Goal: Information Seeking & Learning: Check status

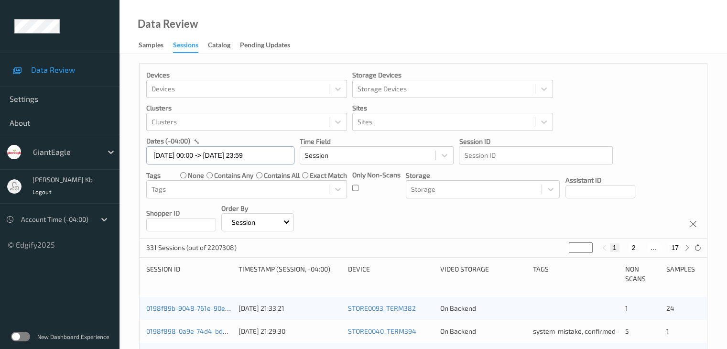
click at [279, 154] on input "29/08/2025 00:00 -> 29/08/2025 23:59" at bounding box center [220, 155] width 148 height 18
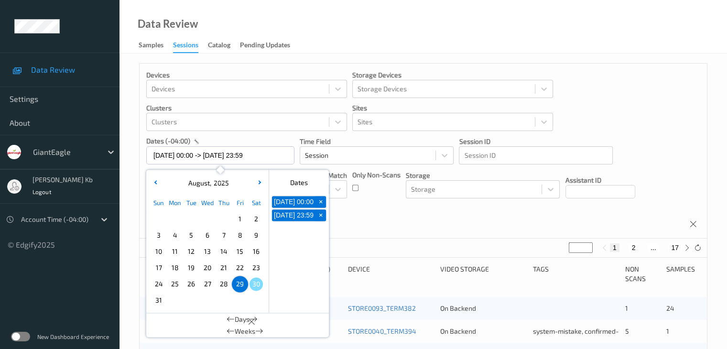
click at [358, 216] on div "Devices Devices Storage Devices Storage Devices Clusters Clusters Sites Sites d…" at bounding box center [423, 151] width 567 height 175
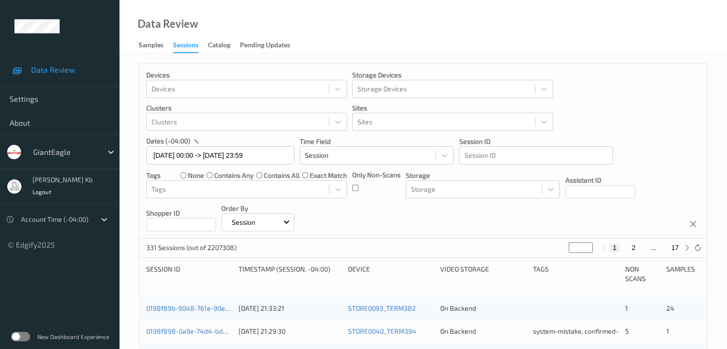
click at [634, 249] on button "2" at bounding box center [634, 247] width 10 height 9
type input "*"
click at [643, 247] on button "3" at bounding box center [643, 247] width 10 height 9
type input "*"
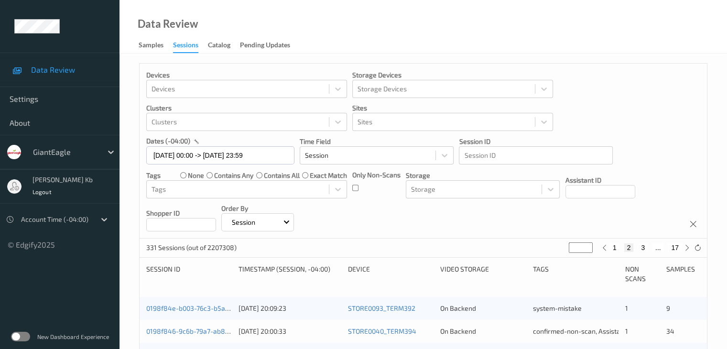
type input "*"
click at [649, 248] on button "4" at bounding box center [649, 247] width 10 height 9
type input "*"
click at [653, 247] on button "5" at bounding box center [653, 247] width 10 height 9
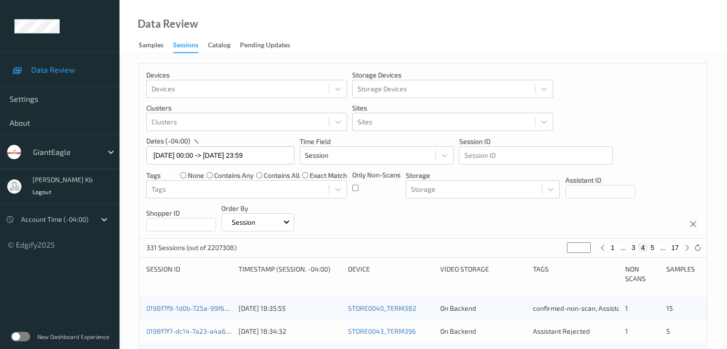
type input "*"
click at [653, 247] on button "6" at bounding box center [653, 247] width 10 height 9
type input "*"
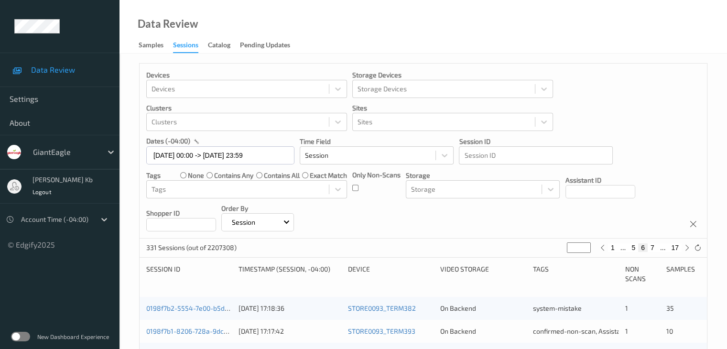
click at [653, 247] on button "7" at bounding box center [653, 247] width 10 height 9
type input "*"
click at [653, 247] on button "8" at bounding box center [653, 247] width 10 height 9
type input "*"
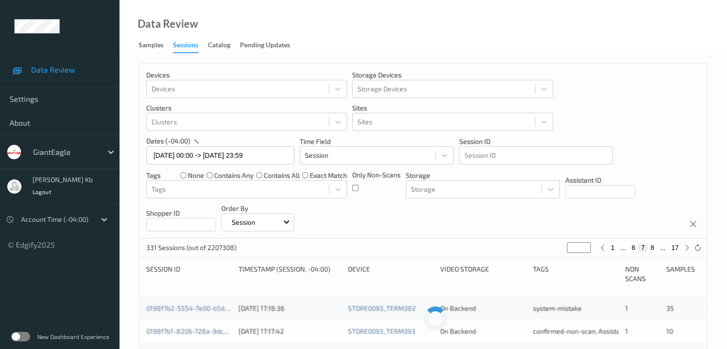
type input "*"
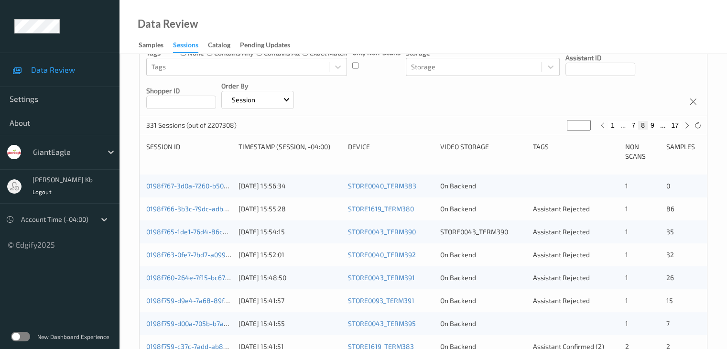
scroll to position [143, 0]
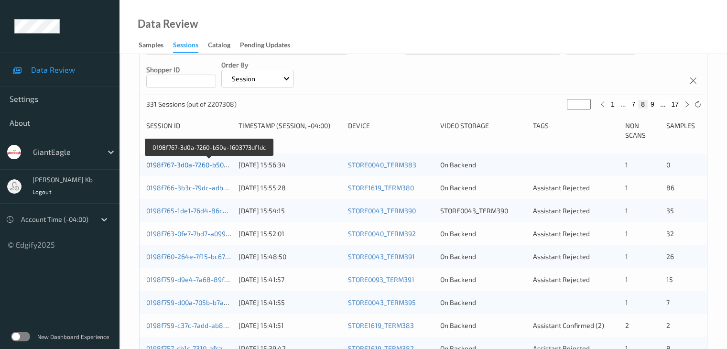
click at [195, 164] on link "0198f767-3d0a-7260-b50e-1603773df1dc" at bounding box center [208, 165] width 125 height 8
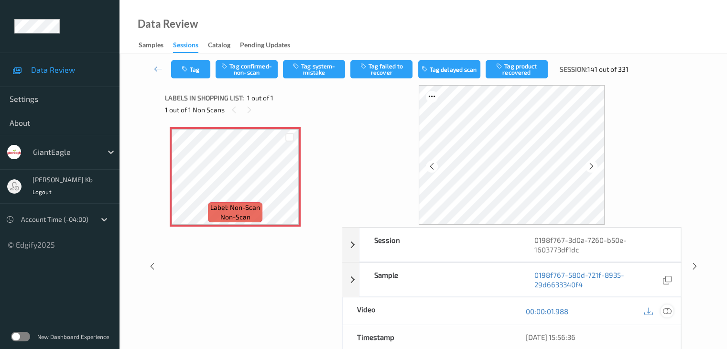
click at [667, 310] on icon at bounding box center [667, 311] width 9 height 9
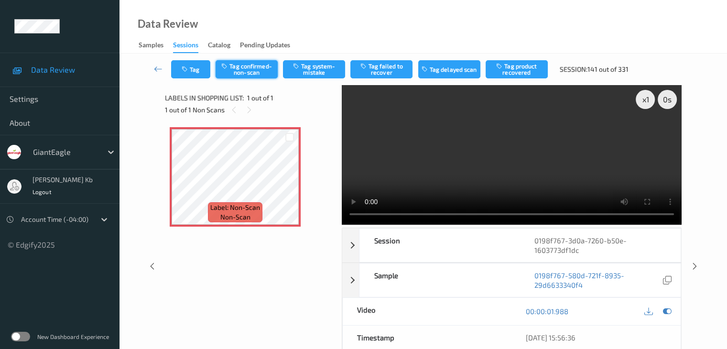
click at [251, 69] on button "Tag confirmed-non-scan" at bounding box center [247, 69] width 62 height 18
click at [158, 69] on icon at bounding box center [158, 69] width 9 height 10
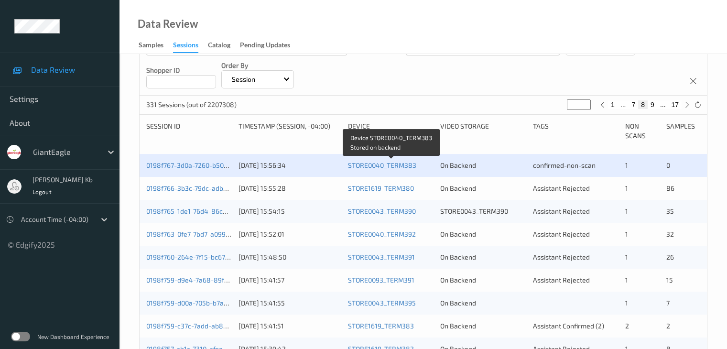
scroll to position [143, 0]
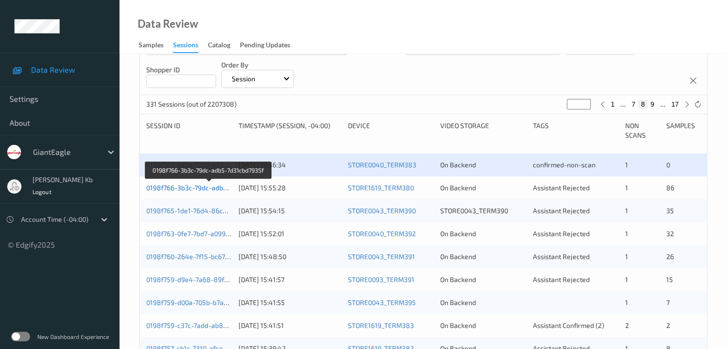
click at [200, 188] on link "0198f766-3b3c-79dc-adb5-7d31cbd7935f" at bounding box center [208, 188] width 125 height 8
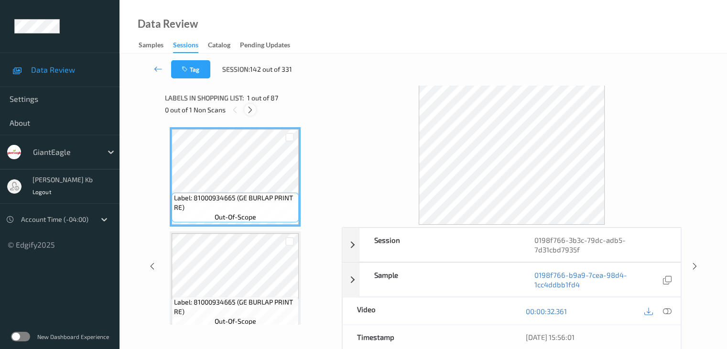
click at [250, 111] on icon at bounding box center [250, 110] width 8 height 9
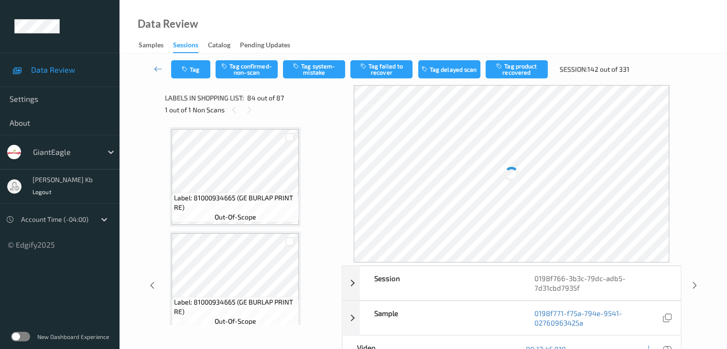
scroll to position [8551, 0]
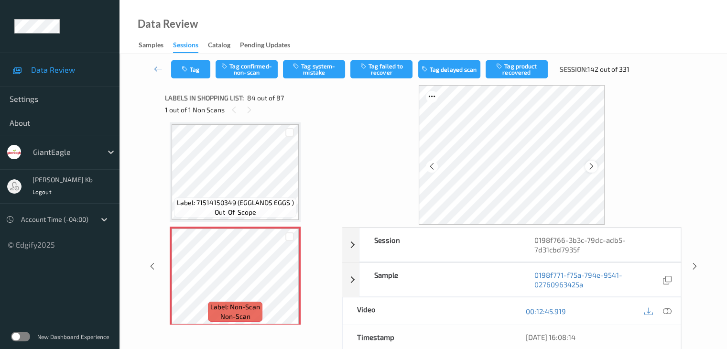
click at [592, 167] on icon at bounding box center [592, 166] width 8 height 9
click at [591, 167] on icon at bounding box center [592, 166] width 8 height 9
click at [669, 310] on icon at bounding box center [667, 311] width 9 height 9
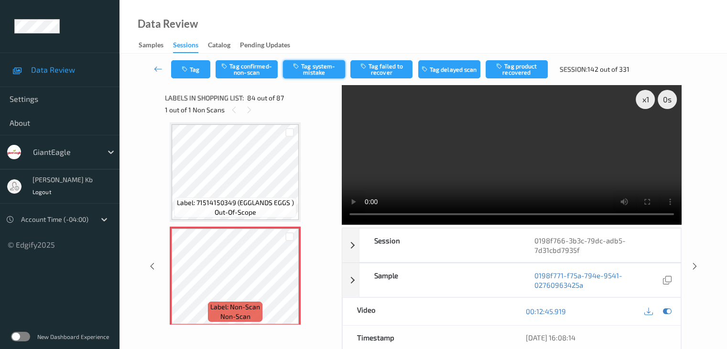
click at [324, 68] on button "Tag system-mistake" at bounding box center [314, 69] width 62 height 18
click at [159, 67] on icon at bounding box center [158, 69] width 9 height 10
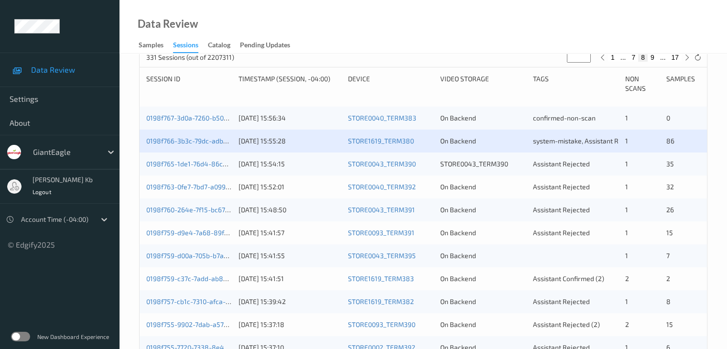
scroll to position [191, 0]
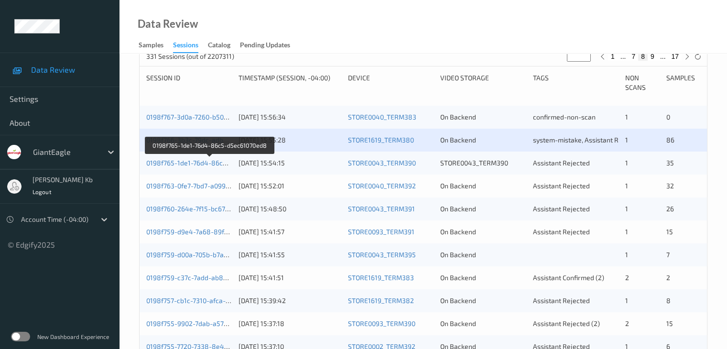
drag, startPoint x: 207, startPoint y: 163, endPoint x: 237, endPoint y: 2, distance: 163.8
click at [207, 163] on link "0198f765-1de1-76d4-86c5-d5ec61070ed8" at bounding box center [210, 163] width 128 height 8
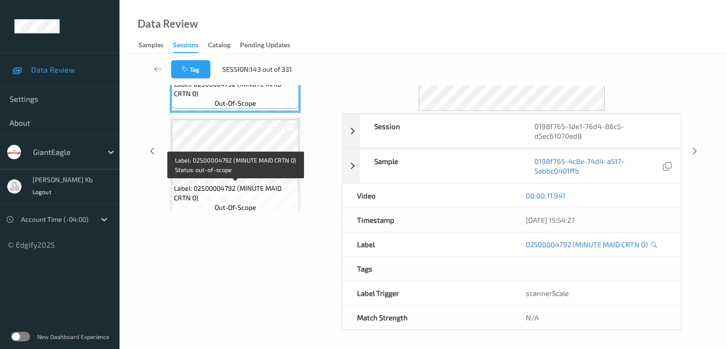
scroll to position [18, 0]
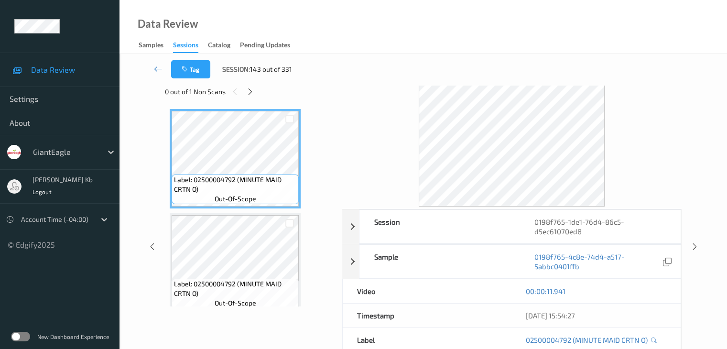
click at [163, 70] on icon at bounding box center [158, 69] width 9 height 10
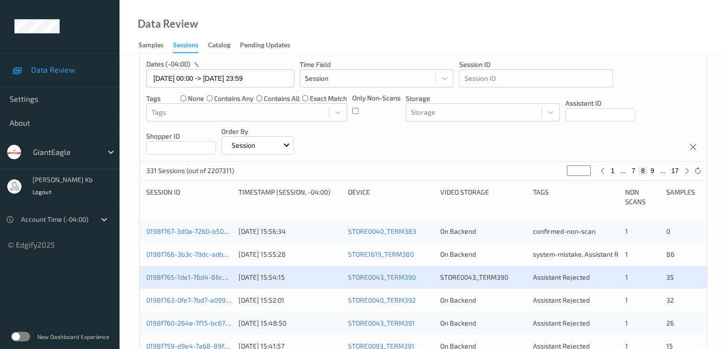
scroll to position [191, 0]
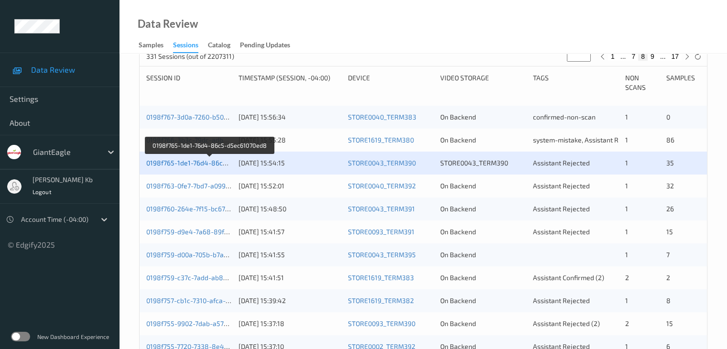
click at [184, 162] on link "0198f765-1de1-76d4-86c5-d5ec61070ed8" at bounding box center [210, 163] width 128 height 8
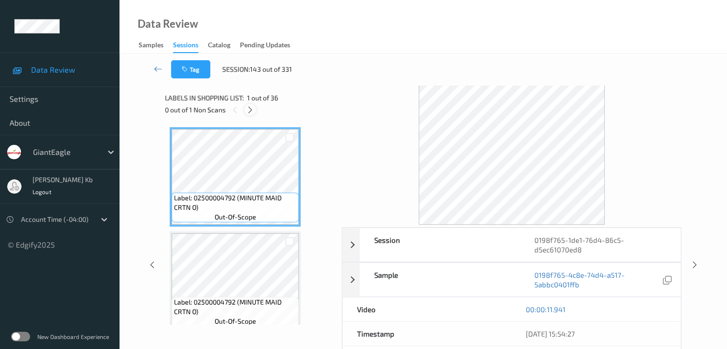
click at [252, 111] on icon at bounding box center [250, 110] width 8 height 9
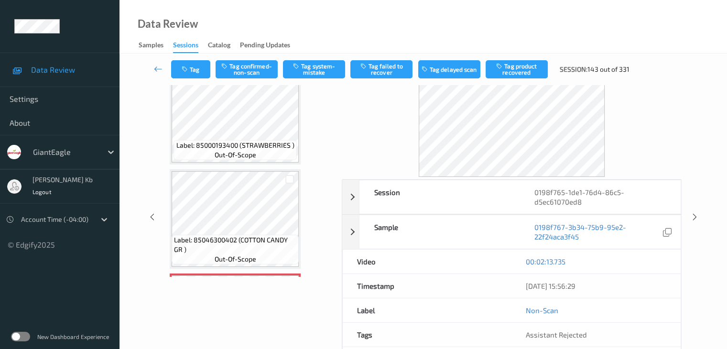
scroll to position [1368, 0]
click at [155, 68] on icon at bounding box center [158, 69] width 9 height 10
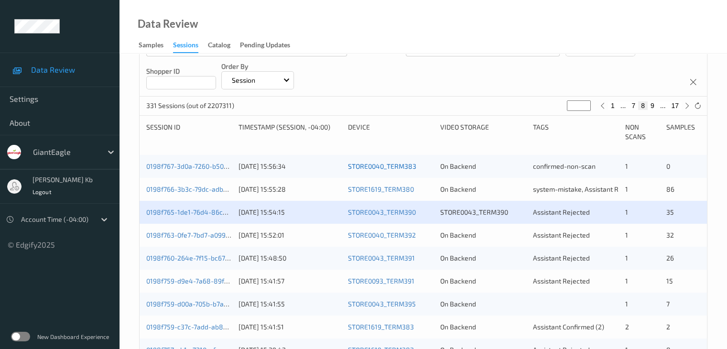
scroll to position [143, 0]
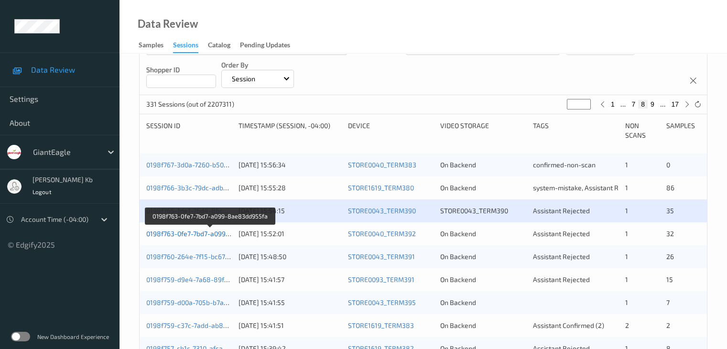
click at [210, 235] on link "0198f763-0fe7-7bd7-a099-8ae83dd955fa" at bounding box center [210, 233] width 128 height 8
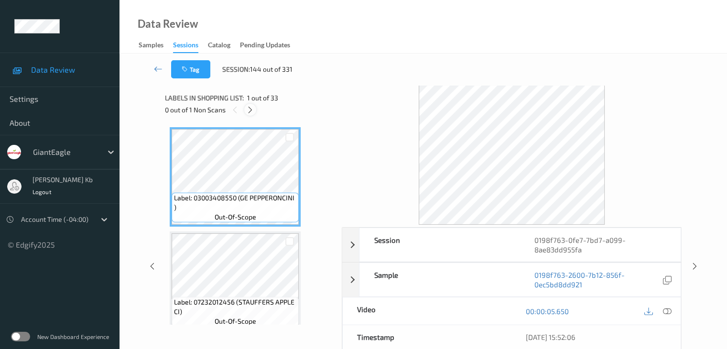
click at [250, 110] on icon at bounding box center [250, 110] width 8 height 9
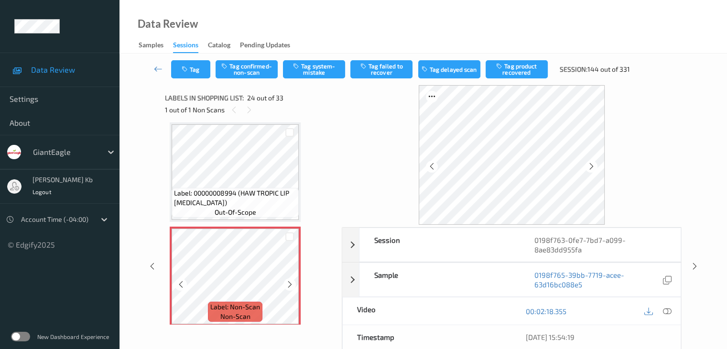
scroll to position [2345, 0]
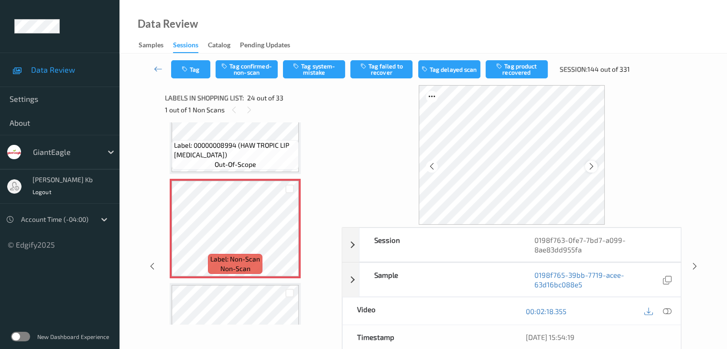
click at [592, 166] on icon at bounding box center [592, 166] width 8 height 9
click at [666, 311] on icon at bounding box center [667, 311] width 9 height 9
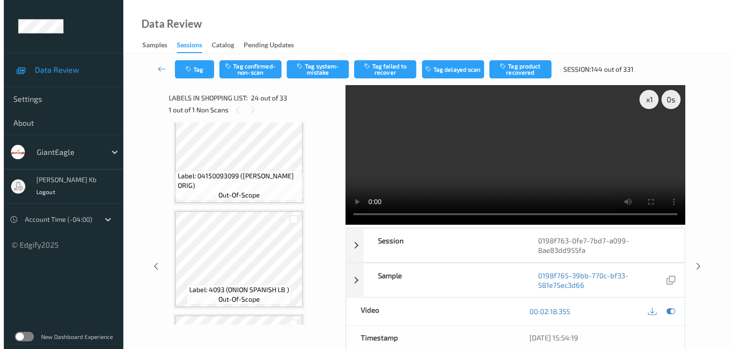
scroll to position [2059, 0]
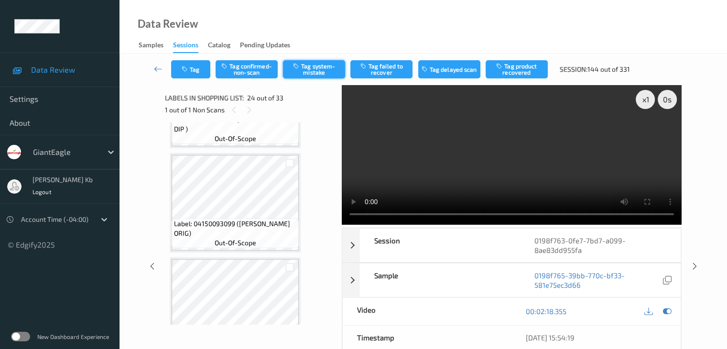
click at [313, 69] on button "Tag system-mistake" at bounding box center [314, 69] width 62 height 18
click at [203, 65] on button "Tag" at bounding box center [190, 69] width 39 height 18
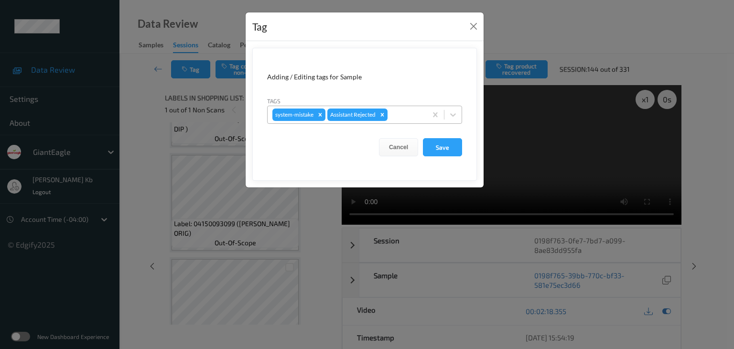
click at [405, 117] on div at bounding box center [406, 114] width 33 height 11
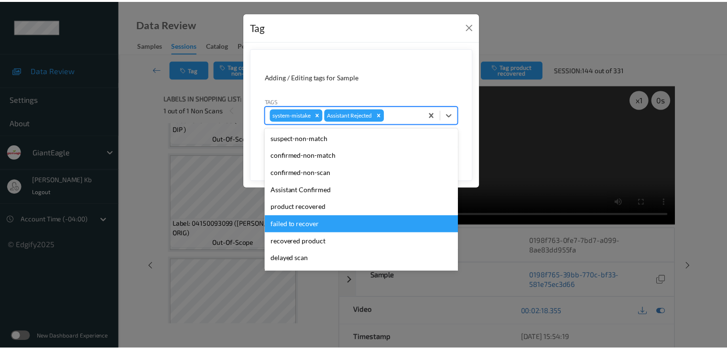
scroll to position [84, 0]
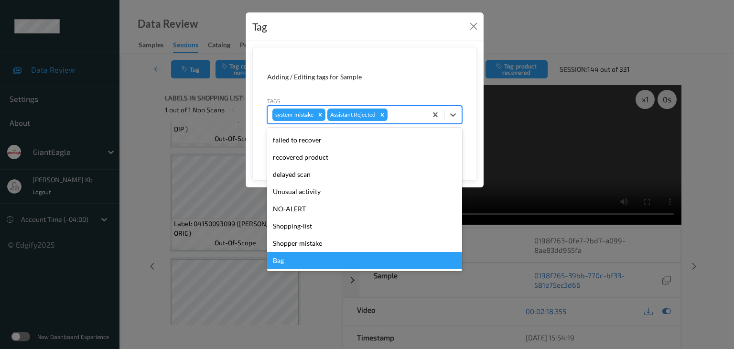
click at [295, 262] on div "Bag" at bounding box center [364, 260] width 195 height 17
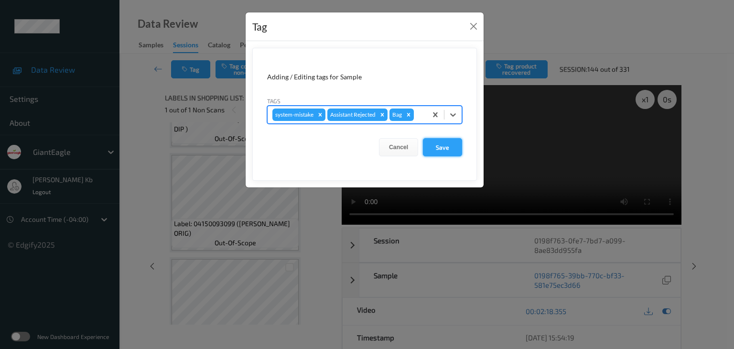
click at [447, 148] on button "Save" at bounding box center [442, 147] width 39 height 18
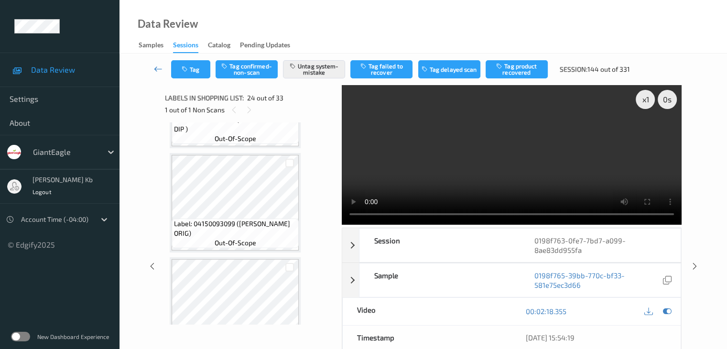
click at [156, 66] on icon at bounding box center [158, 69] width 9 height 10
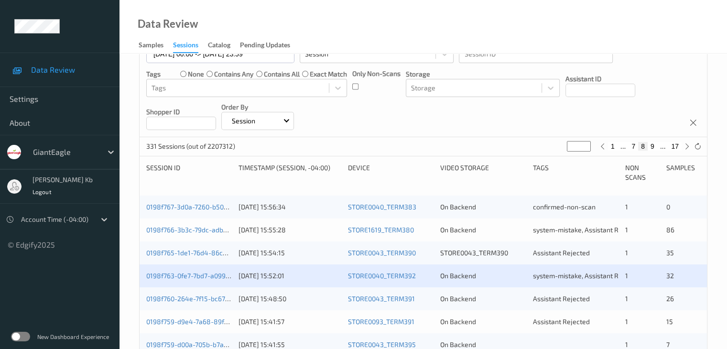
scroll to position [239, 0]
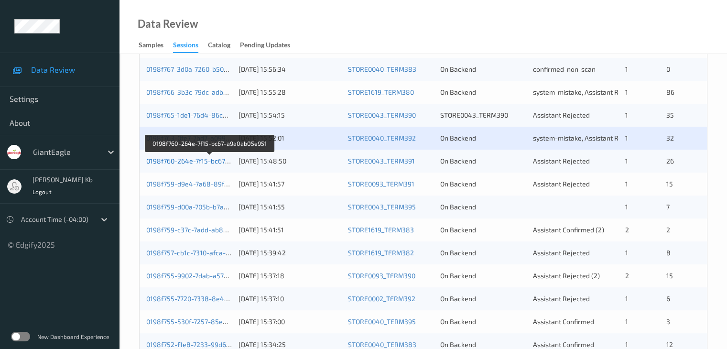
click at [214, 163] on link "0198f760-264e-7f15-bc67-a9a0ab05e951" at bounding box center [209, 161] width 127 height 8
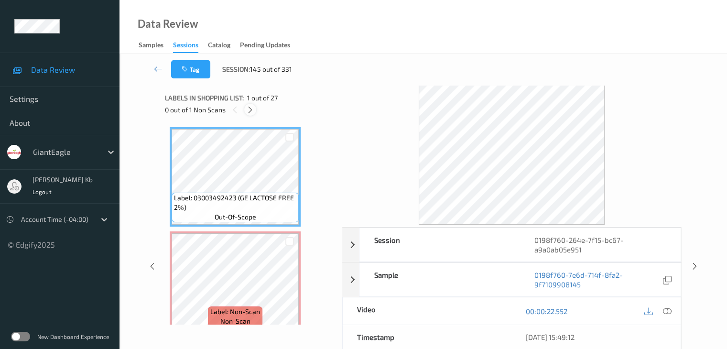
click at [248, 108] on icon at bounding box center [250, 110] width 8 height 9
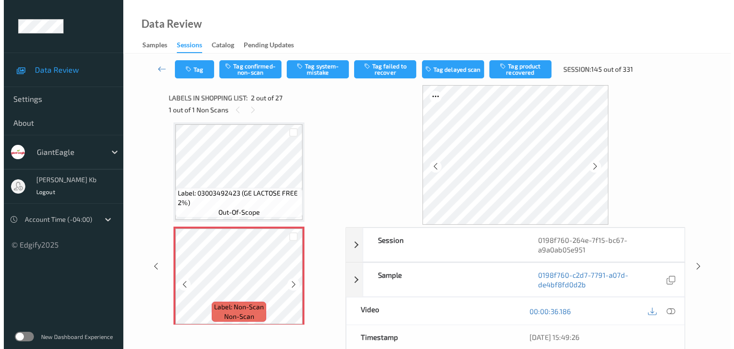
scroll to position [53, 0]
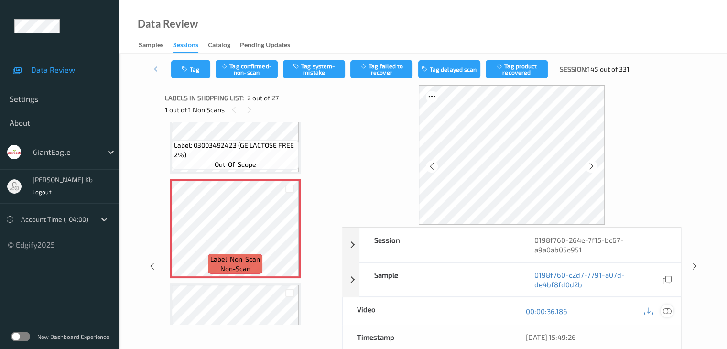
click at [669, 311] on icon at bounding box center [667, 311] width 9 height 9
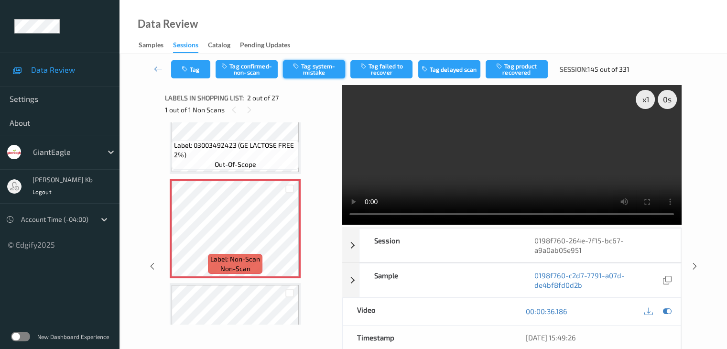
click at [315, 67] on button "Tag system-mistake" at bounding box center [314, 69] width 62 height 18
click at [200, 65] on button "Tag" at bounding box center [190, 69] width 39 height 18
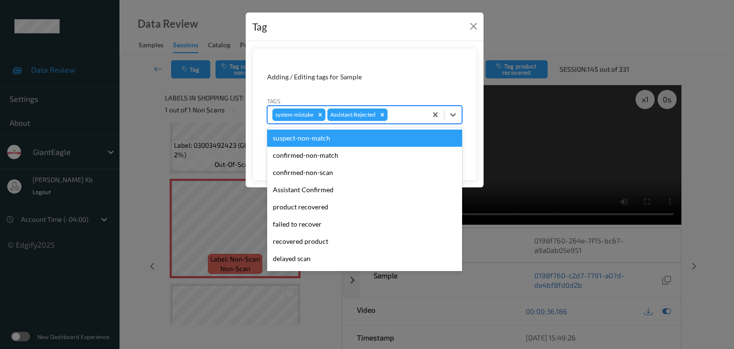
click at [400, 114] on div at bounding box center [406, 114] width 33 height 11
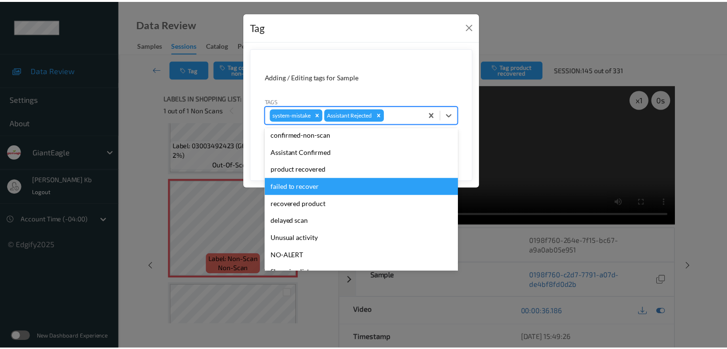
scroll to position [48, 0]
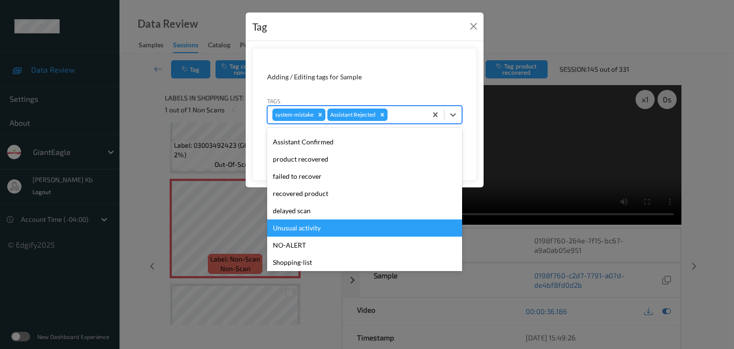
click at [309, 229] on div "Unusual activity" at bounding box center [364, 227] width 195 height 17
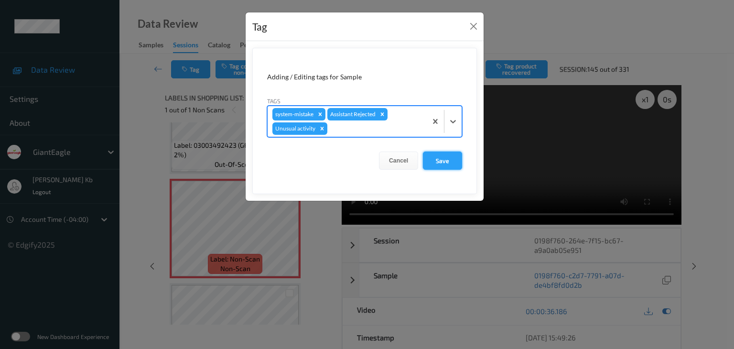
click at [448, 158] on button "Save" at bounding box center [442, 161] width 39 height 18
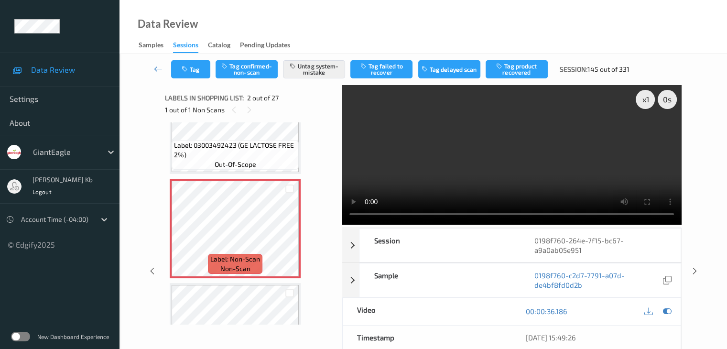
click at [159, 67] on icon at bounding box center [158, 69] width 9 height 10
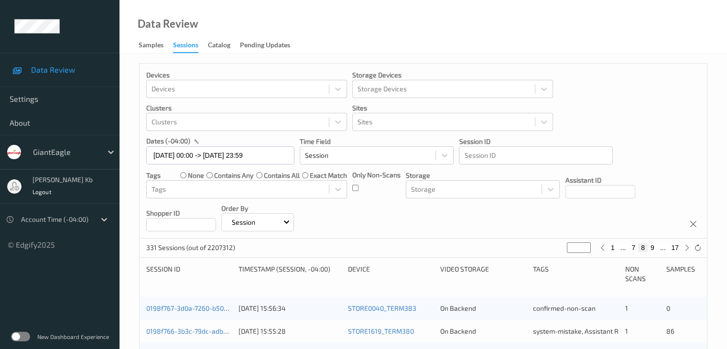
scroll to position [239, 0]
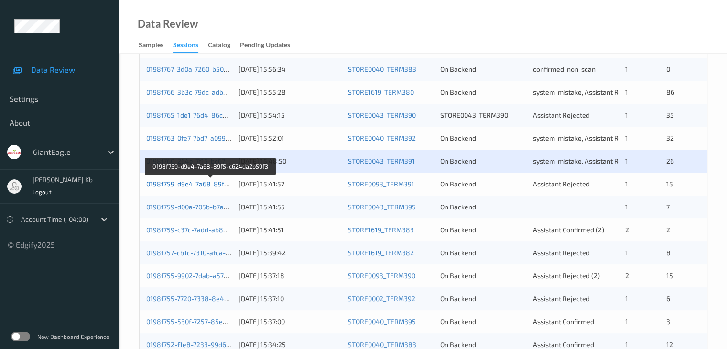
click at [205, 184] on link "0198f759-d9e4-7a68-89f5-c624da2b59f3" at bounding box center [210, 184] width 129 height 8
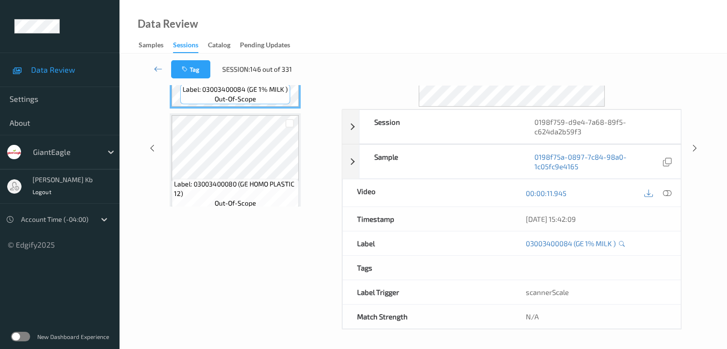
scroll to position [117, 0]
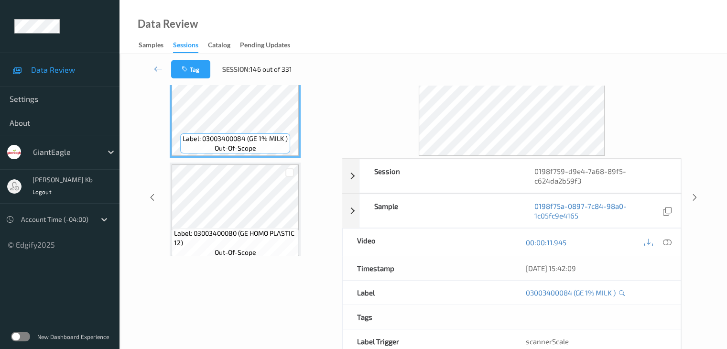
click at [667, 241] on icon at bounding box center [667, 242] width 9 height 9
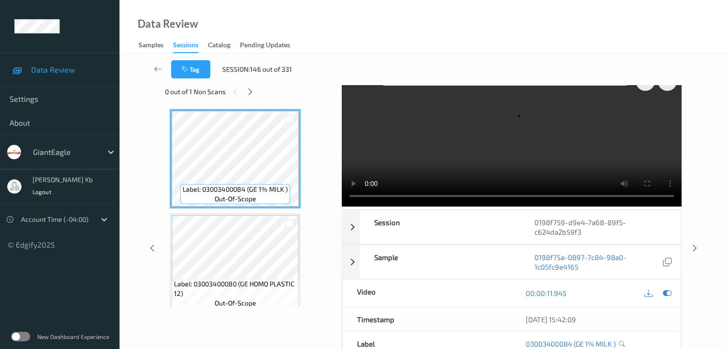
scroll to position [1, 0]
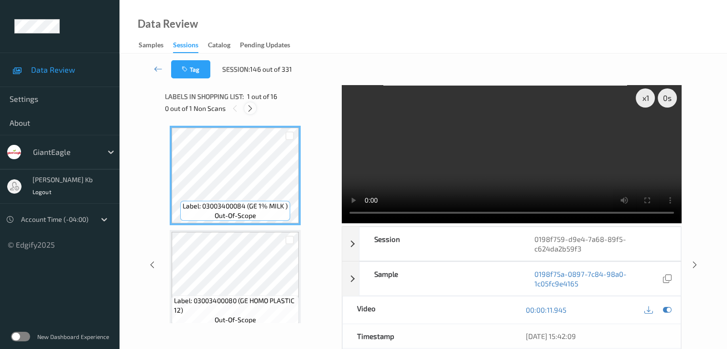
click at [250, 108] on icon at bounding box center [250, 108] width 8 height 9
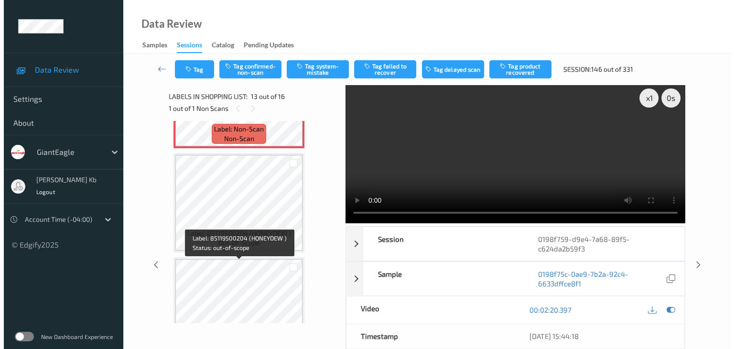
scroll to position [1342, 0]
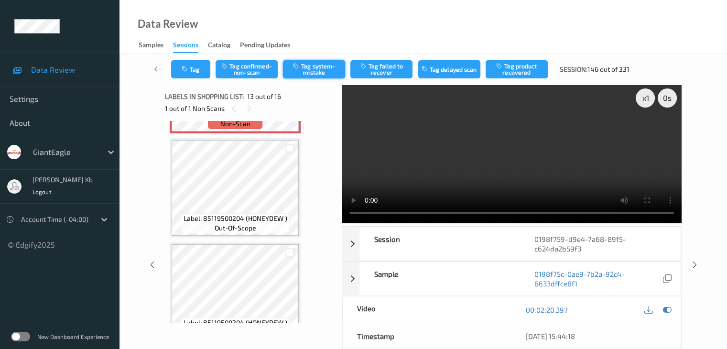
click at [316, 66] on button "Tag system-mistake" at bounding box center [314, 69] width 62 height 18
click at [205, 65] on button "Tag" at bounding box center [190, 69] width 39 height 18
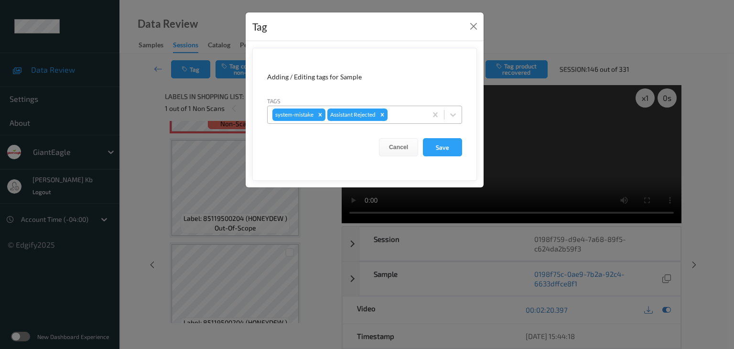
click at [401, 113] on div at bounding box center [406, 114] width 33 height 11
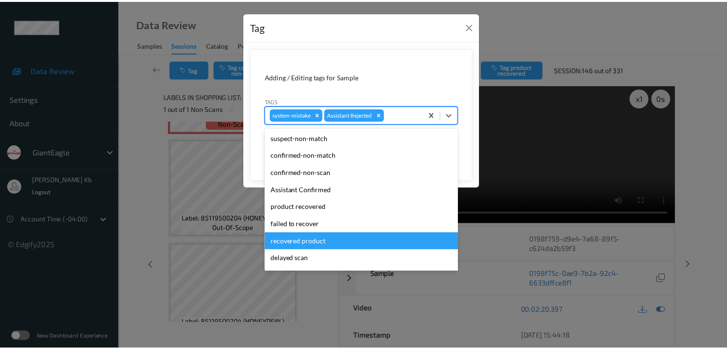
scroll to position [48, 0]
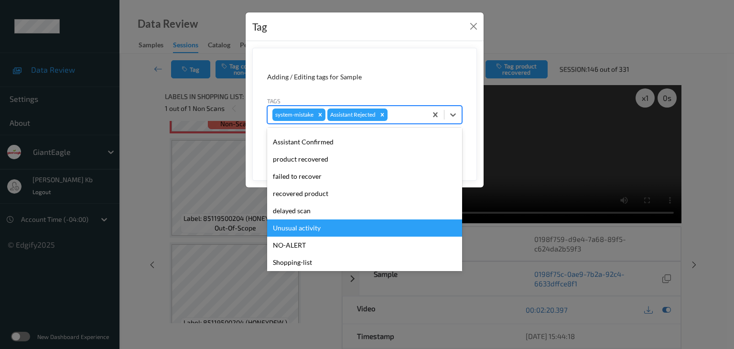
click at [305, 226] on div "Unusual activity" at bounding box center [364, 227] width 195 height 17
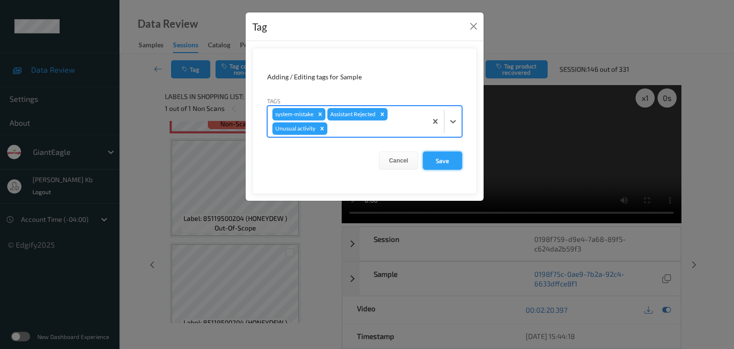
click at [445, 158] on button "Save" at bounding box center [442, 161] width 39 height 18
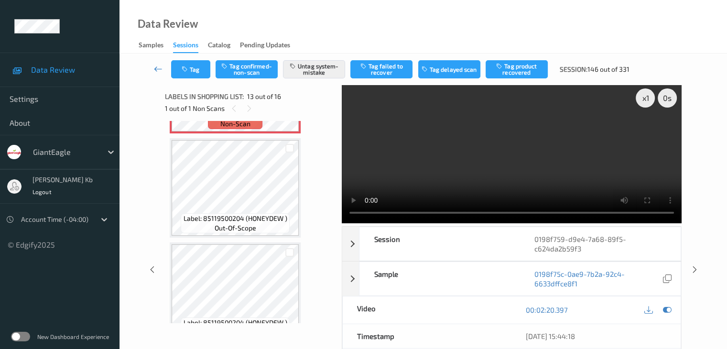
click at [157, 65] on icon at bounding box center [158, 69] width 9 height 10
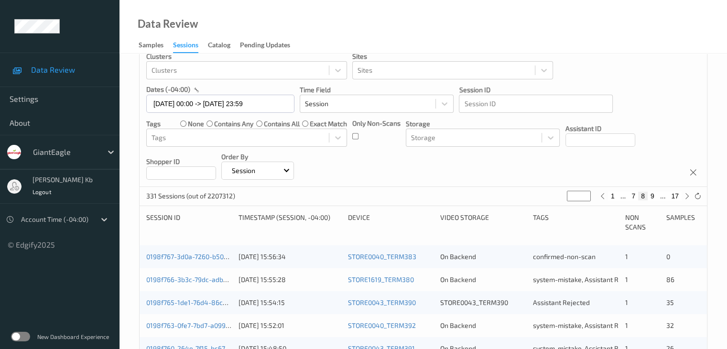
scroll to position [239, 0]
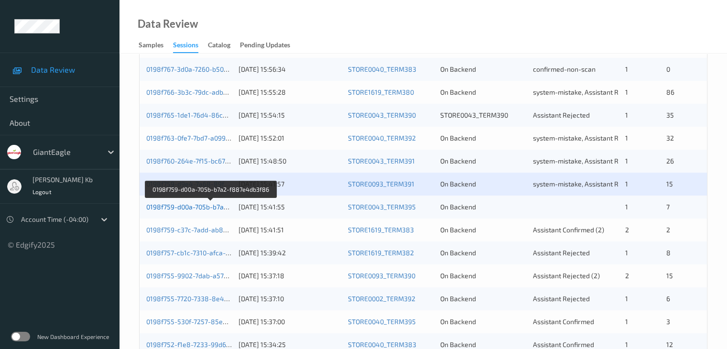
click at [192, 207] on link "0198f759-d00a-705b-b7a2-f887e4db3f86" at bounding box center [210, 207] width 129 height 8
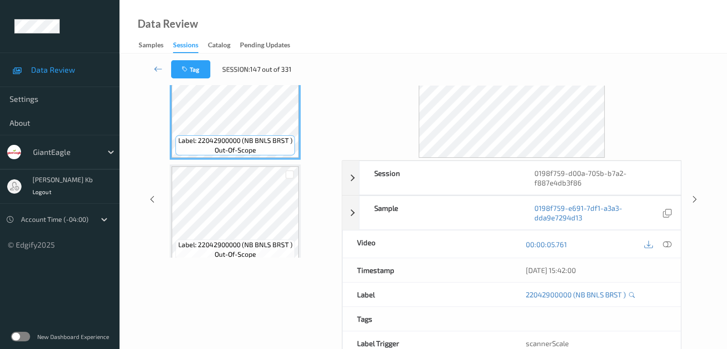
scroll to position [21, 0]
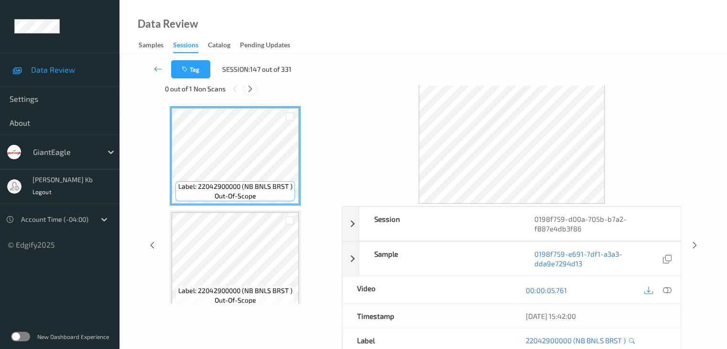
click at [251, 87] on icon at bounding box center [250, 89] width 8 height 9
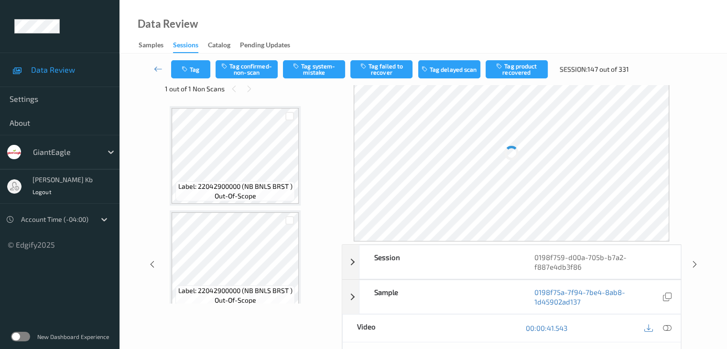
scroll to position [526, 0]
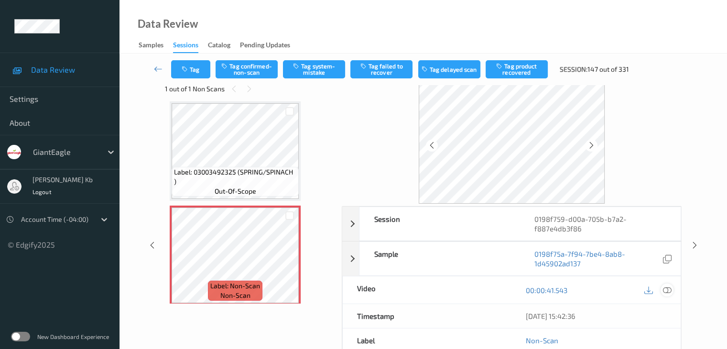
click at [668, 289] on icon at bounding box center [667, 290] width 9 height 9
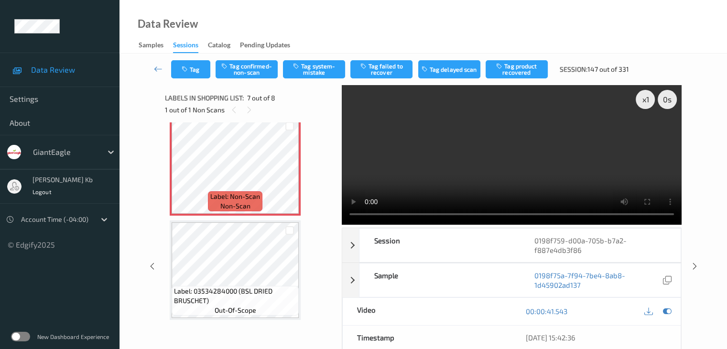
scroll to position [0, 0]
click at [318, 67] on button "Tag system-mistake" at bounding box center [314, 69] width 62 height 18
click at [161, 68] on icon at bounding box center [158, 69] width 9 height 10
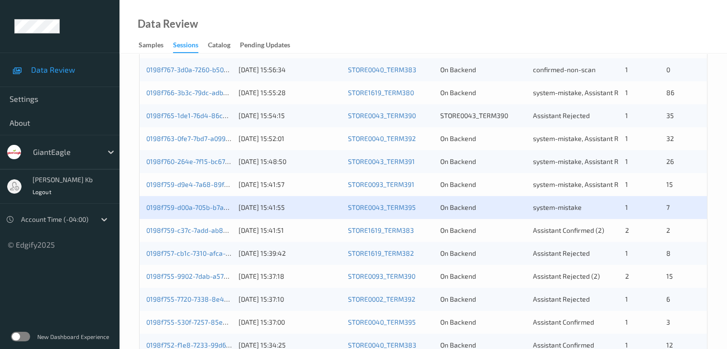
scroll to position [239, 0]
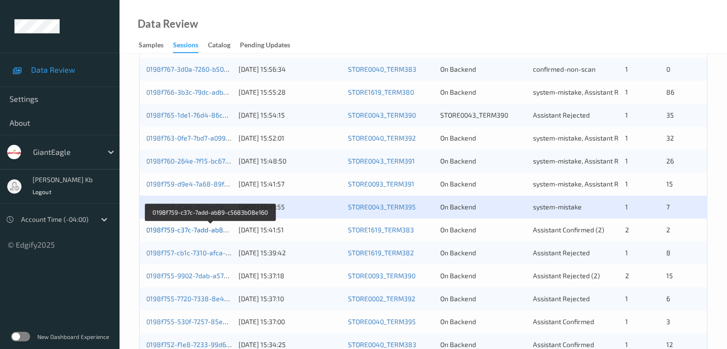
click at [194, 229] on link "0198f759-c37c-7add-ab89-c5683b08e160" at bounding box center [210, 230] width 129 height 8
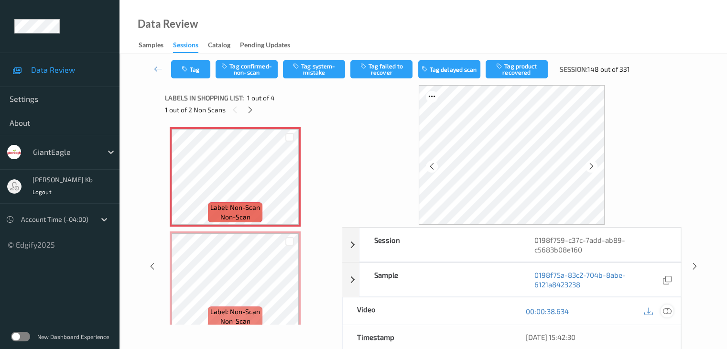
click at [671, 311] on icon at bounding box center [667, 311] width 9 height 9
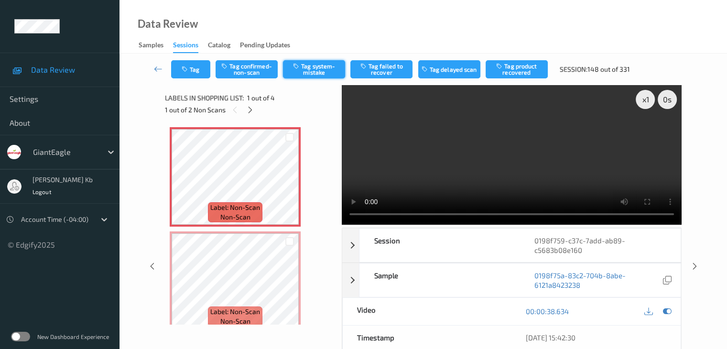
click at [314, 69] on button "Tag system-mistake" at bounding box center [314, 69] width 62 height 18
click at [203, 68] on button "Tag" at bounding box center [190, 69] width 39 height 18
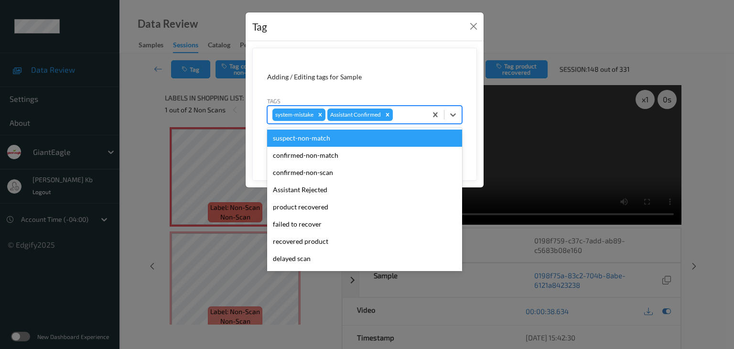
click at [410, 114] on div at bounding box center [408, 114] width 27 height 11
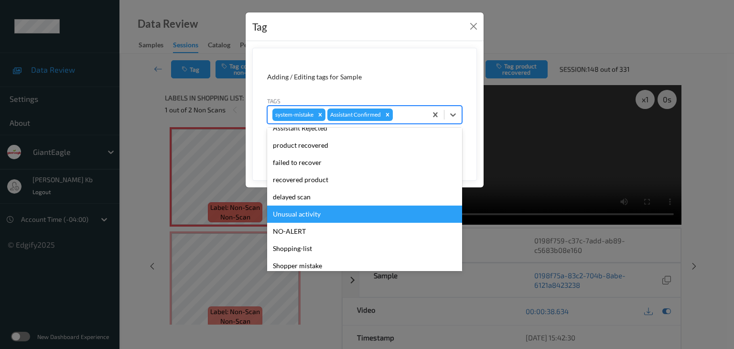
scroll to position [84, 0]
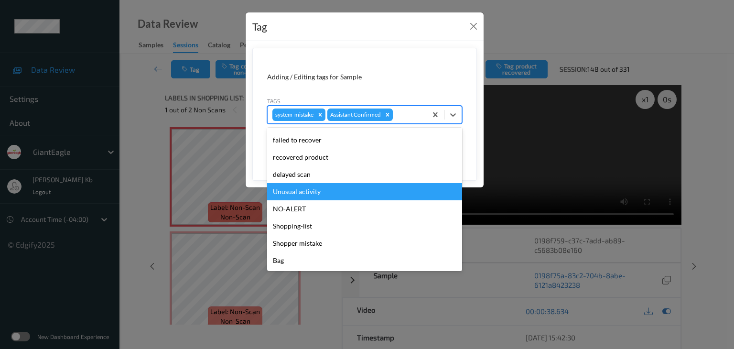
click at [314, 190] on div "Unusual activity" at bounding box center [364, 191] width 195 height 17
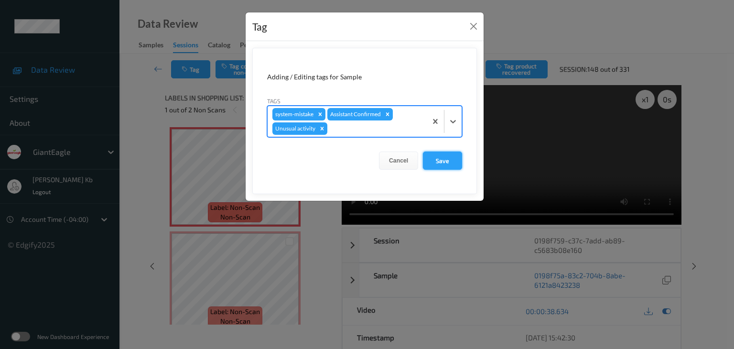
click at [450, 157] on button "Save" at bounding box center [442, 161] width 39 height 18
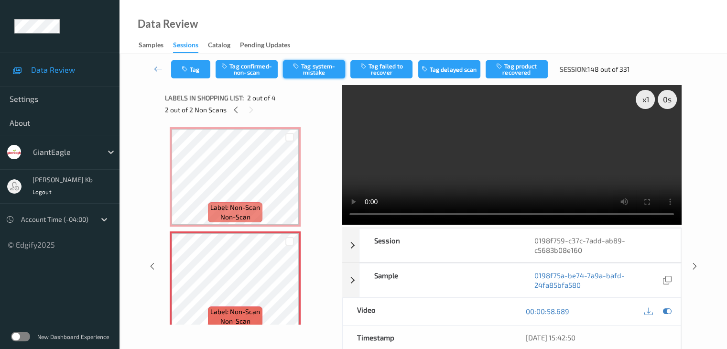
click at [316, 73] on button "Tag system-mistake" at bounding box center [314, 69] width 62 height 18
click at [200, 64] on button "Tag" at bounding box center [190, 69] width 39 height 18
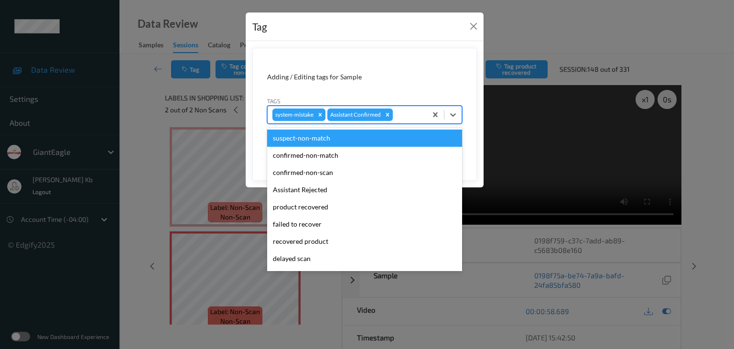
click at [403, 113] on div at bounding box center [408, 114] width 27 height 11
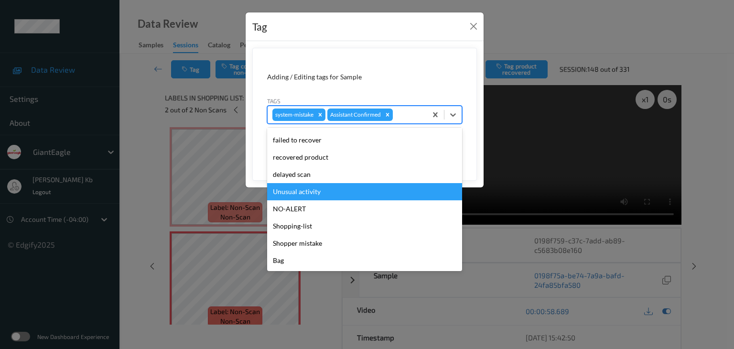
click at [307, 195] on div "Unusual activity" at bounding box center [364, 191] width 195 height 17
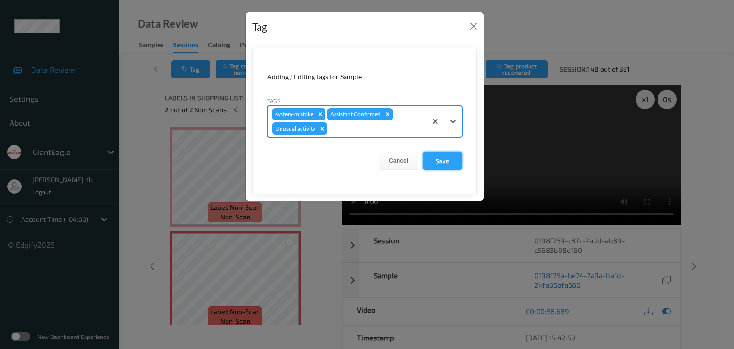
click at [446, 154] on button "Save" at bounding box center [442, 161] width 39 height 18
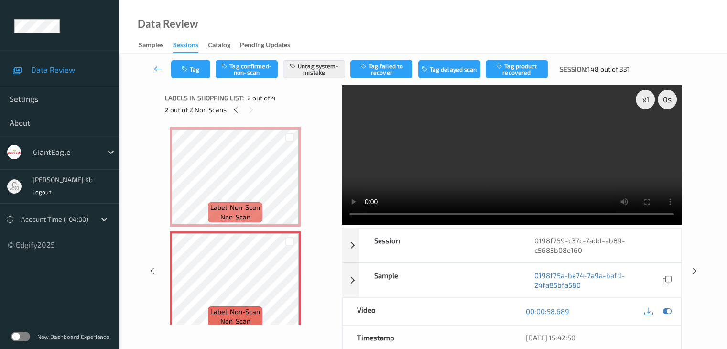
click at [157, 69] on icon at bounding box center [158, 69] width 9 height 10
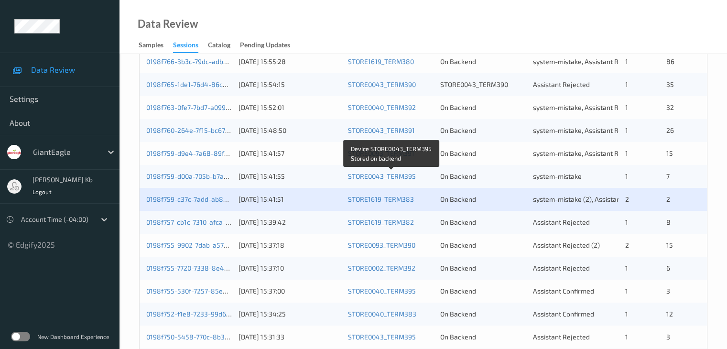
scroll to position [287, 0]
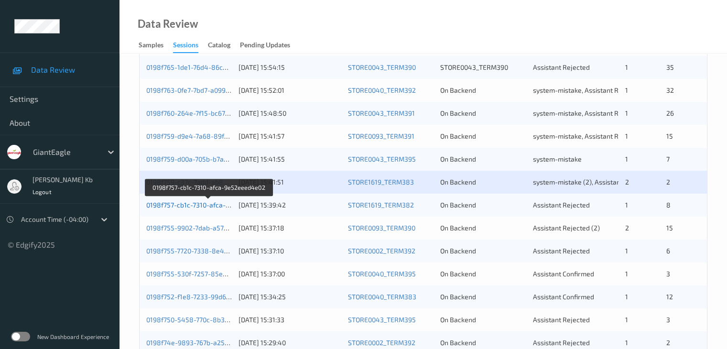
click at [200, 205] on link "0198f757-cb1c-7310-afca-9e52eeed4e02" at bounding box center [209, 205] width 126 height 8
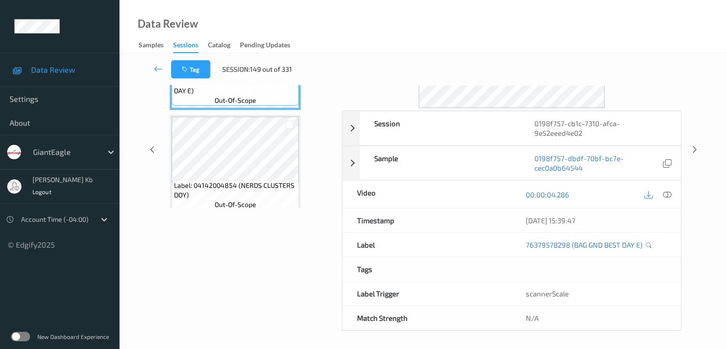
scroll to position [21, 0]
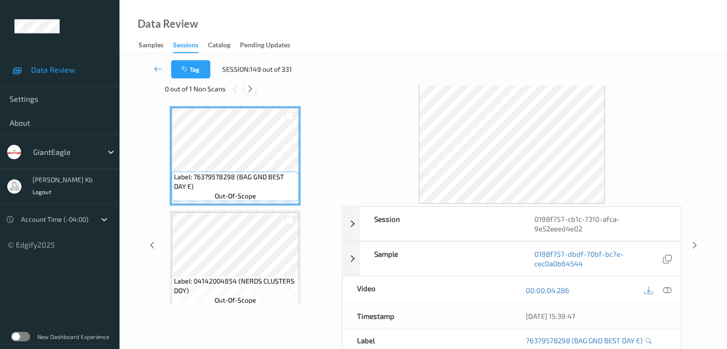
click at [251, 92] on icon at bounding box center [250, 89] width 8 height 9
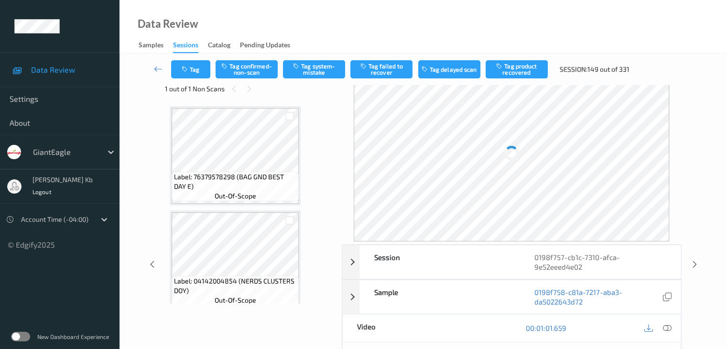
scroll to position [317, 0]
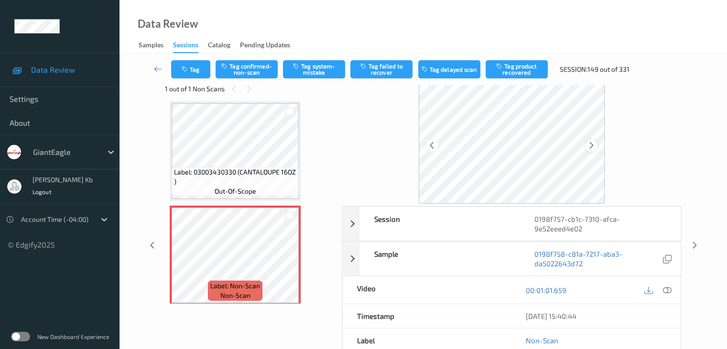
click at [594, 144] on icon at bounding box center [592, 145] width 8 height 9
click at [670, 291] on icon at bounding box center [667, 290] width 9 height 9
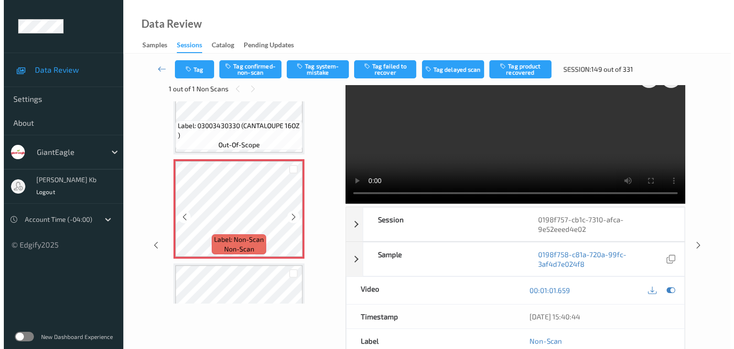
scroll to position [365, 0]
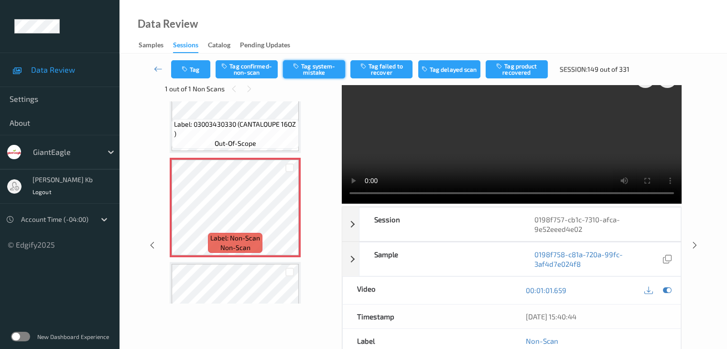
click at [317, 70] on button "Tag system-mistake" at bounding box center [314, 69] width 62 height 18
click at [205, 65] on button "Tag" at bounding box center [190, 69] width 39 height 18
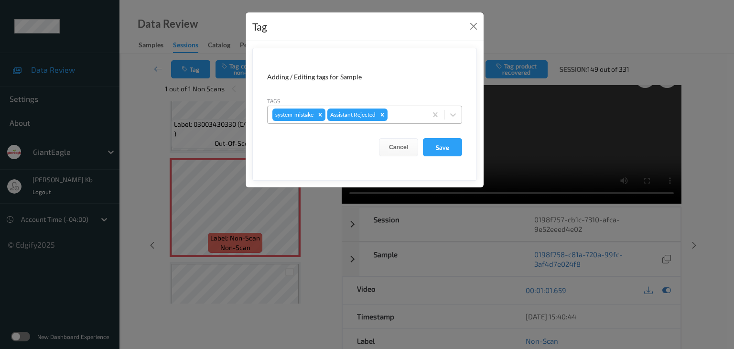
click at [402, 109] on div at bounding box center [406, 114] width 33 height 11
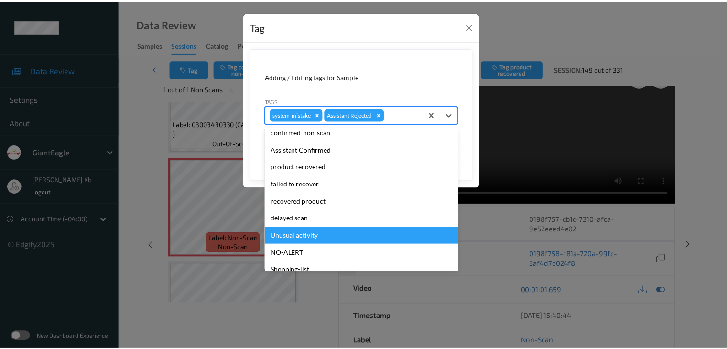
scroll to position [48, 0]
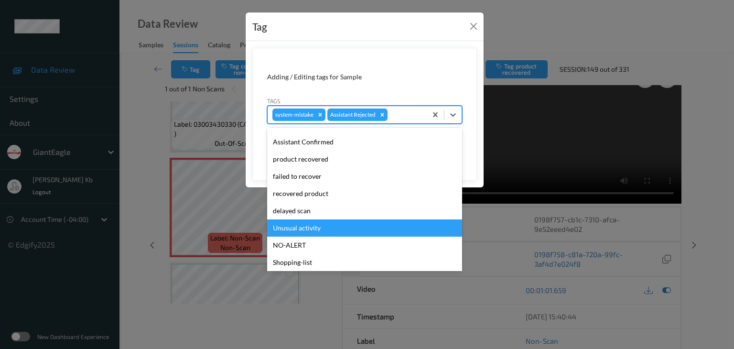
click at [323, 226] on div "Unusual activity" at bounding box center [364, 227] width 195 height 17
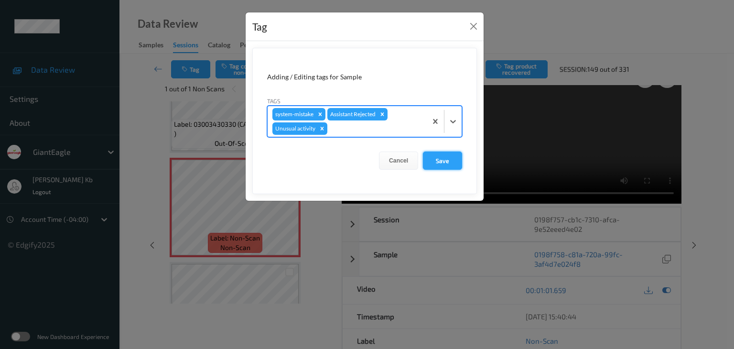
click at [444, 161] on button "Save" at bounding box center [442, 161] width 39 height 18
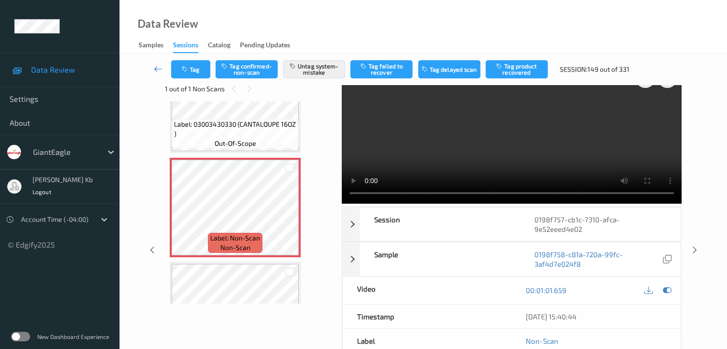
click at [159, 69] on icon at bounding box center [158, 69] width 9 height 10
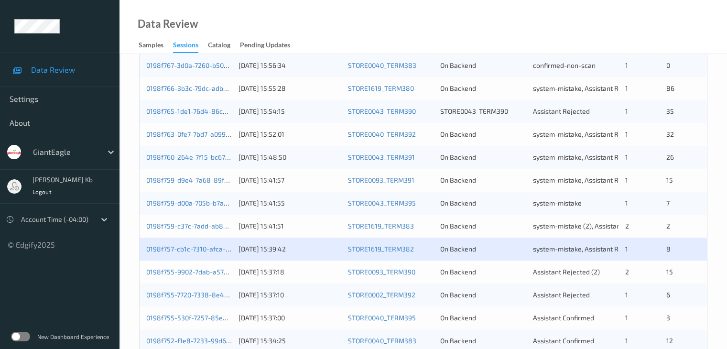
scroll to position [287, 0]
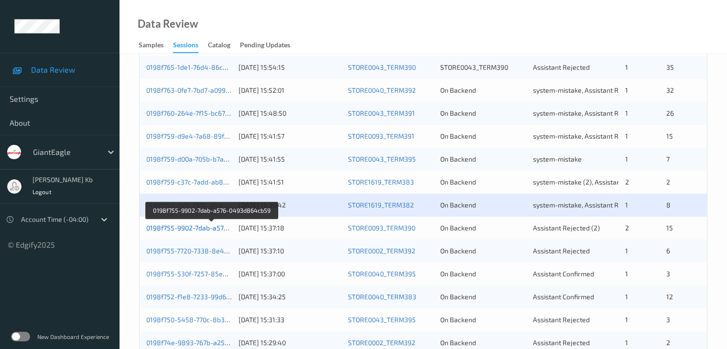
click at [189, 228] on link "0198f755-9902-7dab-a576-0493d864cb59" at bounding box center [211, 228] width 131 height 8
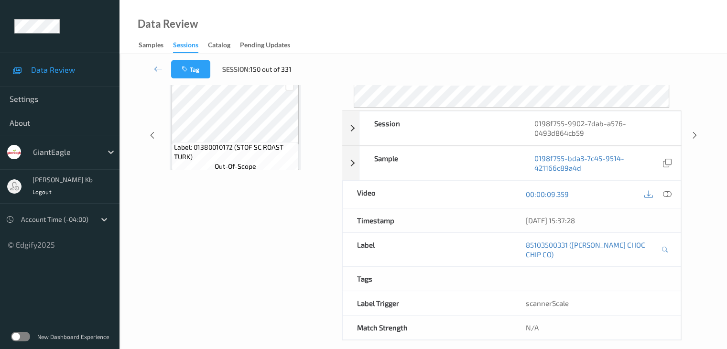
scroll to position [117, 0]
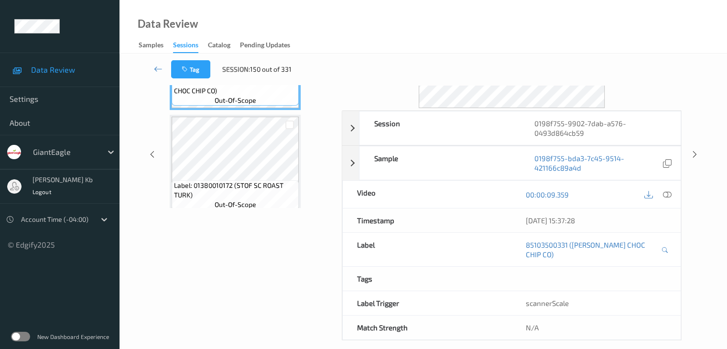
drag, startPoint x: 217, startPoint y: 0, endPoint x: 447, endPoint y: 14, distance: 230.4
click at [511, 25] on div "Data Review Samples Sessions Catalog Pending Updates" at bounding box center [424, 27] width 608 height 54
drag, startPoint x: 367, startPoint y: 0, endPoint x: 495, endPoint y: 24, distance: 129.8
click at [495, 24] on div "Data Review Samples Sessions Catalog Pending Updates" at bounding box center [424, 27] width 608 height 54
drag, startPoint x: 258, startPoint y: 1, endPoint x: 497, endPoint y: 28, distance: 240.1
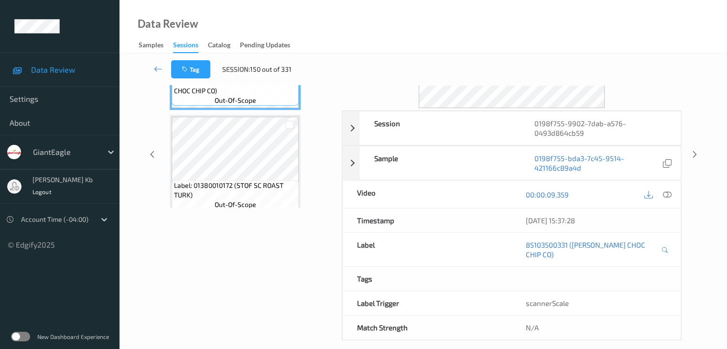
click at [510, 25] on div "Data Review Samples Sessions Catalog Pending Updates" at bounding box center [424, 27] width 608 height 54
click at [154, 69] on icon at bounding box center [158, 69] width 9 height 10
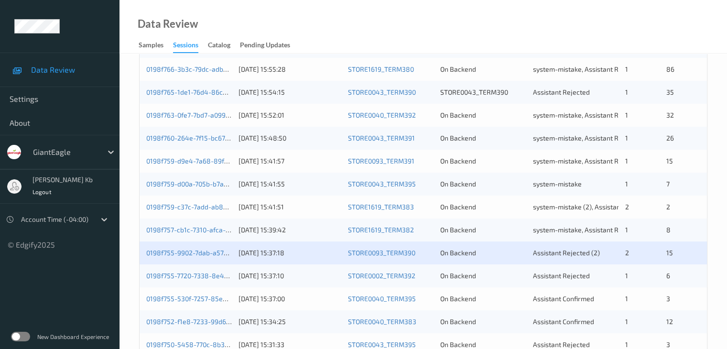
scroll to position [287, 0]
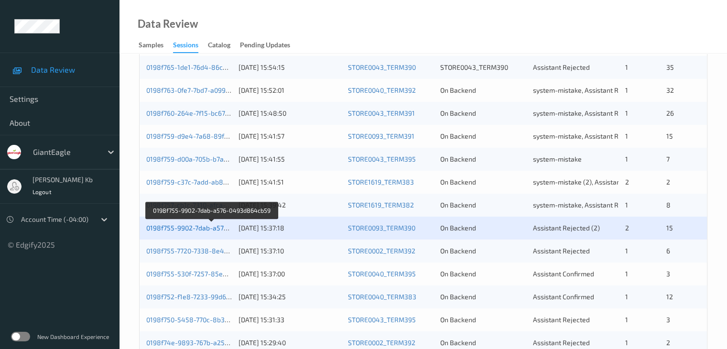
click at [199, 227] on link "0198f755-9902-7dab-a576-0493d864cb59" at bounding box center [211, 228] width 131 height 8
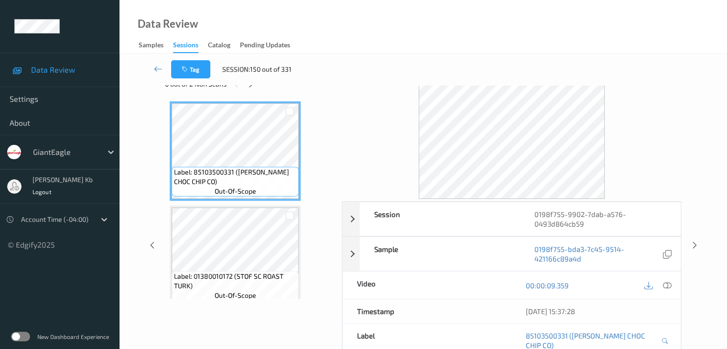
scroll to position [21, 0]
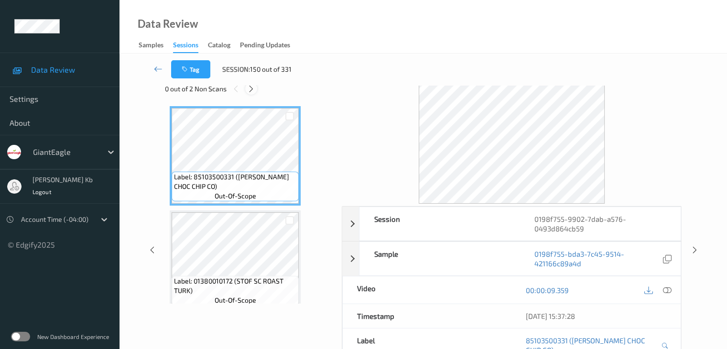
click at [254, 88] on icon at bounding box center [251, 89] width 8 height 9
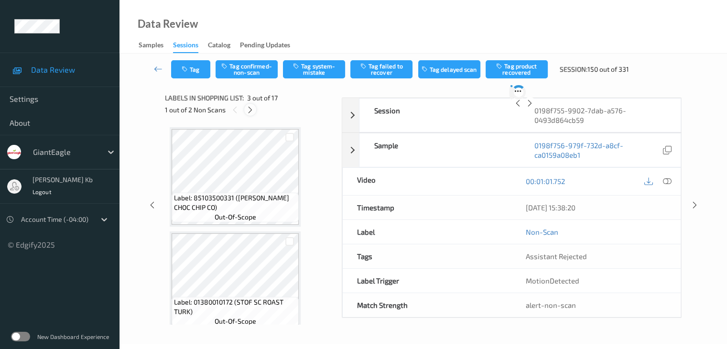
scroll to position [109, 0]
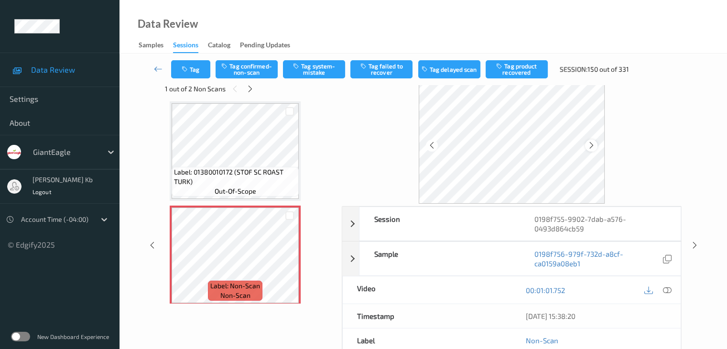
click at [592, 146] on icon at bounding box center [592, 145] width 8 height 9
click at [667, 289] on icon at bounding box center [667, 290] width 9 height 9
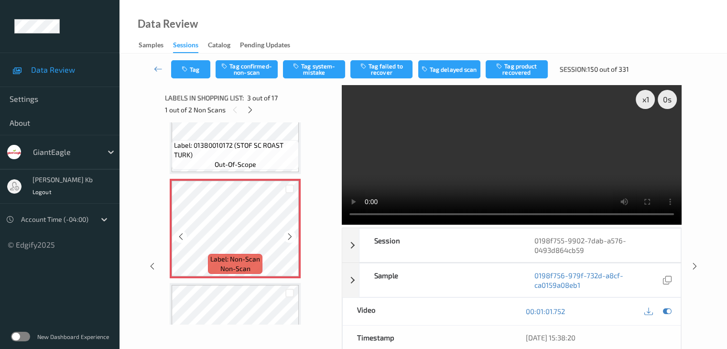
scroll to position [205, 0]
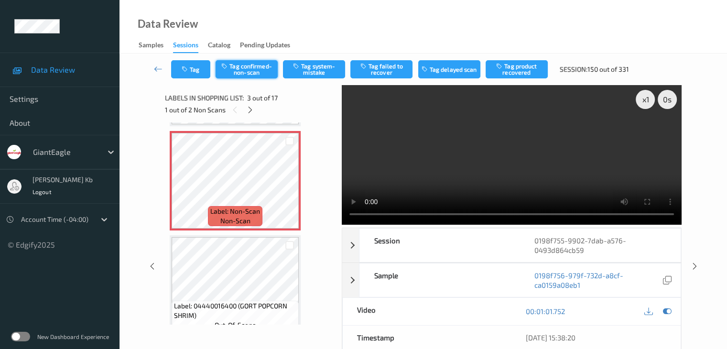
click at [258, 69] on button "Tag confirmed-non-scan" at bounding box center [247, 69] width 62 height 18
click at [525, 68] on button "Tag product recovered" at bounding box center [517, 69] width 62 height 18
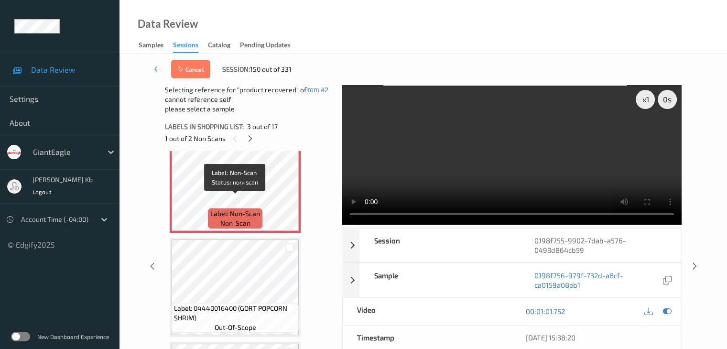
scroll to position [252, 0]
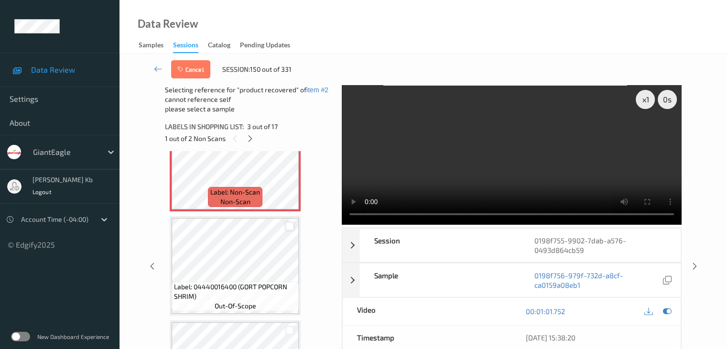
click at [289, 226] on div at bounding box center [289, 226] width 9 height 9
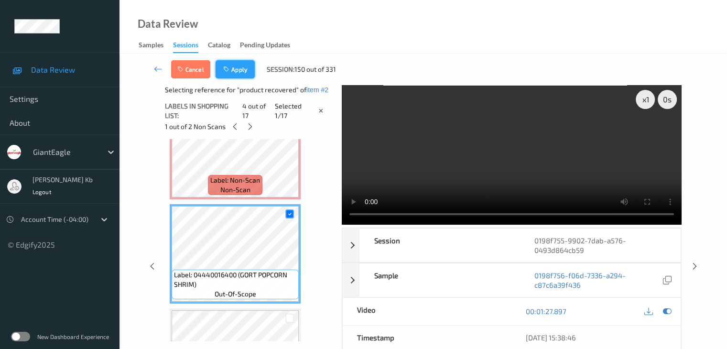
click at [233, 67] on button "Apply" at bounding box center [235, 69] width 39 height 18
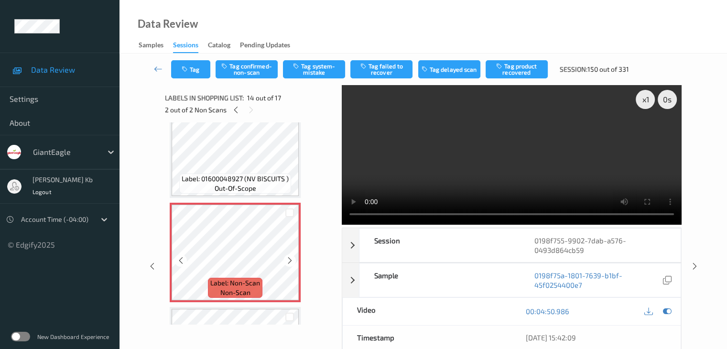
scroll to position [1256, 0]
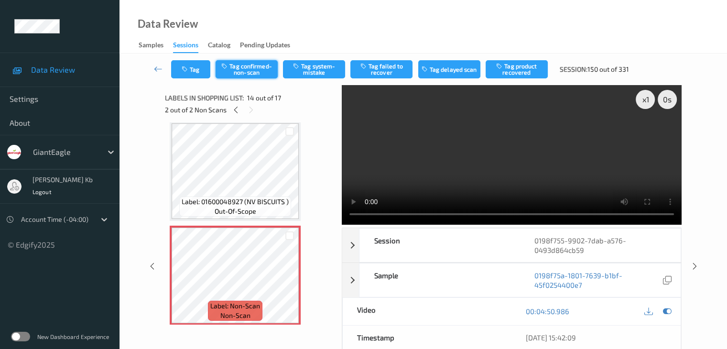
click at [254, 69] on button "Tag confirmed-non-scan" at bounding box center [247, 69] width 62 height 18
click at [522, 67] on button "Tag product recovered" at bounding box center [517, 69] width 62 height 18
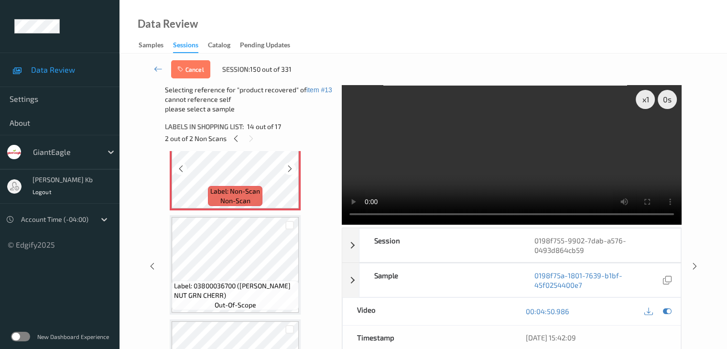
scroll to position [1448, 0]
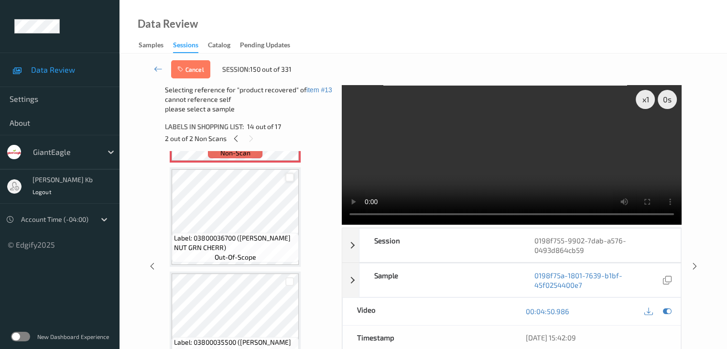
click at [290, 176] on div at bounding box center [289, 177] width 9 height 9
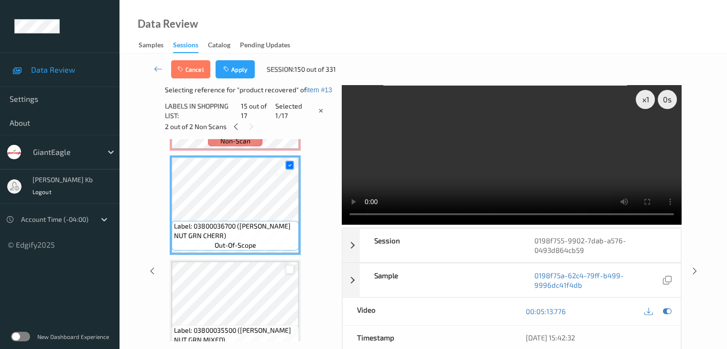
click at [291, 268] on div at bounding box center [289, 269] width 9 height 9
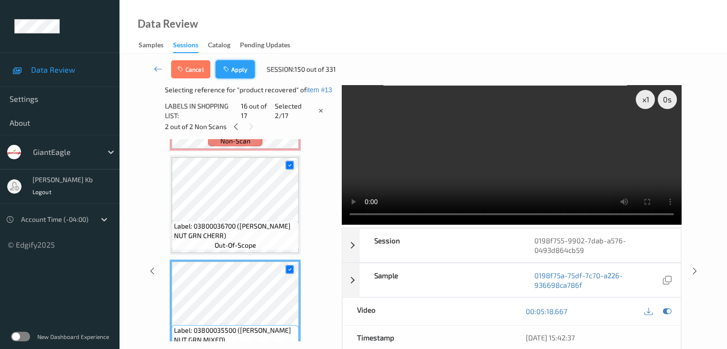
click at [240, 67] on button "Apply" at bounding box center [235, 69] width 39 height 18
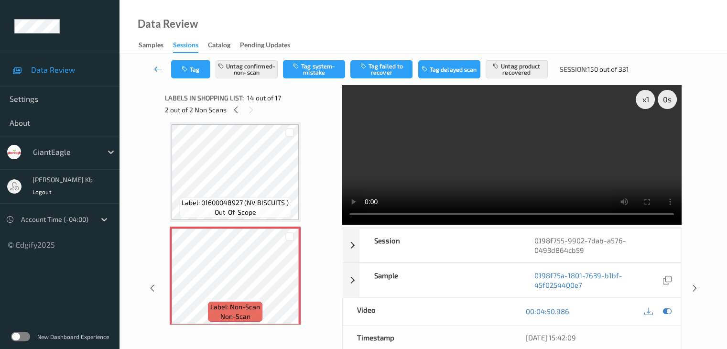
click at [157, 67] on icon at bounding box center [158, 69] width 9 height 10
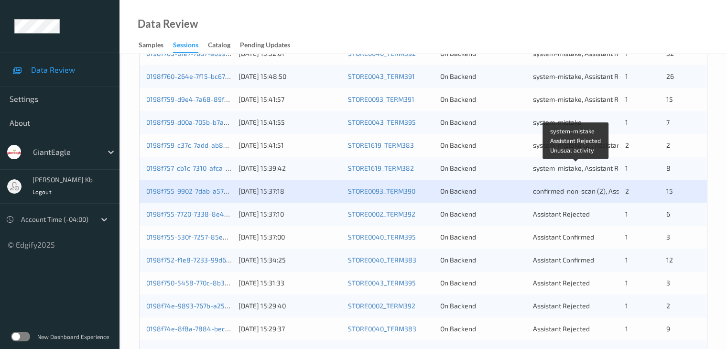
scroll to position [335, 0]
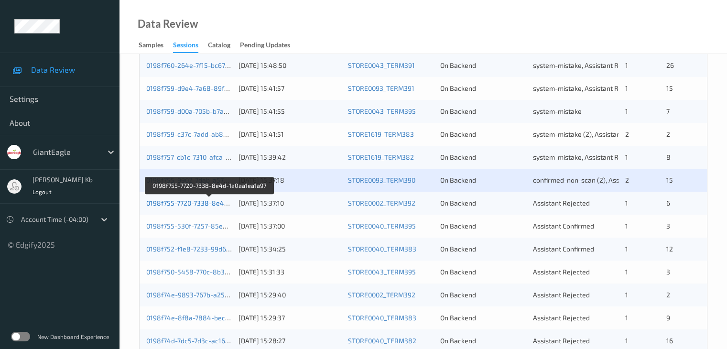
click at [198, 204] on link "0198f755-7720-7338-8e4d-1a0aa1ea1a97" at bounding box center [209, 203] width 127 height 8
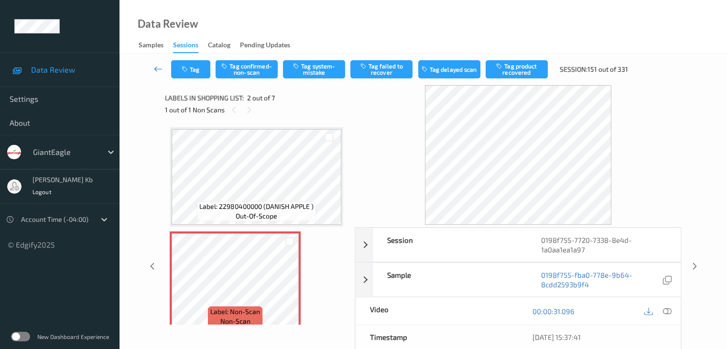
click at [155, 65] on icon at bounding box center [158, 69] width 9 height 10
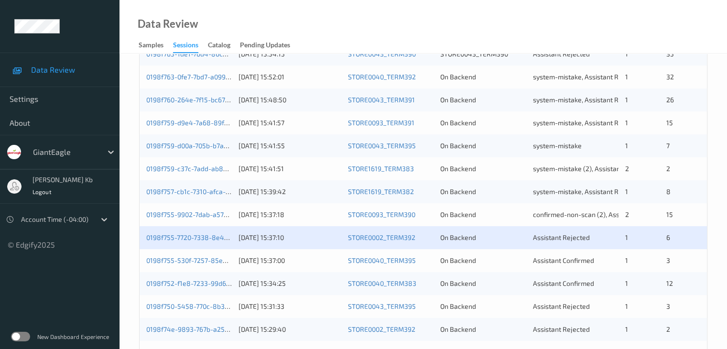
scroll to position [382, 0]
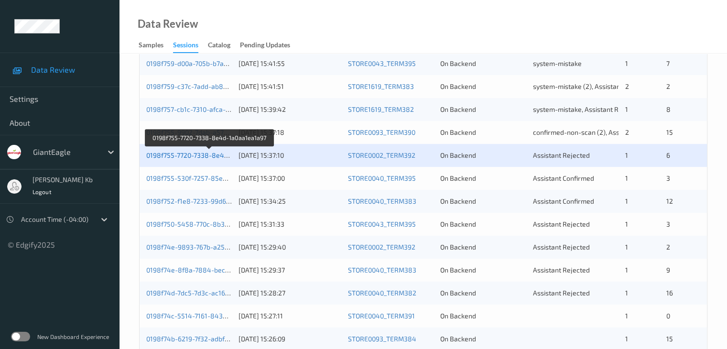
click at [211, 156] on link "0198f755-7720-7338-8e4d-1a0aa1ea1a97" at bounding box center [209, 155] width 127 height 8
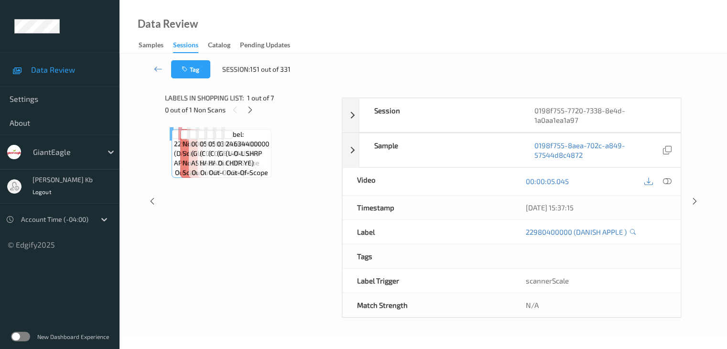
scroll to position [117, 0]
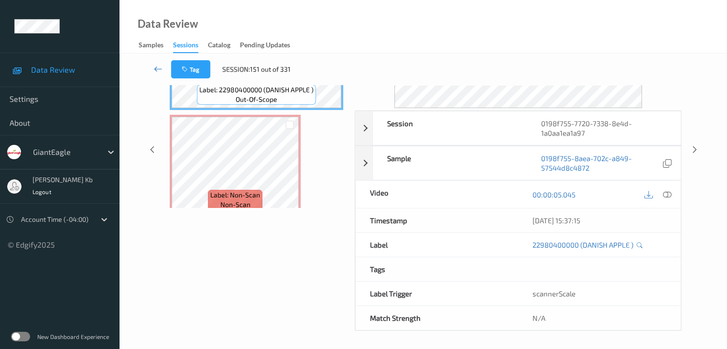
click at [162, 69] on icon at bounding box center [158, 69] width 9 height 10
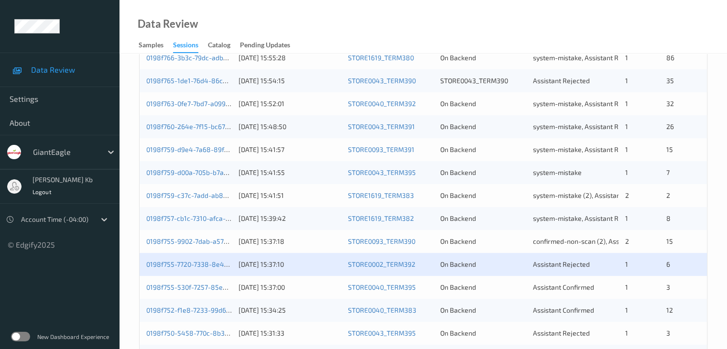
scroll to position [335, 0]
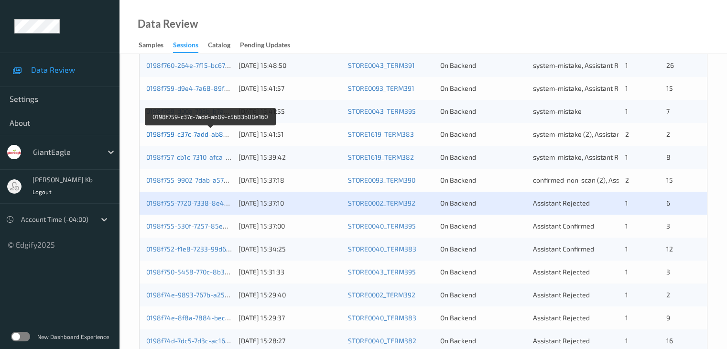
click at [202, 134] on link "0198f759-c37c-7add-ab89-c5683b08e160" at bounding box center [210, 134] width 129 height 8
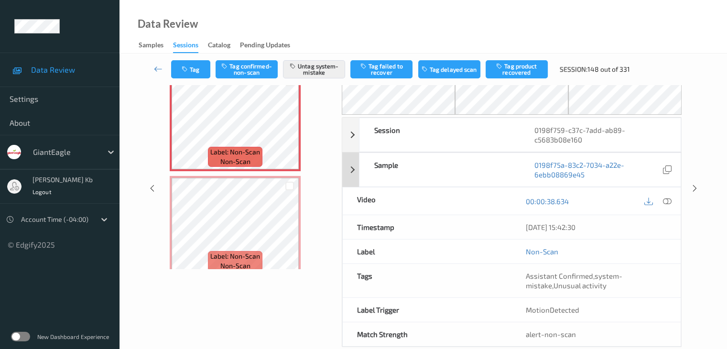
scroll to position [72, 0]
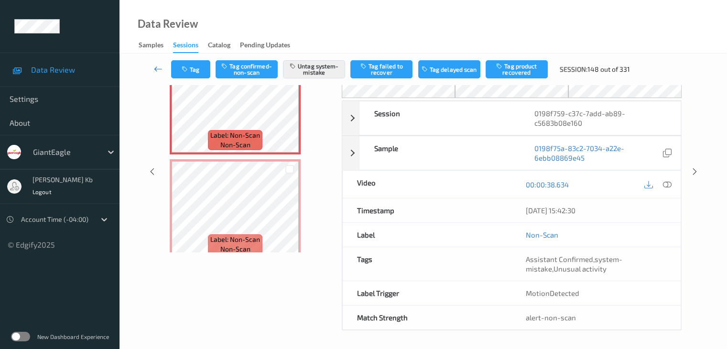
click at [156, 69] on icon at bounding box center [158, 69] width 9 height 10
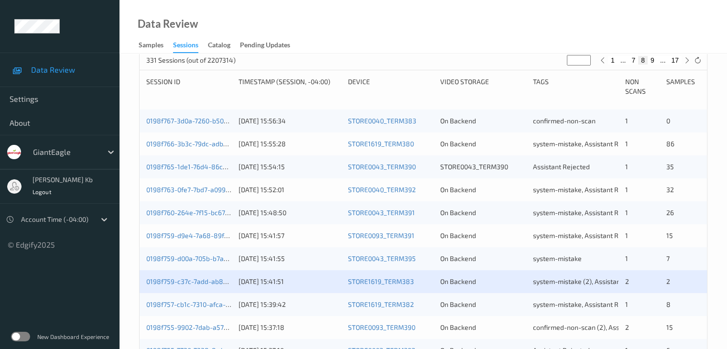
scroll to position [239, 0]
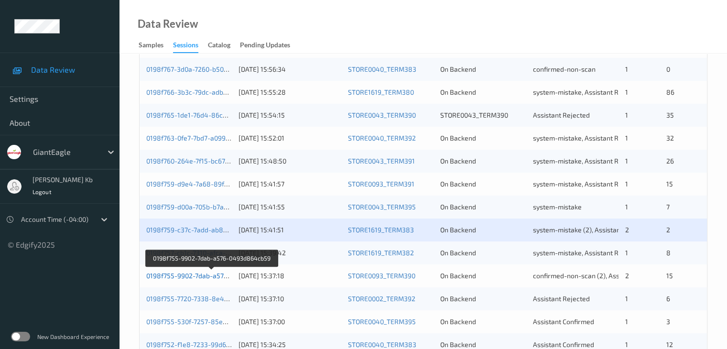
click at [207, 278] on link "0198f755-9902-7dab-a576-0493d864cb59" at bounding box center [211, 276] width 131 height 8
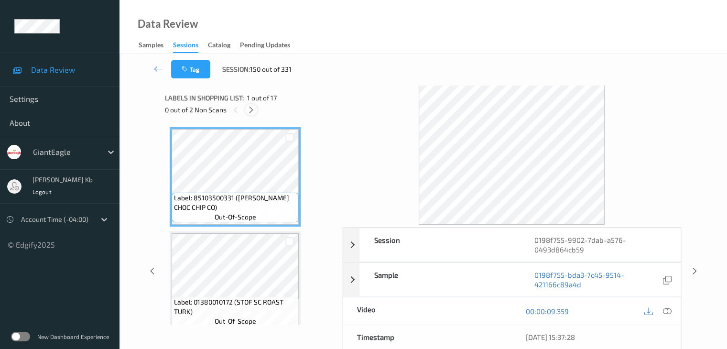
click at [254, 110] on icon at bounding box center [251, 110] width 8 height 9
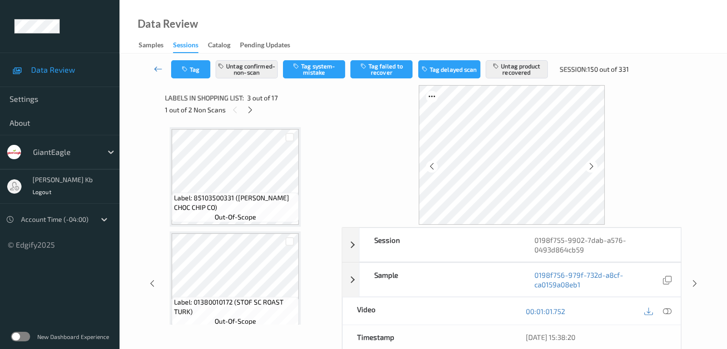
click at [158, 69] on icon at bounding box center [158, 69] width 9 height 10
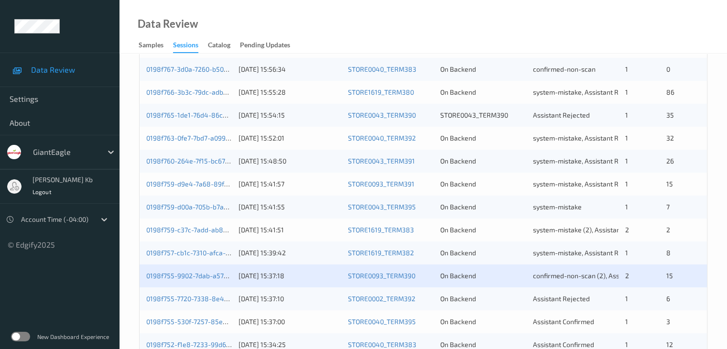
scroll to position [287, 0]
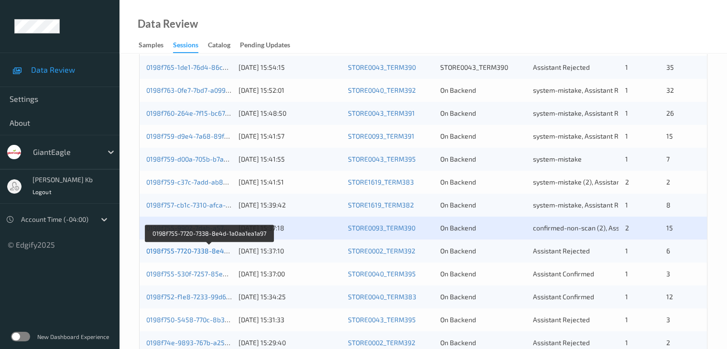
click at [197, 251] on link "0198f755-7720-7338-8e4d-1a0aa1ea1a97" at bounding box center [209, 251] width 127 height 8
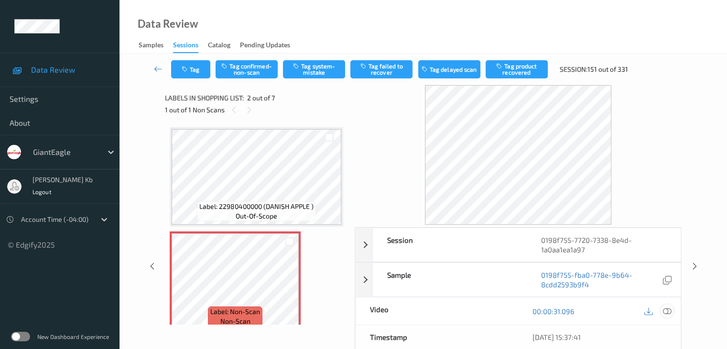
click at [667, 312] on icon at bounding box center [667, 311] width 9 height 9
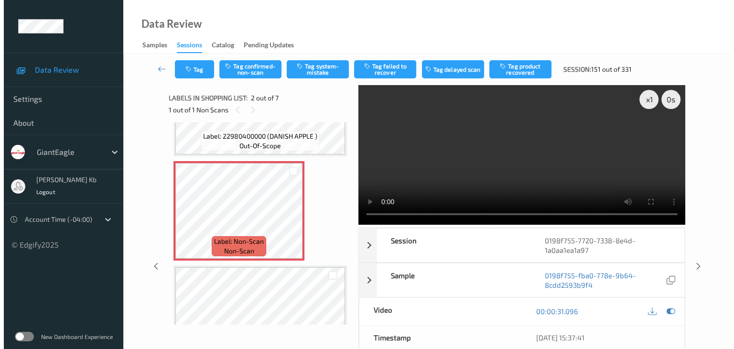
scroll to position [96, 0]
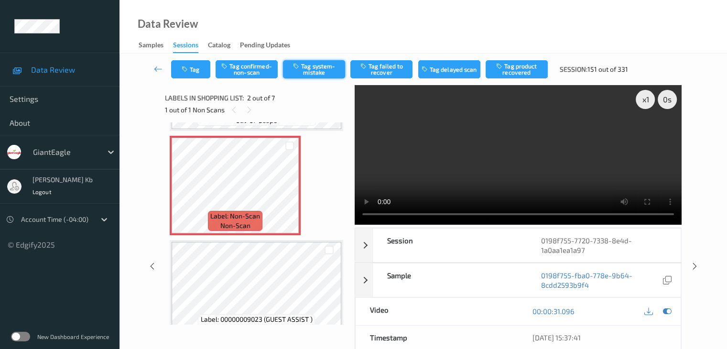
click at [325, 69] on button "Tag system-mistake" at bounding box center [314, 69] width 62 height 18
click at [197, 68] on button "Tag" at bounding box center [190, 69] width 39 height 18
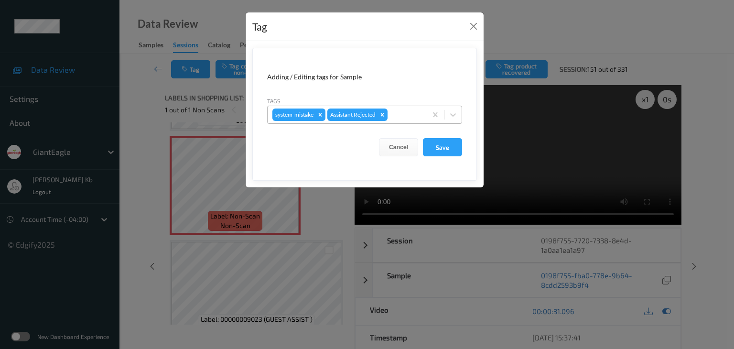
click at [410, 113] on div at bounding box center [406, 114] width 33 height 11
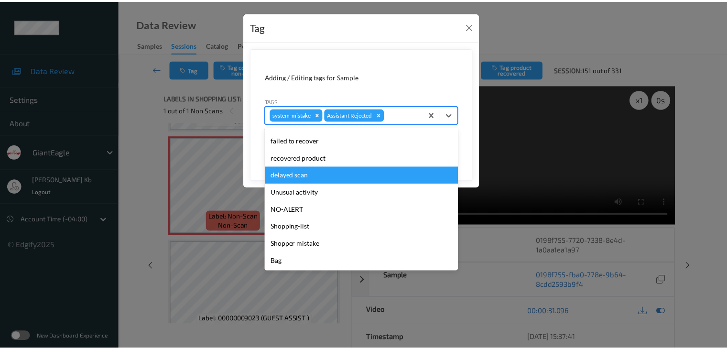
scroll to position [84, 0]
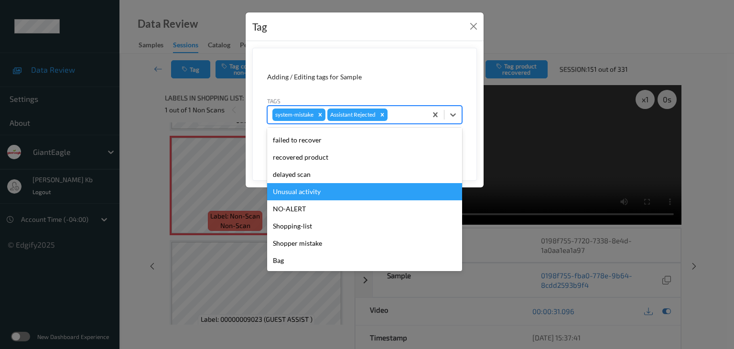
drag, startPoint x: 319, startPoint y: 194, endPoint x: 342, endPoint y: 184, distance: 25.0
click at [319, 194] on div "Unusual activity" at bounding box center [364, 191] width 195 height 17
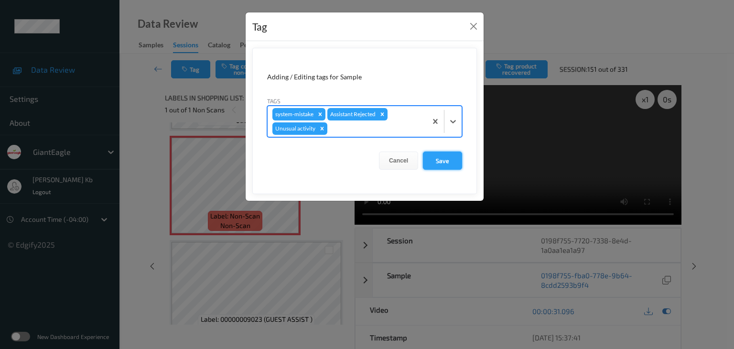
click at [438, 159] on button "Save" at bounding box center [442, 161] width 39 height 18
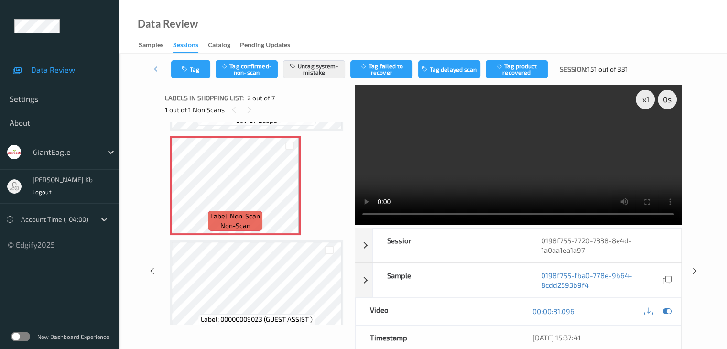
click at [161, 70] on icon at bounding box center [158, 69] width 9 height 10
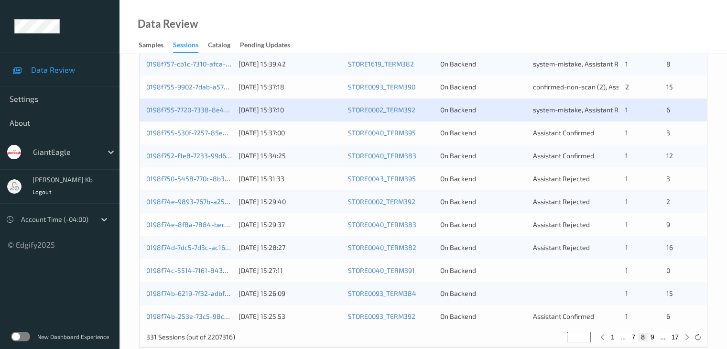
scroll to position [430, 0]
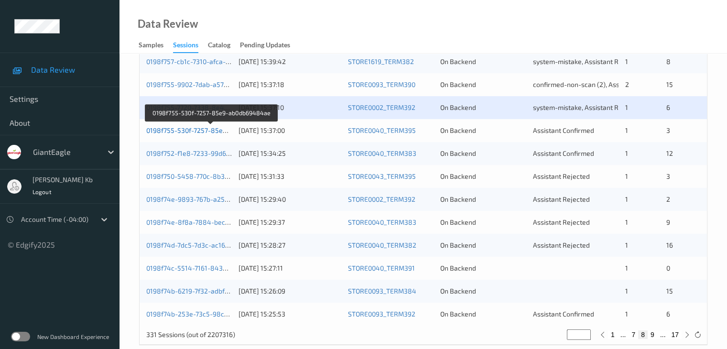
click at [200, 131] on link "0198f755-530f-7257-85e9-ab0db69484ae" at bounding box center [211, 130] width 131 height 8
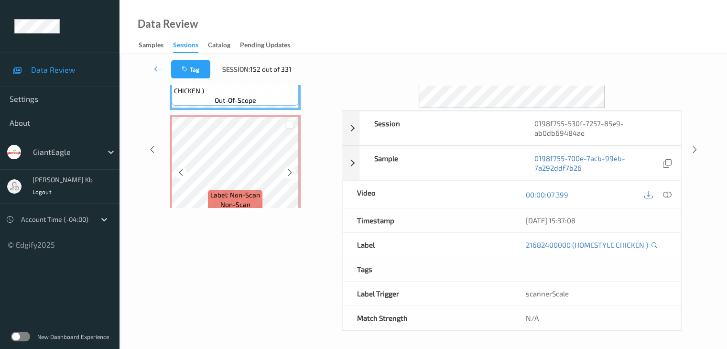
scroll to position [21, 0]
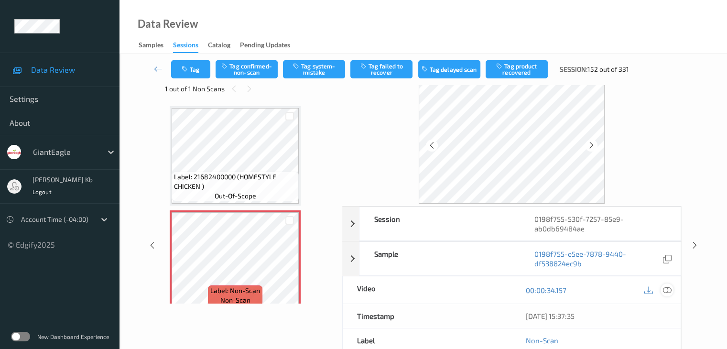
click at [667, 289] on icon at bounding box center [667, 290] width 9 height 9
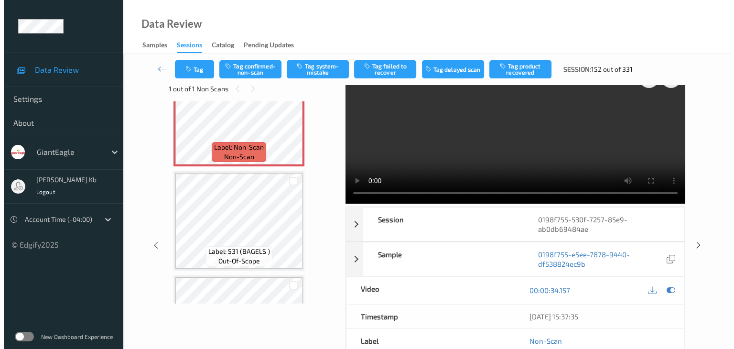
scroll to position [191, 0]
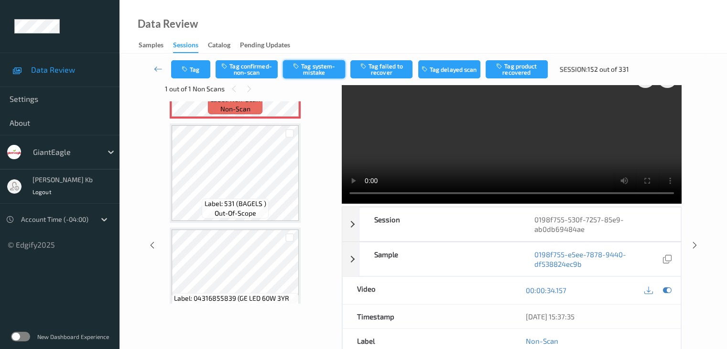
click at [319, 67] on button "Tag system-mistake" at bounding box center [314, 69] width 62 height 18
click at [197, 65] on button "Tag" at bounding box center [190, 69] width 39 height 18
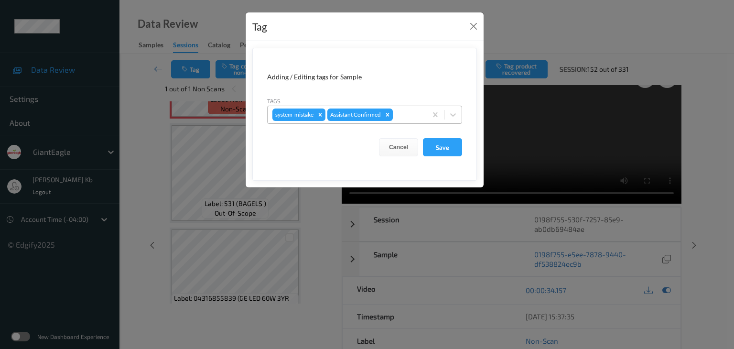
click at [409, 114] on div at bounding box center [408, 114] width 27 height 11
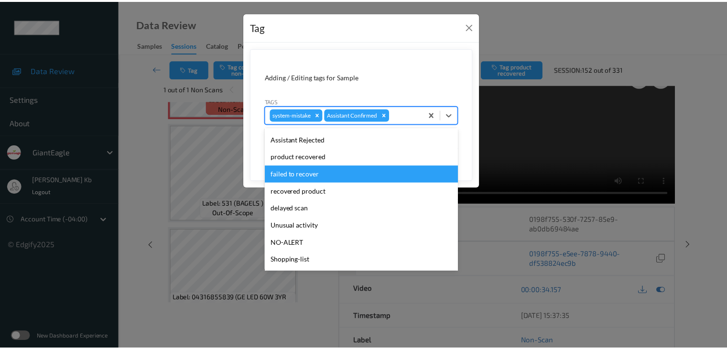
scroll to position [84, 0]
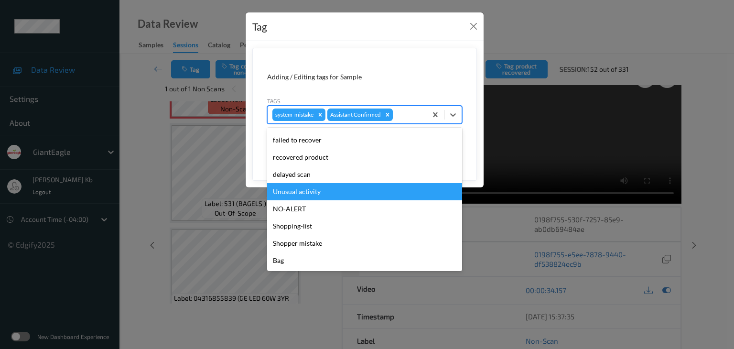
click at [313, 188] on div "Unusual activity" at bounding box center [364, 191] width 195 height 17
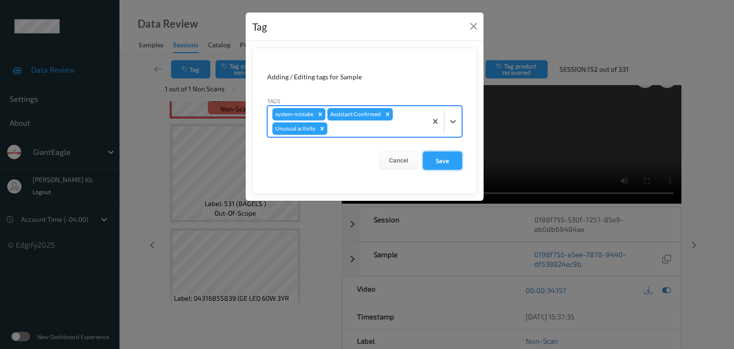
click at [443, 163] on button "Save" at bounding box center [442, 161] width 39 height 18
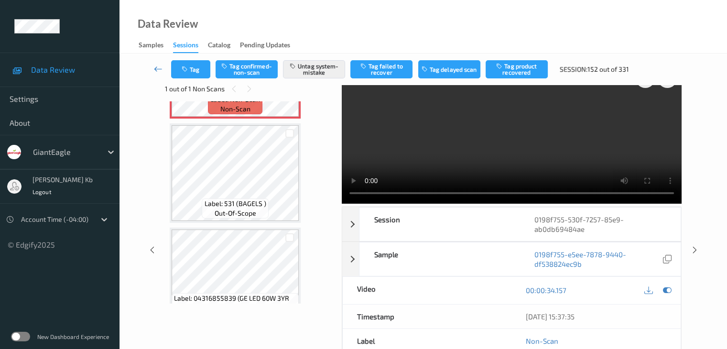
click at [155, 68] on icon at bounding box center [158, 69] width 9 height 10
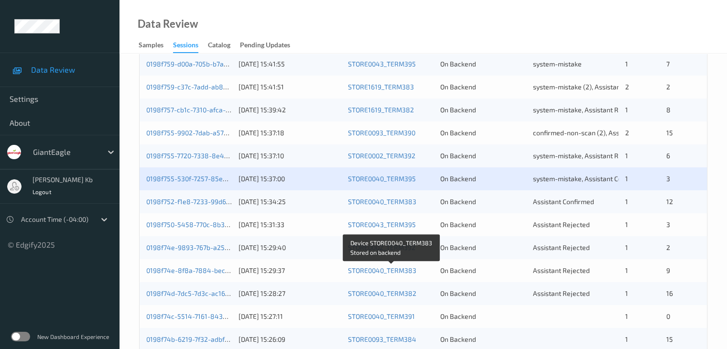
scroll to position [382, 0]
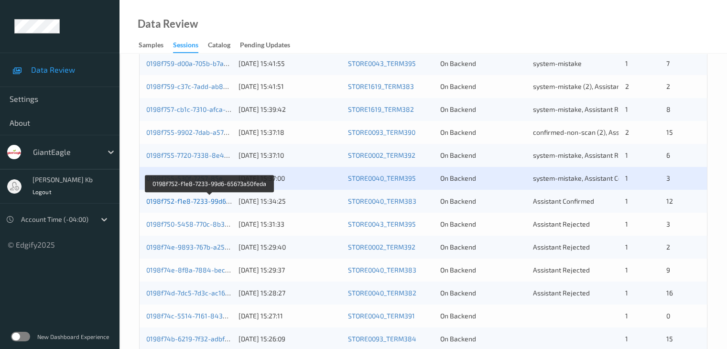
click at [196, 200] on link "0198f752-f1e8-7233-99d6-65673a50feda" at bounding box center [209, 201] width 127 height 8
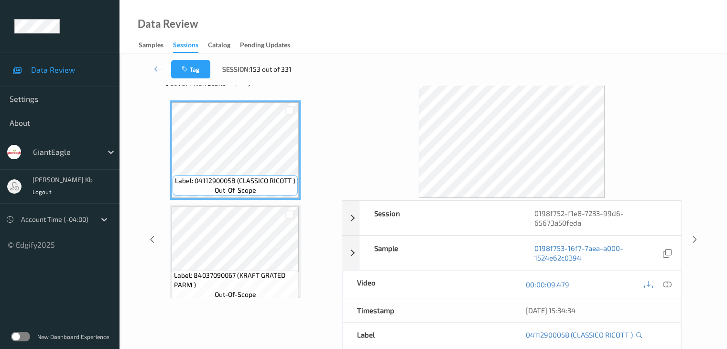
scroll to position [21, 0]
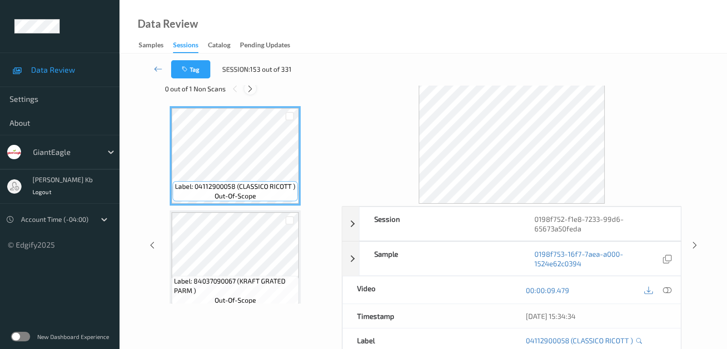
click at [250, 88] on icon at bounding box center [250, 89] width 8 height 9
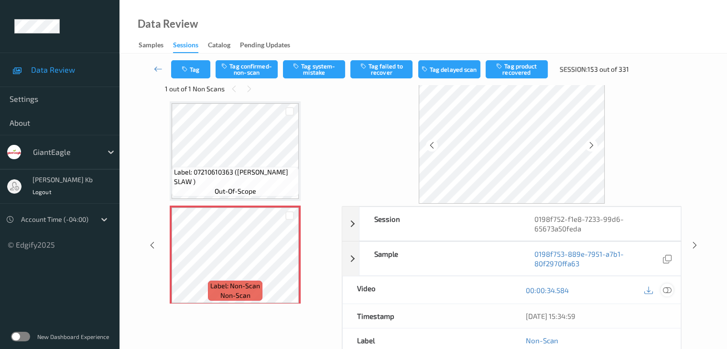
click at [671, 287] on div at bounding box center [667, 289] width 13 height 13
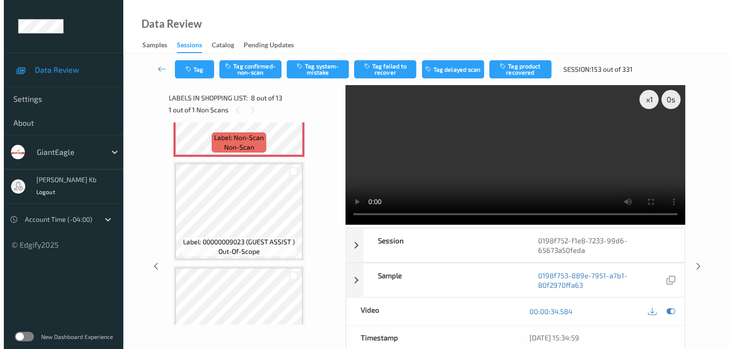
scroll to position [821, 0]
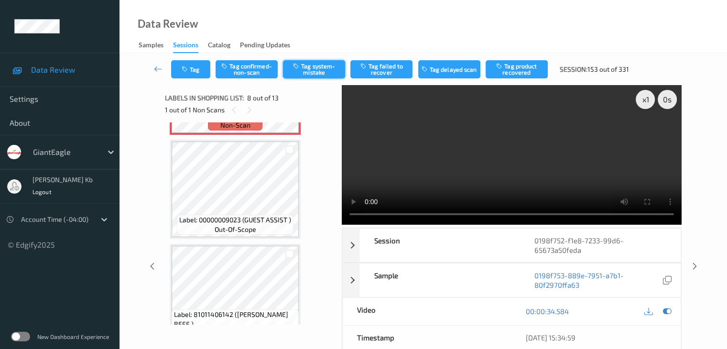
click at [318, 67] on button "Tag system-mistake" at bounding box center [314, 69] width 62 height 18
click at [204, 65] on button "Tag" at bounding box center [190, 69] width 39 height 18
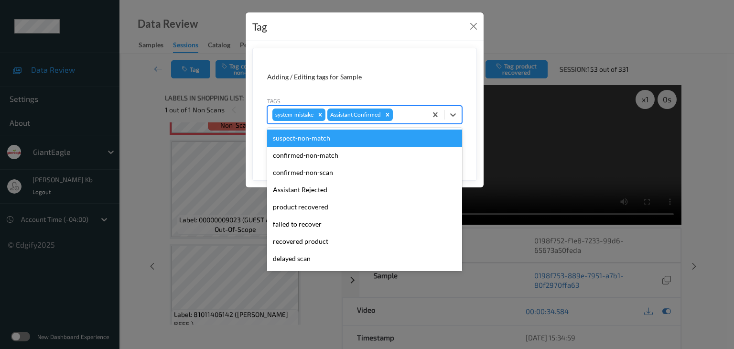
click at [415, 112] on div at bounding box center [408, 114] width 27 height 11
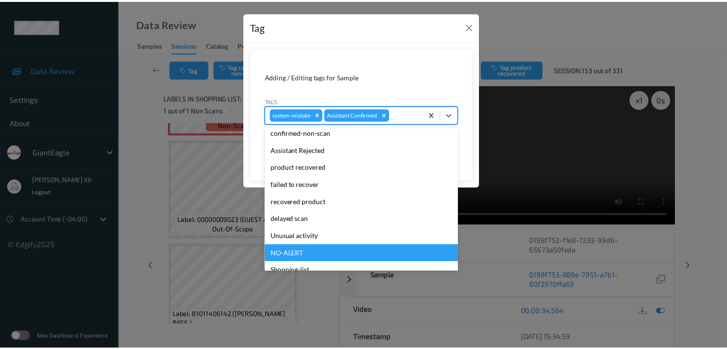
scroll to position [48, 0]
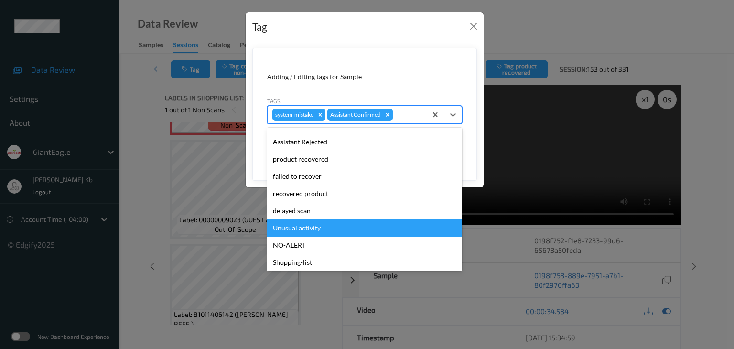
click at [312, 229] on div "Unusual activity" at bounding box center [364, 227] width 195 height 17
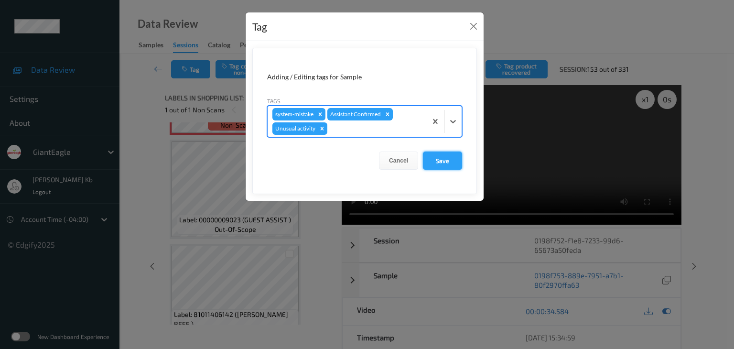
click at [449, 160] on button "Save" at bounding box center [442, 161] width 39 height 18
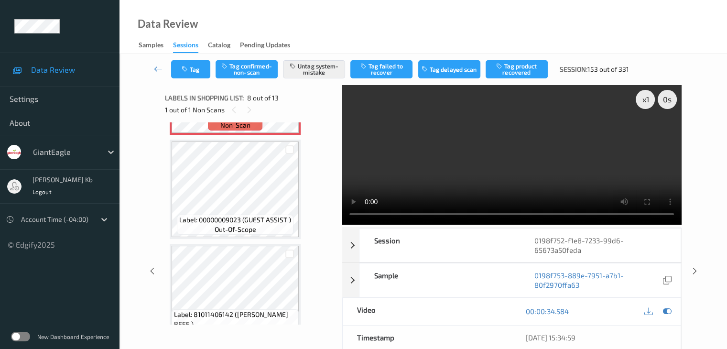
click at [156, 68] on icon at bounding box center [158, 69] width 9 height 10
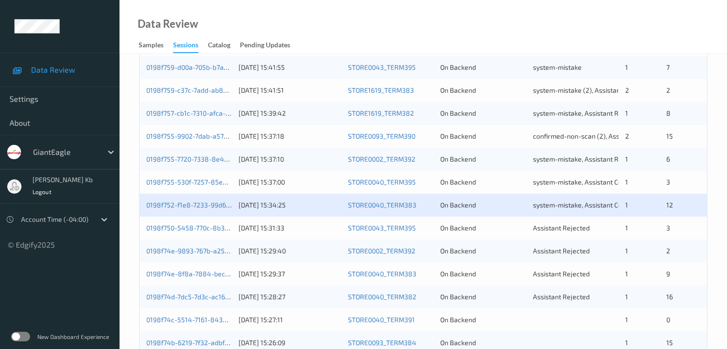
scroll to position [382, 0]
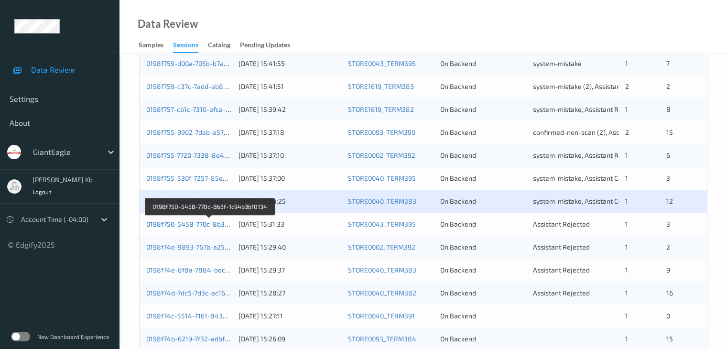
click at [196, 225] on link "0198f750-5458-770c-8b3f-1c94b3b10134" at bounding box center [209, 224] width 127 height 8
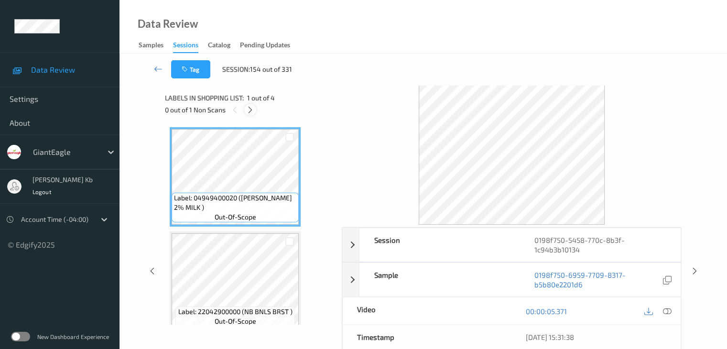
click at [254, 109] on icon at bounding box center [250, 110] width 8 height 9
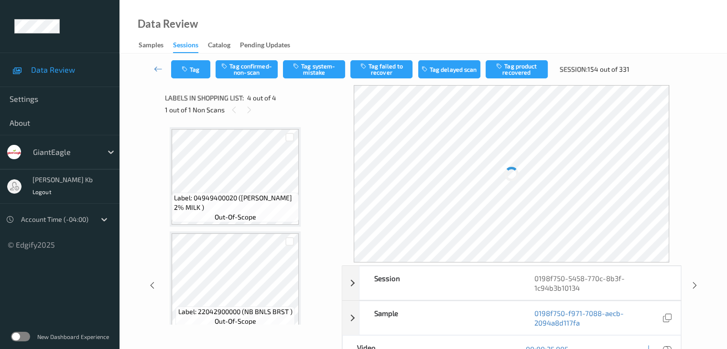
scroll to position [213, 0]
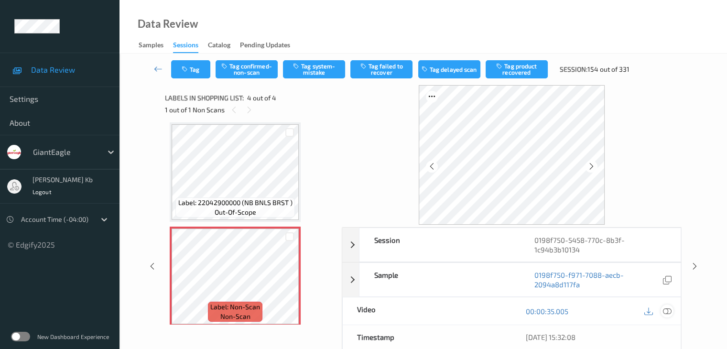
click at [666, 312] on icon at bounding box center [667, 311] width 9 height 9
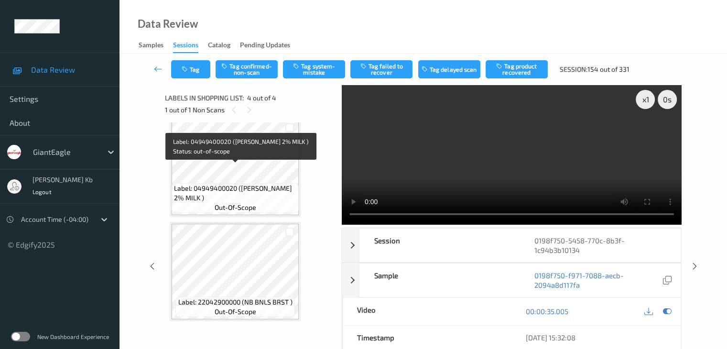
scroll to position [0, 0]
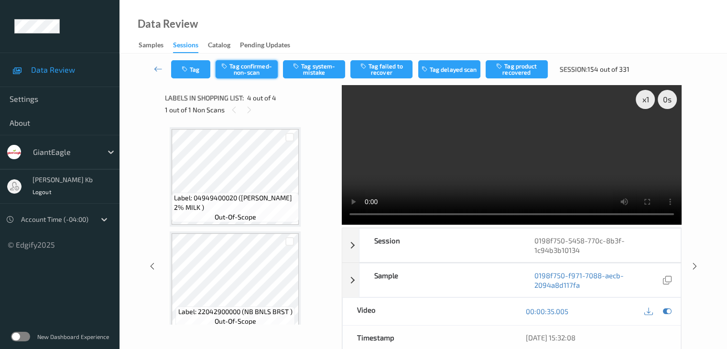
click at [259, 65] on button "Tag confirmed-non-scan" at bounding box center [247, 69] width 62 height 18
click at [520, 69] on button "Tag product recovered" at bounding box center [517, 69] width 62 height 18
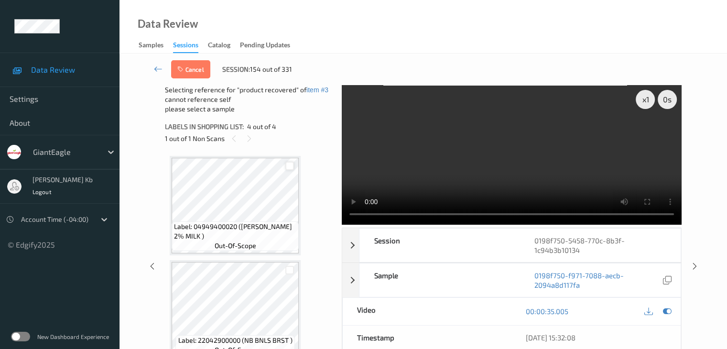
click at [290, 166] on div at bounding box center [289, 166] width 9 height 9
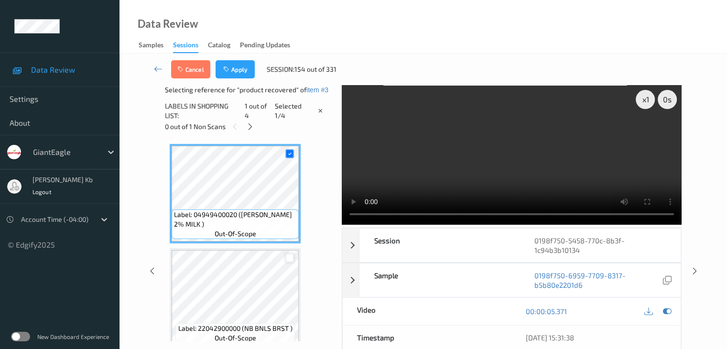
click at [291, 259] on div at bounding box center [289, 257] width 9 height 9
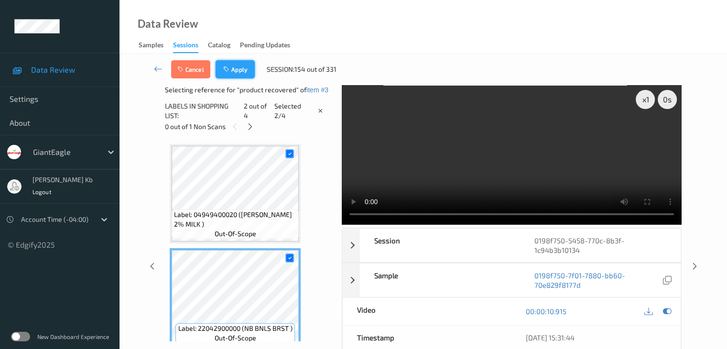
click at [241, 71] on button "Apply" at bounding box center [235, 69] width 39 height 18
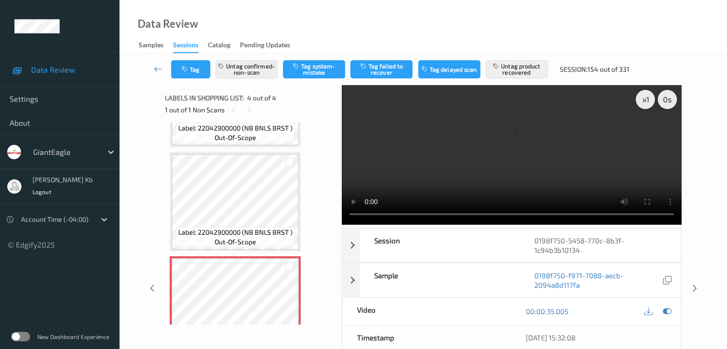
scroll to position [219, 0]
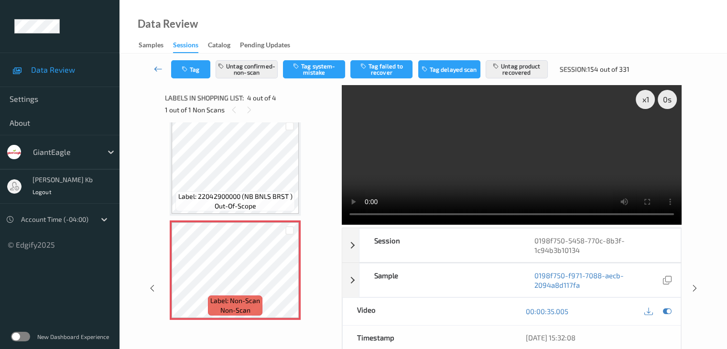
click at [159, 67] on icon at bounding box center [158, 69] width 9 height 10
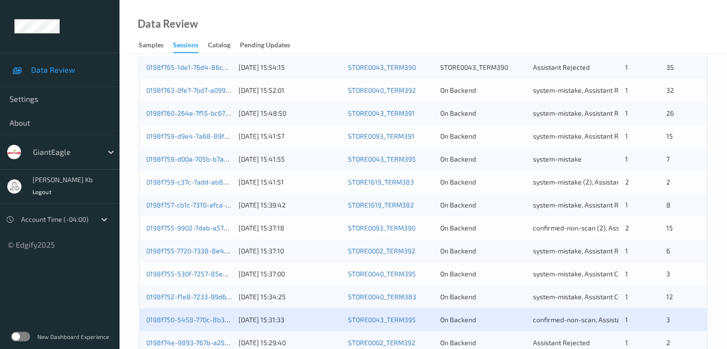
scroll to position [382, 0]
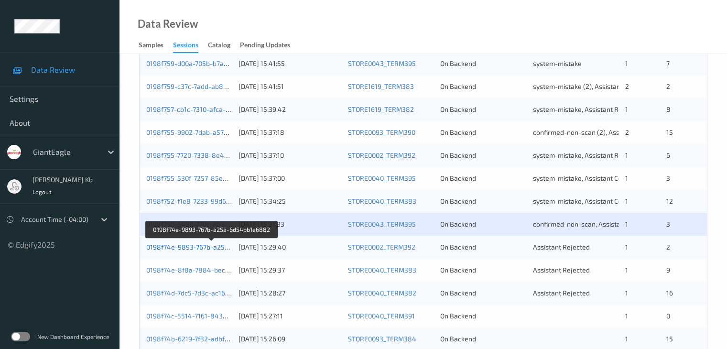
click at [211, 247] on link "0198f74e-9893-767b-a25a-6d54bb1e6882" at bounding box center [211, 247] width 131 height 8
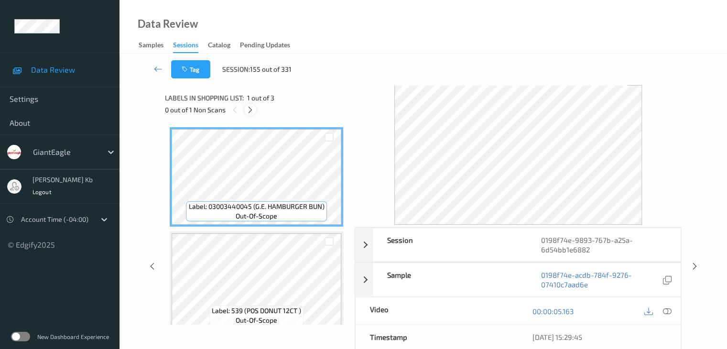
click at [251, 110] on icon at bounding box center [250, 110] width 8 height 9
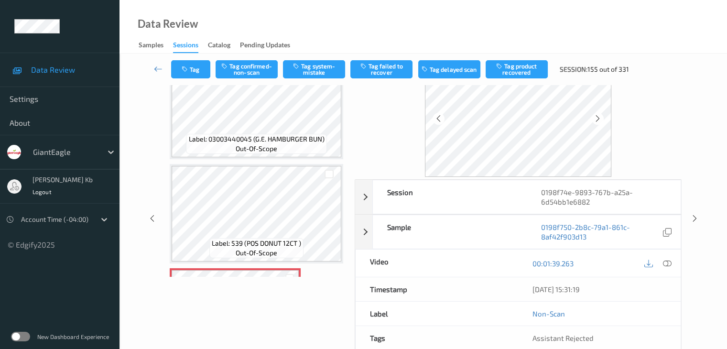
scroll to position [115, 0]
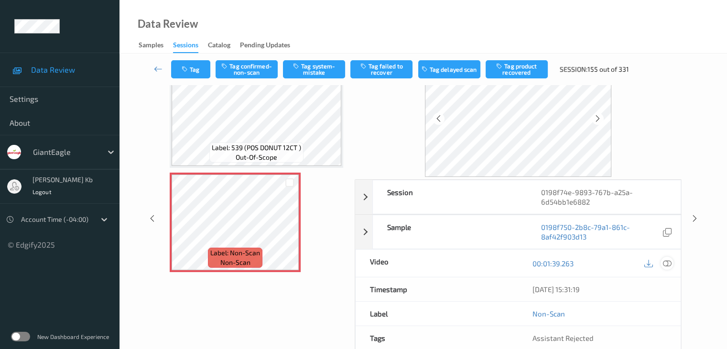
click at [667, 263] on icon at bounding box center [667, 263] width 9 height 9
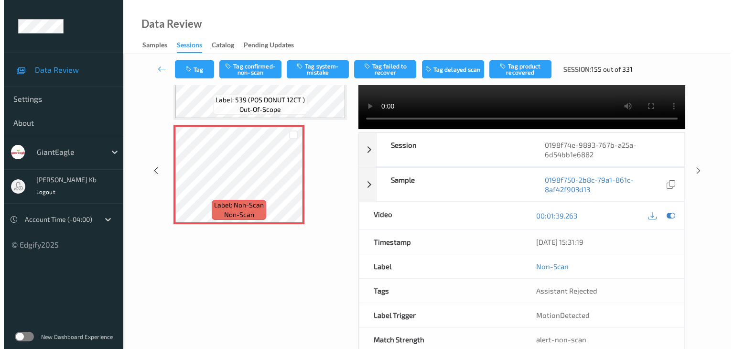
scroll to position [0, 0]
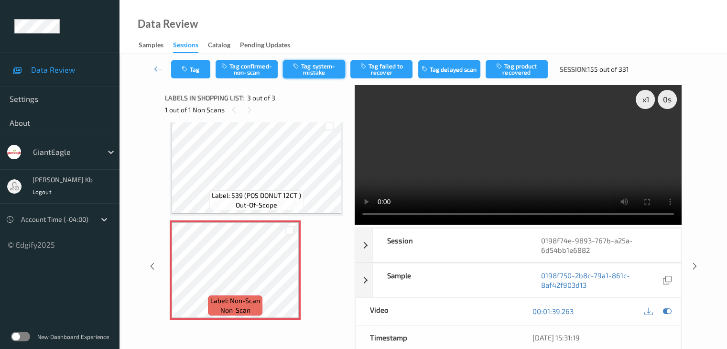
click at [314, 68] on button "Tag system-mistake" at bounding box center [314, 69] width 62 height 18
click at [202, 65] on button "Tag" at bounding box center [190, 69] width 39 height 18
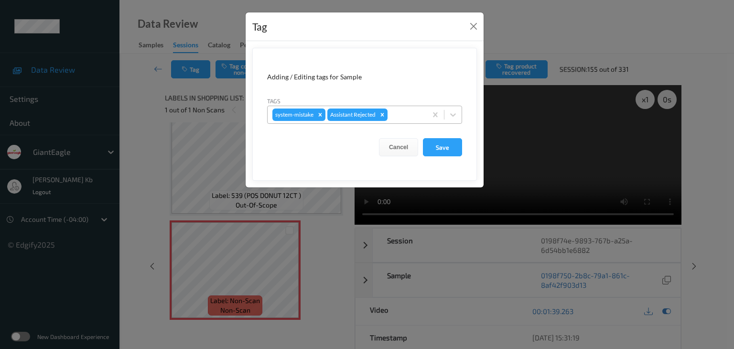
click at [405, 113] on div at bounding box center [406, 114] width 33 height 11
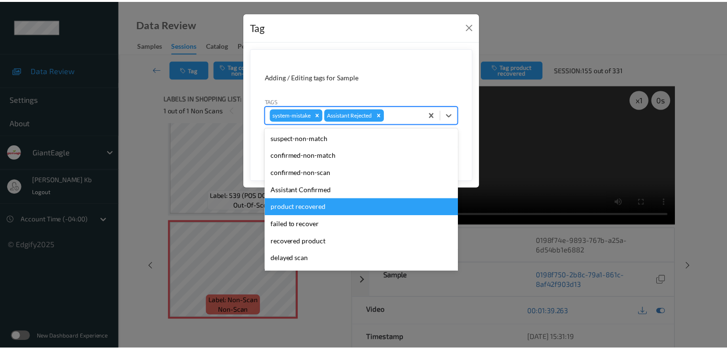
scroll to position [84, 0]
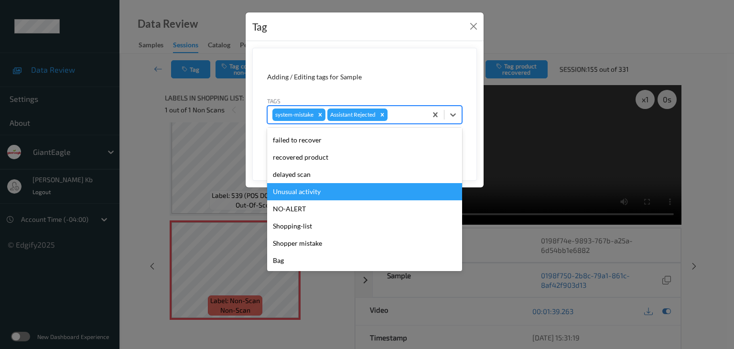
click at [316, 193] on div "Unusual activity" at bounding box center [364, 191] width 195 height 17
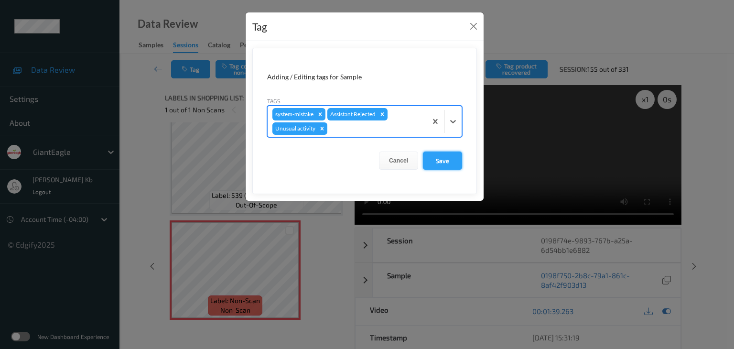
click at [447, 162] on button "Save" at bounding box center [442, 161] width 39 height 18
click at [446, 162] on button "Save" at bounding box center [442, 161] width 39 height 18
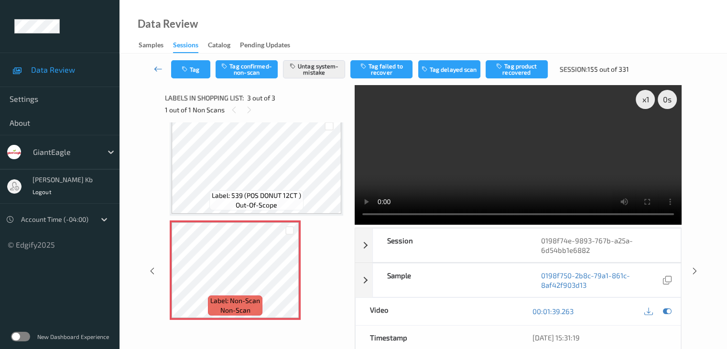
click at [161, 69] on icon at bounding box center [158, 69] width 9 height 10
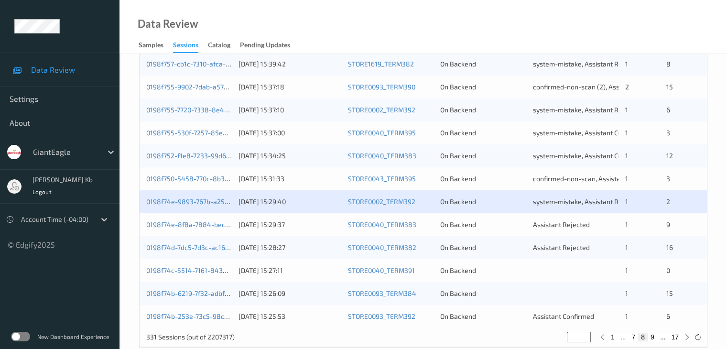
scroll to position [430, 0]
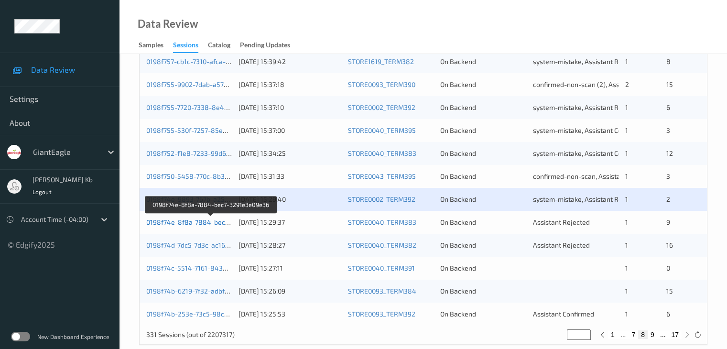
click at [199, 220] on link "0198f74e-8f8a-7884-bec7-3291e3e09e36" at bounding box center [211, 222] width 130 height 8
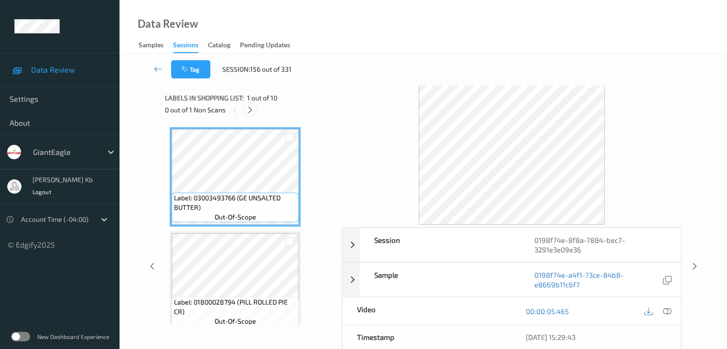
click at [251, 109] on icon at bounding box center [250, 110] width 8 height 9
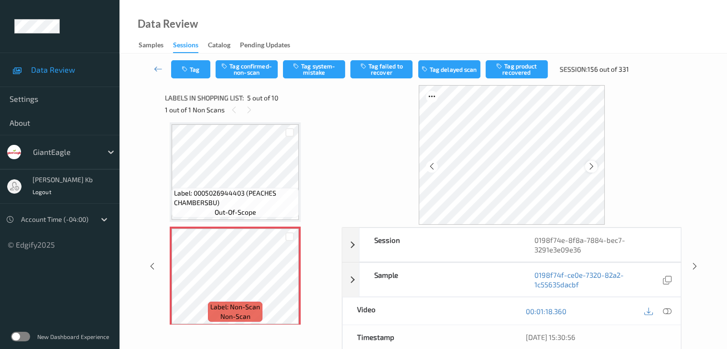
click at [593, 165] on icon at bounding box center [592, 166] width 8 height 9
click at [671, 309] on icon at bounding box center [667, 311] width 9 height 9
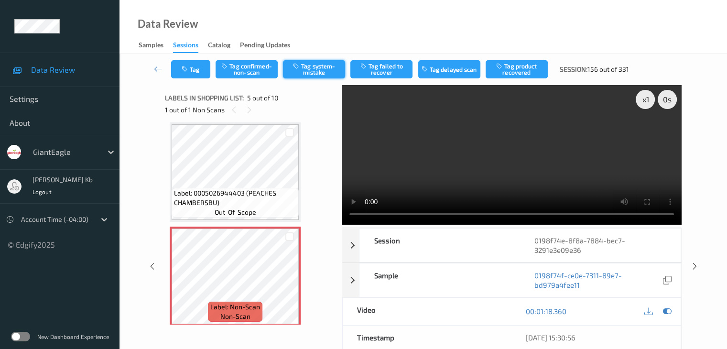
click at [322, 68] on button "Tag system-mistake" at bounding box center [314, 69] width 62 height 18
click at [156, 70] on icon at bounding box center [158, 69] width 9 height 10
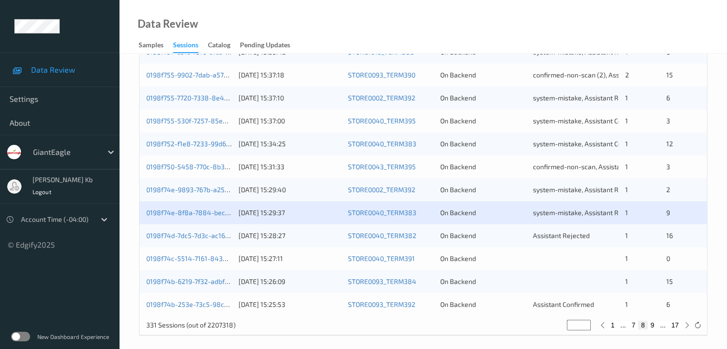
scroll to position [446, 0]
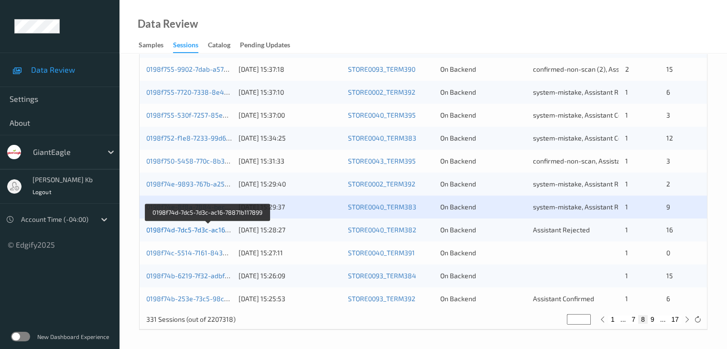
click at [215, 232] on link "0198f74d-7dc5-7d3c-ac16-78871b117899" at bounding box center [208, 230] width 124 height 8
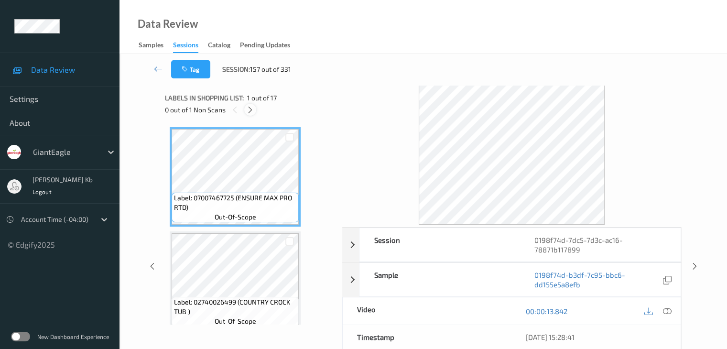
click at [249, 108] on icon at bounding box center [250, 110] width 8 height 9
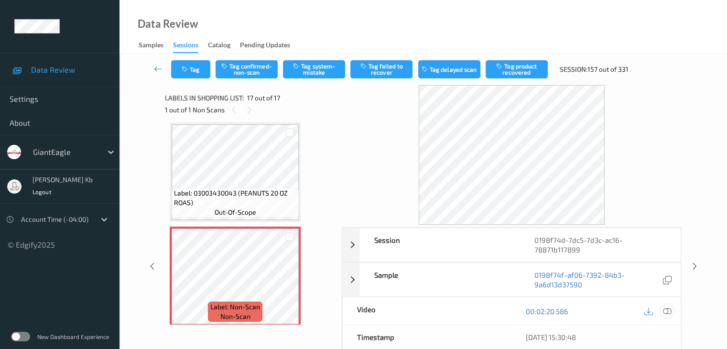
click at [666, 312] on icon at bounding box center [667, 311] width 9 height 9
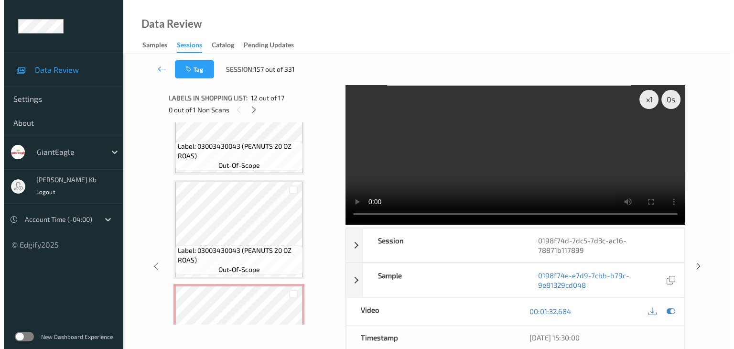
scroll to position [1574, 0]
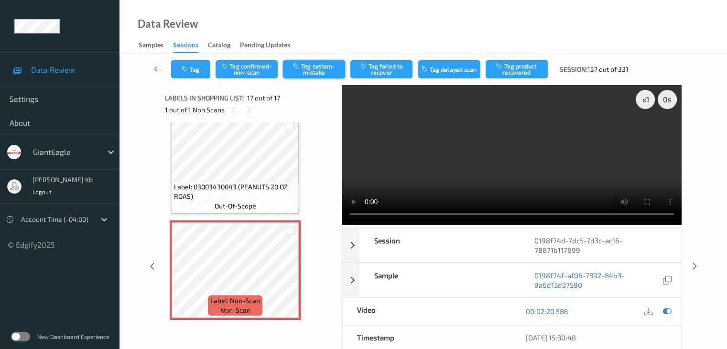
click at [308, 69] on button "Tag system-mistake" at bounding box center [314, 69] width 62 height 18
click at [199, 67] on button "Tag" at bounding box center [190, 69] width 39 height 18
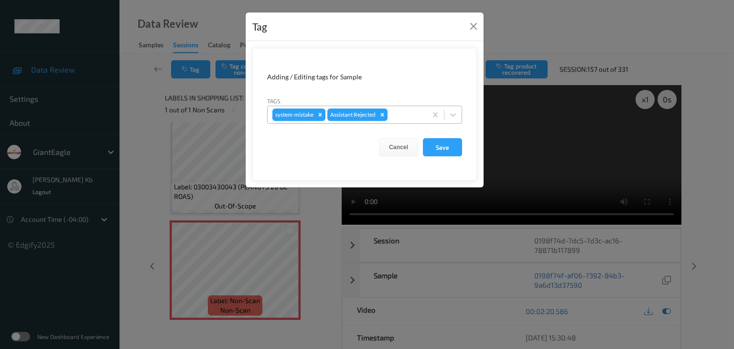
click at [402, 111] on div at bounding box center [406, 114] width 33 height 11
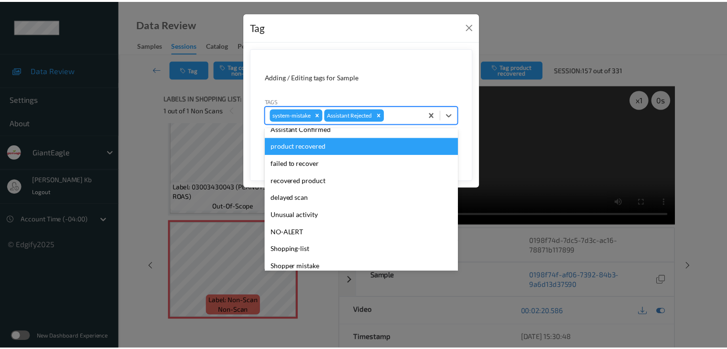
scroll to position [84, 0]
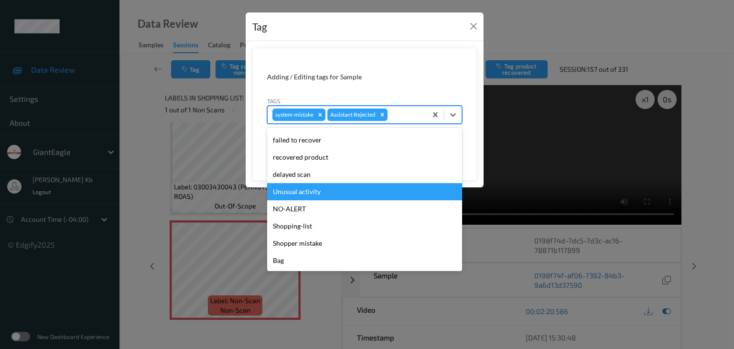
click at [307, 192] on div "Unusual activity" at bounding box center [364, 191] width 195 height 17
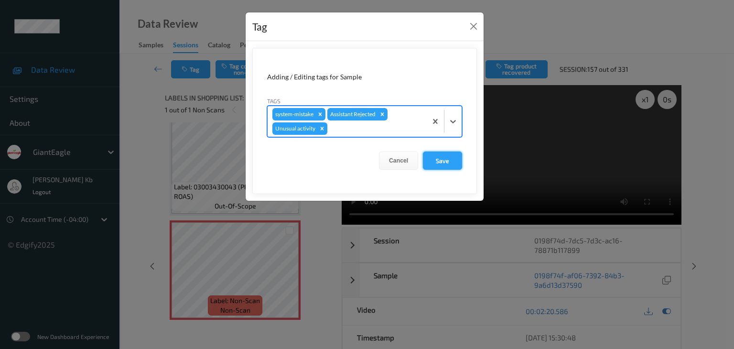
click at [444, 159] on button "Save" at bounding box center [442, 161] width 39 height 18
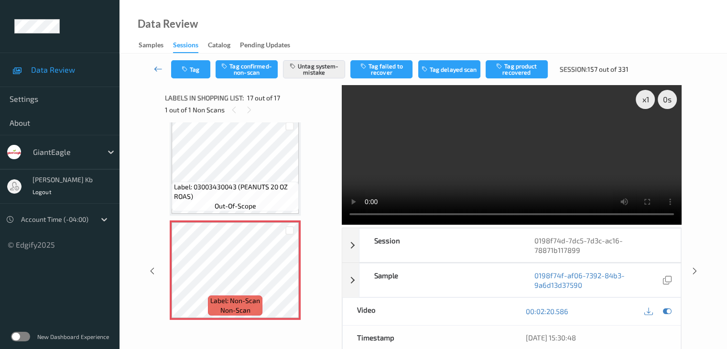
click at [160, 67] on icon at bounding box center [158, 69] width 9 height 10
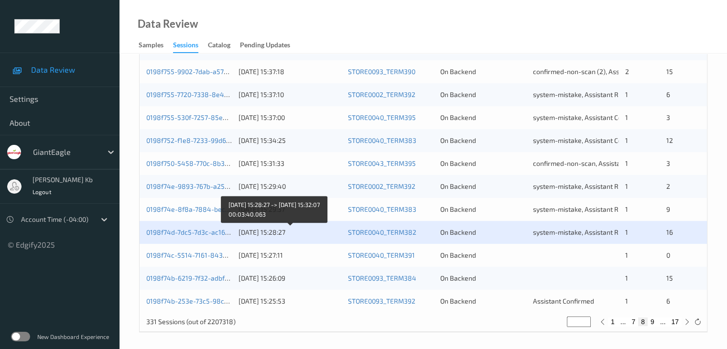
scroll to position [446, 0]
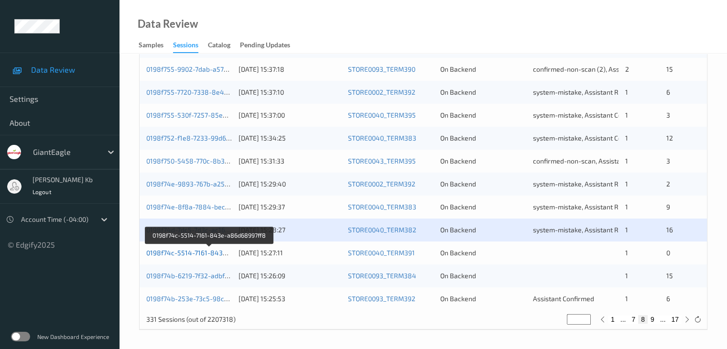
click at [209, 253] on link "0198f74c-5514-7161-843e-a86d68997ff8" at bounding box center [209, 253] width 127 height 8
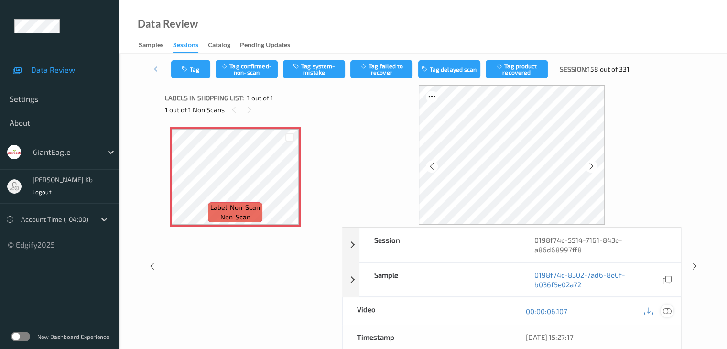
click at [666, 310] on icon at bounding box center [667, 311] width 9 height 9
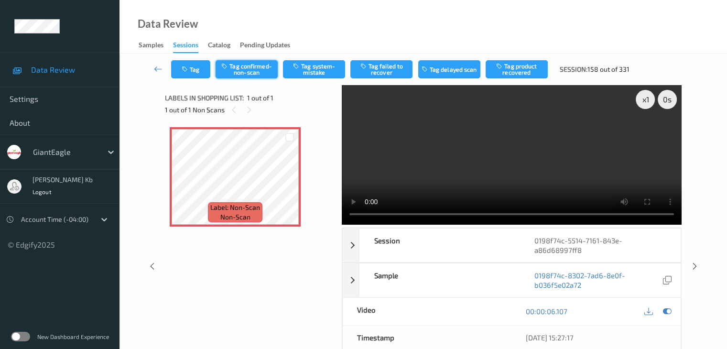
click at [265, 70] on button "Tag confirmed-non-scan" at bounding box center [247, 69] width 62 height 18
click at [161, 69] on icon at bounding box center [158, 69] width 9 height 10
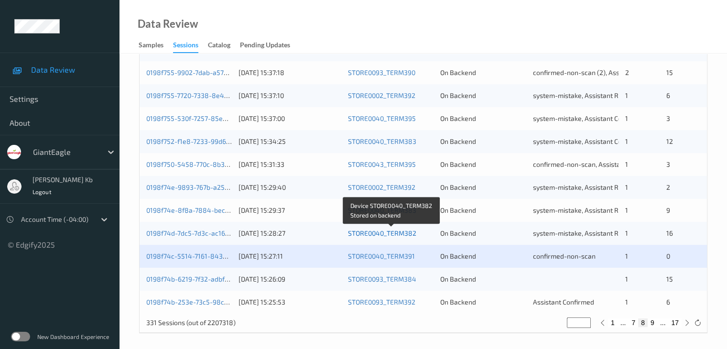
scroll to position [446, 0]
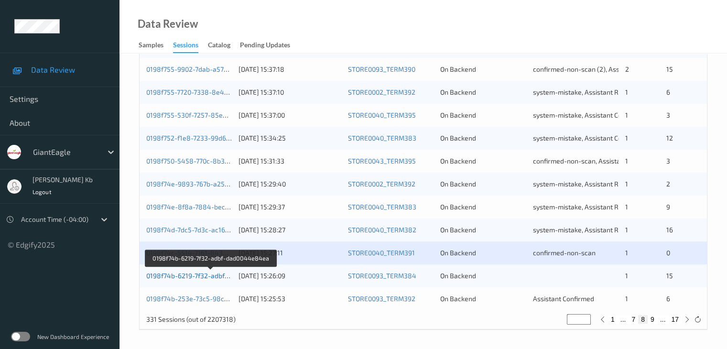
click at [195, 277] on link "0198f74b-6219-7f32-adbf-dad0044e84ea" at bounding box center [210, 276] width 129 height 8
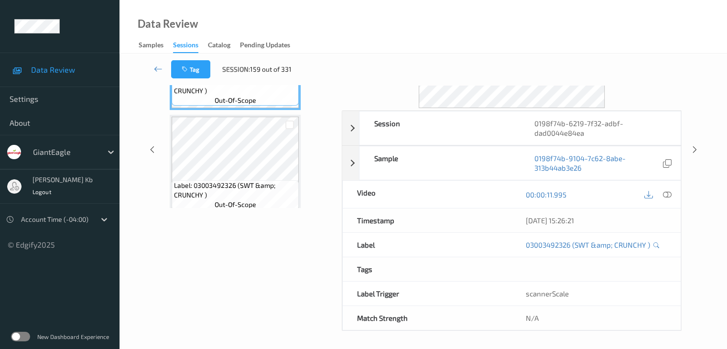
scroll to position [21, 0]
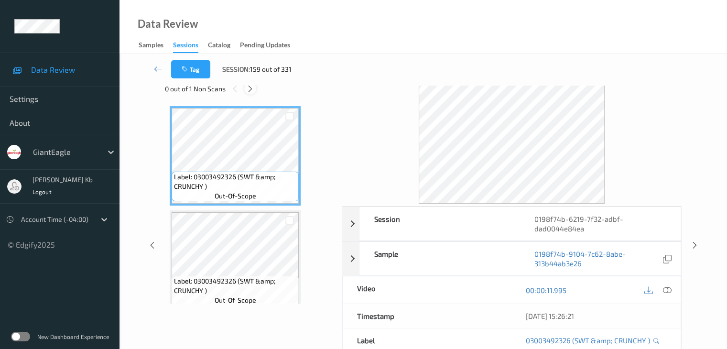
click at [255, 89] on div at bounding box center [250, 89] width 12 height 12
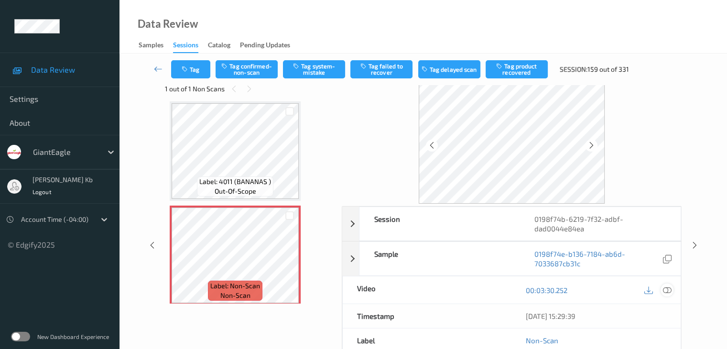
click at [668, 289] on icon at bounding box center [667, 290] width 9 height 9
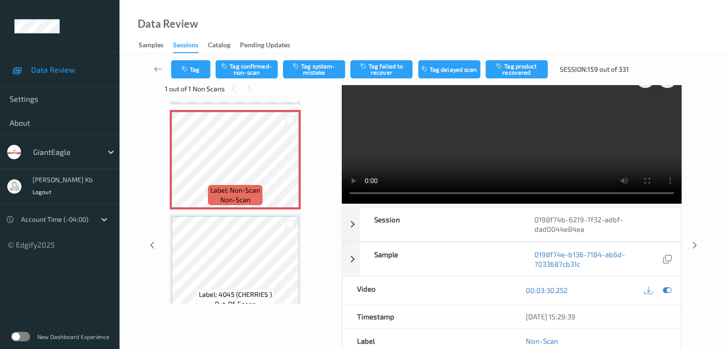
scroll to position [1399, 0]
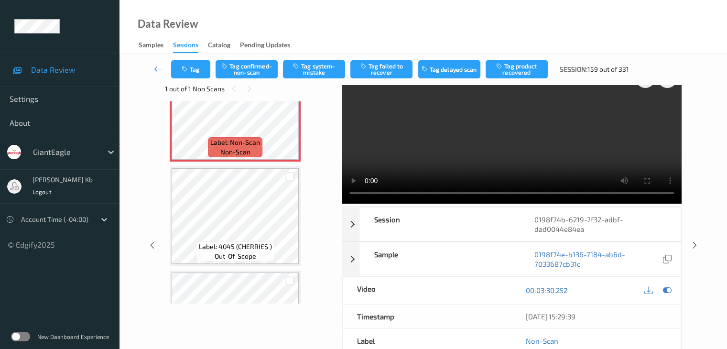
click at [157, 68] on icon at bounding box center [158, 69] width 9 height 10
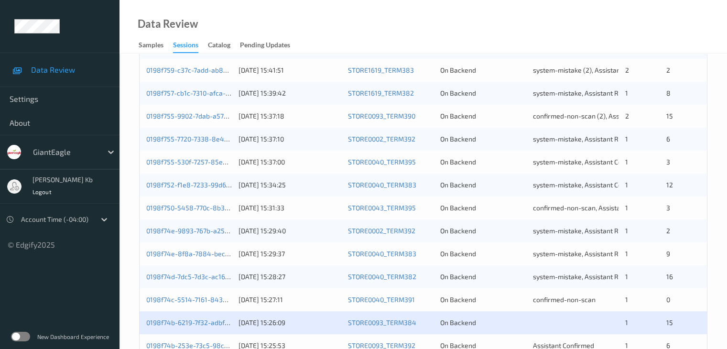
scroll to position [446, 0]
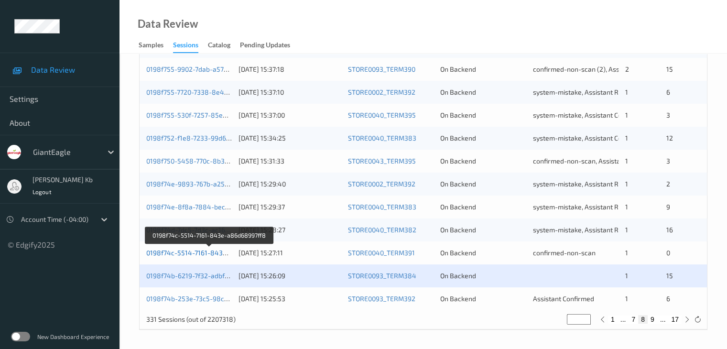
click at [197, 251] on link "0198f74c-5514-7161-843e-a86d68997ff8" at bounding box center [209, 253] width 127 height 8
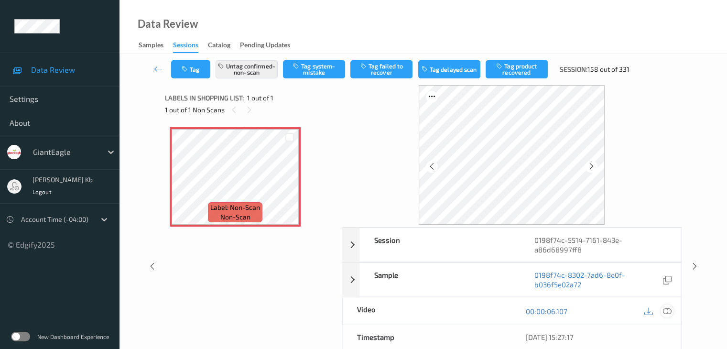
click at [668, 311] on icon at bounding box center [667, 311] width 9 height 9
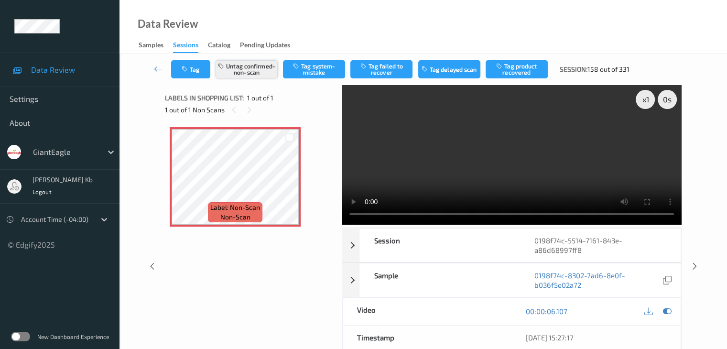
click at [263, 68] on button "Untag confirmed-non-scan" at bounding box center [247, 69] width 62 height 18
click at [327, 73] on button "Tag system-mistake" at bounding box center [314, 69] width 62 height 18
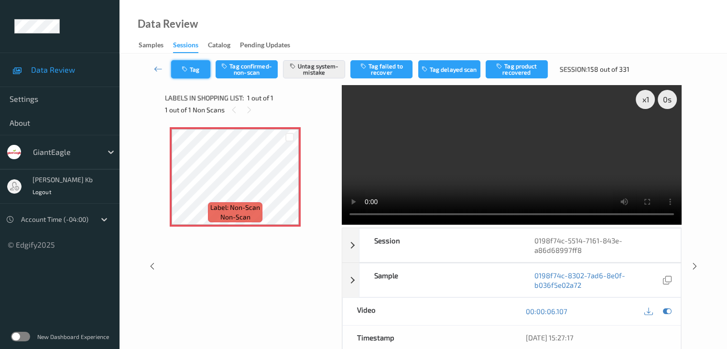
click at [205, 67] on button "Tag" at bounding box center [190, 69] width 39 height 18
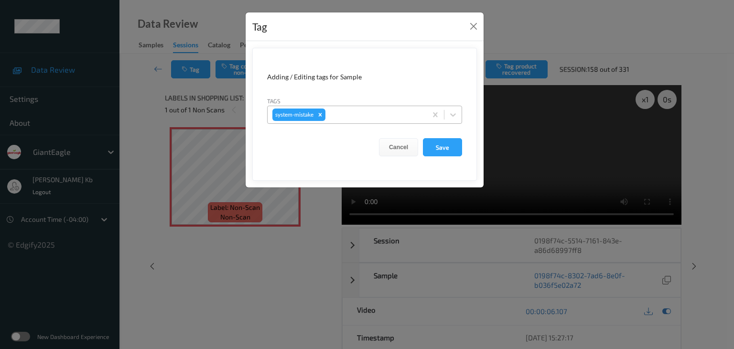
click at [369, 111] on div at bounding box center [374, 114] width 95 height 11
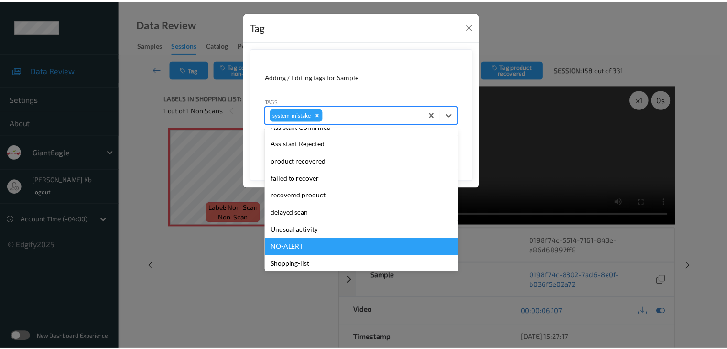
scroll to position [101, 0]
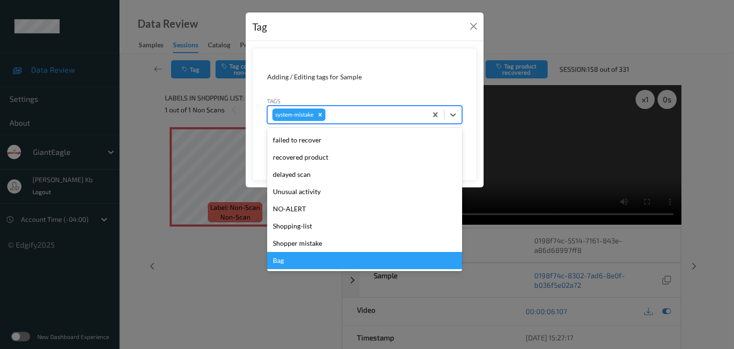
click at [301, 259] on div "Bag" at bounding box center [364, 260] width 195 height 17
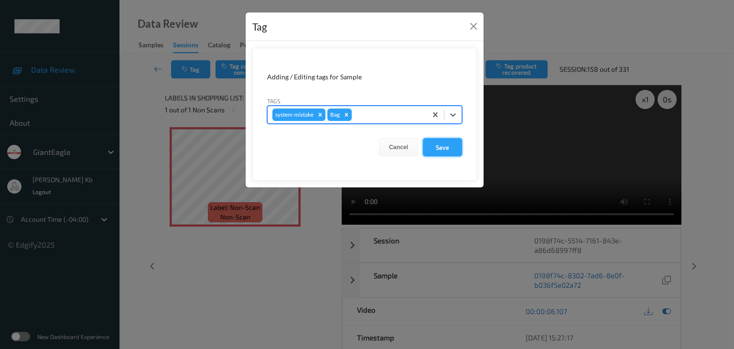
click at [451, 146] on button "Save" at bounding box center [442, 147] width 39 height 18
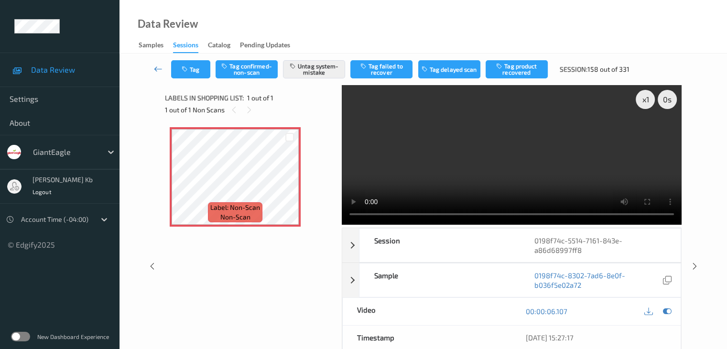
click at [158, 68] on icon at bounding box center [158, 69] width 9 height 10
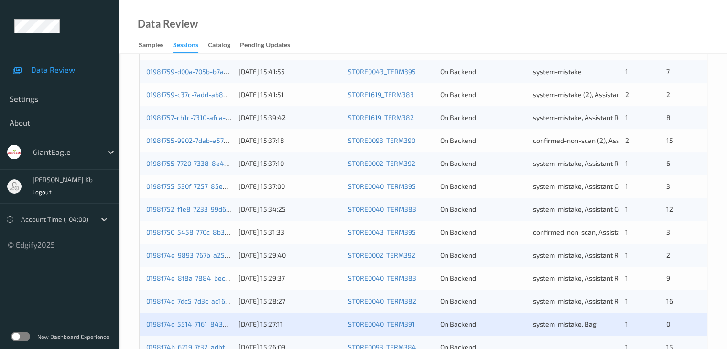
scroll to position [446, 0]
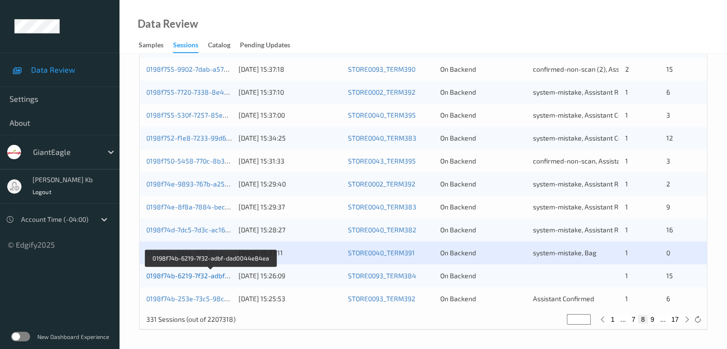
click at [199, 279] on link "0198f74b-6219-7f32-adbf-dad0044e84ea" at bounding box center [210, 276] width 129 height 8
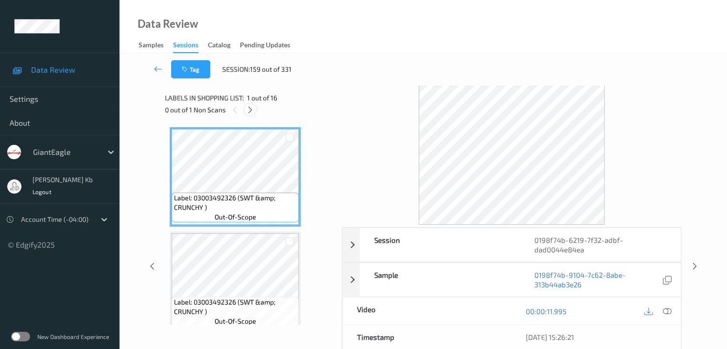
click at [252, 108] on icon at bounding box center [250, 110] width 8 height 9
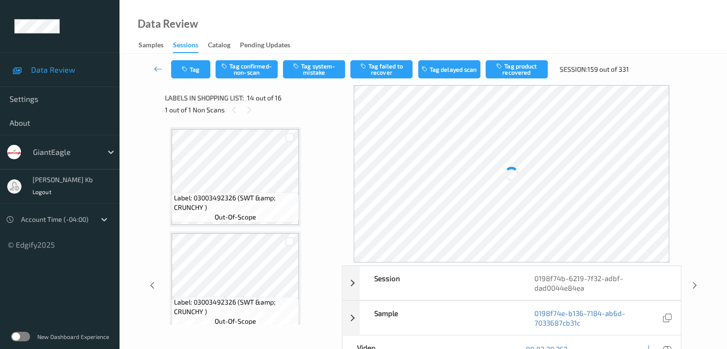
scroll to position [1255, 0]
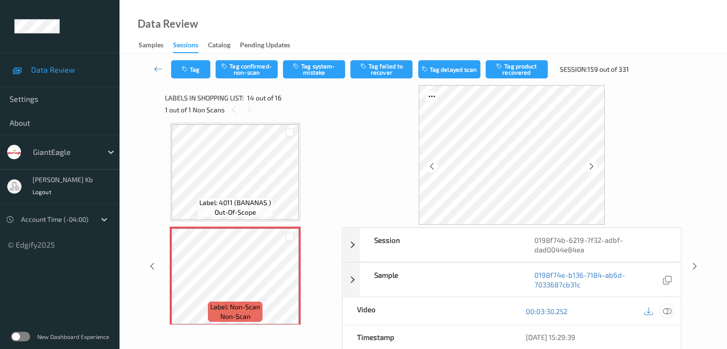
click at [667, 310] on icon at bounding box center [667, 311] width 9 height 9
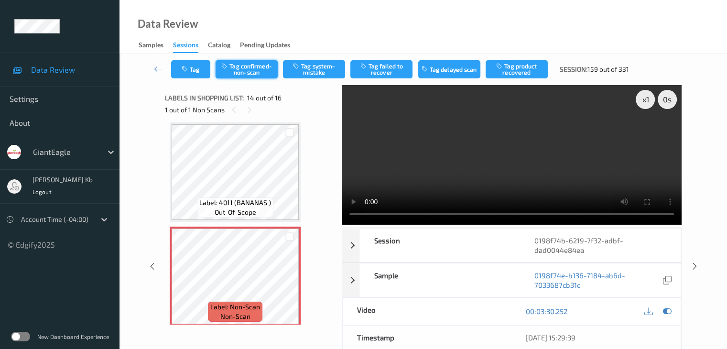
click at [258, 71] on button "Tag confirmed-non-scan" at bounding box center [247, 69] width 62 height 18
click at [522, 69] on button "Tag product recovered" at bounding box center [517, 69] width 62 height 18
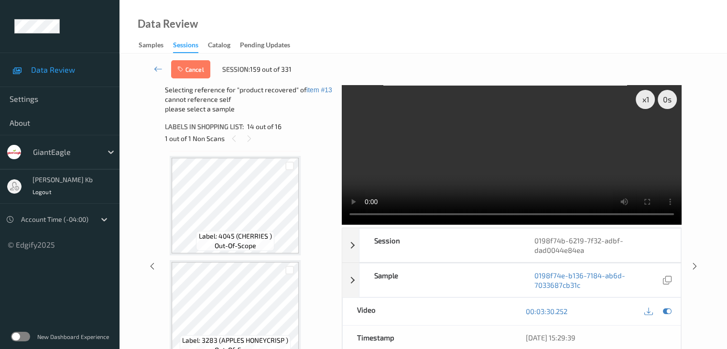
scroll to position [1470, 0]
click at [289, 261] on div at bounding box center [289, 259] width 9 height 9
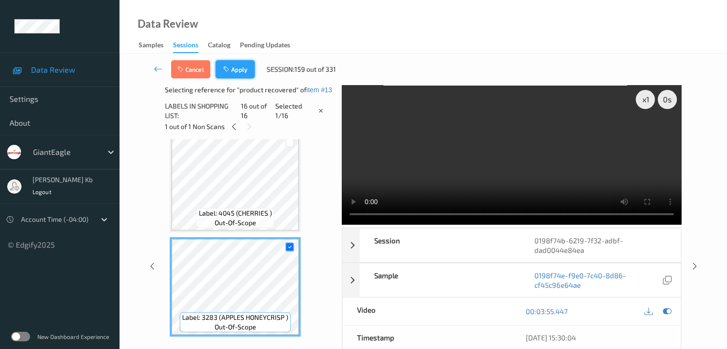
click at [240, 66] on button "Apply" at bounding box center [235, 69] width 39 height 18
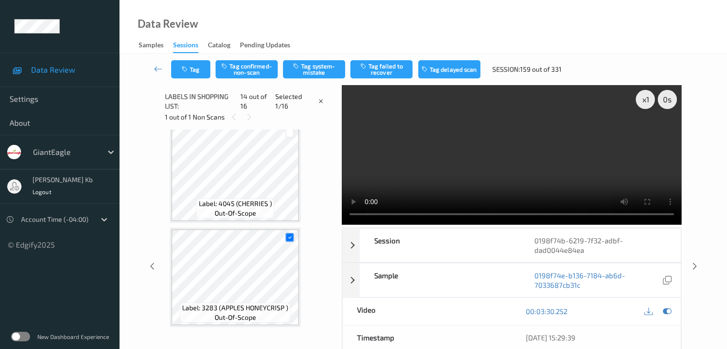
scroll to position [1255, 0]
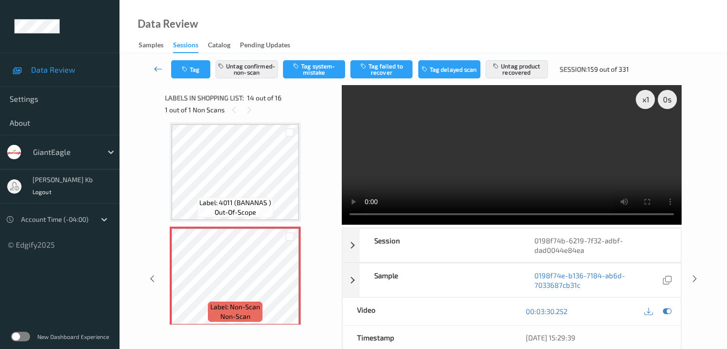
click at [159, 69] on icon at bounding box center [158, 69] width 9 height 10
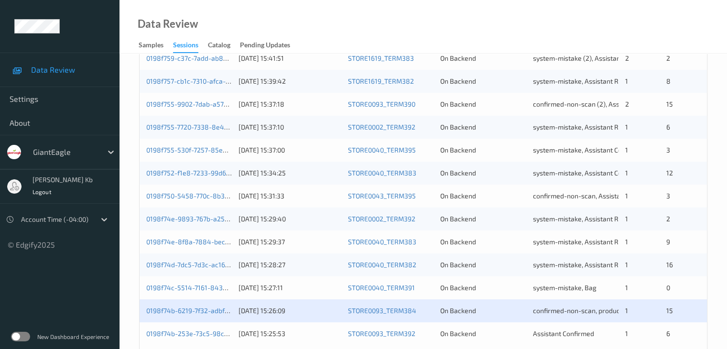
scroll to position [446, 0]
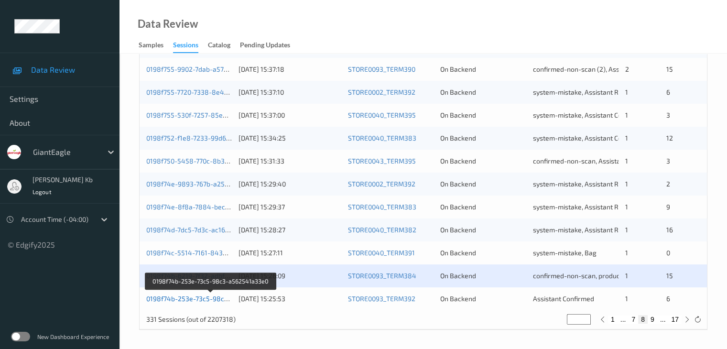
click at [203, 298] on link "0198f74b-253e-73c5-98c3-a562541a33e0" at bounding box center [211, 298] width 130 height 8
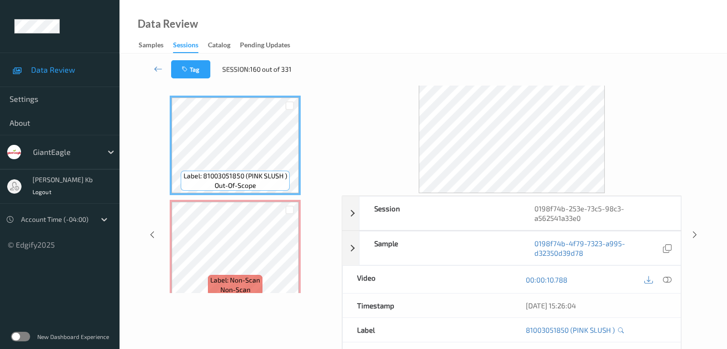
scroll to position [21, 0]
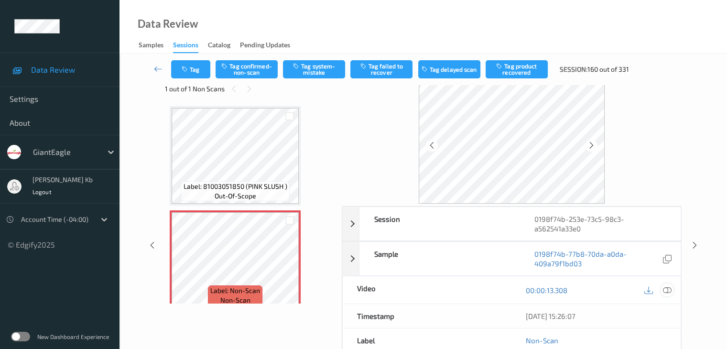
click at [665, 289] on icon at bounding box center [667, 290] width 9 height 9
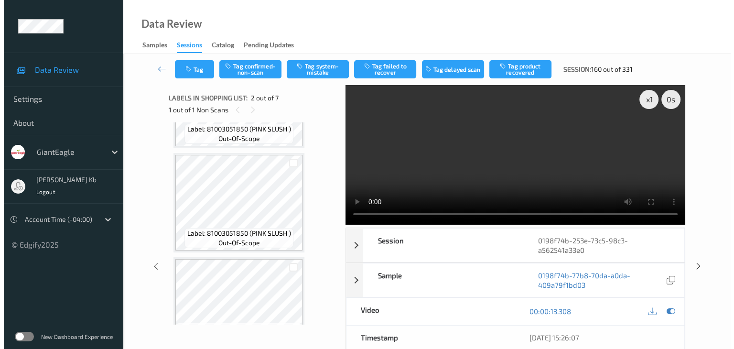
scroll to position [239, 0]
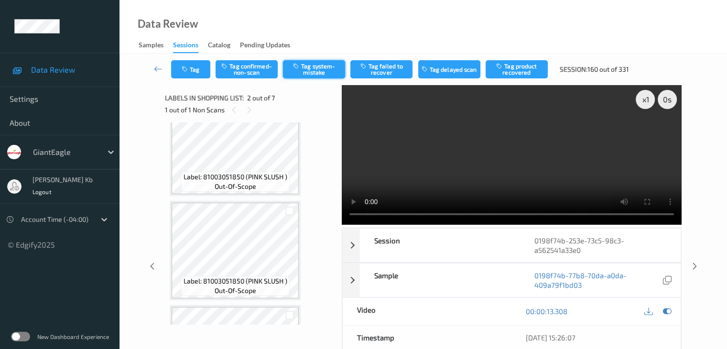
click at [316, 69] on button "Tag system-mistake" at bounding box center [314, 69] width 62 height 18
click at [205, 67] on button "Tag" at bounding box center [190, 69] width 39 height 18
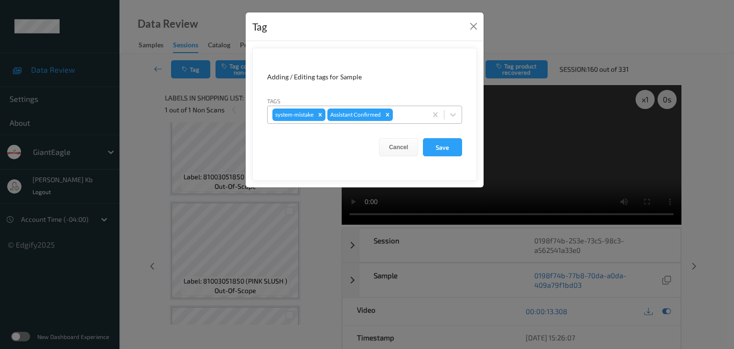
click at [407, 112] on div at bounding box center [408, 114] width 27 height 11
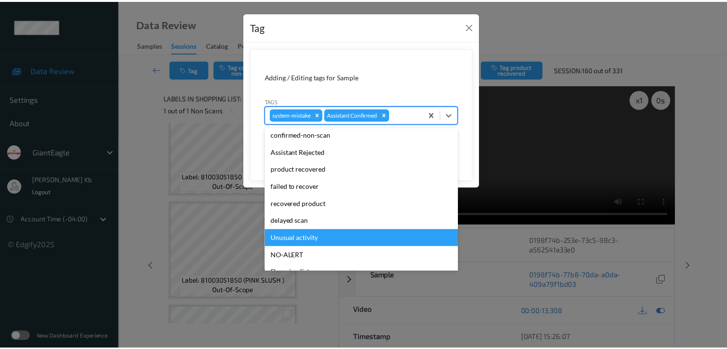
scroll to position [48, 0]
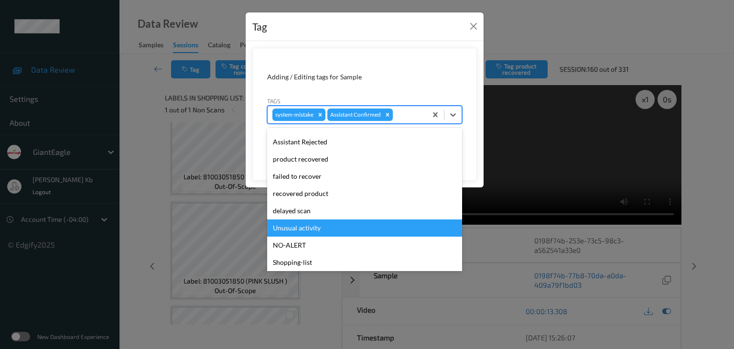
click at [324, 227] on div "Unusual activity" at bounding box center [364, 227] width 195 height 17
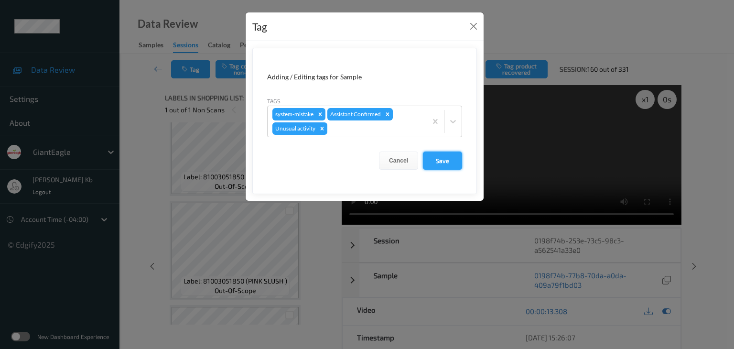
click at [447, 159] on button "Save" at bounding box center [442, 161] width 39 height 18
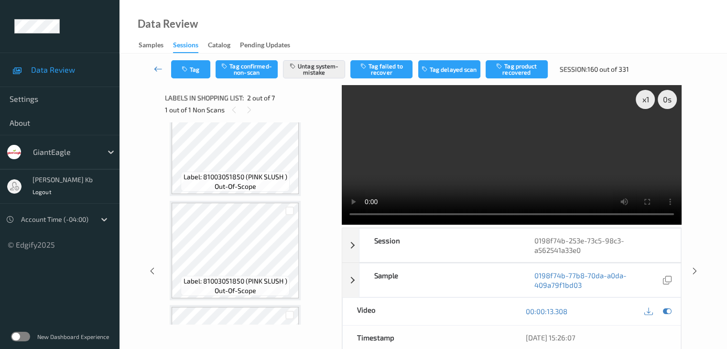
click at [157, 69] on icon at bounding box center [158, 69] width 9 height 10
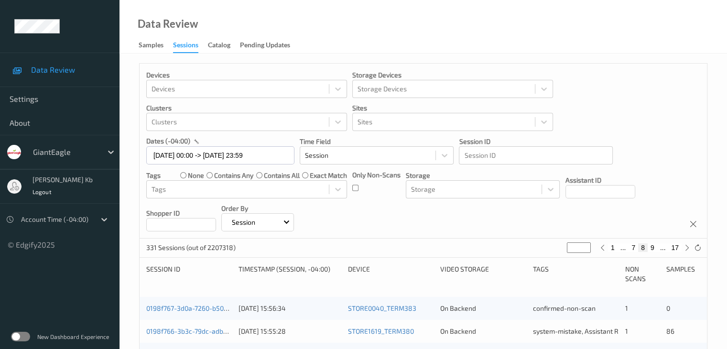
click at [674, 248] on button "17" at bounding box center [674, 247] width 13 height 9
type input "**"
click at [653, 248] on button "16" at bounding box center [653, 247] width 13 height 9
type input "**"
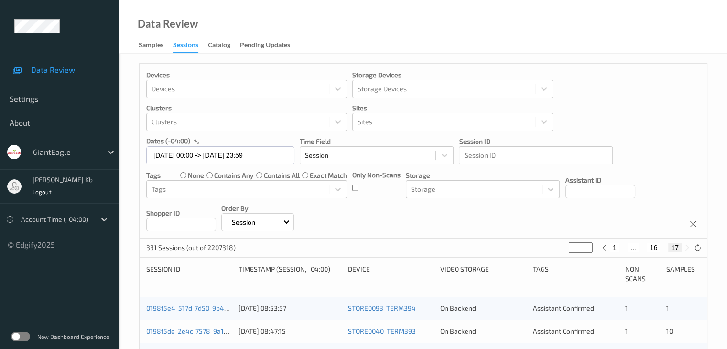
type input "**"
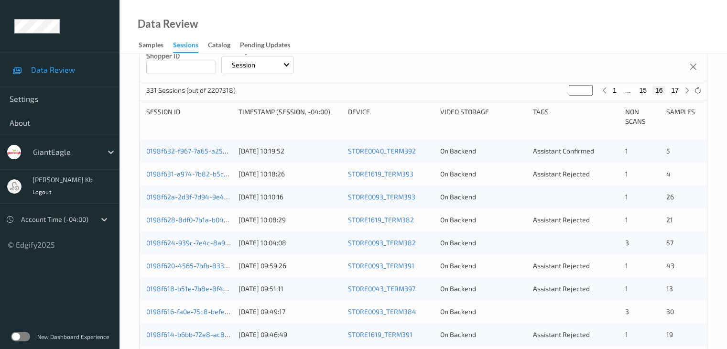
scroll to position [111, 0]
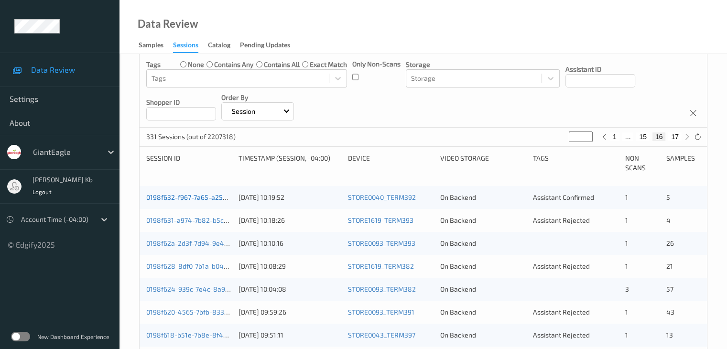
click at [198, 196] on link "0198f632-f967-7a65-a255-3fed3c69a252" at bounding box center [209, 197] width 127 height 8
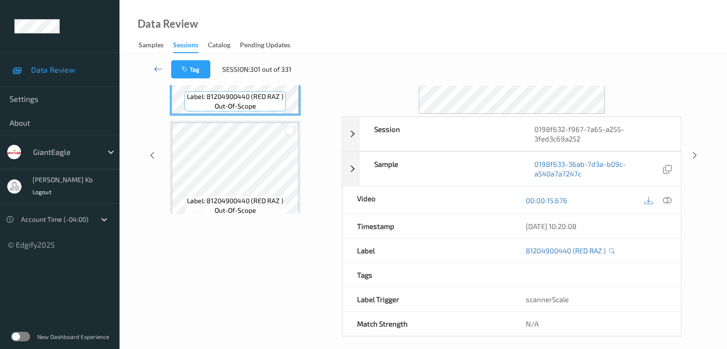
click at [159, 69] on icon at bounding box center [158, 69] width 9 height 10
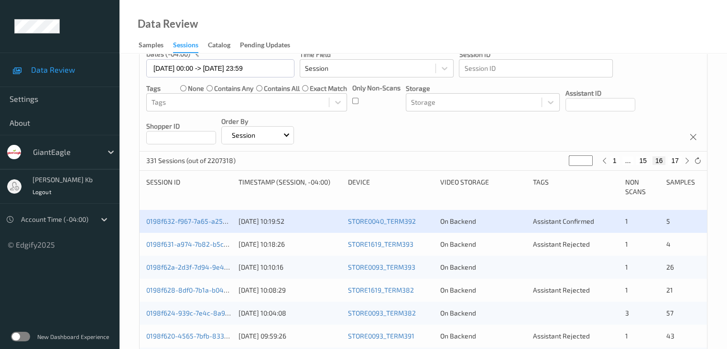
scroll to position [96, 0]
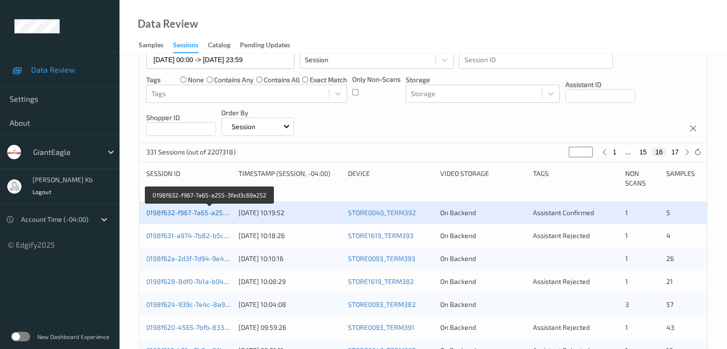
click at [213, 211] on link "0198f632-f967-7a65-a255-3fed3c69a252" at bounding box center [209, 212] width 127 height 8
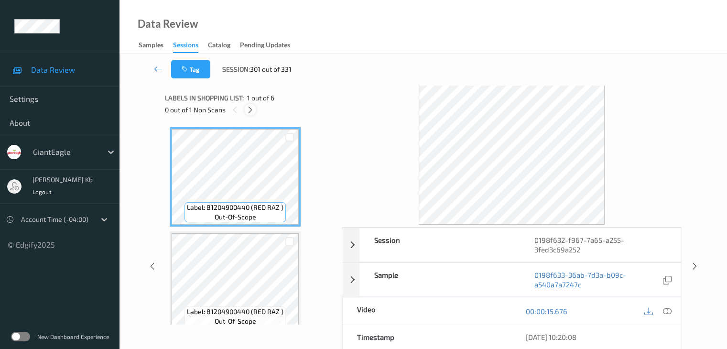
click at [249, 111] on icon at bounding box center [250, 110] width 8 height 9
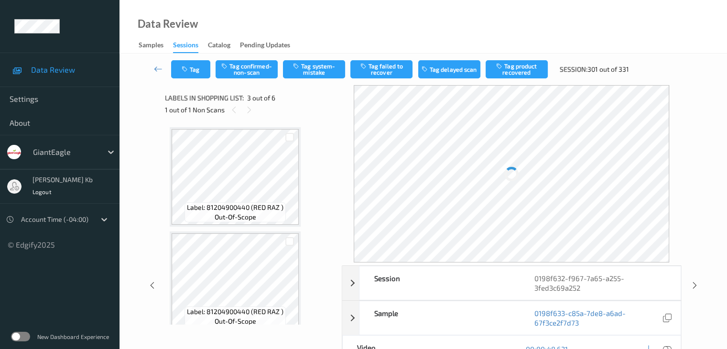
scroll to position [109, 0]
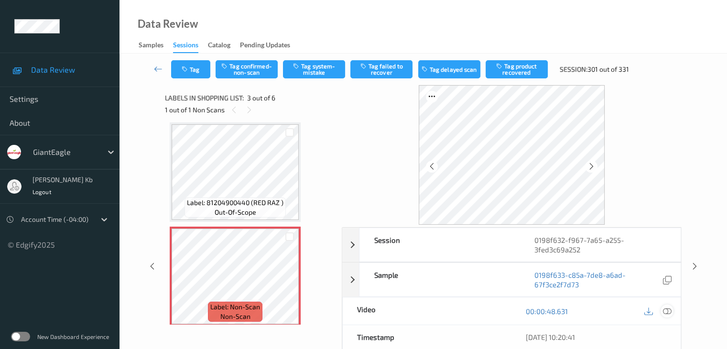
click at [666, 311] on icon at bounding box center [667, 311] width 9 height 9
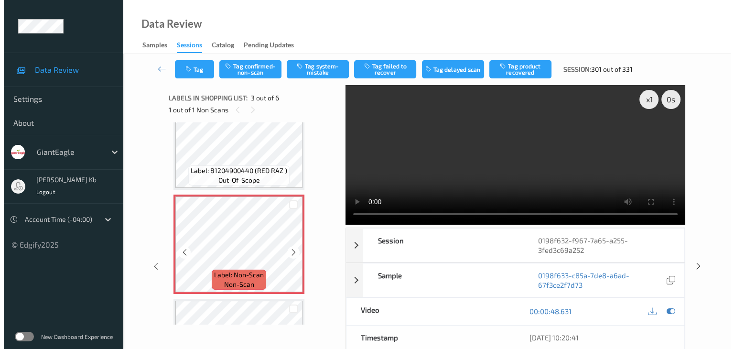
scroll to position [93, 0]
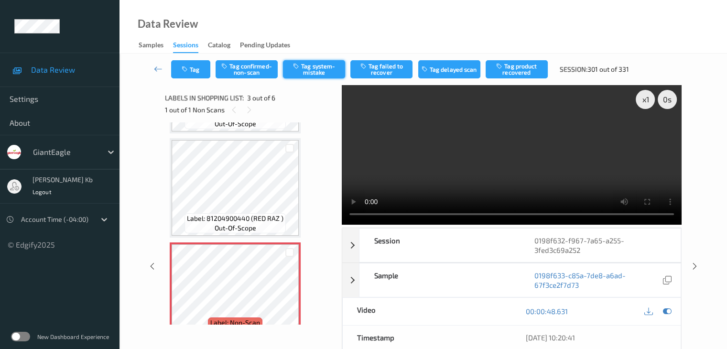
click at [318, 65] on button "Tag system-mistake" at bounding box center [314, 69] width 62 height 18
click at [205, 68] on button "Tag" at bounding box center [190, 69] width 39 height 18
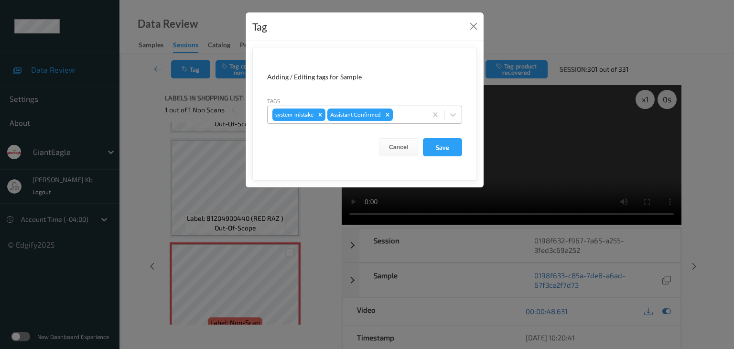
click at [413, 114] on div at bounding box center [408, 114] width 27 height 11
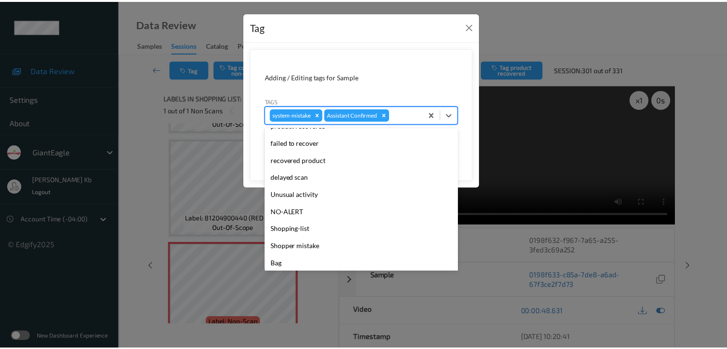
scroll to position [84, 0]
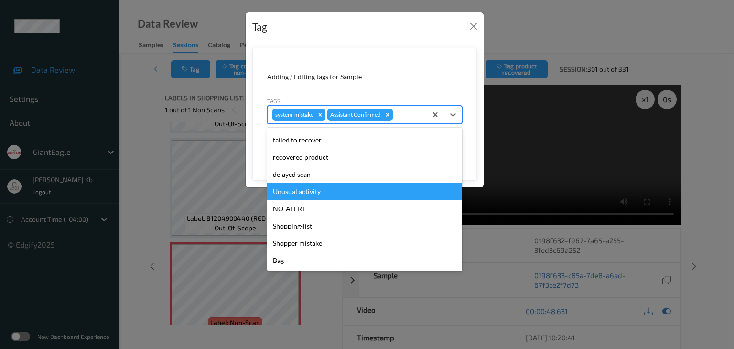
drag, startPoint x: 316, startPoint y: 192, endPoint x: 325, endPoint y: 191, distance: 9.6
click at [316, 192] on div "Unusual activity" at bounding box center [364, 191] width 195 height 17
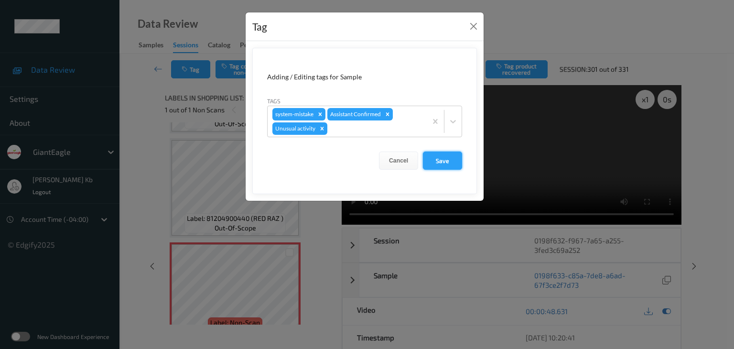
click at [446, 159] on button "Save" at bounding box center [442, 161] width 39 height 18
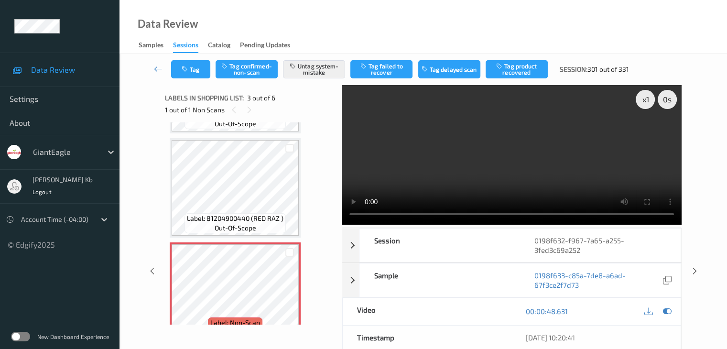
click at [157, 67] on icon at bounding box center [158, 69] width 9 height 10
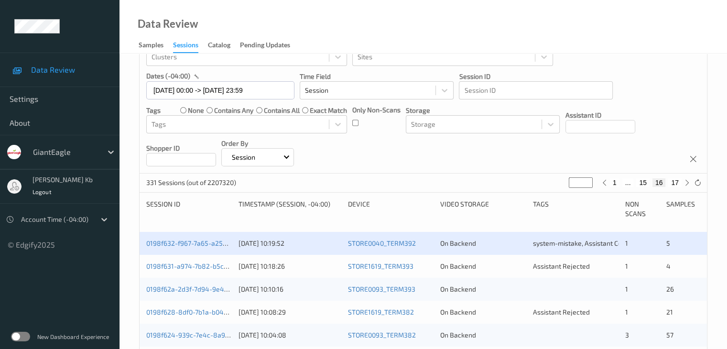
scroll to position [143, 0]
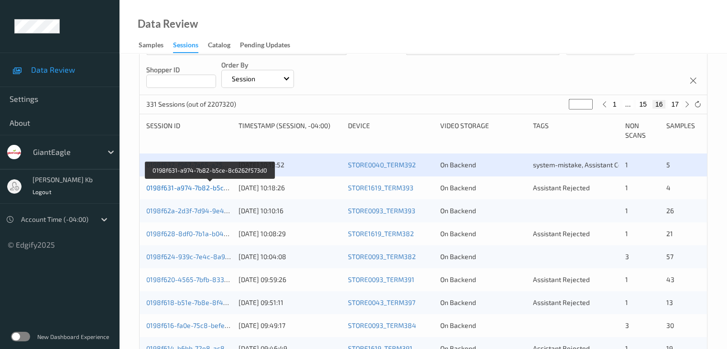
click at [199, 189] on link "0198f631-a974-7b82-b5ce-8c6262f573d0" at bounding box center [210, 188] width 128 height 8
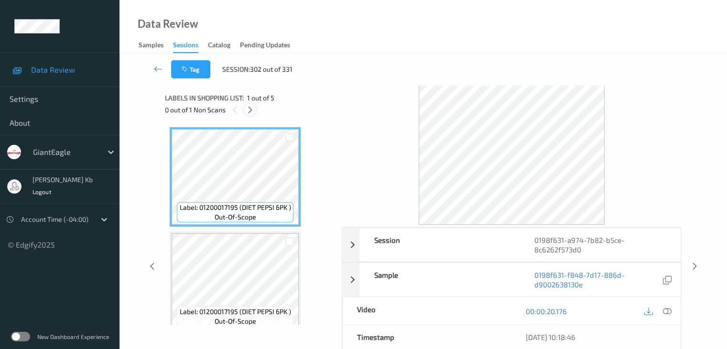
click at [252, 113] on icon at bounding box center [250, 110] width 8 height 9
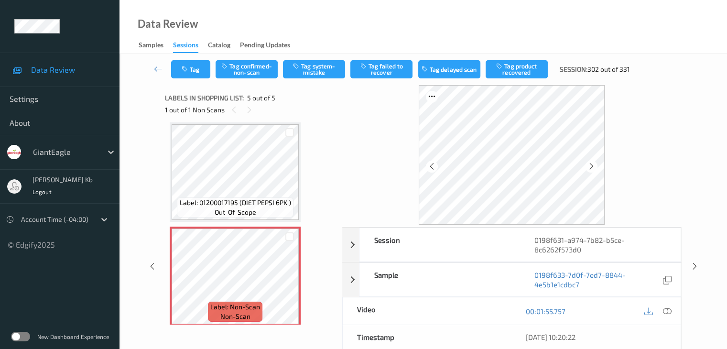
drag, startPoint x: 665, startPoint y: 310, endPoint x: 654, endPoint y: 308, distance: 11.6
click at [665, 310] on icon at bounding box center [667, 311] width 9 height 9
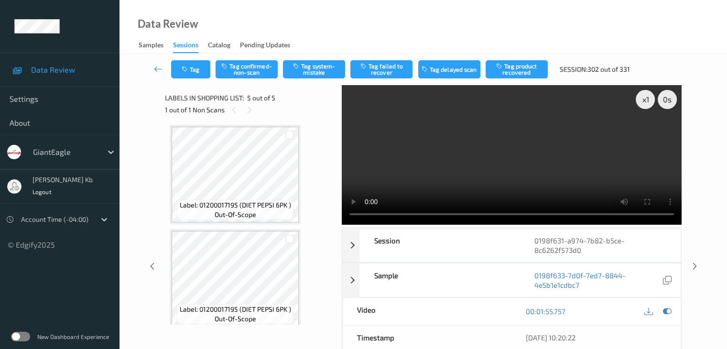
scroll to position [0, 0]
click at [251, 71] on button "Tag confirmed-non-scan" at bounding box center [247, 69] width 62 height 18
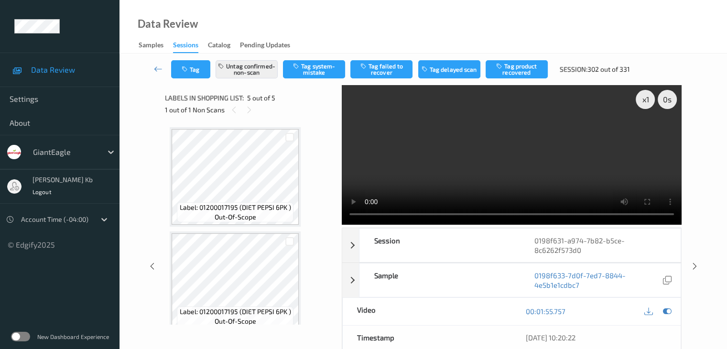
drag, startPoint x: 161, startPoint y: 66, endPoint x: 161, endPoint y: 54, distance: 12.0
click at [161, 66] on icon at bounding box center [158, 69] width 9 height 10
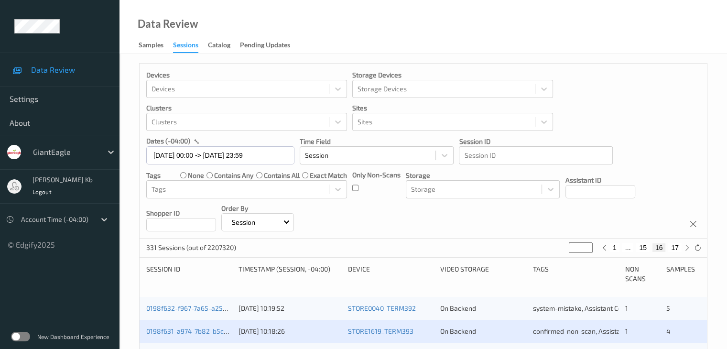
scroll to position [191, 0]
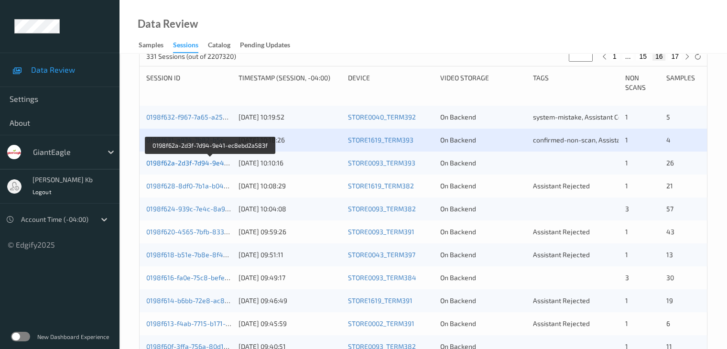
click at [195, 163] on link "0198f62a-2d3f-7d94-9e41-ec8ebd2a583f" at bounding box center [210, 163] width 129 height 8
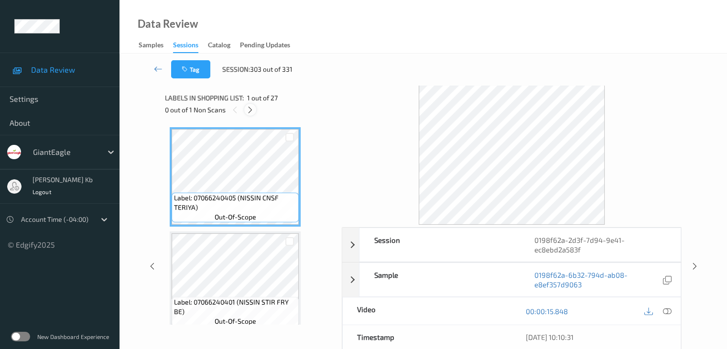
click at [253, 109] on icon at bounding box center [250, 110] width 8 height 9
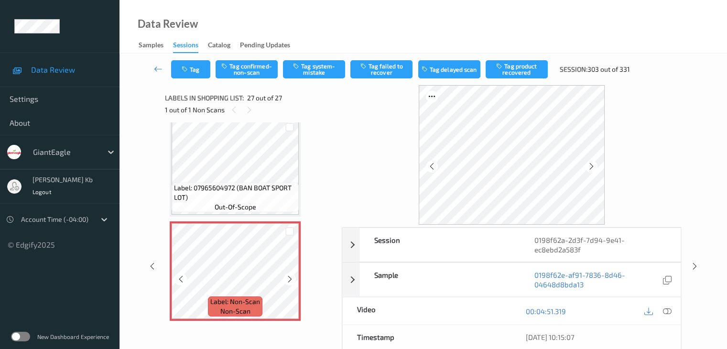
scroll to position [2616, 0]
click at [671, 310] on icon at bounding box center [667, 311] width 9 height 9
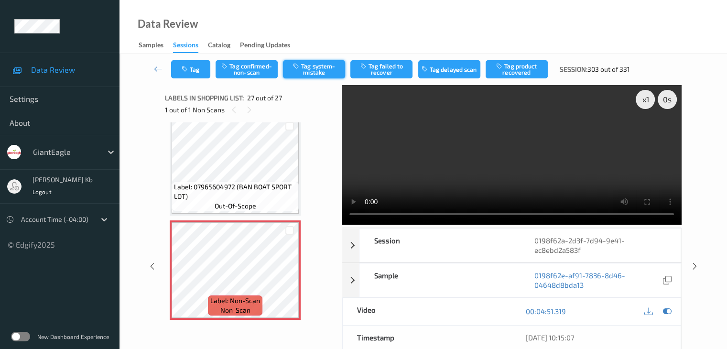
click at [312, 68] on button "Tag system-mistake" at bounding box center [314, 69] width 62 height 18
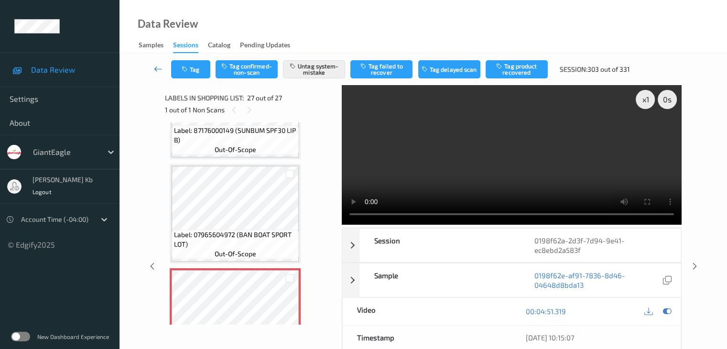
click at [158, 70] on icon at bounding box center [158, 69] width 9 height 10
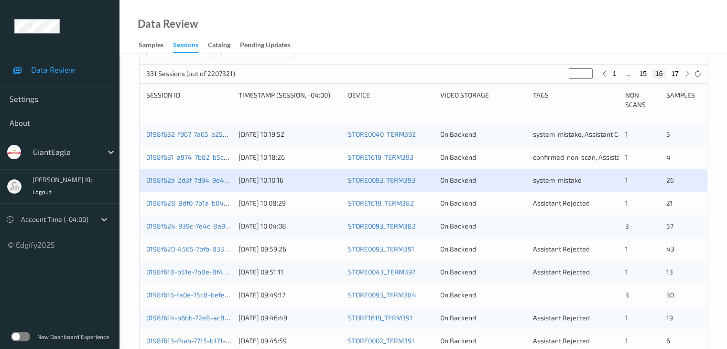
scroll to position [191, 0]
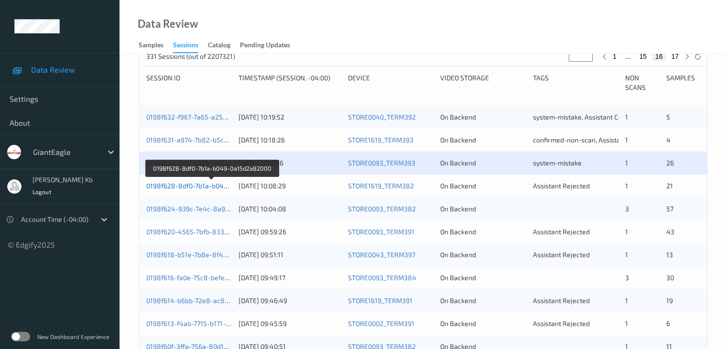
click at [203, 187] on link "0198f628-8df0-7b1a-b049-0a15d2a82000" at bounding box center [211, 186] width 130 height 8
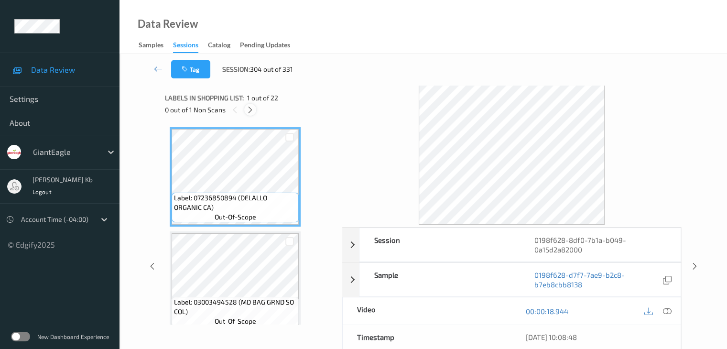
click at [253, 109] on icon at bounding box center [250, 110] width 8 height 9
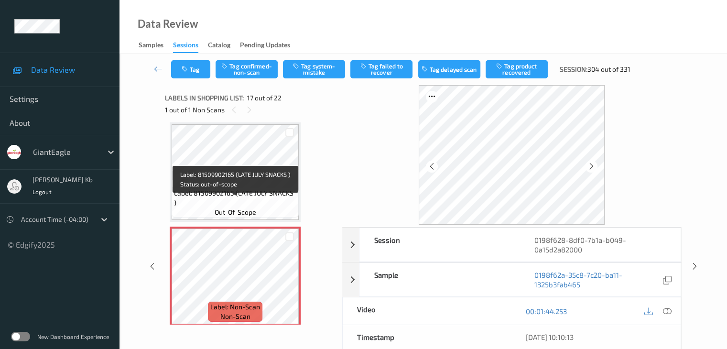
scroll to position [1616, 0]
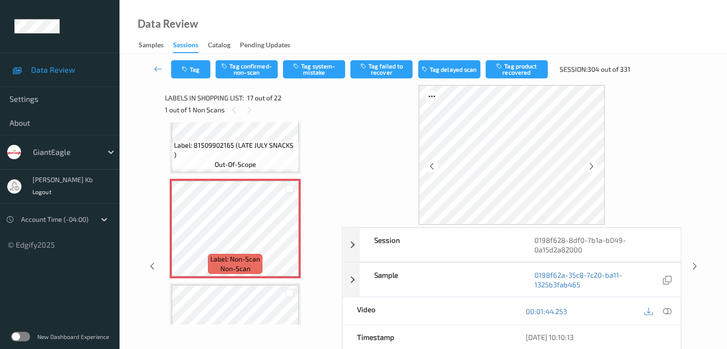
click at [667, 311] on icon at bounding box center [667, 311] width 9 height 9
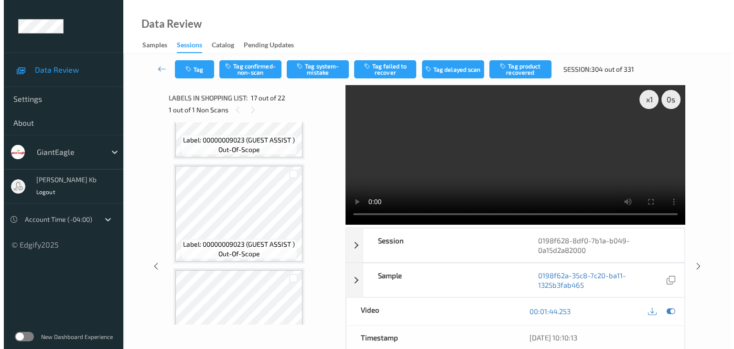
scroll to position [2000, 0]
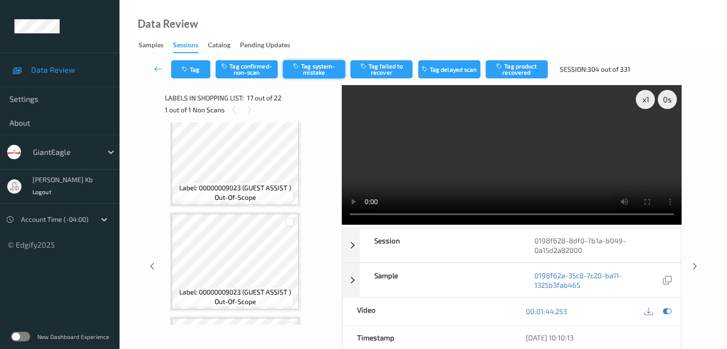
click at [319, 70] on button "Tag system-mistake" at bounding box center [314, 69] width 62 height 18
click at [201, 65] on button "Tag" at bounding box center [190, 69] width 39 height 18
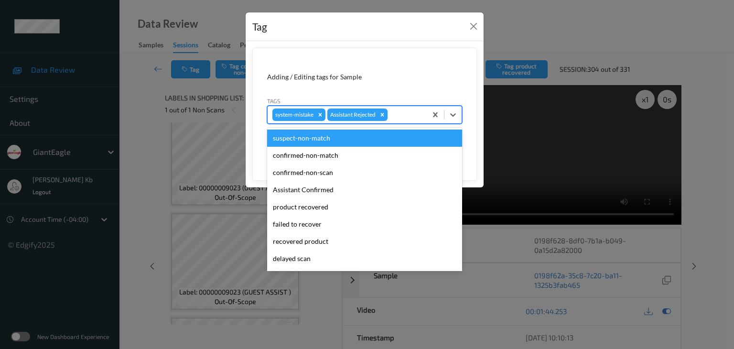
click at [413, 111] on div at bounding box center [406, 114] width 33 height 11
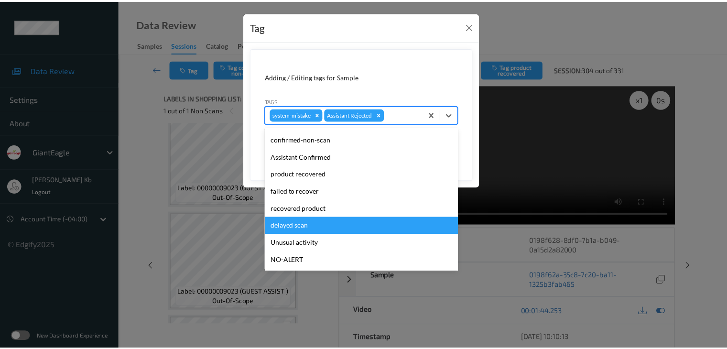
scroll to position [48, 0]
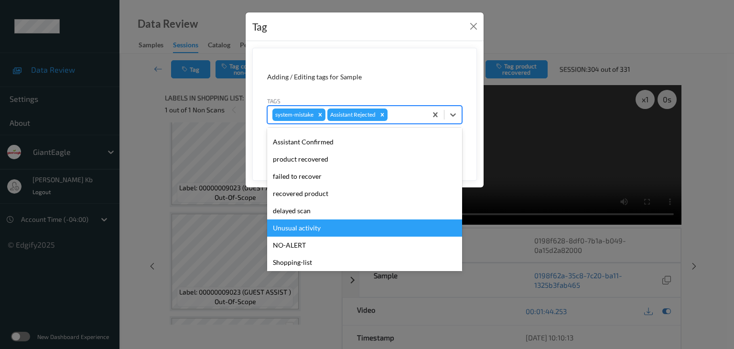
click at [319, 226] on div "Unusual activity" at bounding box center [364, 227] width 195 height 17
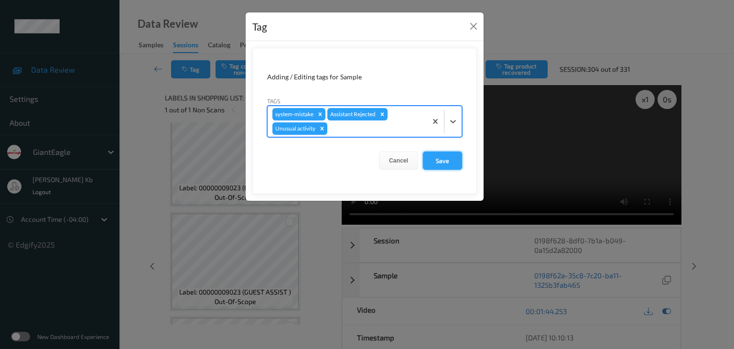
click at [449, 158] on button "Save" at bounding box center [442, 161] width 39 height 18
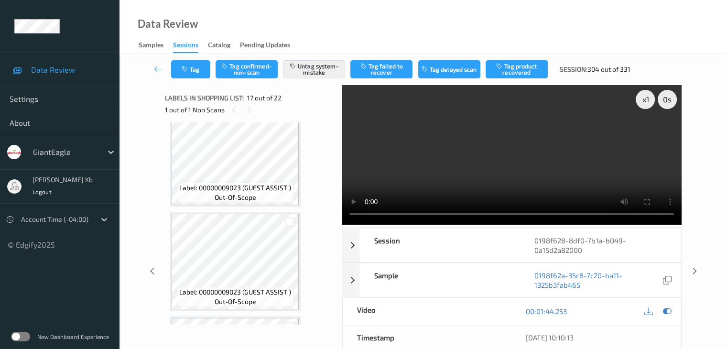
drag, startPoint x: 156, startPoint y: 71, endPoint x: 166, endPoint y: 30, distance: 42.3
click at [156, 71] on icon at bounding box center [158, 69] width 9 height 10
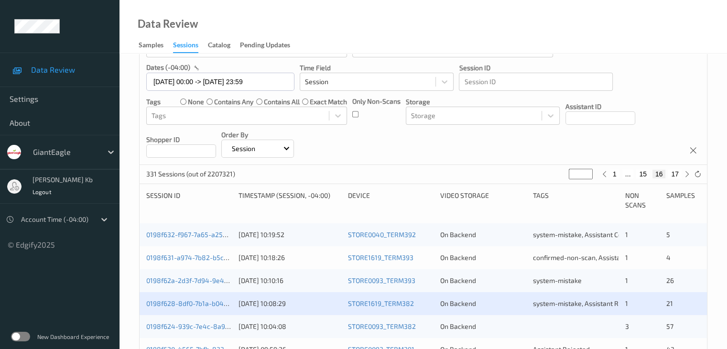
scroll to position [143, 0]
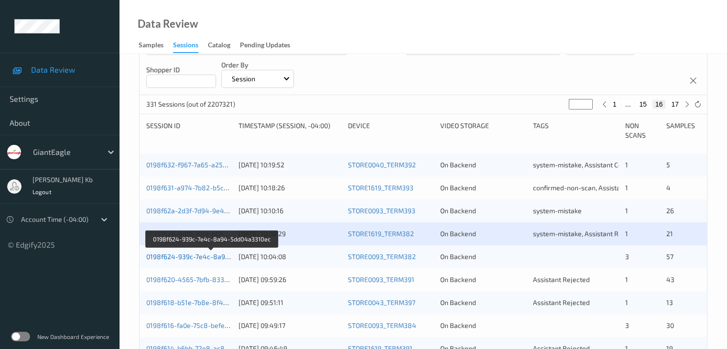
click at [196, 259] on link "0198f624-939c-7e4c-8a94-5dd04a3310ec" at bounding box center [211, 256] width 131 height 8
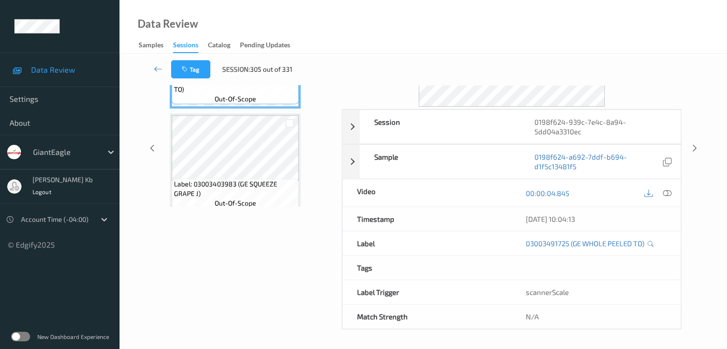
scroll to position [117, 0]
click at [158, 69] on icon at bounding box center [158, 69] width 9 height 10
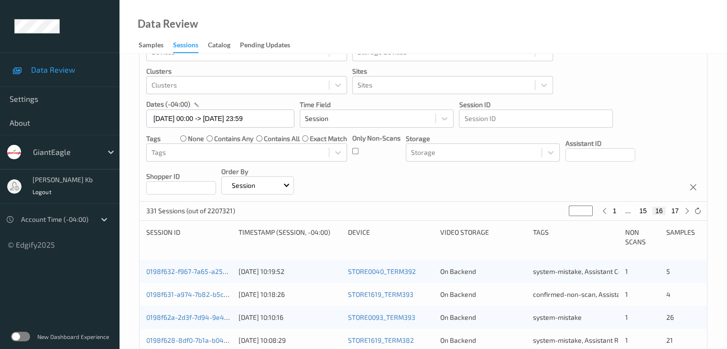
scroll to position [191, 0]
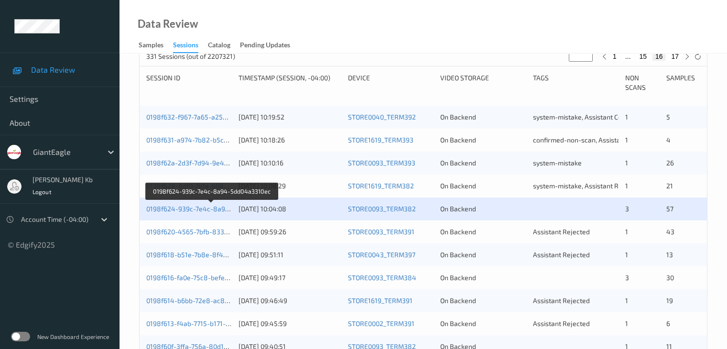
drag, startPoint x: 197, startPoint y: 210, endPoint x: 184, endPoint y: 32, distance: 178.3
click at [197, 210] on link "0198f624-939c-7e4c-8a94-5dd04a3310ec" at bounding box center [211, 209] width 131 height 8
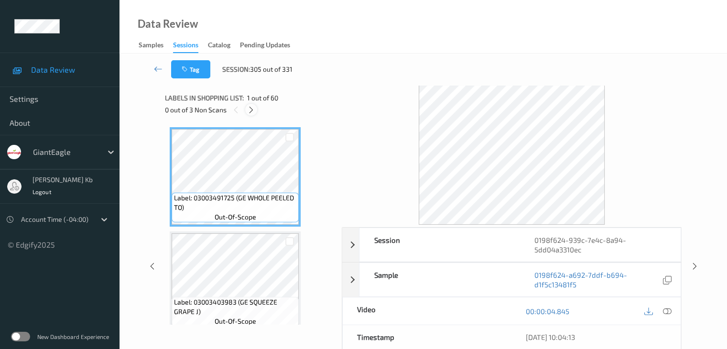
click at [251, 106] on icon at bounding box center [251, 110] width 8 height 9
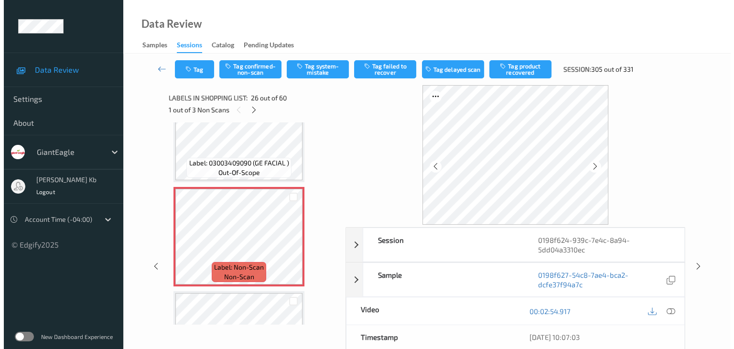
scroll to position [2506, 0]
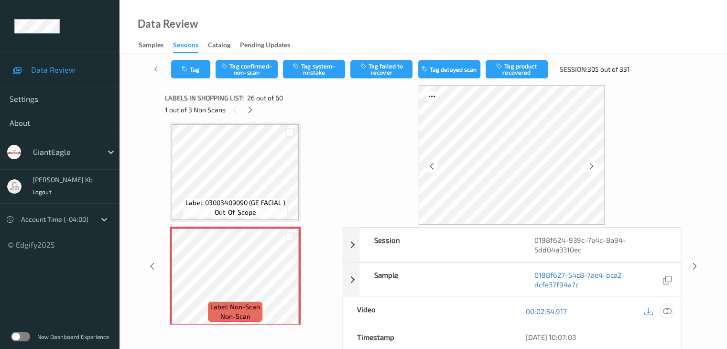
click at [666, 308] on icon at bounding box center [667, 311] width 9 height 9
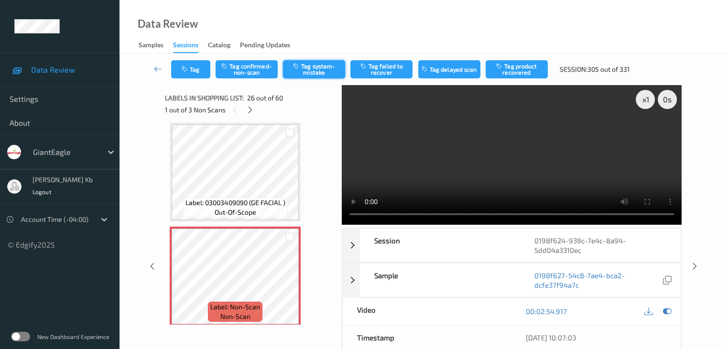
click at [313, 70] on button "Tag system-mistake" at bounding box center [314, 69] width 62 height 18
click at [203, 67] on button "Tag" at bounding box center [190, 69] width 39 height 18
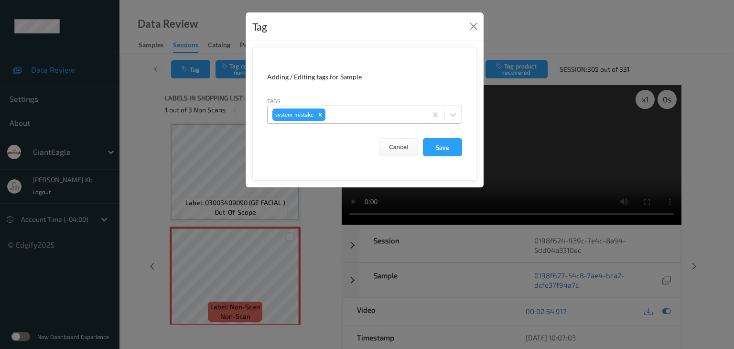
click at [366, 114] on div at bounding box center [374, 114] width 95 height 11
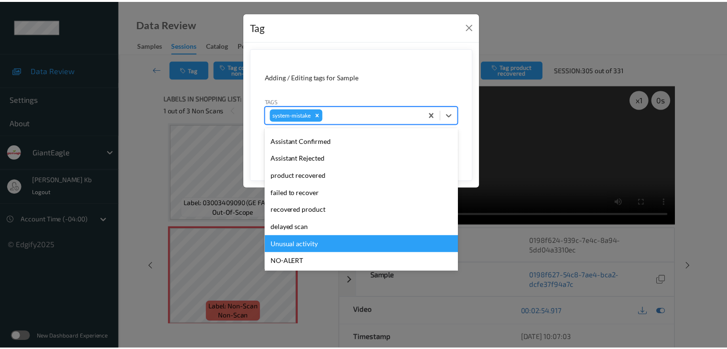
scroll to position [101, 0]
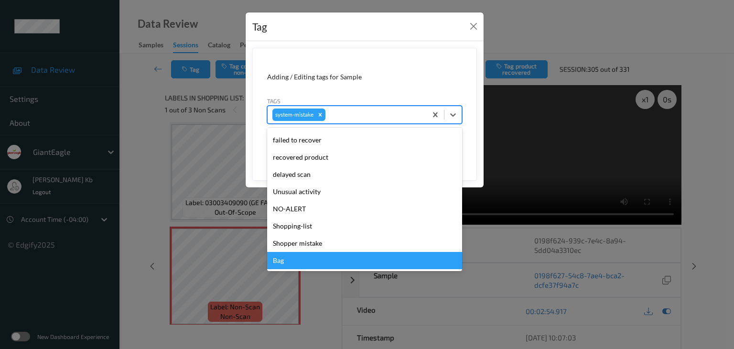
click at [296, 260] on div "Bag" at bounding box center [364, 260] width 195 height 17
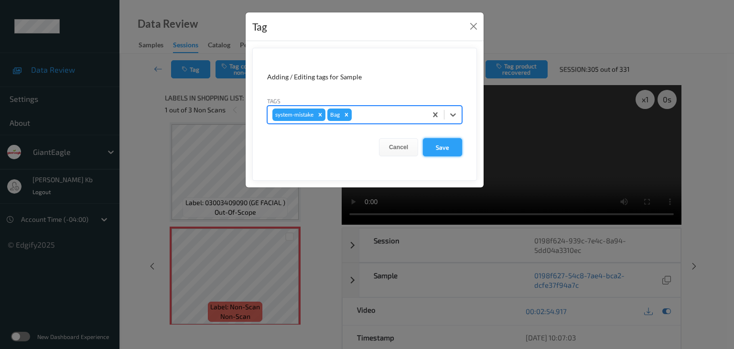
click at [444, 146] on button "Save" at bounding box center [442, 147] width 39 height 18
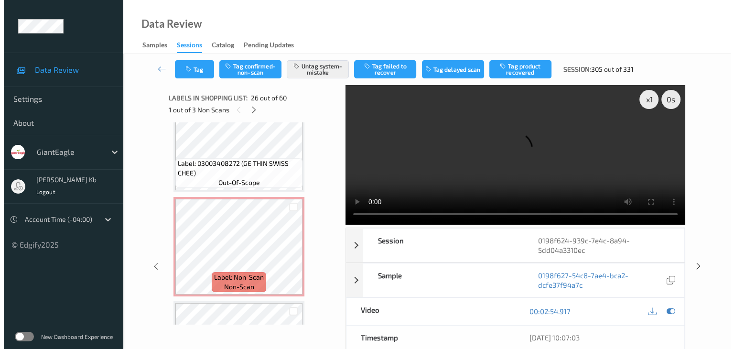
scroll to position [3940, 0]
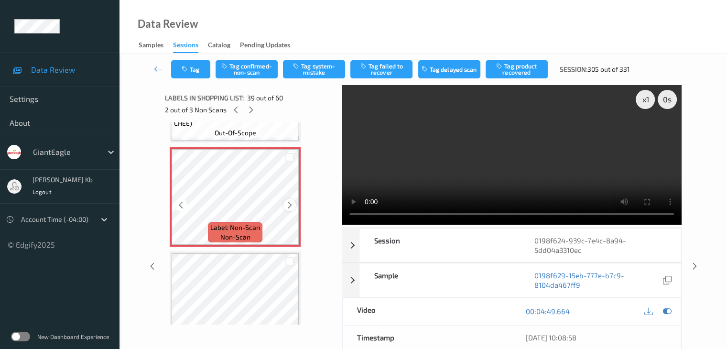
click at [287, 205] on icon at bounding box center [290, 205] width 8 height 9
click at [314, 69] on button "Tag system-mistake" at bounding box center [314, 69] width 62 height 18
click at [202, 66] on button "Tag" at bounding box center [190, 69] width 39 height 18
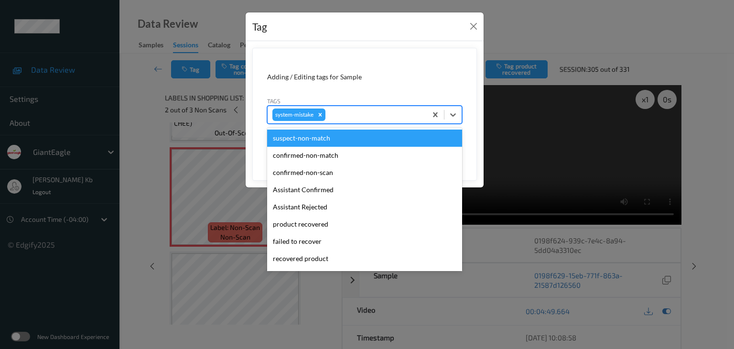
click at [354, 114] on div at bounding box center [374, 114] width 95 height 11
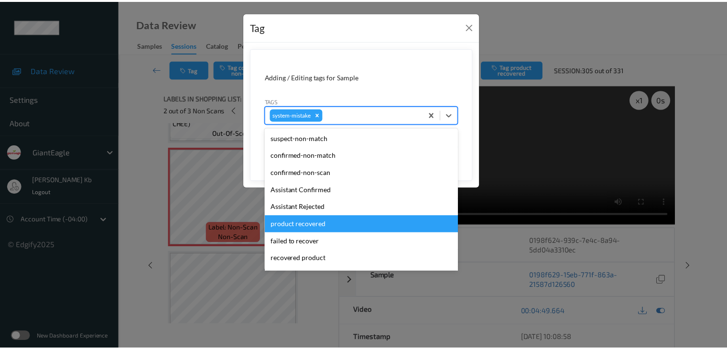
scroll to position [101, 0]
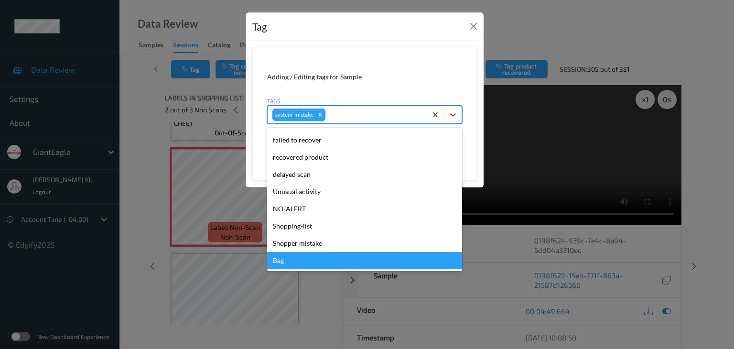
click at [296, 263] on div "Bag" at bounding box center [364, 260] width 195 height 17
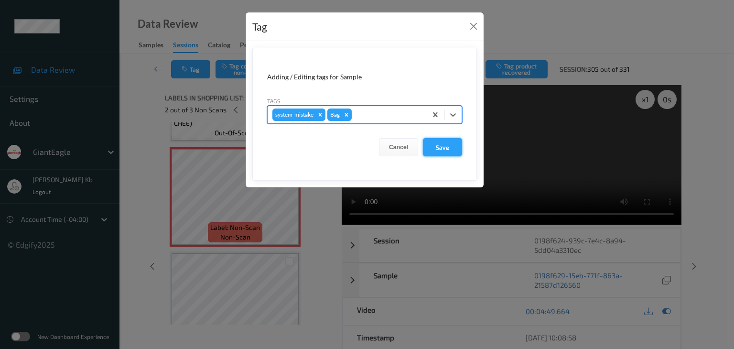
click at [441, 146] on button "Save" at bounding box center [442, 147] width 39 height 18
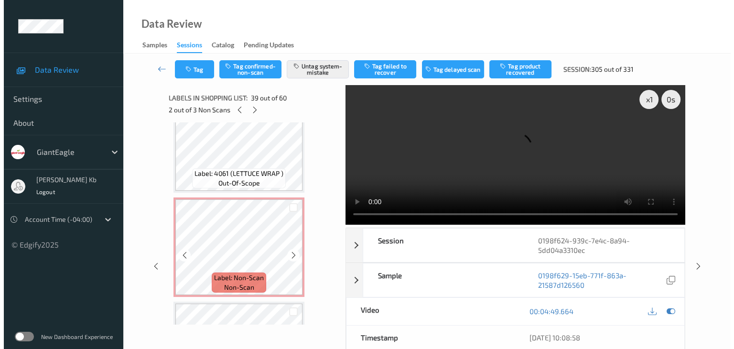
scroll to position [4848, 0]
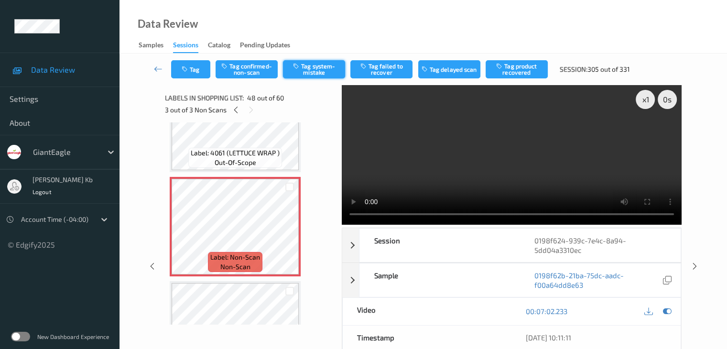
click at [323, 68] on button "Tag system-mistake" at bounding box center [314, 69] width 62 height 18
click at [197, 70] on button "Tag" at bounding box center [190, 69] width 39 height 18
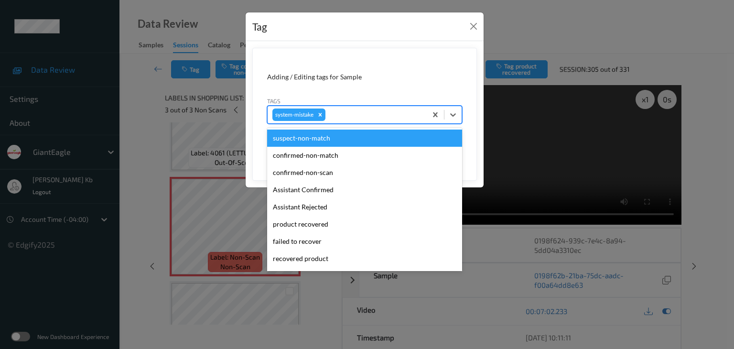
click at [340, 112] on div at bounding box center [374, 114] width 95 height 11
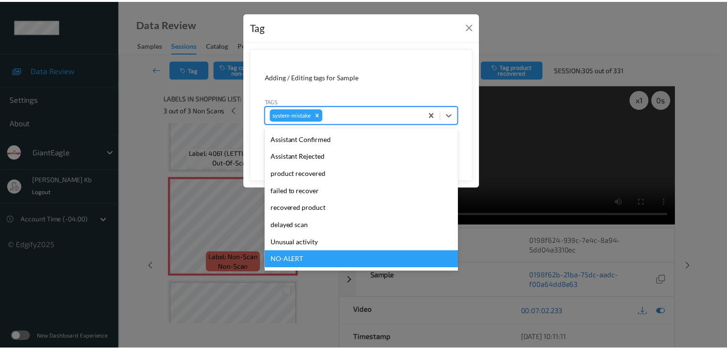
scroll to position [96, 0]
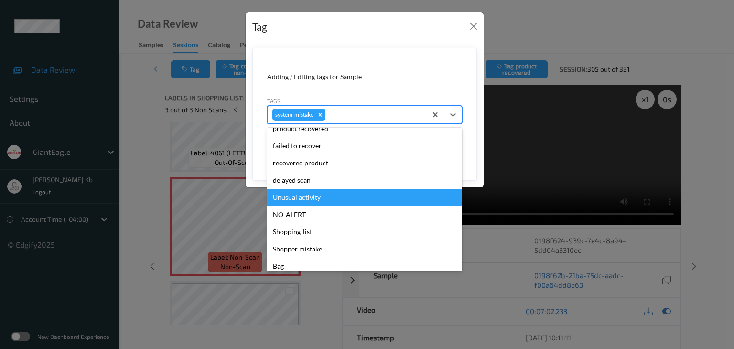
click at [307, 197] on div "Unusual activity" at bounding box center [364, 197] width 195 height 17
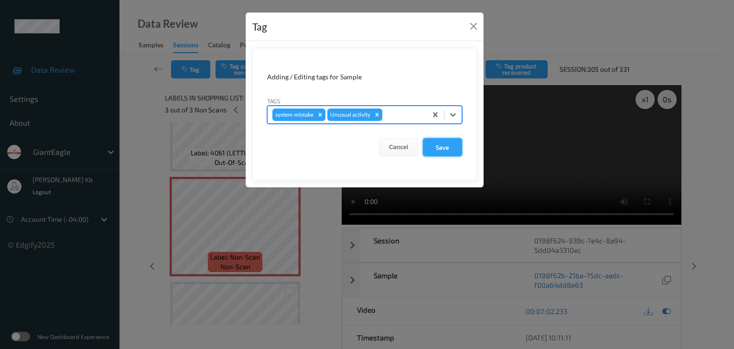
click at [442, 148] on button "Save" at bounding box center [442, 147] width 39 height 18
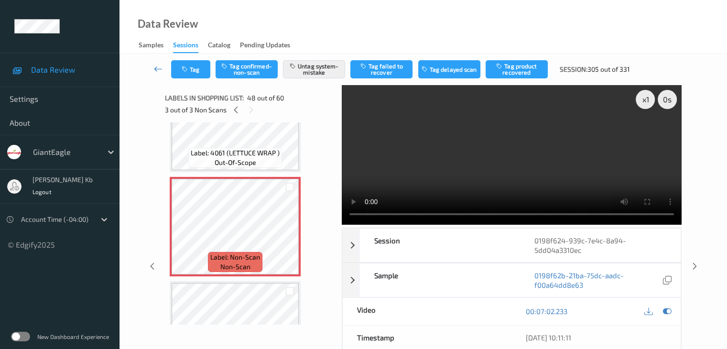
click at [157, 69] on icon at bounding box center [158, 69] width 9 height 10
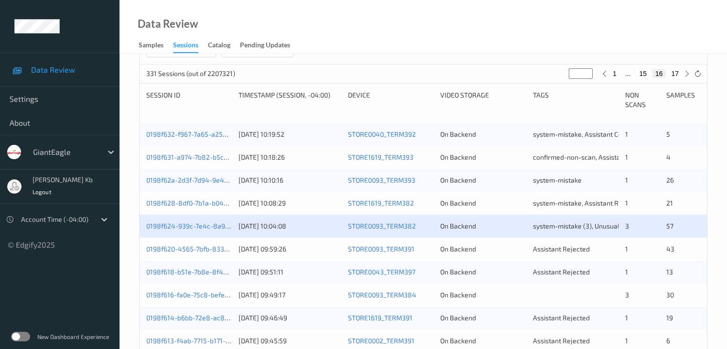
scroll to position [191, 0]
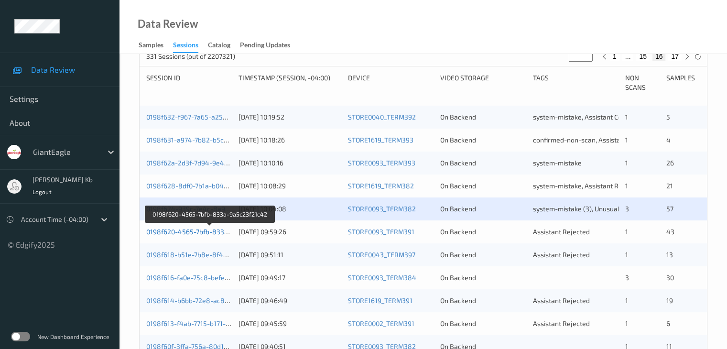
click at [190, 230] on link "0198f620-4565-7bfb-833a-9a5c23f21c42" at bounding box center [210, 232] width 128 height 8
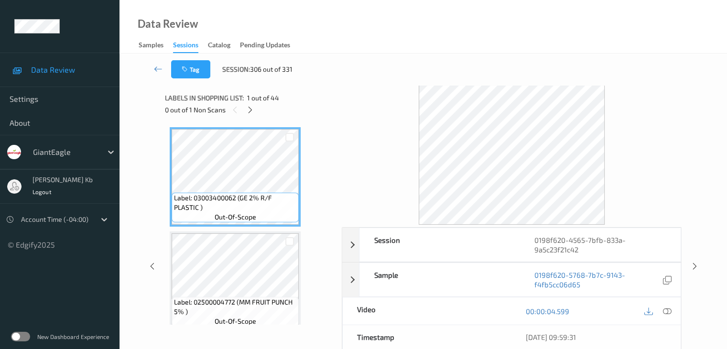
click at [254, 111] on icon at bounding box center [250, 110] width 8 height 9
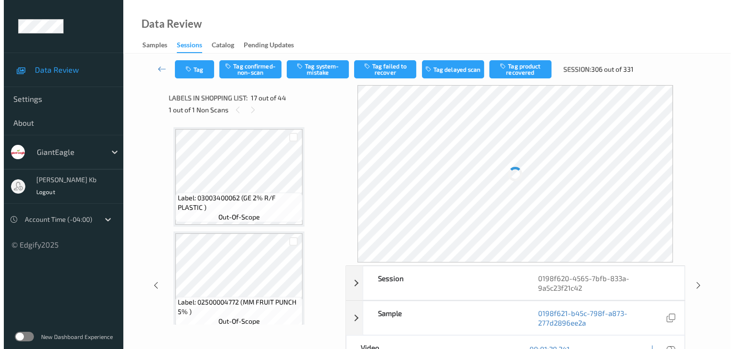
scroll to position [1568, 0]
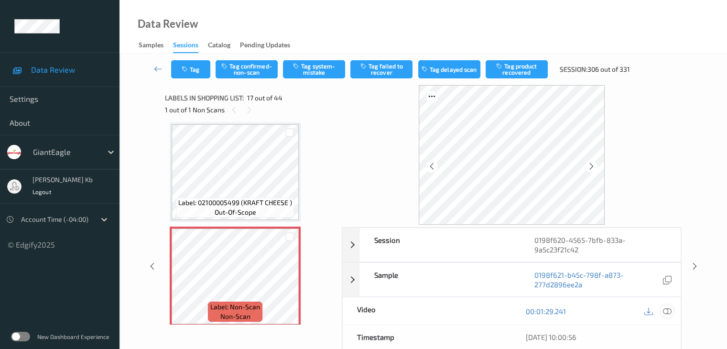
click at [669, 309] on icon at bounding box center [667, 311] width 9 height 9
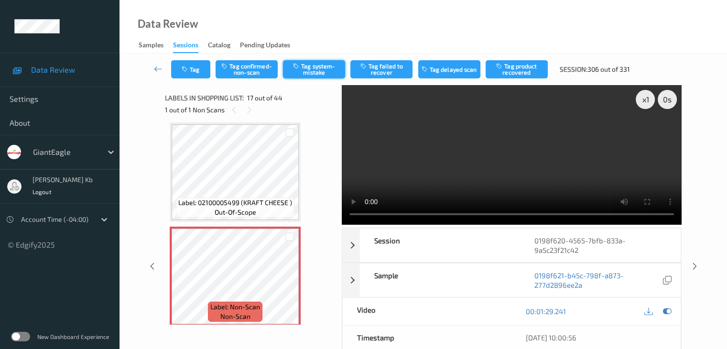
click at [305, 70] on button "Tag system-mistake" at bounding box center [314, 69] width 62 height 18
click at [195, 67] on button "Tag" at bounding box center [190, 69] width 39 height 18
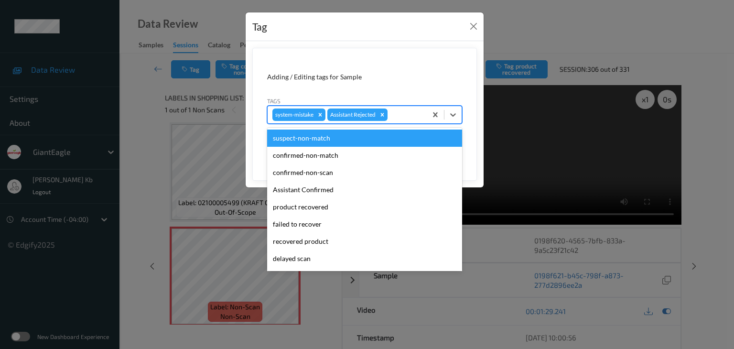
click at [404, 115] on div at bounding box center [406, 114] width 33 height 11
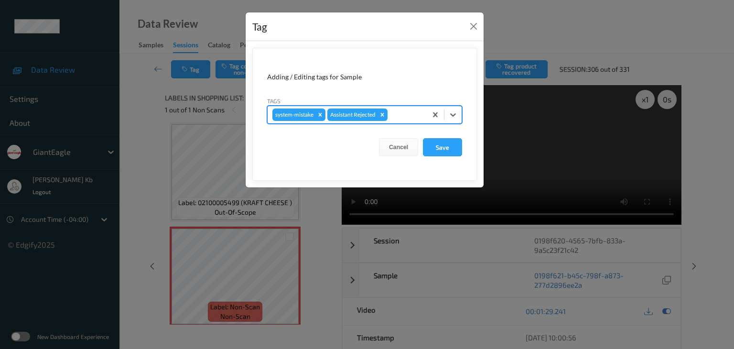
click at [402, 116] on div at bounding box center [406, 114] width 33 height 11
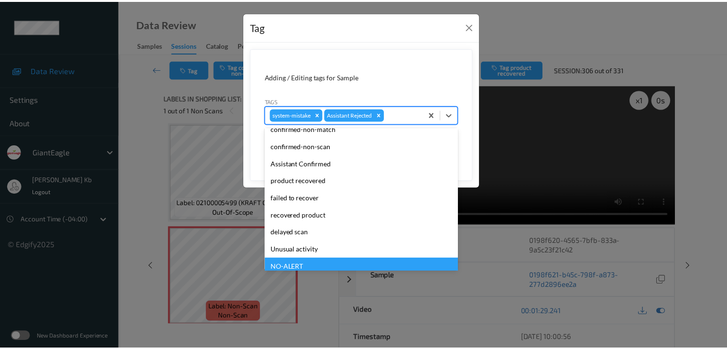
scroll to position [84, 0]
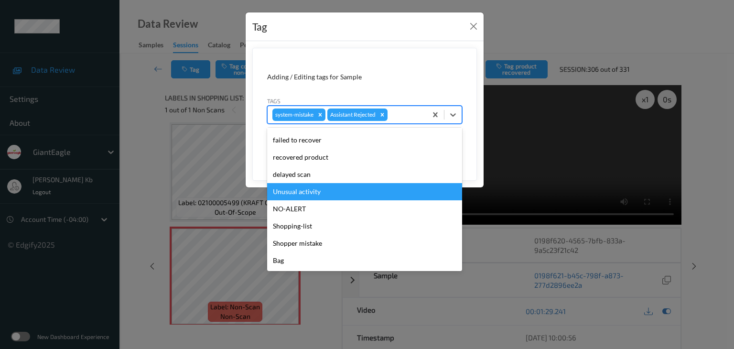
click at [308, 188] on div "Unusual activity" at bounding box center [364, 191] width 195 height 17
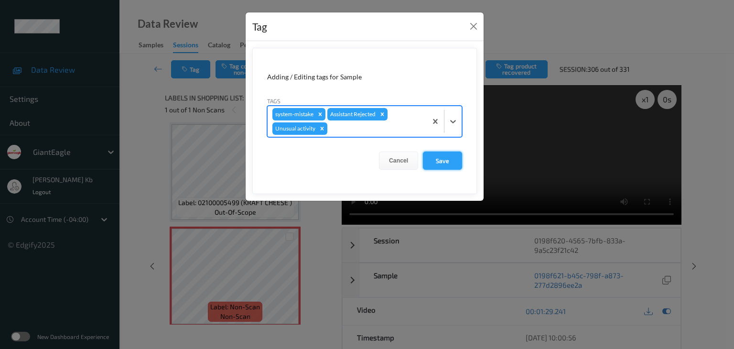
click at [442, 157] on button "Save" at bounding box center [442, 161] width 39 height 18
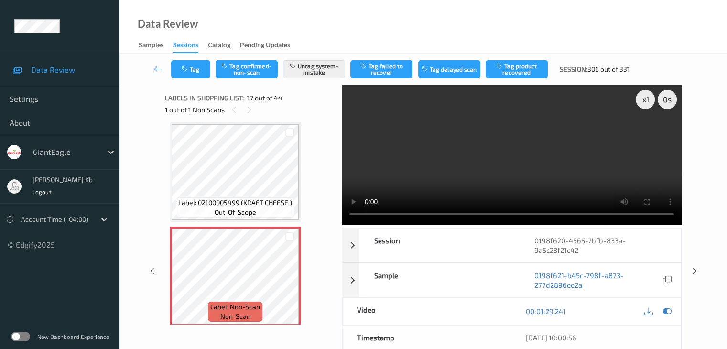
click at [158, 68] on icon at bounding box center [158, 69] width 9 height 10
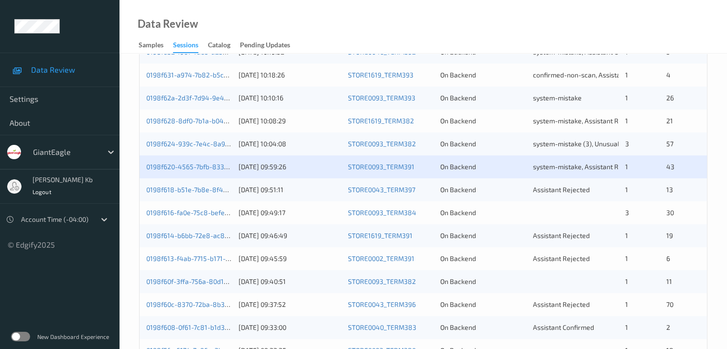
scroll to position [287, 0]
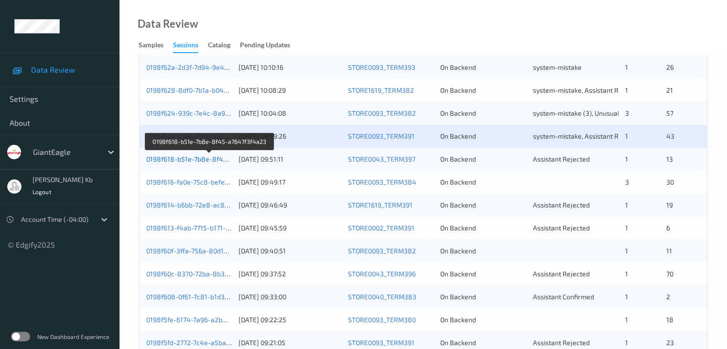
click at [208, 161] on link "0198f618-b51e-7b8e-8f45-a7647f3f4a23" at bounding box center [209, 159] width 127 height 8
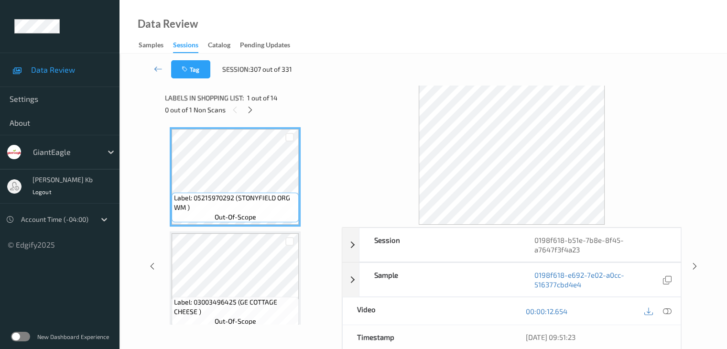
drag, startPoint x: 247, startPoint y: 109, endPoint x: 255, endPoint y: 111, distance: 8.3
click at [247, 109] on icon at bounding box center [250, 110] width 8 height 9
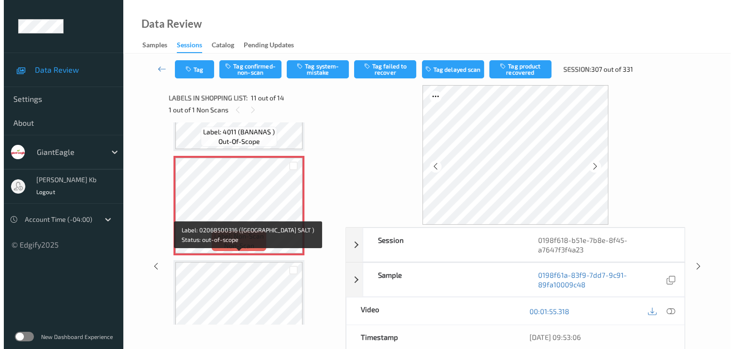
scroll to position [991, 0]
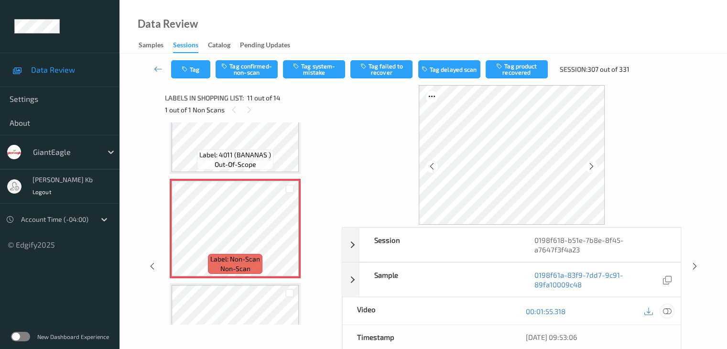
click at [669, 309] on icon at bounding box center [667, 311] width 9 height 9
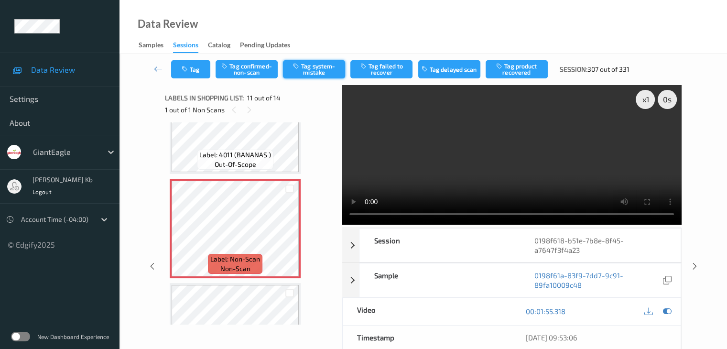
click at [315, 64] on button "Tag system-mistake" at bounding box center [314, 69] width 62 height 18
click at [199, 67] on button "Tag" at bounding box center [190, 69] width 39 height 18
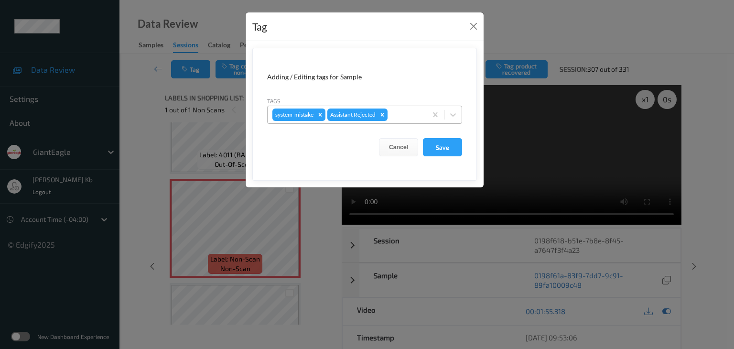
click at [411, 115] on div at bounding box center [406, 114] width 33 height 11
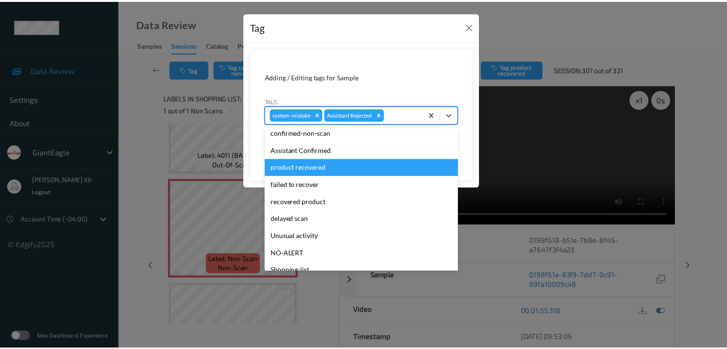
scroll to position [84, 0]
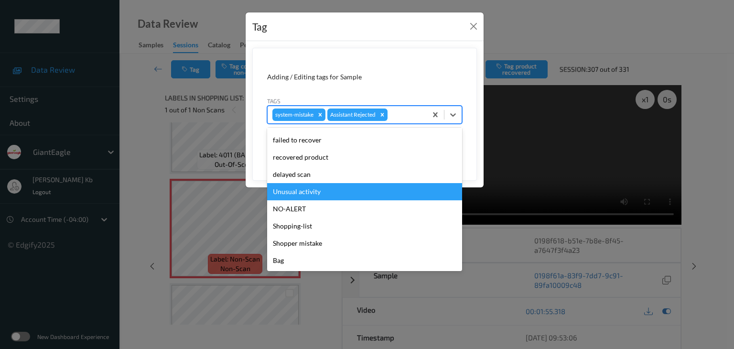
click at [319, 191] on div "Unusual activity" at bounding box center [364, 191] width 195 height 17
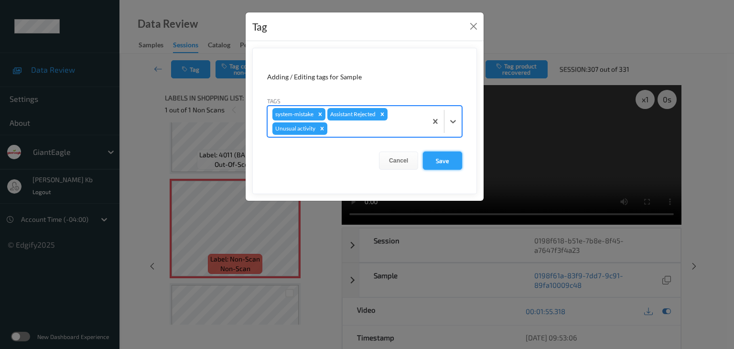
click at [453, 158] on button "Save" at bounding box center [442, 161] width 39 height 18
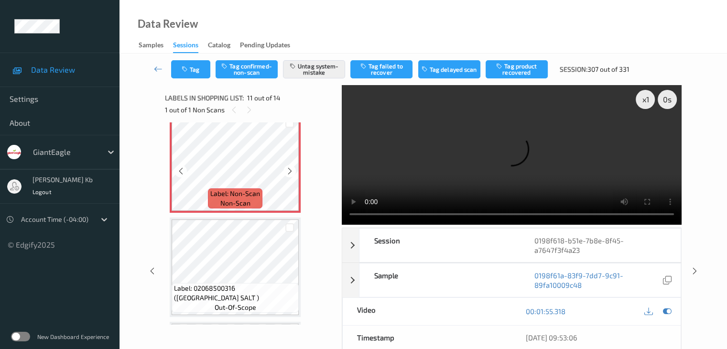
scroll to position [1086, 0]
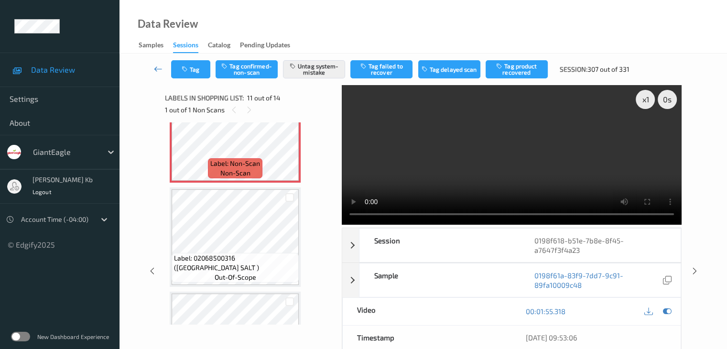
click at [159, 65] on icon at bounding box center [158, 69] width 9 height 10
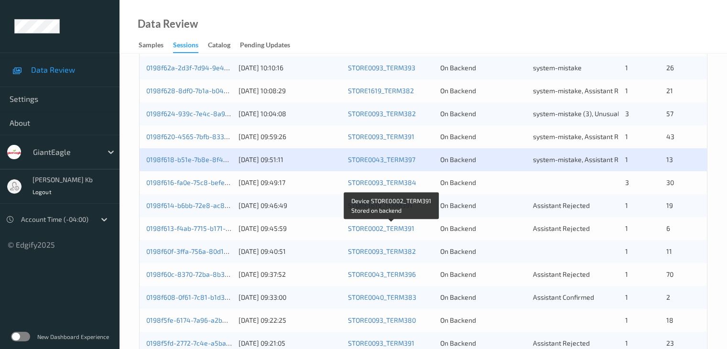
scroll to position [287, 0]
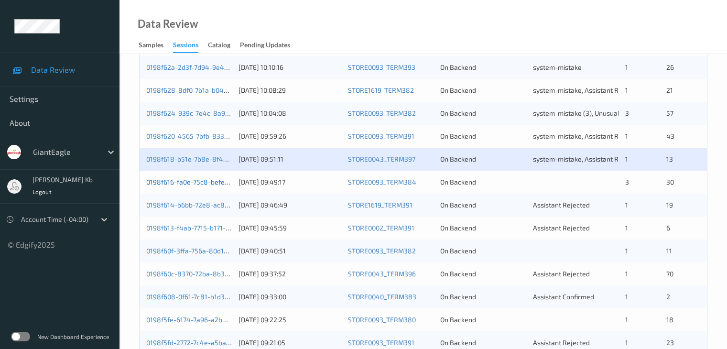
click at [190, 183] on link "0198f616-fa0e-75c8-befe-b530eb471f2f" at bounding box center [207, 182] width 123 height 8
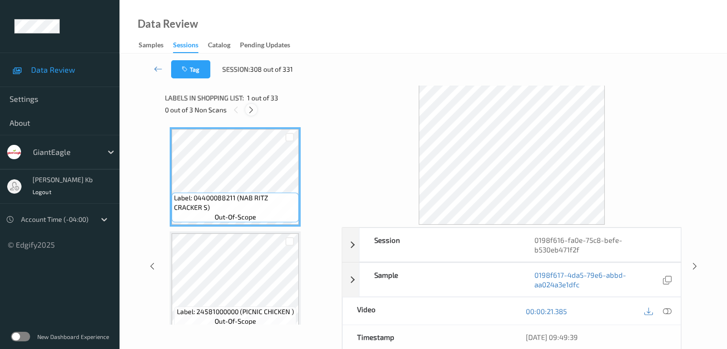
click at [251, 109] on icon at bounding box center [251, 110] width 8 height 9
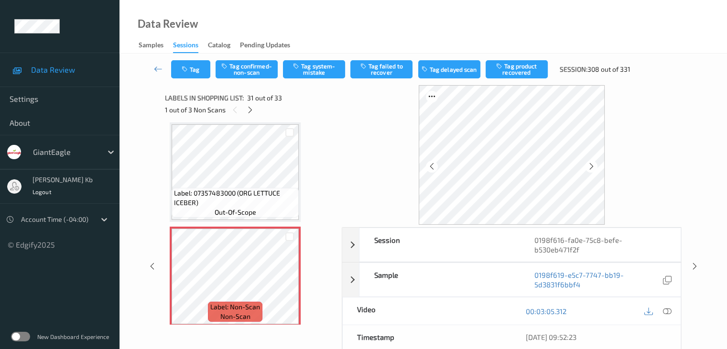
click at [667, 307] on icon at bounding box center [667, 311] width 9 height 9
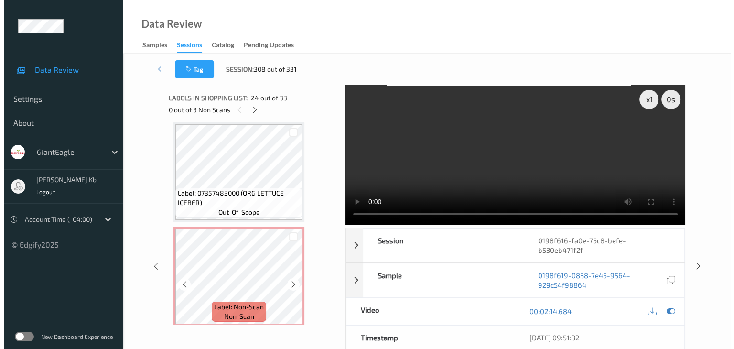
scroll to position [3075, 0]
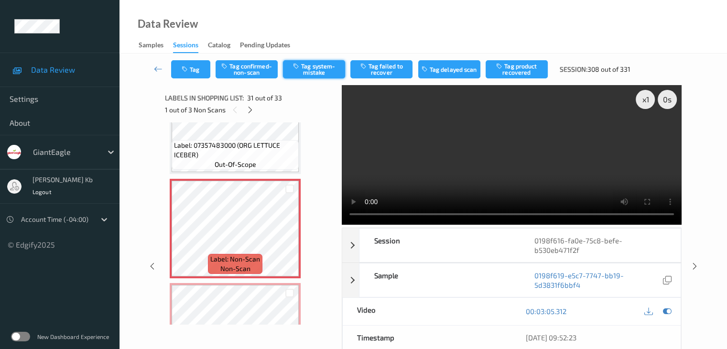
click at [317, 69] on button "Tag system-mistake" at bounding box center [314, 69] width 62 height 18
click at [198, 69] on button "Tag" at bounding box center [190, 69] width 39 height 18
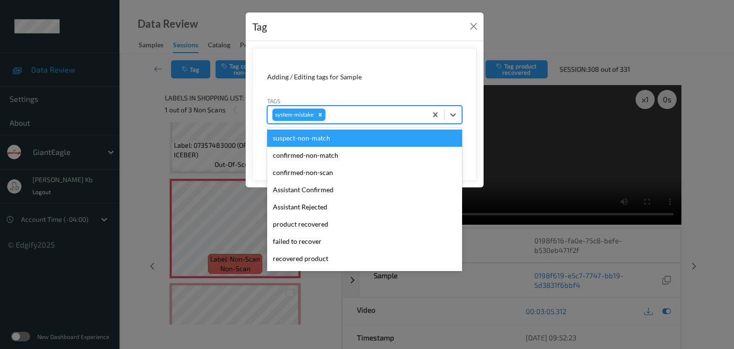
click at [346, 112] on div at bounding box center [374, 114] width 95 height 11
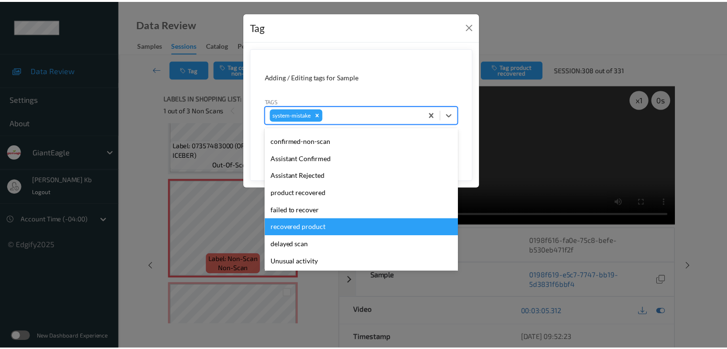
scroll to position [48, 0]
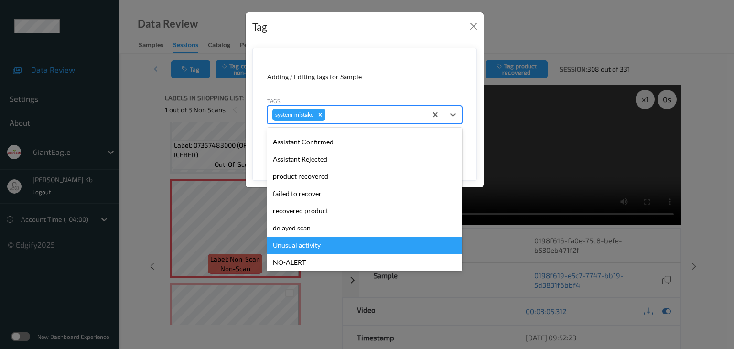
click at [312, 243] on div "Unusual activity" at bounding box center [364, 245] width 195 height 17
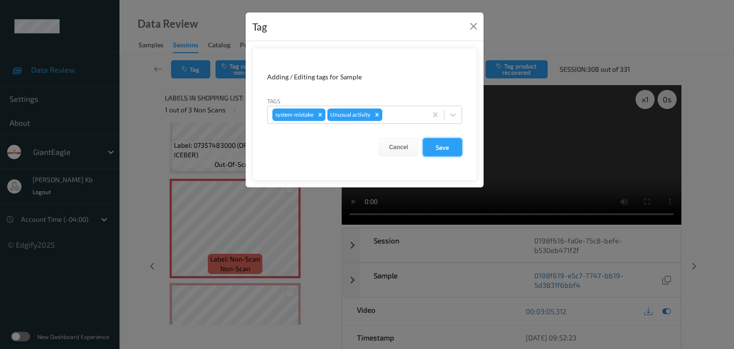
click at [443, 146] on button "Save" at bounding box center [442, 147] width 39 height 18
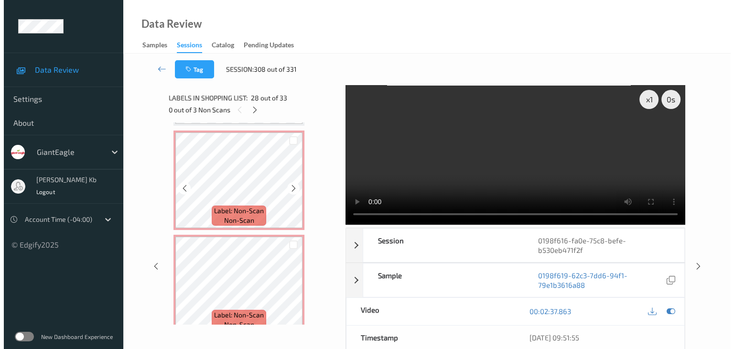
scroll to position [3146, 0]
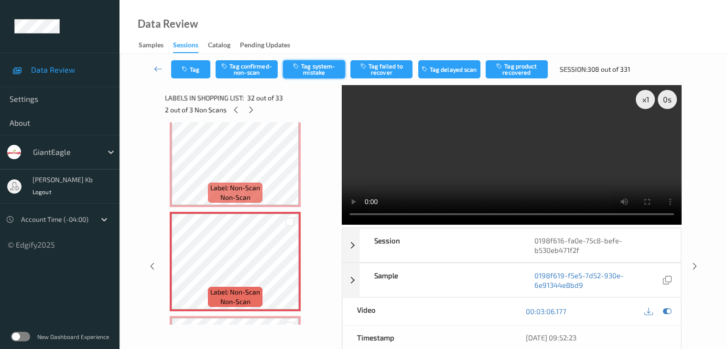
click at [317, 68] on button "Tag system-mistake" at bounding box center [314, 69] width 62 height 18
click at [206, 64] on button "Tag" at bounding box center [190, 69] width 39 height 18
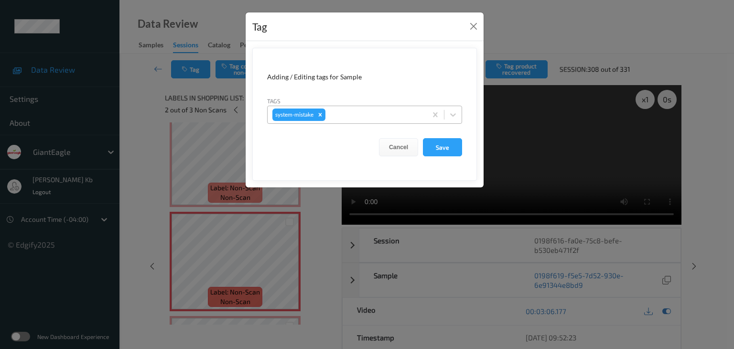
click at [348, 111] on div at bounding box center [374, 114] width 95 height 11
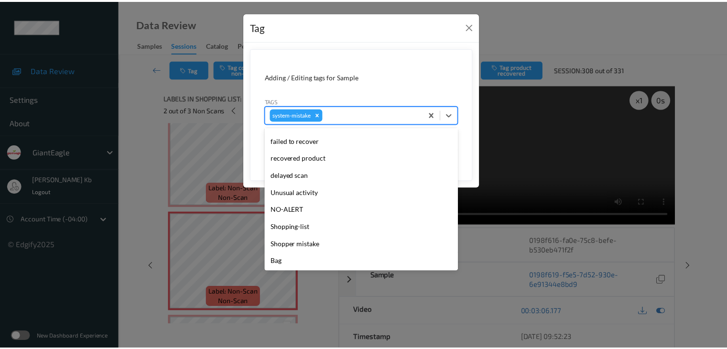
scroll to position [101, 0]
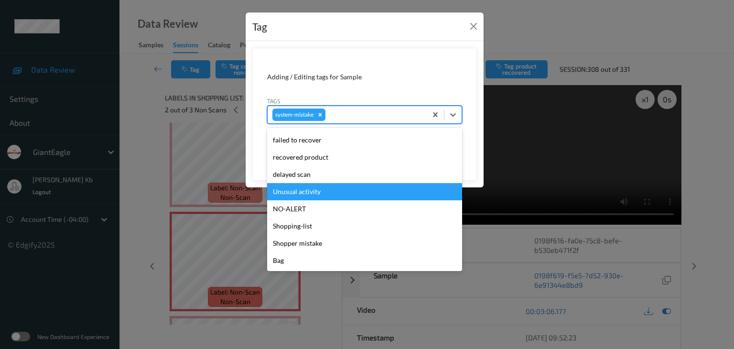
click at [310, 193] on div "Unusual activity" at bounding box center [364, 191] width 195 height 17
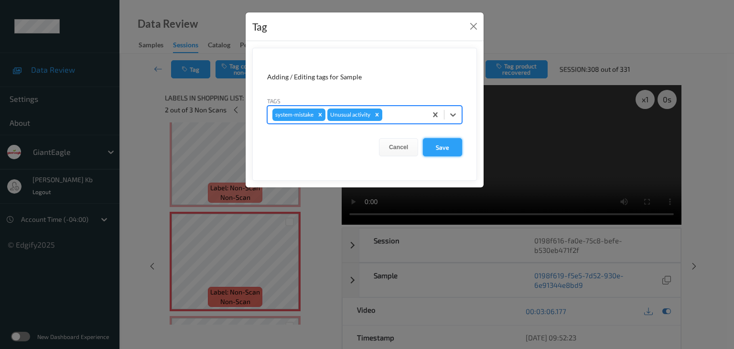
click at [445, 148] on button "Save" at bounding box center [442, 147] width 39 height 18
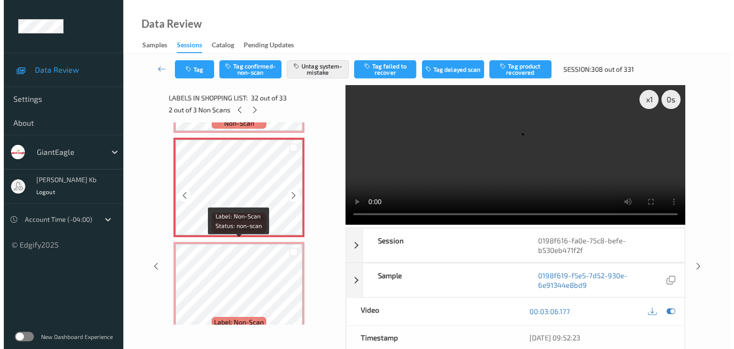
scroll to position [3242, 0]
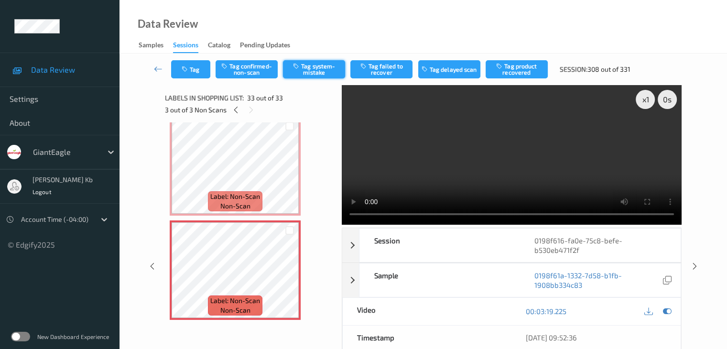
click at [316, 70] on button "Tag system-mistake" at bounding box center [314, 69] width 62 height 18
click at [203, 67] on button "Tag" at bounding box center [190, 69] width 39 height 18
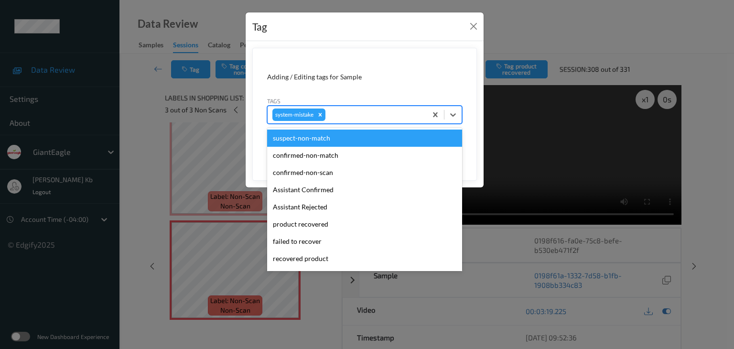
click at [362, 116] on div at bounding box center [374, 114] width 95 height 11
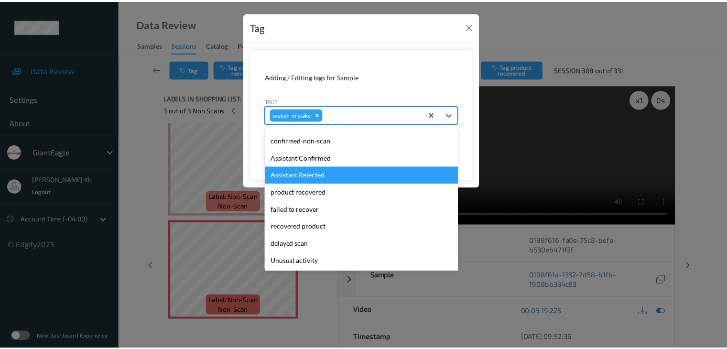
scroll to position [48, 0]
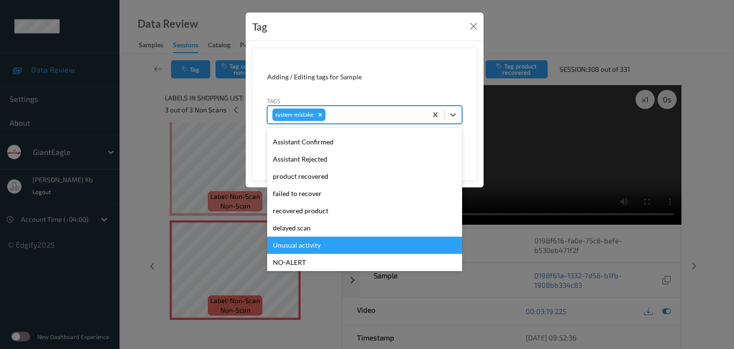
click at [307, 245] on div "Unusual activity" at bounding box center [364, 245] width 195 height 17
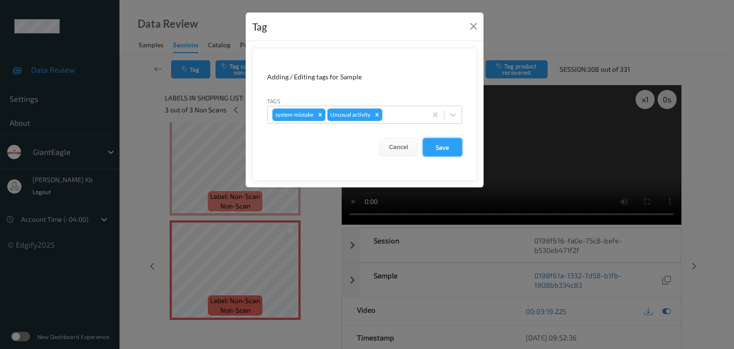
click at [445, 148] on button "Save" at bounding box center [442, 147] width 39 height 18
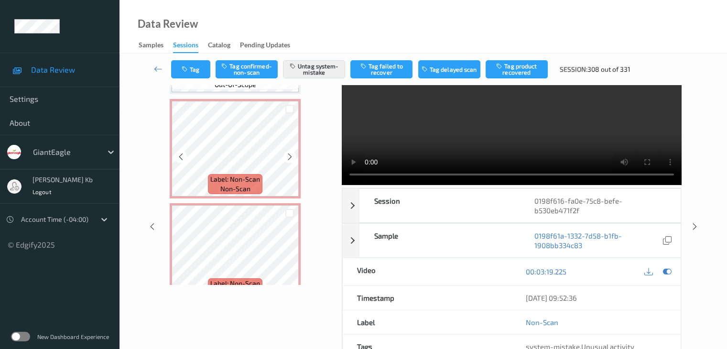
scroll to position [3098, 0]
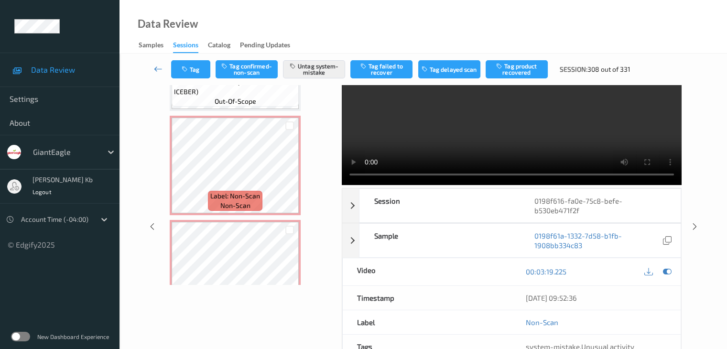
click at [162, 67] on icon at bounding box center [158, 69] width 9 height 10
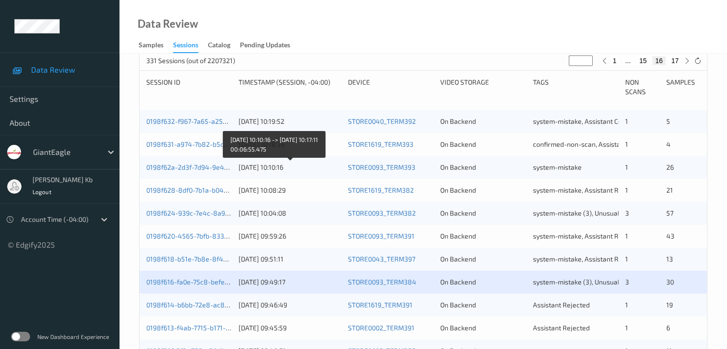
scroll to position [239, 0]
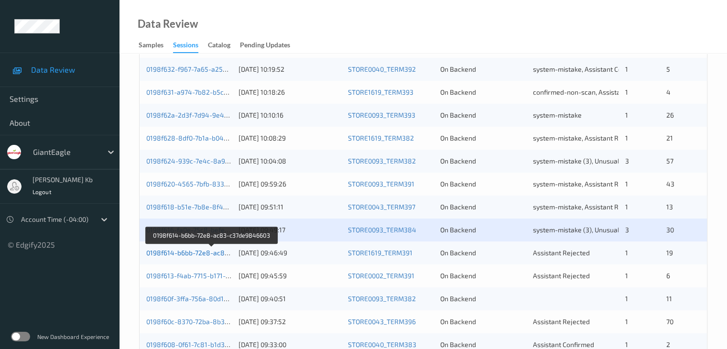
click at [205, 254] on link "0198f614-b6bb-72e8-ac83-c37de9846603" at bounding box center [211, 253] width 131 height 8
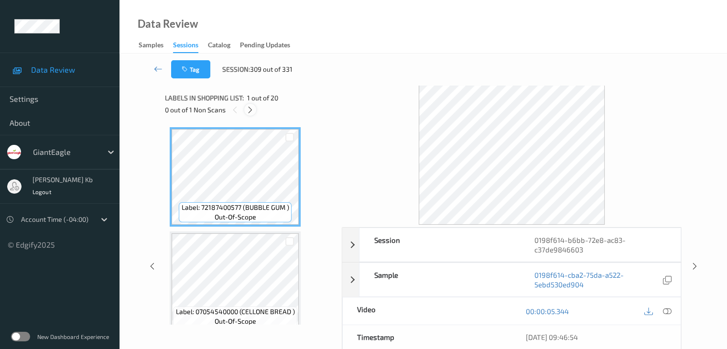
click at [254, 109] on icon at bounding box center [250, 110] width 8 height 9
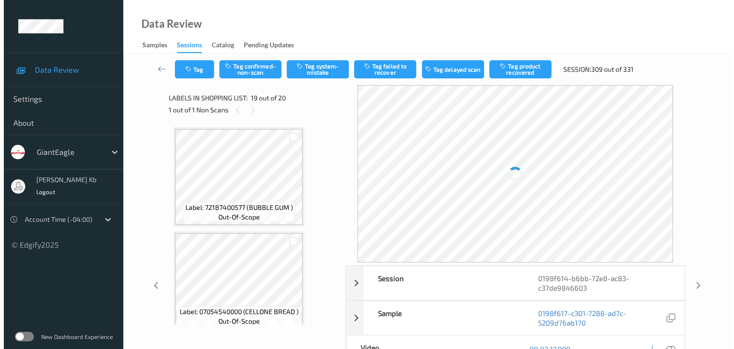
scroll to position [1776, 0]
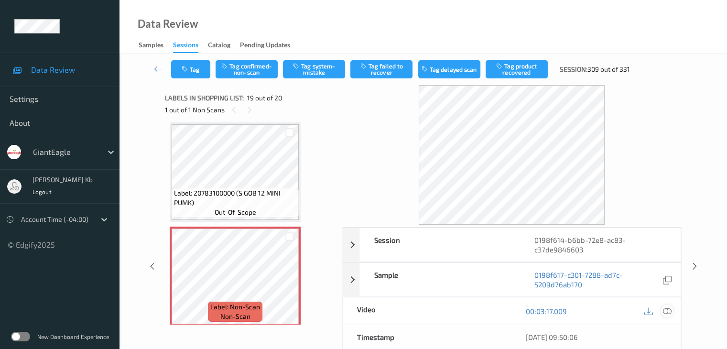
click at [668, 309] on icon at bounding box center [667, 311] width 9 height 9
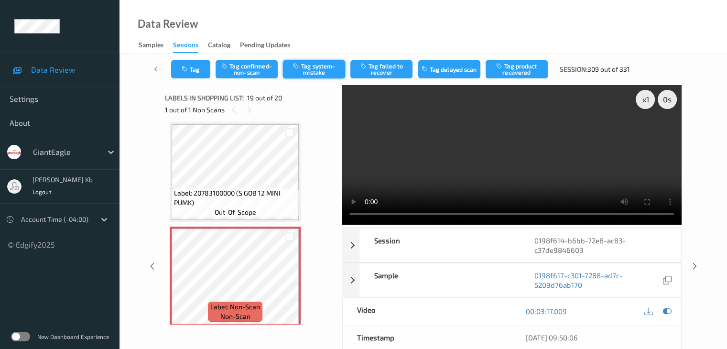
click at [327, 68] on button "Tag system-mistake" at bounding box center [314, 69] width 62 height 18
click at [195, 68] on button "Tag" at bounding box center [190, 69] width 39 height 18
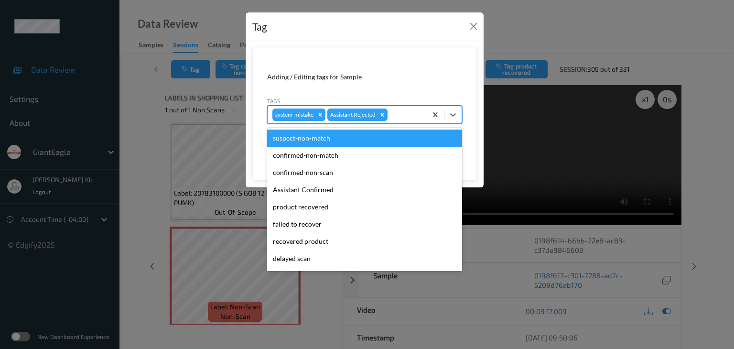
click at [403, 113] on div at bounding box center [406, 114] width 33 height 11
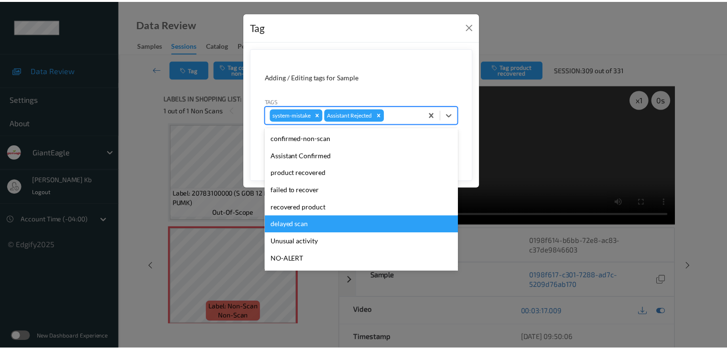
scroll to position [48, 0]
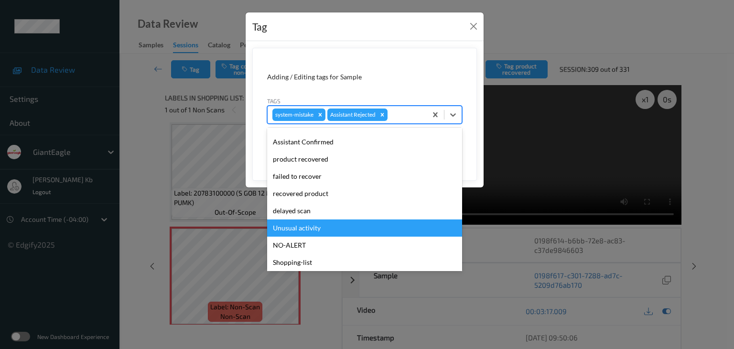
click at [305, 229] on div "Unusual activity" at bounding box center [364, 227] width 195 height 17
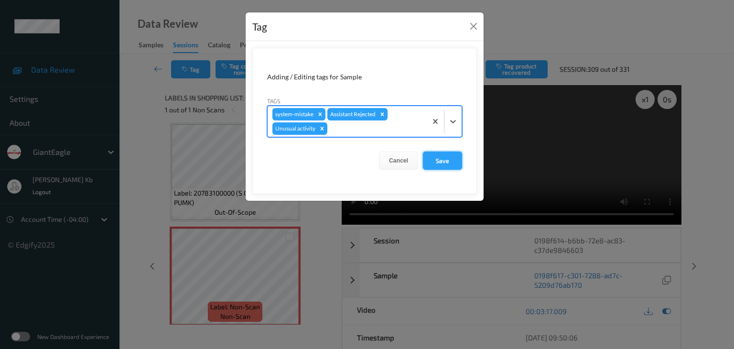
click at [443, 159] on button "Save" at bounding box center [442, 161] width 39 height 18
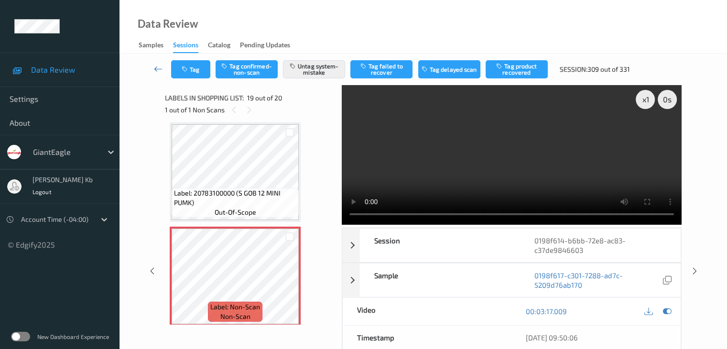
click at [161, 66] on icon at bounding box center [158, 69] width 9 height 10
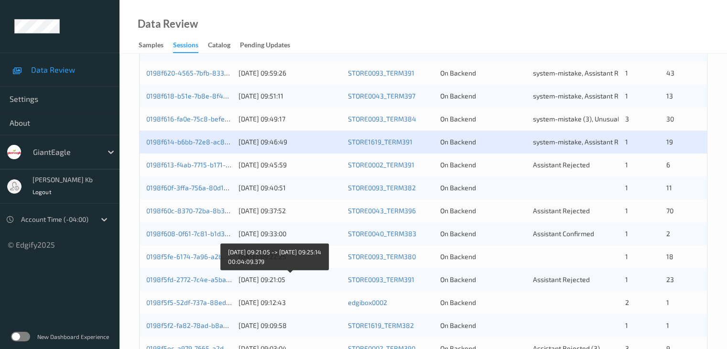
scroll to position [350, 0]
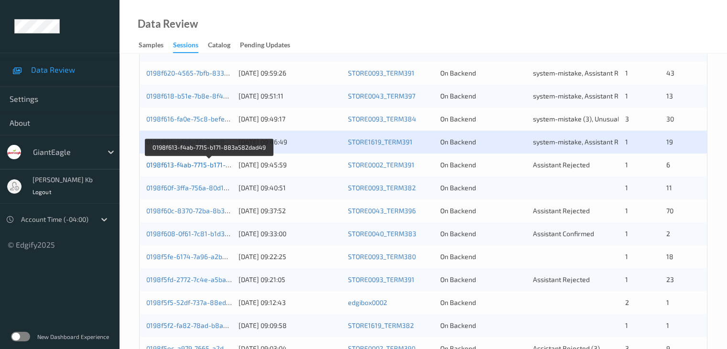
click at [185, 165] on link "0198f613-f4ab-7715-b171-883a582dad49" at bounding box center [209, 165] width 127 height 8
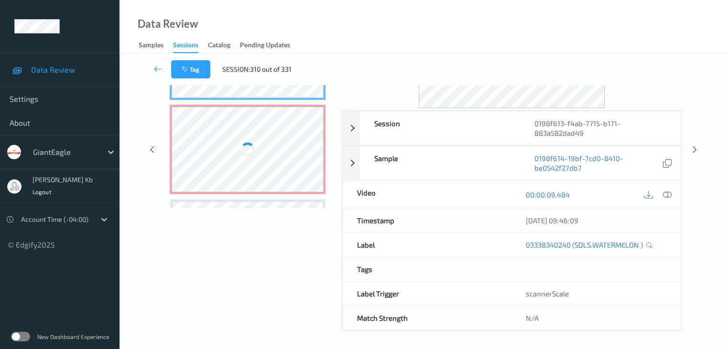
scroll to position [155, 0]
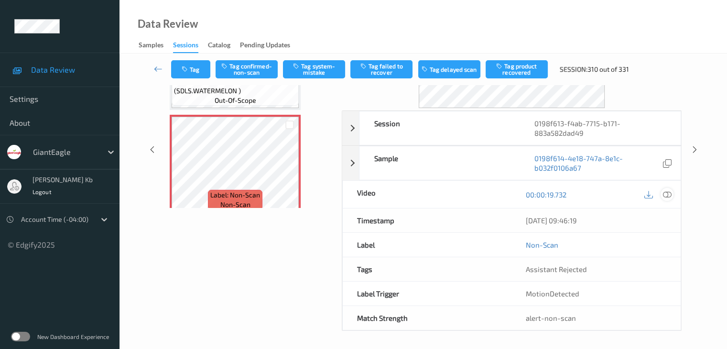
click at [665, 193] on icon at bounding box center [667, 194] width 9 height 9
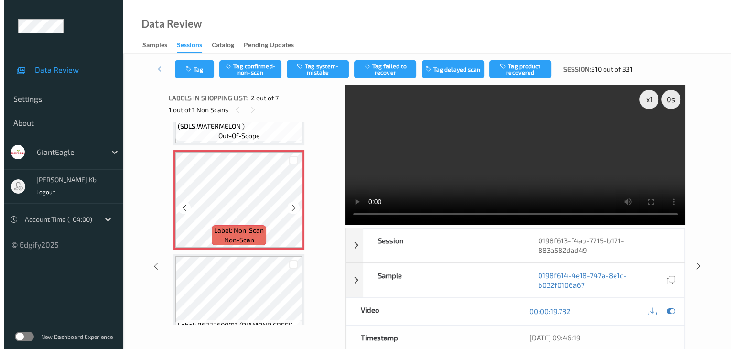
scroll to position [48, 0]
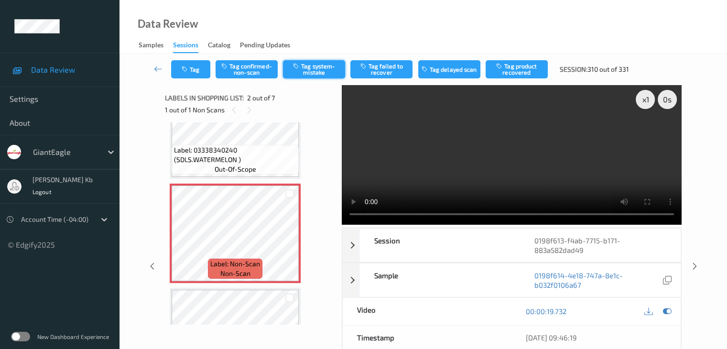
click at [321, 71] on button "Tag system-mistake" at bounding box center [314, 69] width 62 height 18
click at [196, 66] on button "Tag" at bounding box center [190, 69] width 39 height 18
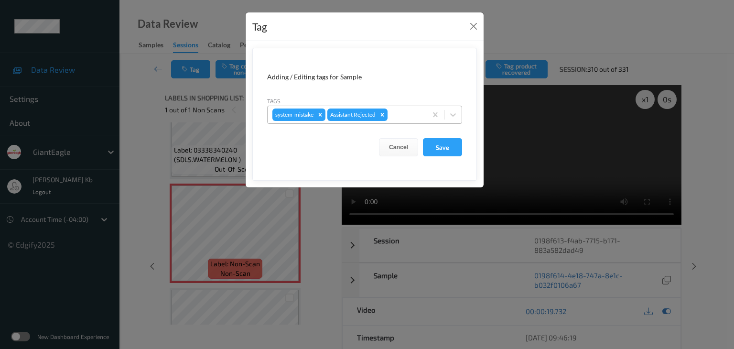
click at [399, 113] on div at bounding box center [406, 114] width 33 height 11
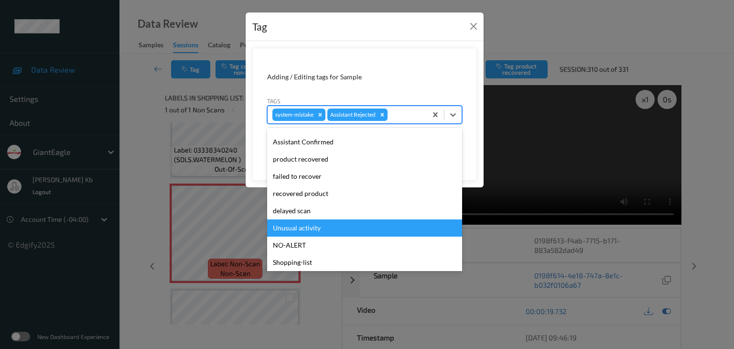
click at [311, 223] on div "Unusual activity" at bounding box center [364, 227] width 195 height 17
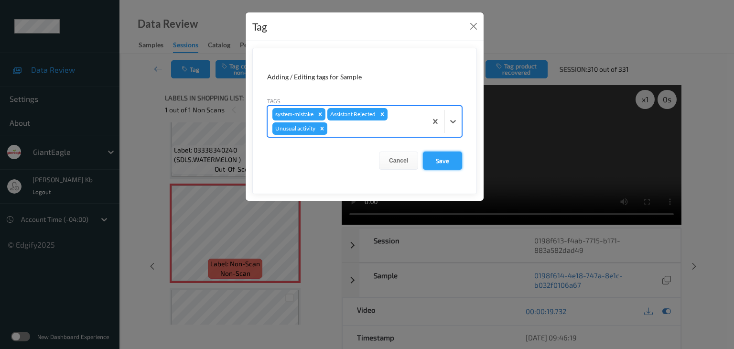
click at [446, 158] on button "Save" at bounding box center [442, 161] width 39 height 18
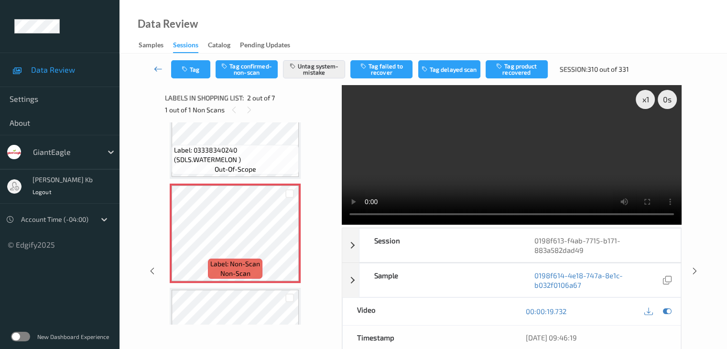
click at [158, 68] on icon at bounding box center [158, 69] width 9 height 10
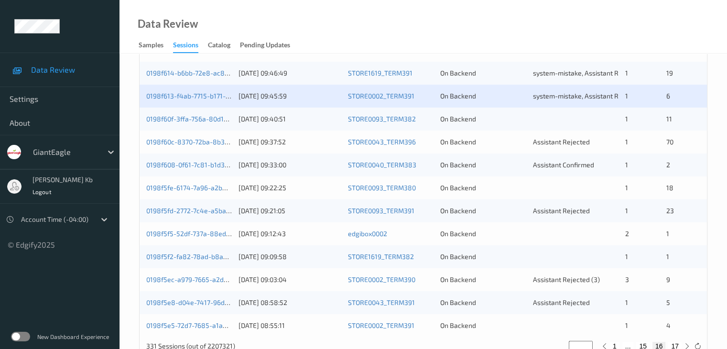
scroll to position [398, 0]
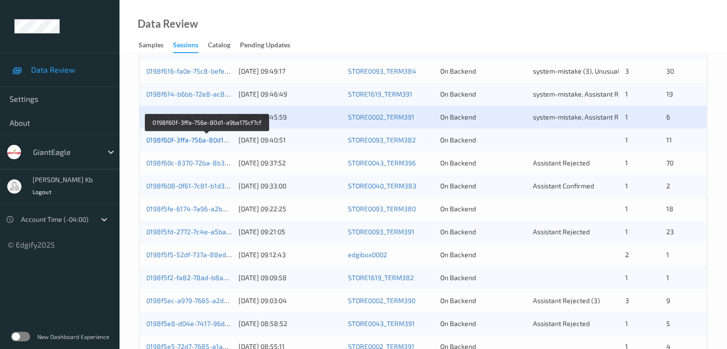
click at [196, 140] on link "0198f60f-3ffa-756a-80d1-a9ba175cf7cf" at bounding box center [206, 140] width 120 height 8
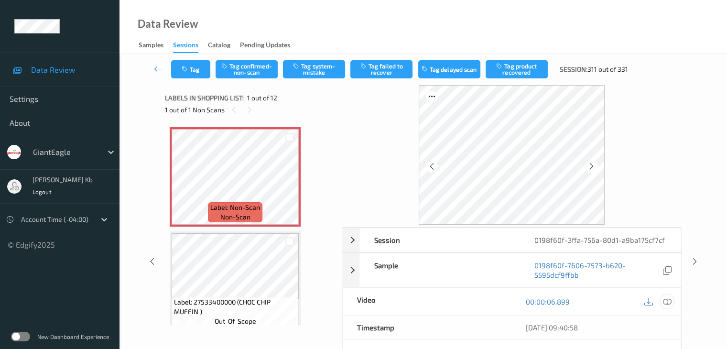
click at [668, 303] on icon at bounding box center [667, 301] width 9 height 9
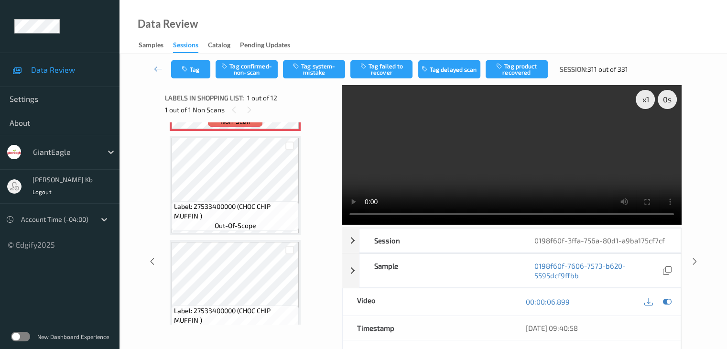
scroll to position [48, 0]
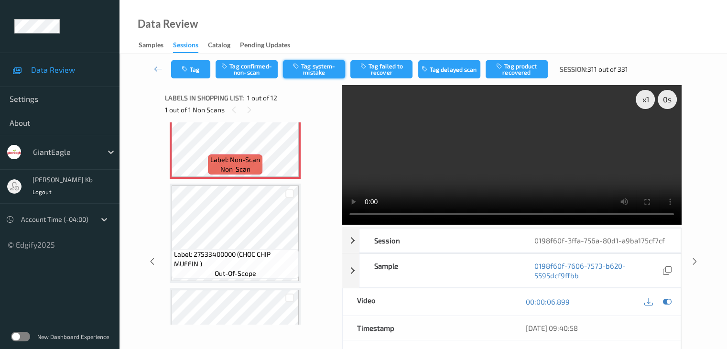
click at [311, 68] on button "Tag system-mistake" at bounding box center [314, 69] width 62 height 18
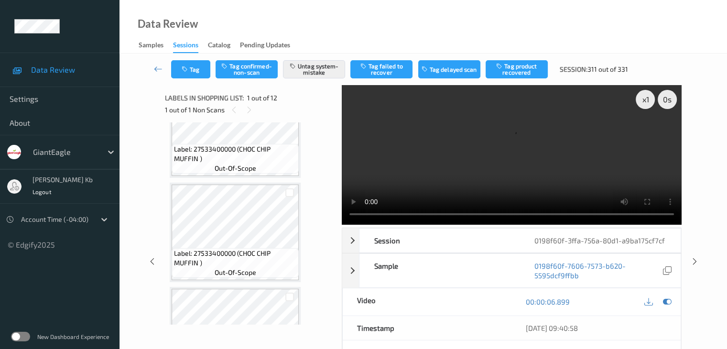
scroll to position [143, 0]
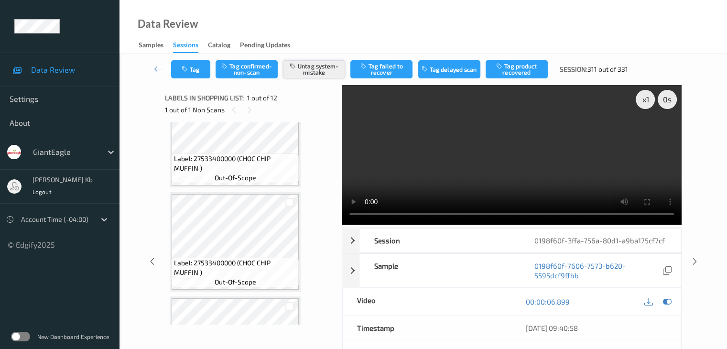
click at [316, 67] on button "Untag system-mistake" at bounding box center [314, 69] width 62 height 18
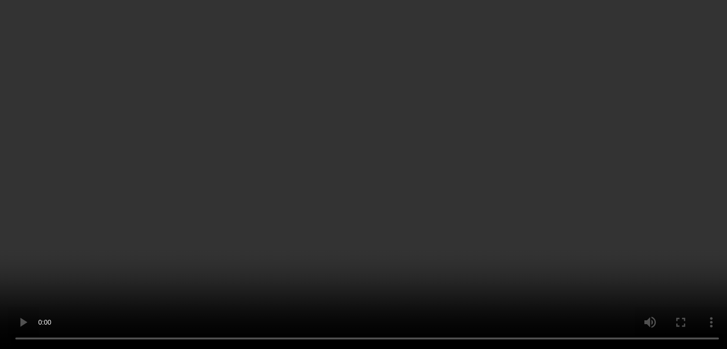
scroll to position [0, 0]
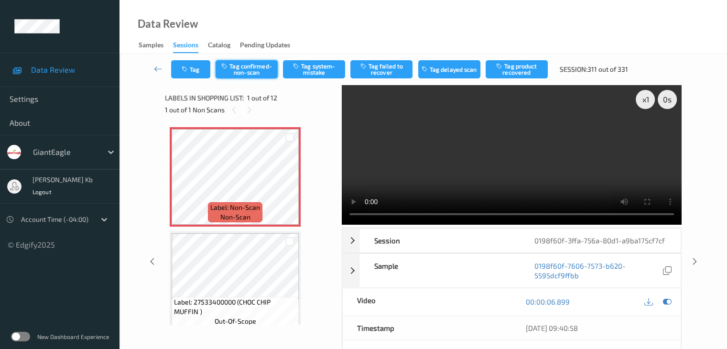
click at [259, 69] on button "Tag confirmed-non-scan" at bounding box center [247, 69] width 62 height 18
click at [516, 71] on button "Tag product recovered" at bounding box center [517, 69] width 62 height 18
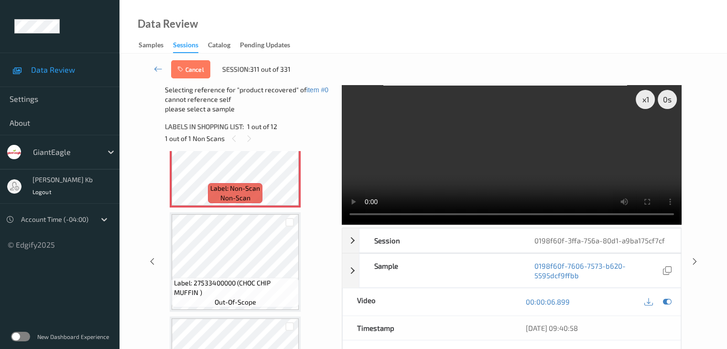
scroll to position [96, 0]
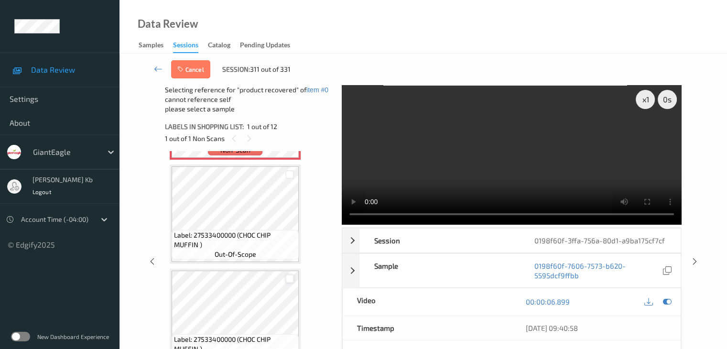
click at [288, 279] on div at bounding box center [289, 278] width 9 height 9
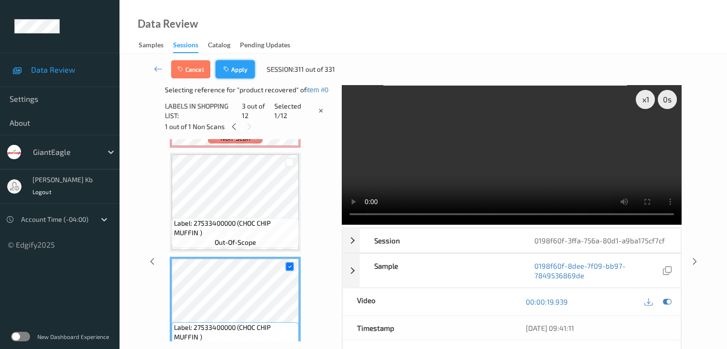
click at [240, 70] on button "Apply" at bounding box center [235, 69] width 39 height 18
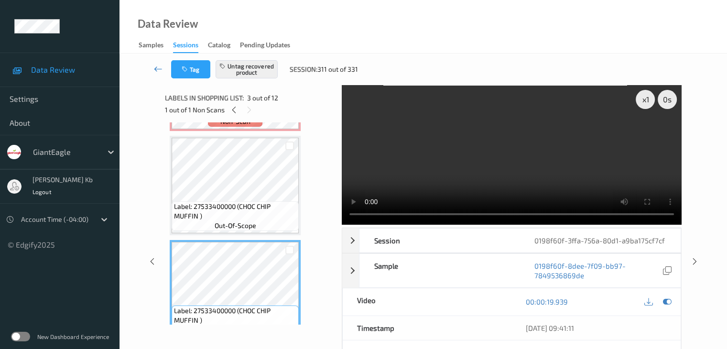
click at [158, 68] on icon at bounding box center [158, 69] width 9 height 10
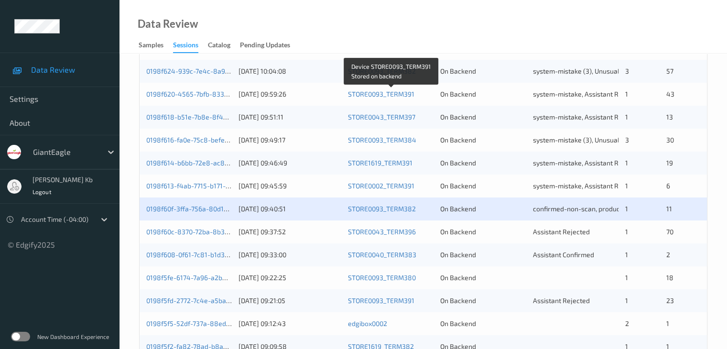
scroll to position [335, 0]
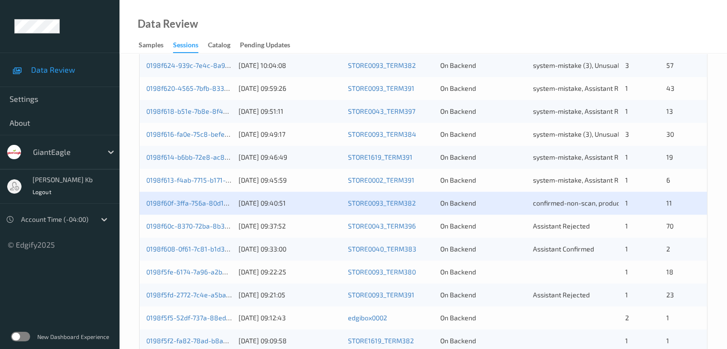
click at [203, 230] on div "0198f60c-8370-72ba-8b36-519e6b0e6840" at bounding box center [189, 226] width 86 height 10
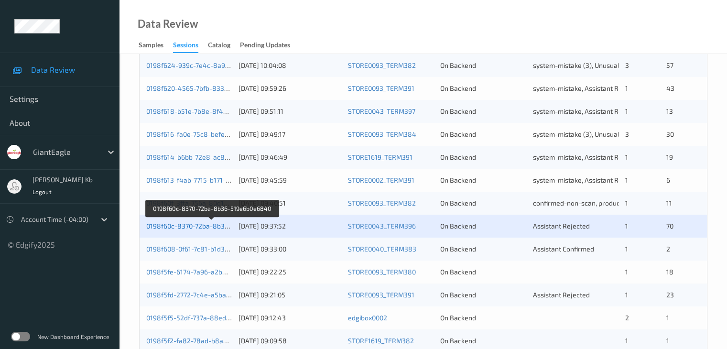
click at [195, 225] on link "0198f60c-8370-72ba-8b36-519e6b0e6840" at bounding box center [211, 226] width 131 height 8
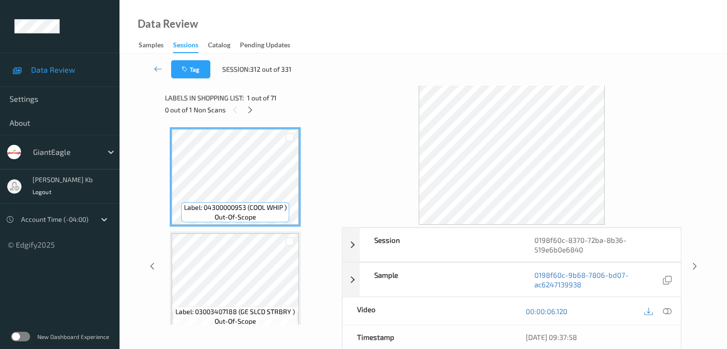
drag, startPoint x: 252, startPoint y: 107, endPoint x: 253, endPoint y: 123, distance: 15.8
click at [252, 107] on icon at bounding box center [250, 110] width 8 height 9
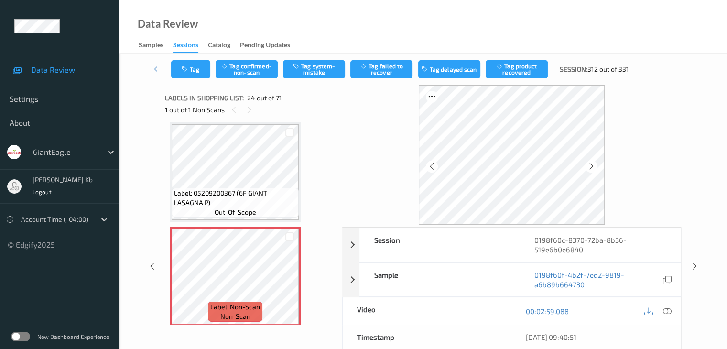
click at [667, 311] on icon at bounding box center [667, 311] width 9 height 9
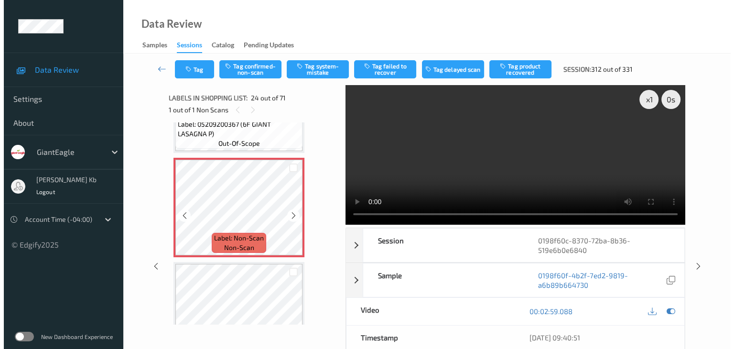
scroll to position [2393, 0]
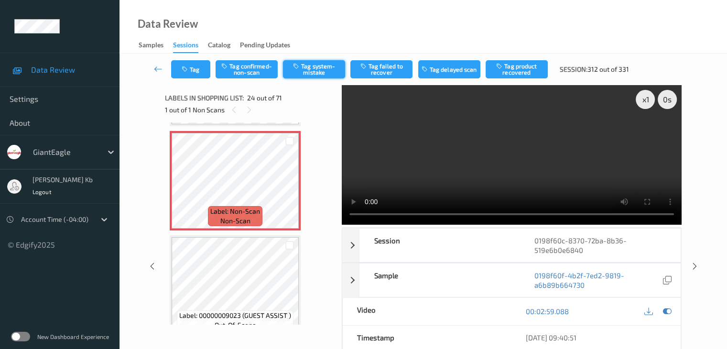
click at [316, 66] on button "Tag system-mistake" at bounding box center [314, 69] width 62 height 18
click at [199, 65] on button "Tag" at bounding box center [190, 69] width 39 height 18
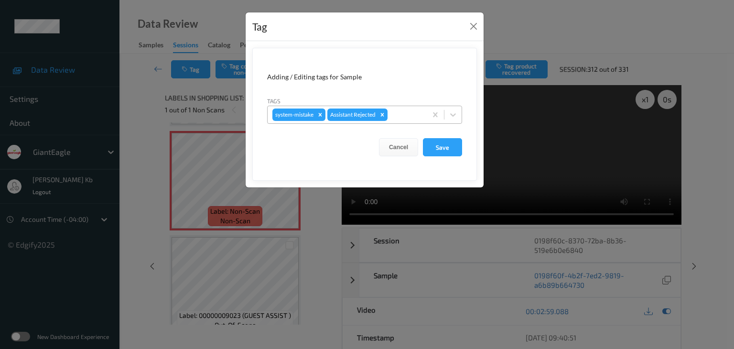
click at [409, 109] on div at bounding box center [406, 114] width 33 height 11
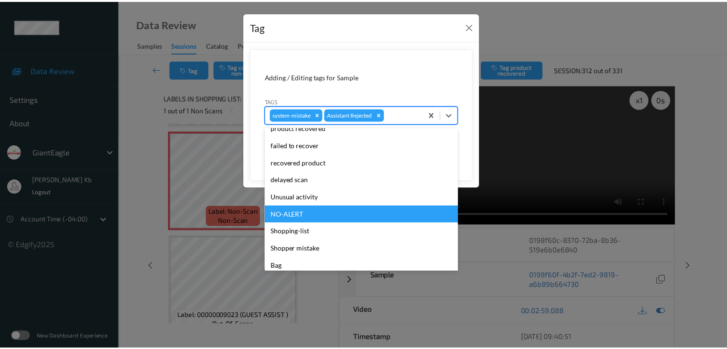
scroll to position [84, 0]
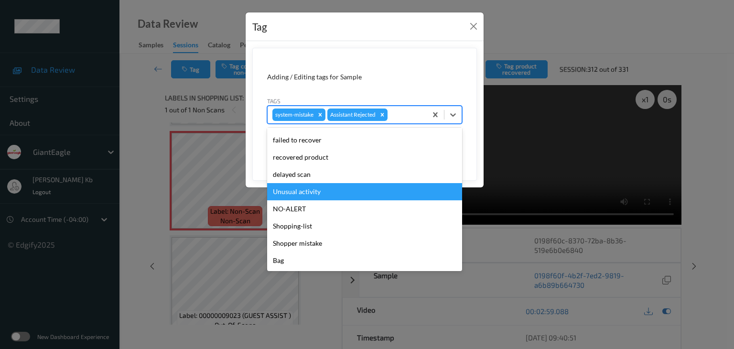
click at [319, 191] on div "Unusual activity" at bounding box center [364, 191] width 195 height 17
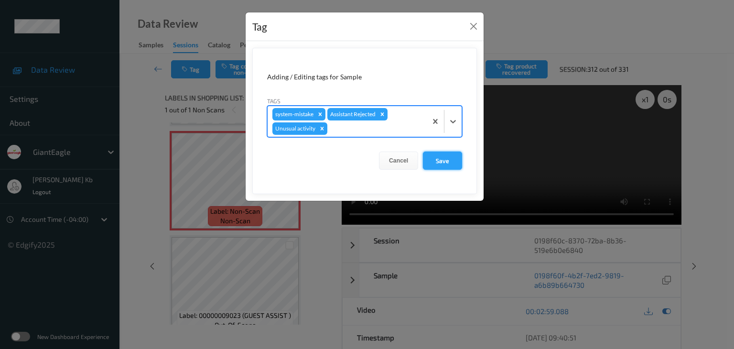
click at [442, 160] on button "Save" at bounding box center [442, 161] width 39 height 18
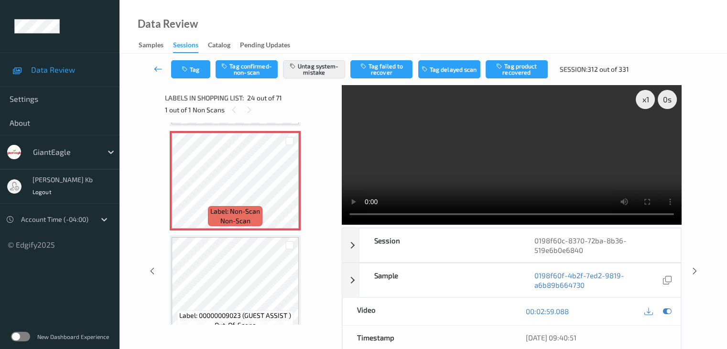
click at [153, 67] on link at bounding box center [158, 69] width 25 height 18
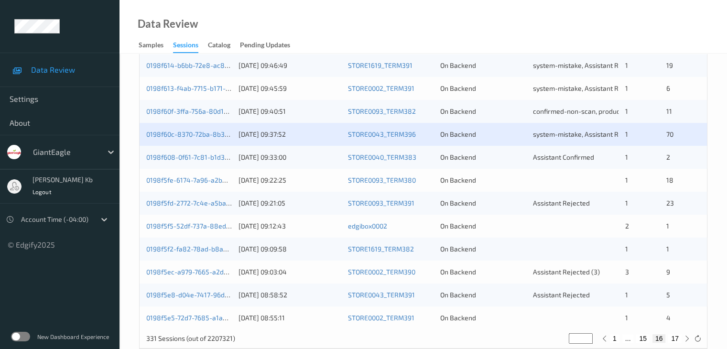
scroll to position [430, 0]
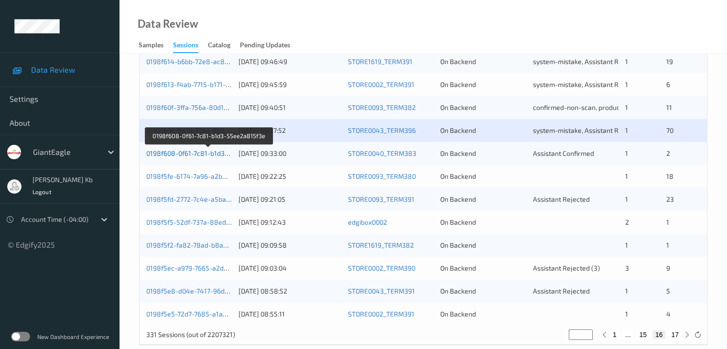
click at [206, 153] on link "0198f608-0f61-7c81-b1d3-55ee2a815f3e" at bounding box center [208, 153] width 125 height 8
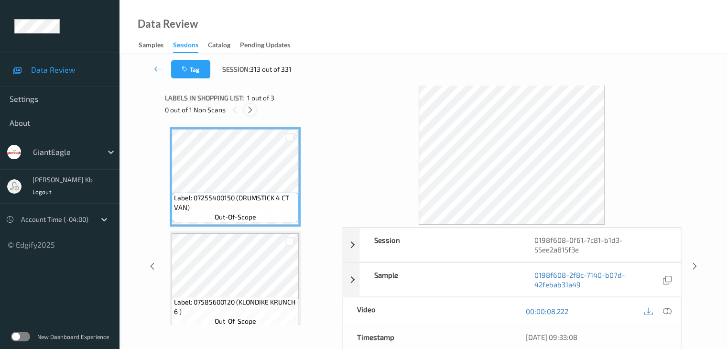
click at [250, 110] on icon at bounding box center [250, 110] width 8 height 9
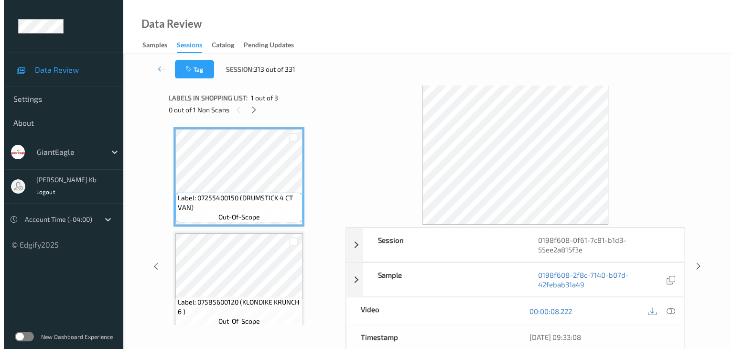
scroll to position [109, 0]
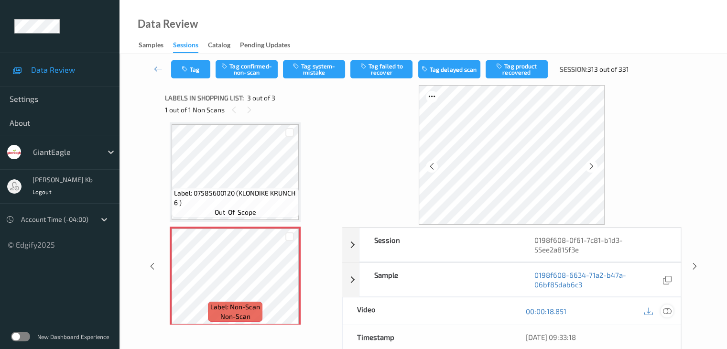
click at [667, 312] on icon at bounding box center [667, 311] width 9 height 9
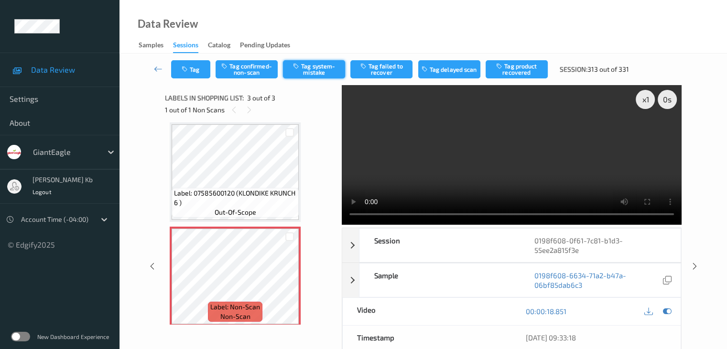
click at [325, 68] on button "Tag system-mistake" at bounding box center [314, 69] width 62 height 18
click at [202, 68] on button "Tag" at bounding box center [190, 69] width 39 height 18
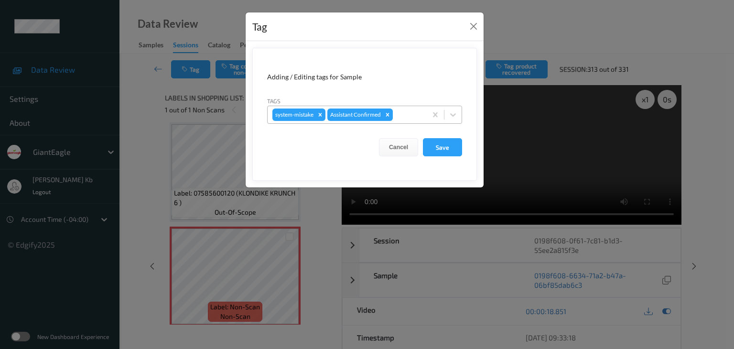
click at [402, 114] on div at bounding box center [408, 114] width 27 height 11
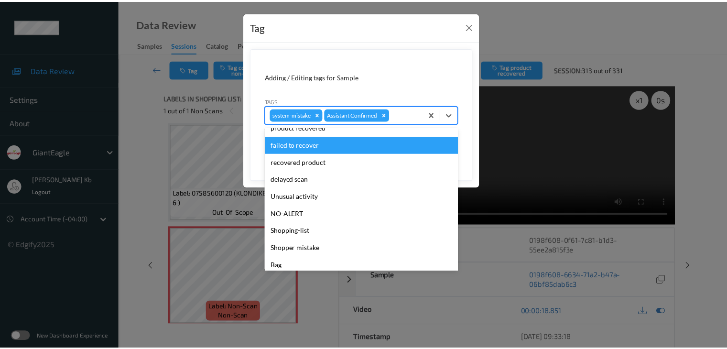
scroll to position [84, 0]
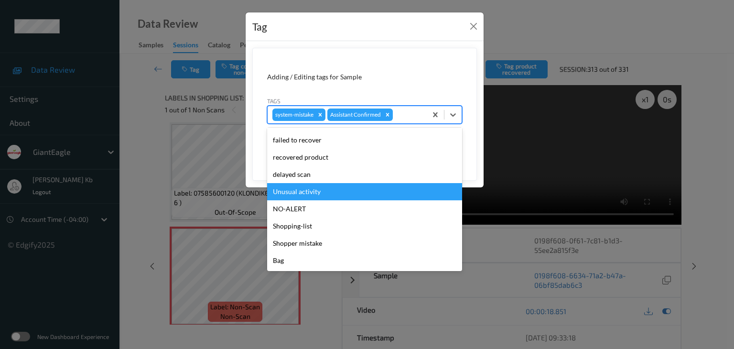
click at [308, 193] on div "Unusual activity" at bounding box center [364, 191] width 195 height 17
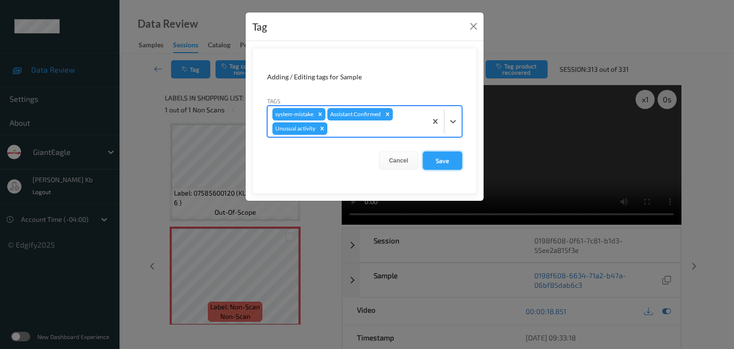
click at [455, 158] on button "Save" at bounding box center [442, 161] width 39 height 18
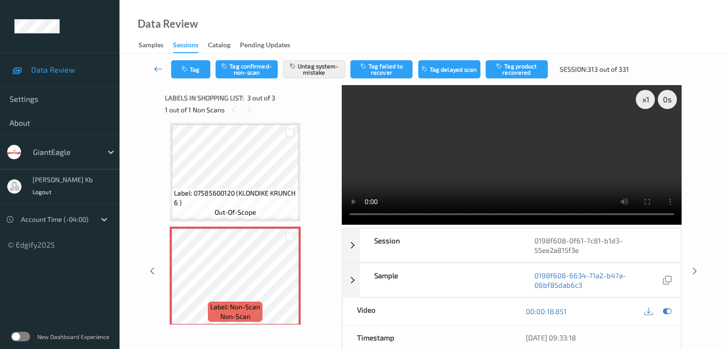
click at [159, 67] on icon at bounding box center [158, 69] width 9 height 10
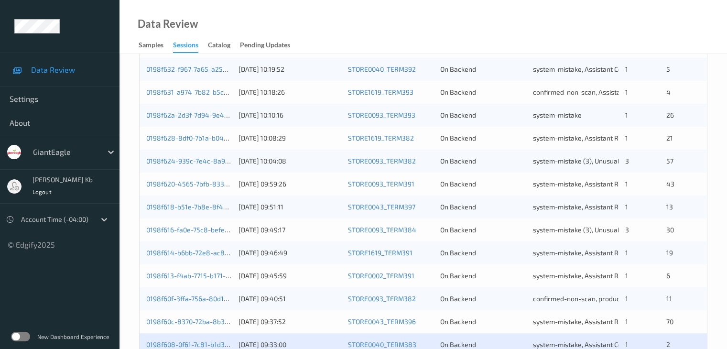
scroll to position [382, 0]
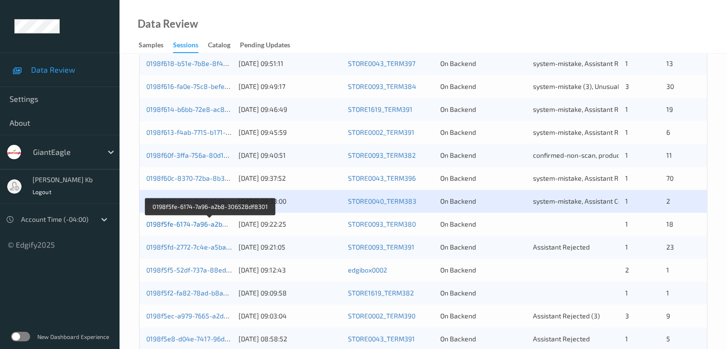
click at [203, 224] on link "0198f5fe-6174-7a96-a2b8-306528df8301" at bounding box center [210, 224] width 128 height 8
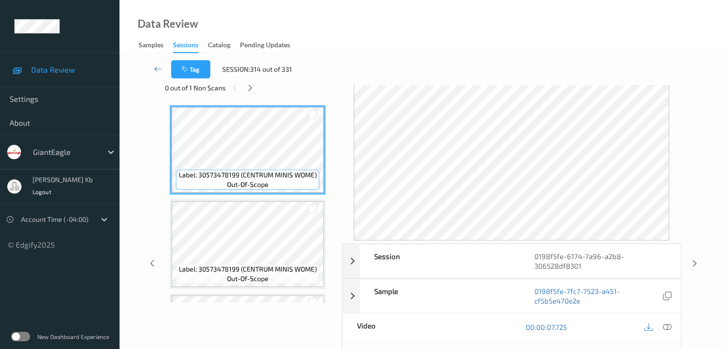
scroll to position [11, 0]
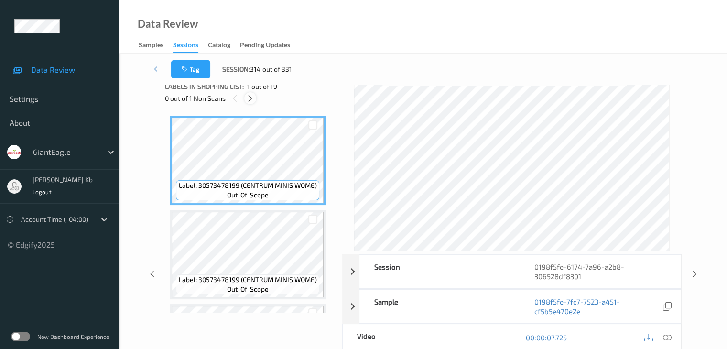
click at [251, 98] on icon at bounding box center [250, 98] width 8 height 9
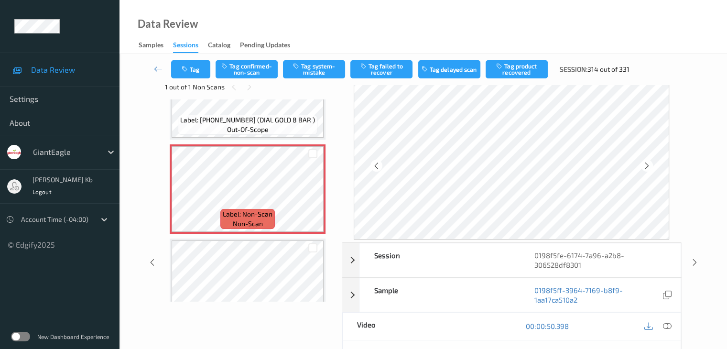
scroll to position [0, 0]
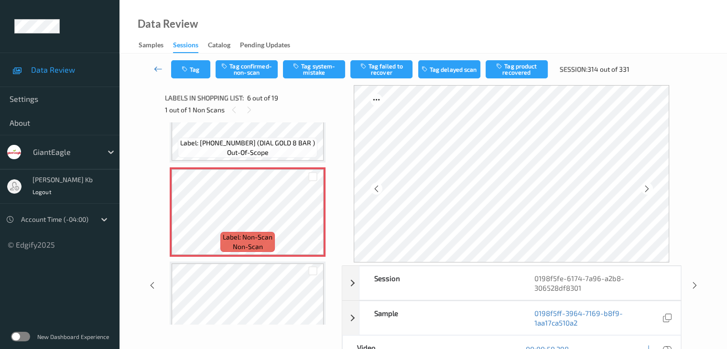
click at [157, 67] on icon at bounding box center [158, 69] width 9 height 10
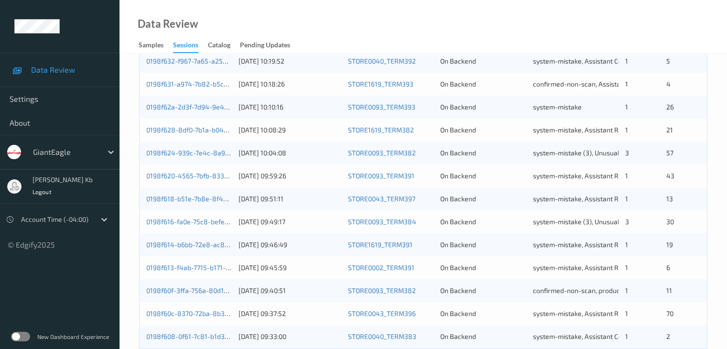
scroll to position [335, 0]
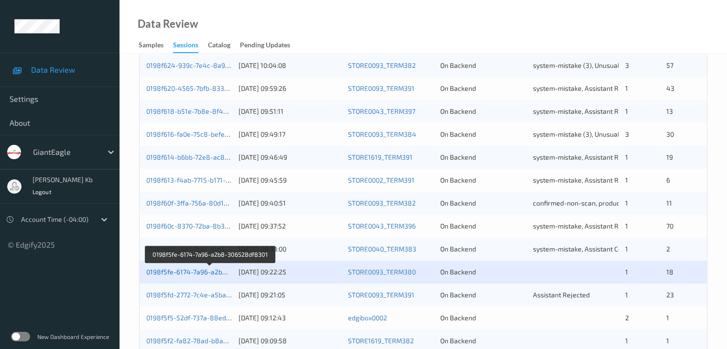
click at [185, 271] on link "0198f5fe-6174-7a96-a2b8-306528df8301" at bounding box center [210, 272] width 128 height 8
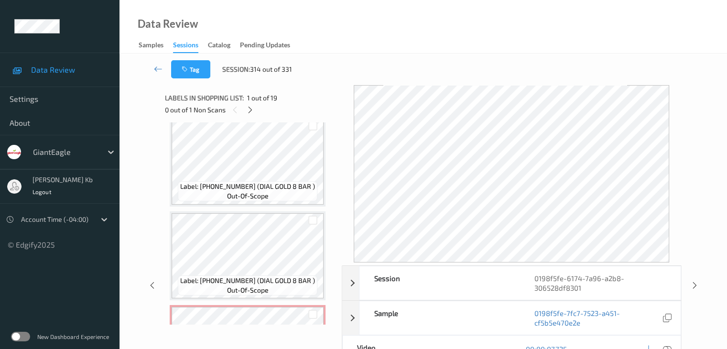
scroll to position [287, 0]
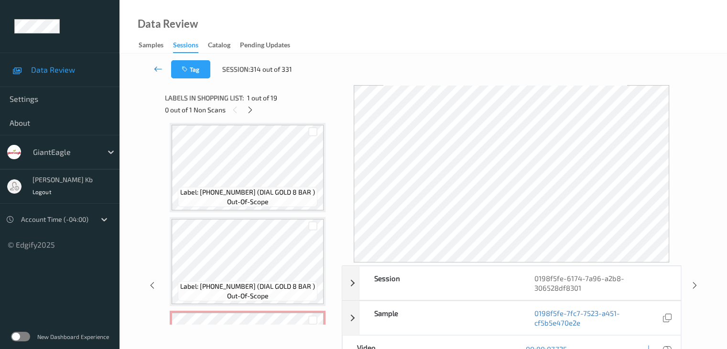
click at [159, 66] on icon at bounding box center [158, 69] width 9 height 10
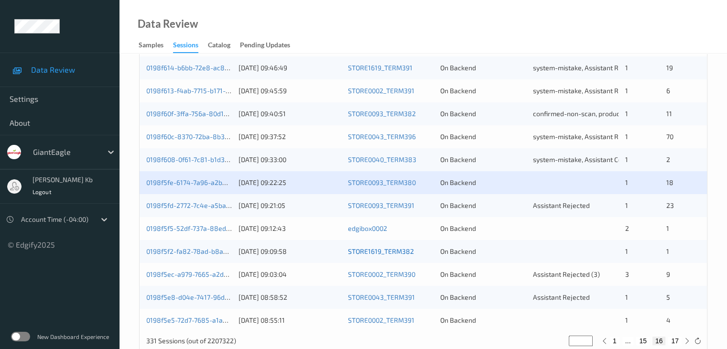
scroll to position [430, 0]
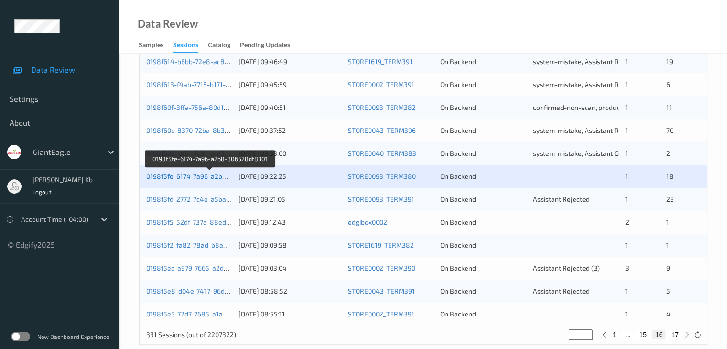
click at [196, 176] on link "0198f5fe-6174-7a96-a2b8-306528df8301" at bounding box center [210, 176] width 128 height 8
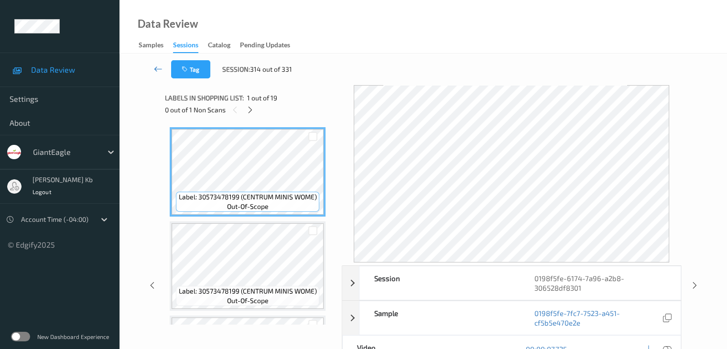
click at [160, 68] on icon at bounding box center [158, 69] width 9 height 10
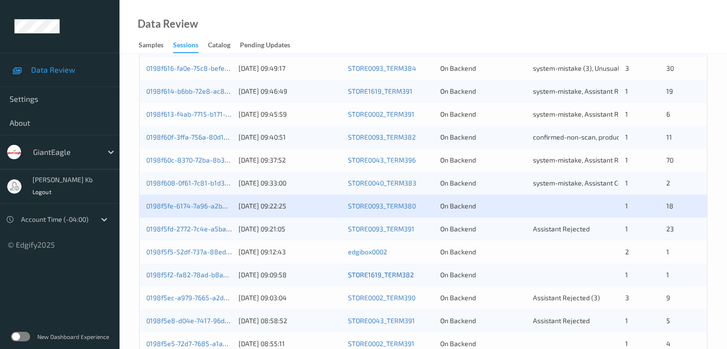
scroll to position [430, 0]
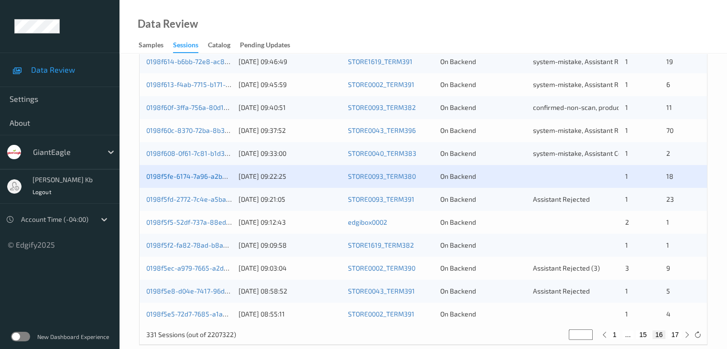
click at [186, 174] on link "0198f5fe-6174-7a96-a2b8-306528df8301" at bounding box center [210, 176] width 128 height 8
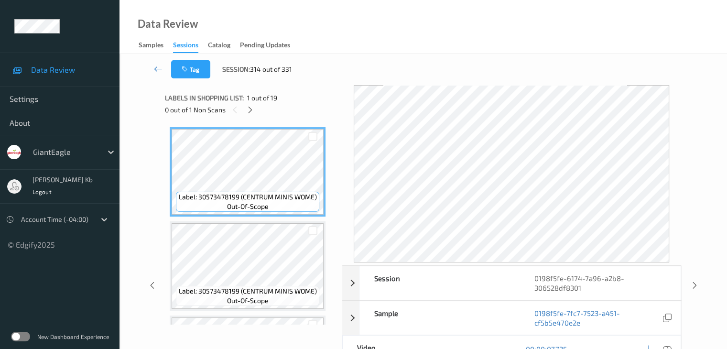
click at [158, 62] on link at bounding box center [158, 69] width 25 height 18
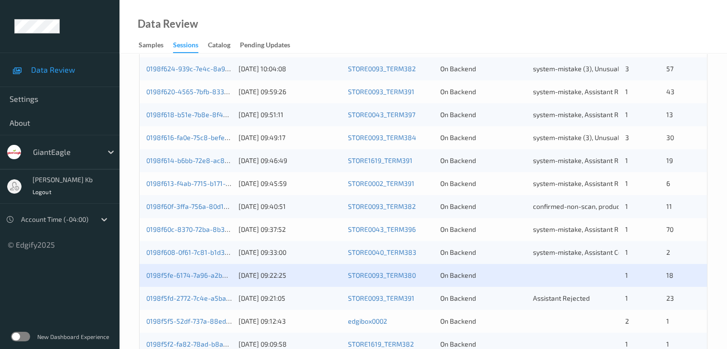
scroll to position [335, 0]
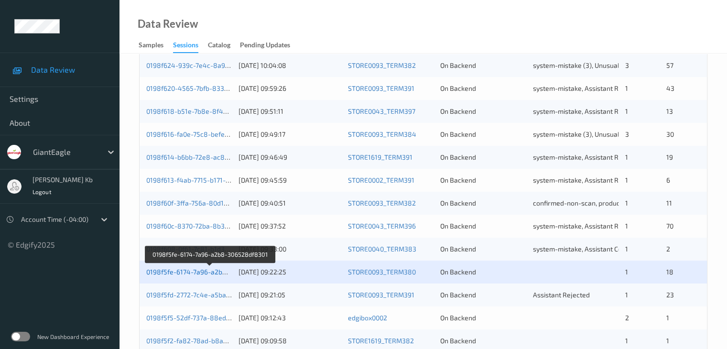
click at [185, 272] on link "0198f5fe-6174-7a96-a2b8-306528df8301" at bounding box center [210, 272] width 128 height 8
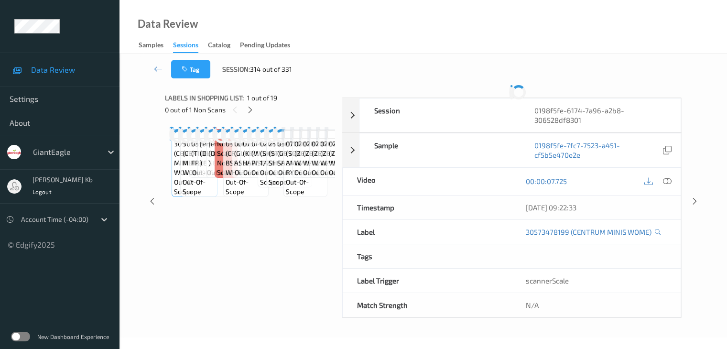
scroll to position [155, 0]
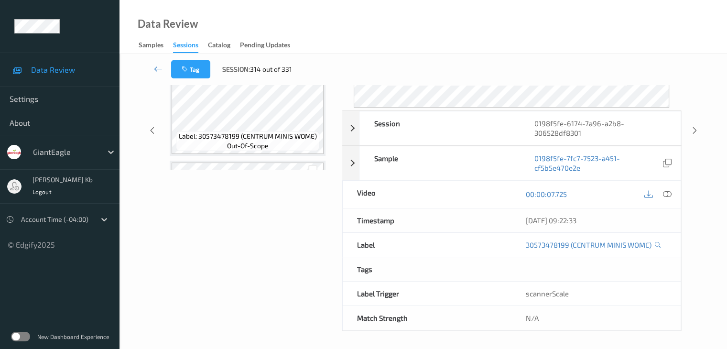
click at [156, 67] on icon at bounding box center [158, 69] width 9 height 10
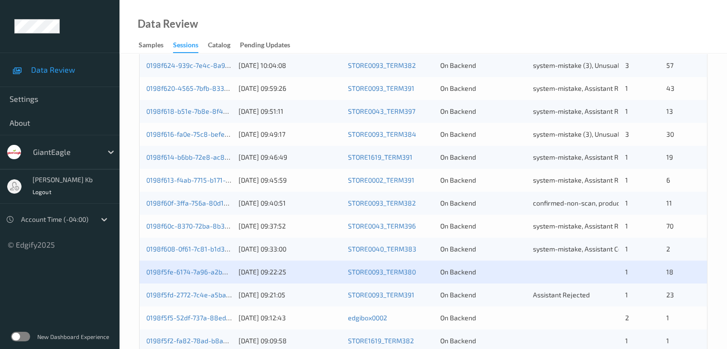
scroll to position [382, 0]
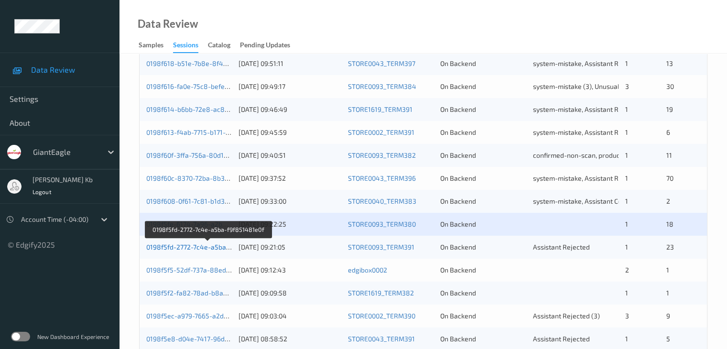
click at [209, 250] on link "0198f5fd-2772-7c4e-a5ba-f9f851481e0f" at bounding box center [208, 247] width 124 height 8
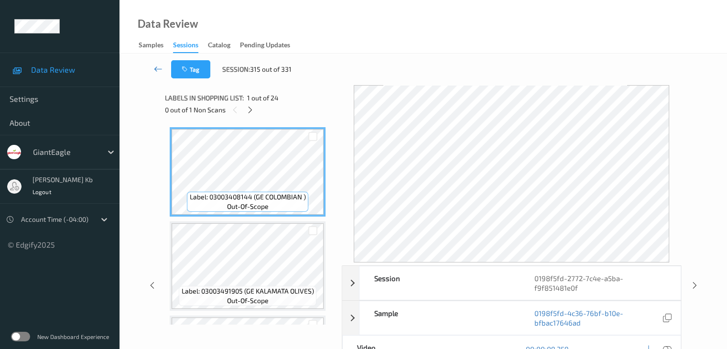
click at [158, 62] on link at bounding box center [158, 69] width 25 height 18
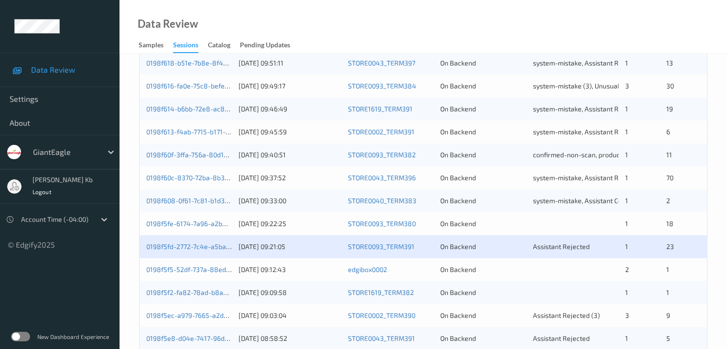
scroll to position [430, 0]
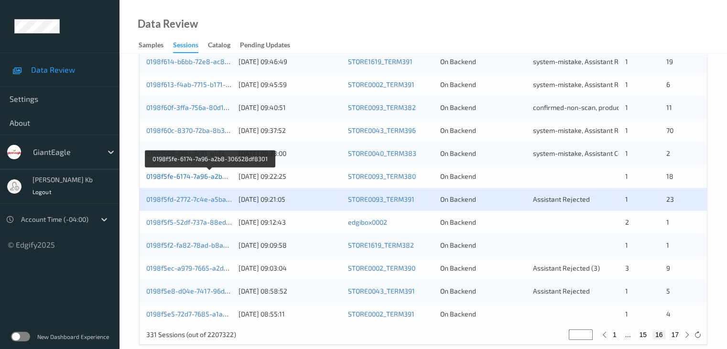
click at [194, 176] on link "0198f5fe-6174-7a96-a2b8-306528df8301" at bounding box center [210, 176] width 128 height 8
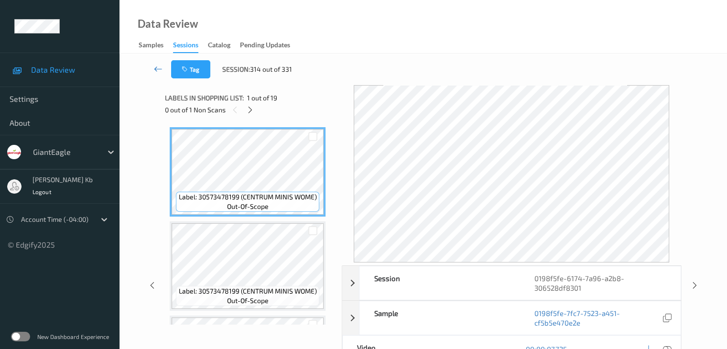
click at [159, 70] on icon at bounding box center [158, 69] width 9 height 10
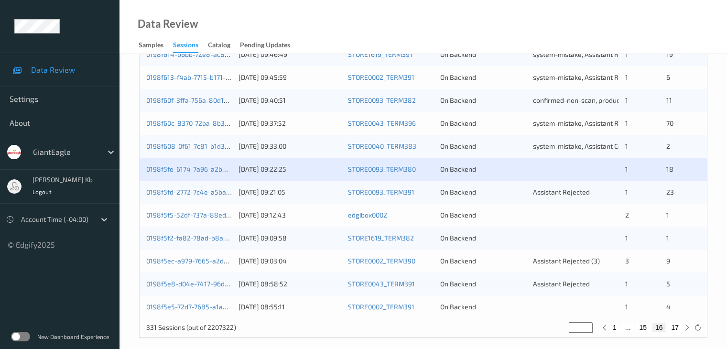
scroll to position [446, 0]
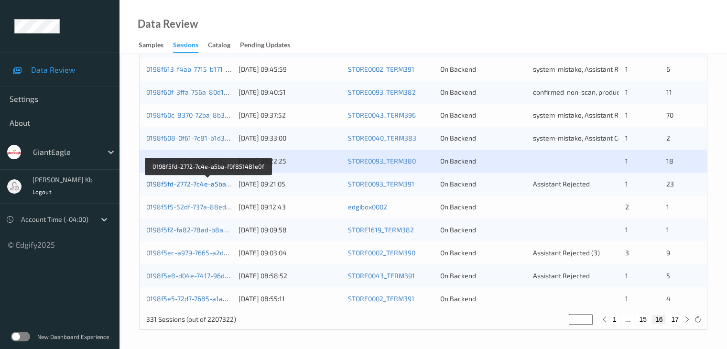
click at [210, 184] on link "0198f5fd-2772-7c4e-a5ba-f9f851481e0f" at bounding box center [208, 184] width 124 height 8
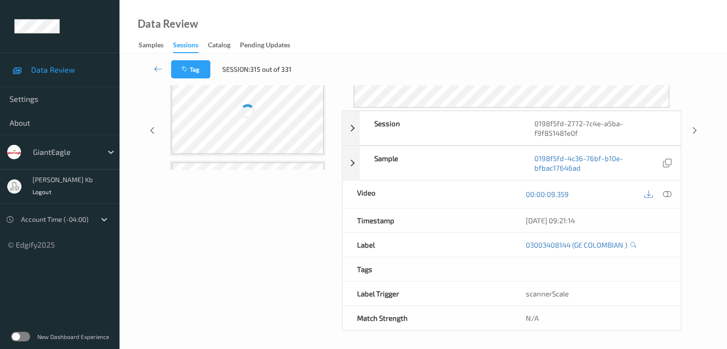
scroll to position [145, 0]
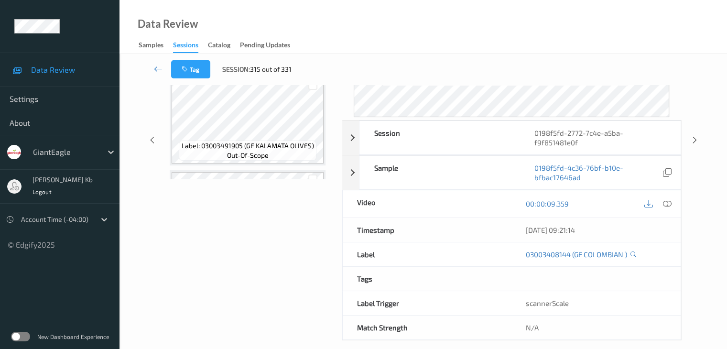
click at [154, 69] on icon at bounding box center [158, 69] width 9 height 10
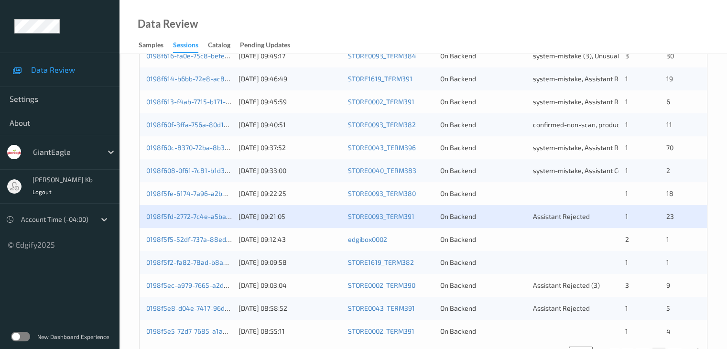
scroll to position [430, 0]
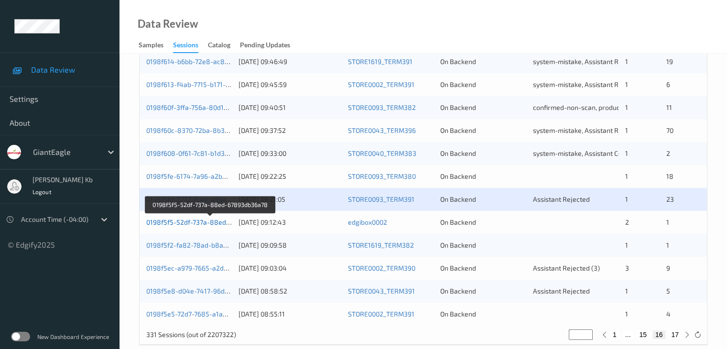
click at [207, 222] on link "0198f5f5-52df-737a-88ed-67893db36a78" at bounding box center [210, 222] width 129 height 8
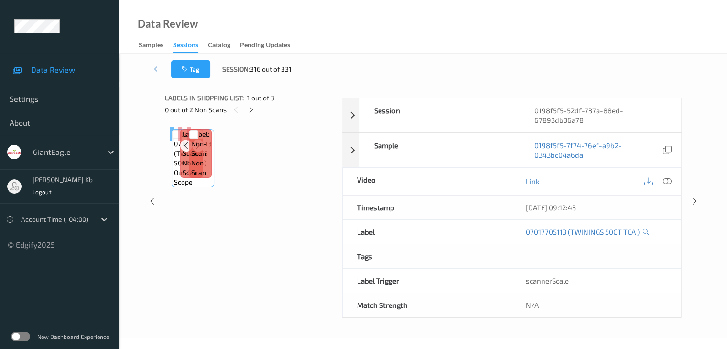
scroll to position [117, 0]
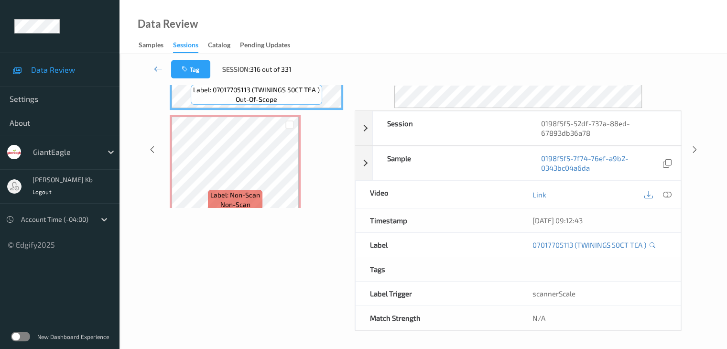
click at [158, 67] on icon at bounding box center [158, 69] width 9 height 10
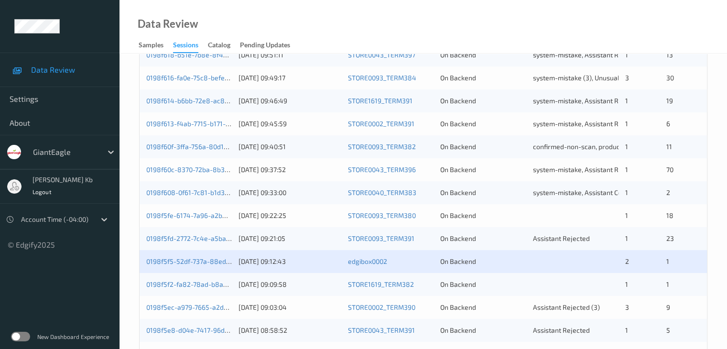
scroll to position [446, 0]
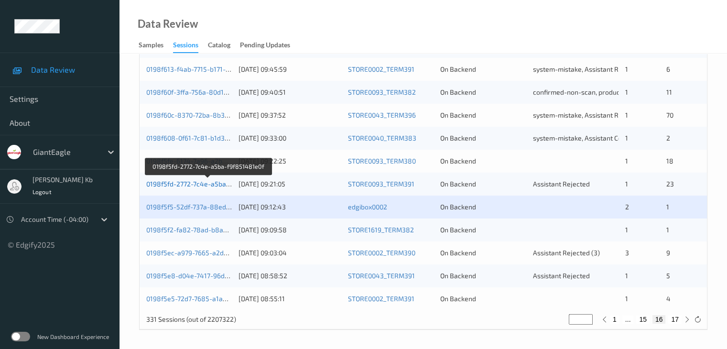
click at [212, 184] on link "0198f5fd-2772-7c4e-a5ba-f9f851481e0f" at bounding box center [208, 184] width 124 height 8
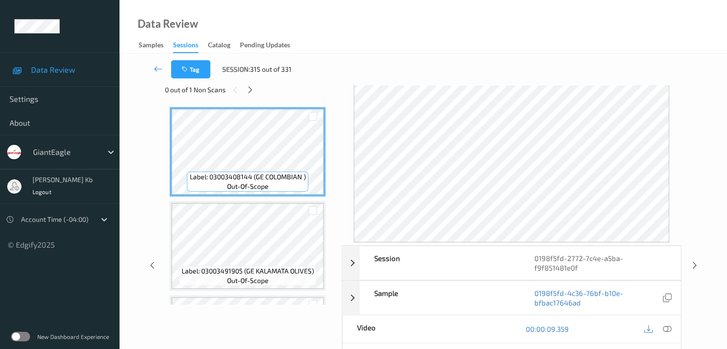
scroll to position [2, 0]
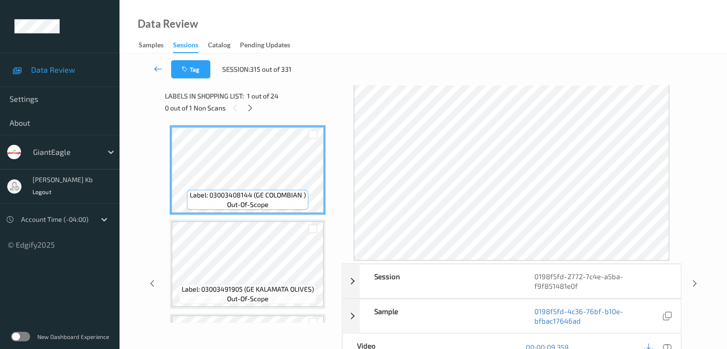
click at [162, 66] on icon at bounding box center [158, 69] width 9 height 10
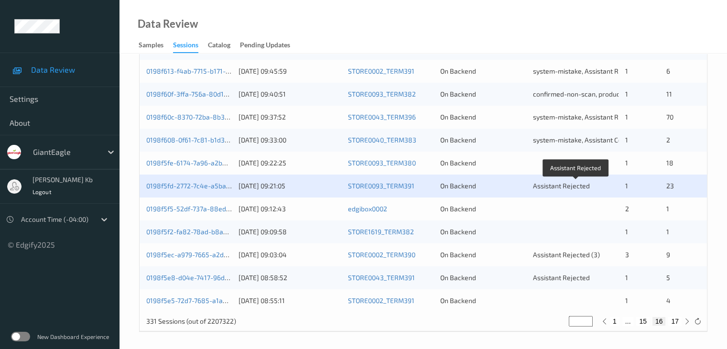
scroll to position [446, 0]
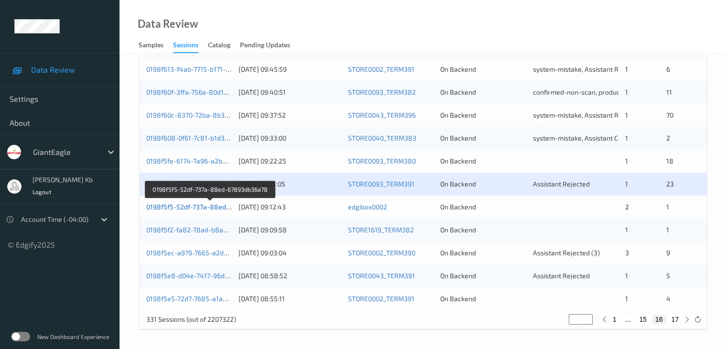
click at [209, 209] on link "0198f5f5-52df-737a-88ed-67893db36a78" at bounding box center [210, 207] width 129 height 8
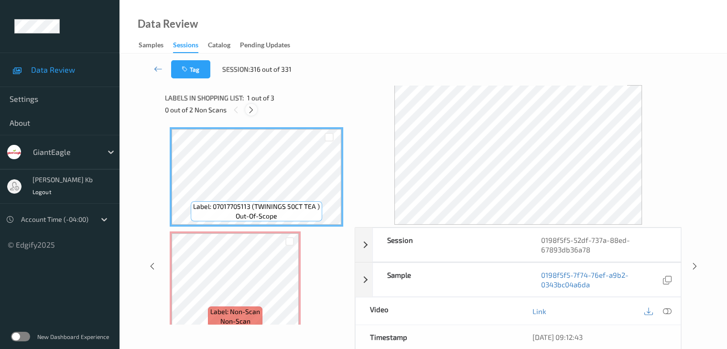
click at [251, 111] on icon at bounding box center [251, 110] width 8 height 9
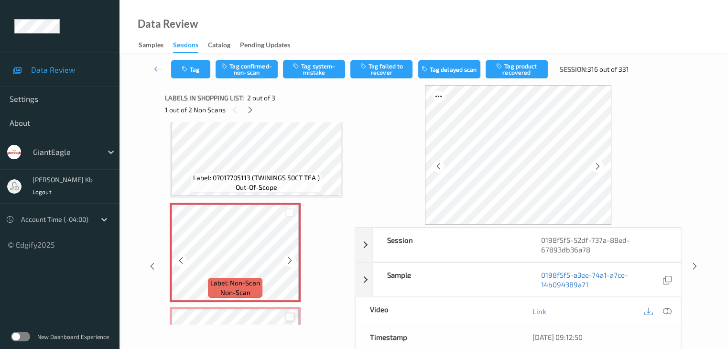
scroll to position [20, 0]
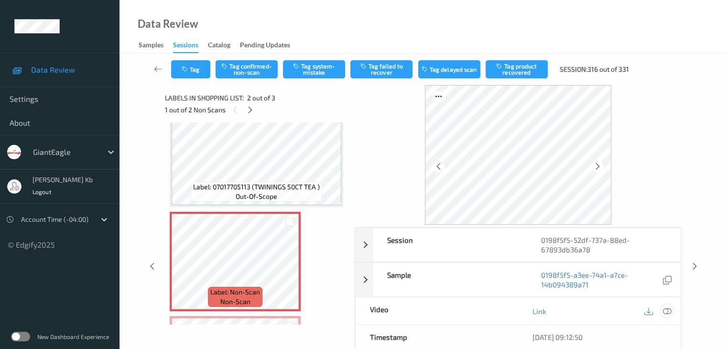
click at [667, 312] on icon at bounding box center [667, 311] width 9 height 9
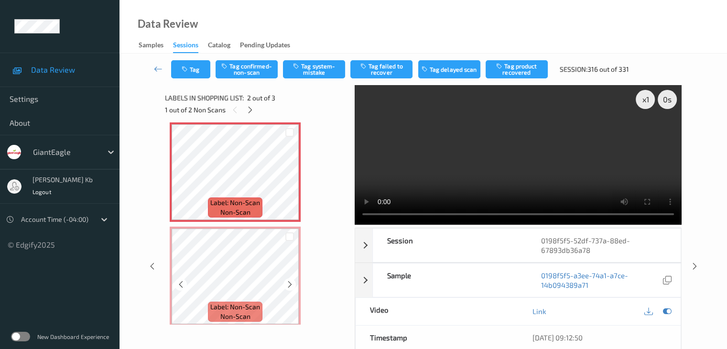
scroll to position [115, 0]
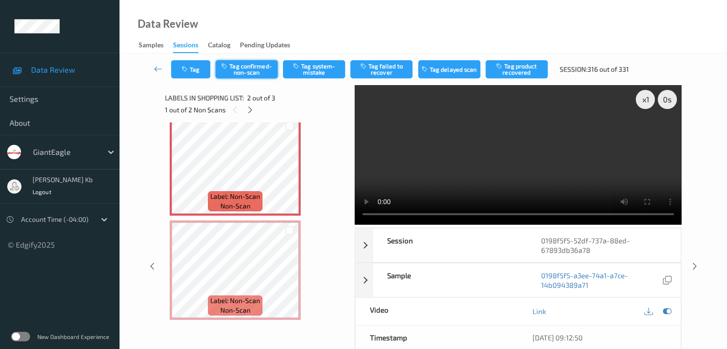
click at [253, 67] on button "Tag confirmed-non-scan" at bounding box center [247, 69] width 62 height 18
click at [252, 65] on button "Untag confirmed-non-scan" at bounding box center [247, 69] width 62 height 18
click at [708, 178] on div "Tag Tag confirmed-non-scan Tag system-mistake Tag failed to recover Tag delayed…" at bounding box center [424, 261] width 608 height 414
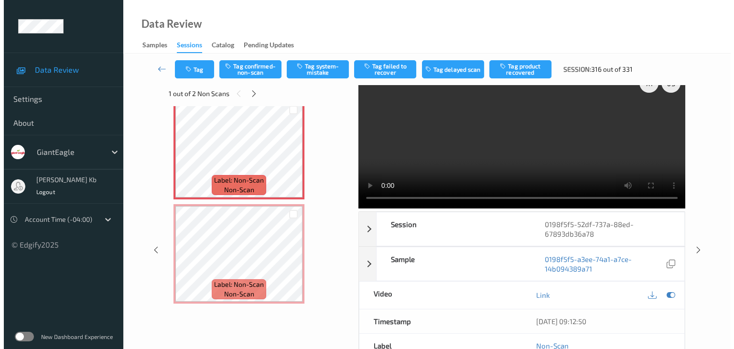
scroll to position [0, 0]
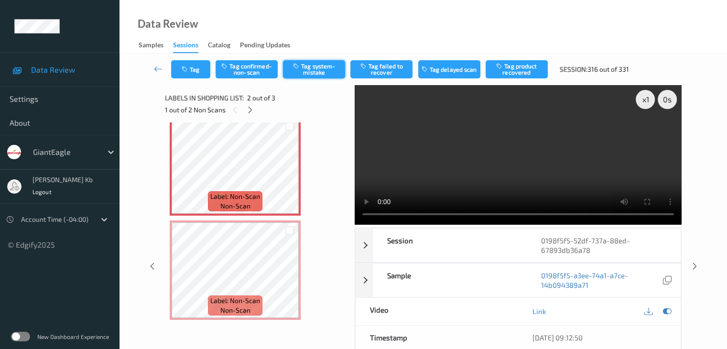
click at [325, 69] on button "Tag system-mistake" at bounding box center [314, 69] width 62 height 18
click at [202, 65] on button "Tag" at bounding box center [190, 69] width 39 height 18
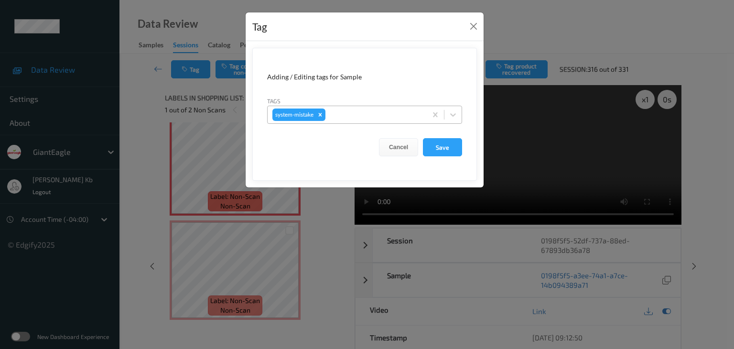
drag, startPoint x: 360, startPoint y: 112, endPoint x: 363, endPoint y: 117, distance: 6.1
click at [360, 112] on div at bounding box center [374, 114] width 95 height 11
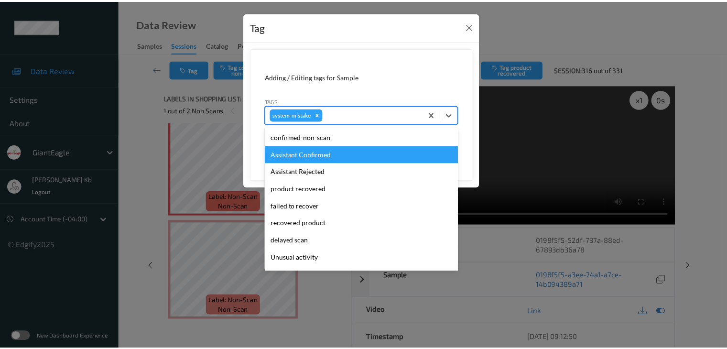
scroll to position [48, 0]
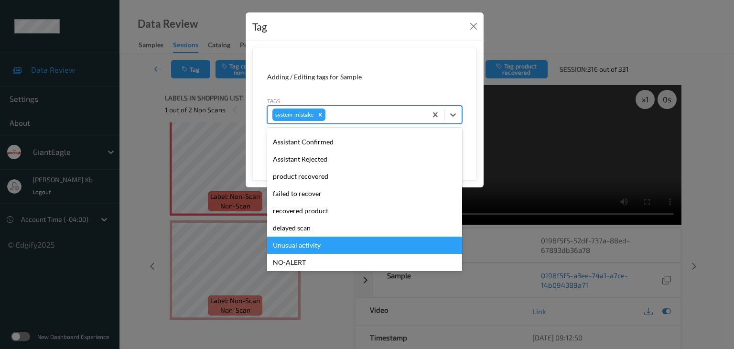
click at [305, 246] on div "Unusual activity" at bounding box center [364, 245] width 195 height 17
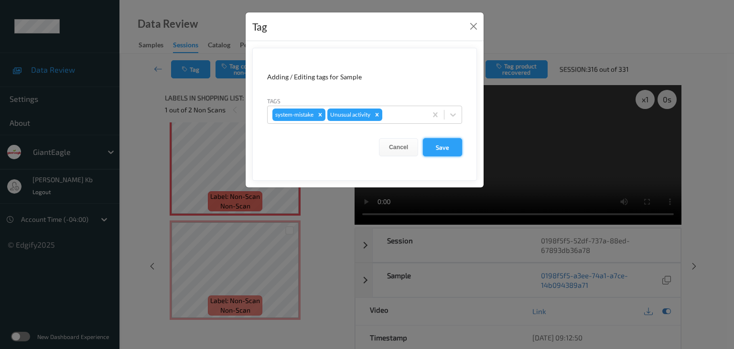
click at [447, 148] on button "Save" at bounding box center [442, 147] width 39 height 18
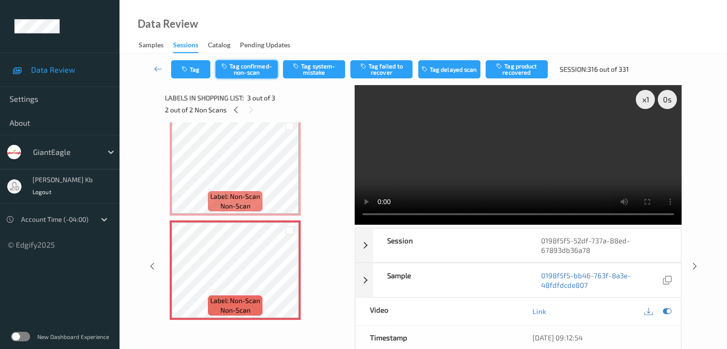
click at [258, 70] on button "Tag confirmed-non-scan" at bounding box center [247, 69] width 62 height 18
click at [160, 68] on icon at bounding box center [158, 69] width 9 height 10
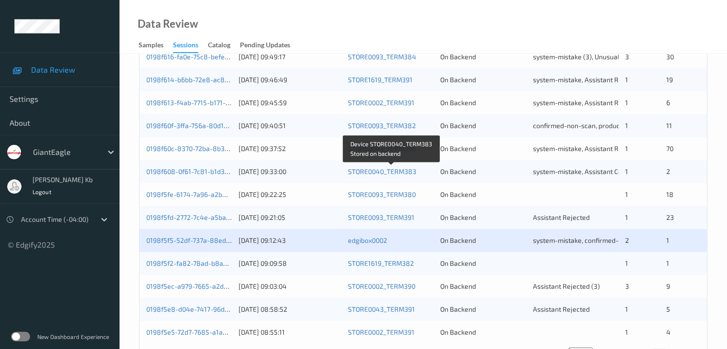
scroll to position [446, 0]
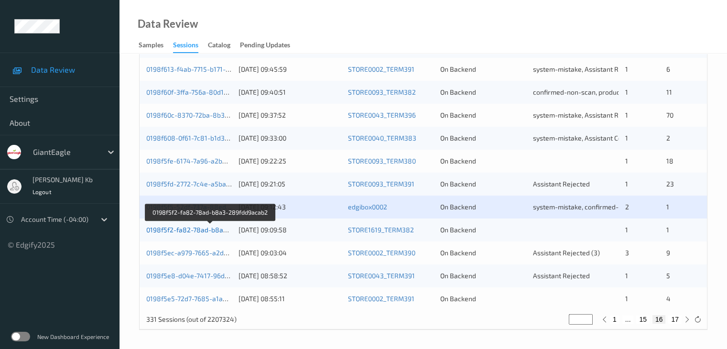
click at [191, 230] on link "0198f5f2-fa82-78ad-b8a3-289fdd9acab2" at bounding box center [210, 230] width 128 height 8
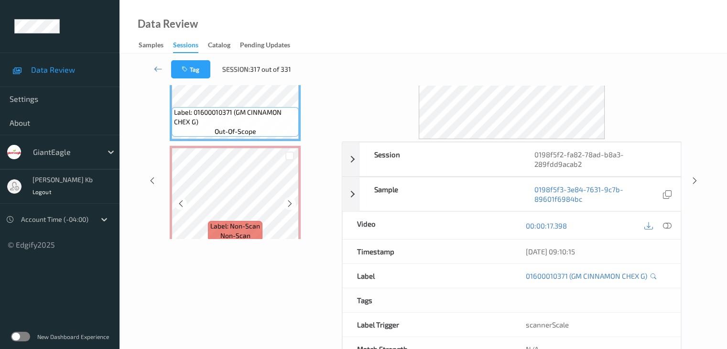
scroll to position [69, 0]
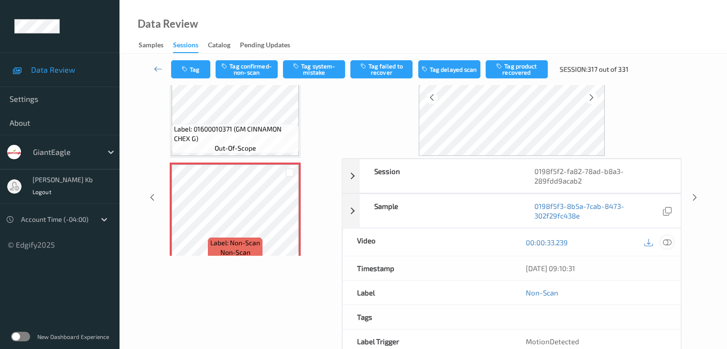
click at [669, 241] on icon at bounding box center [667, 242] width 9 height 9
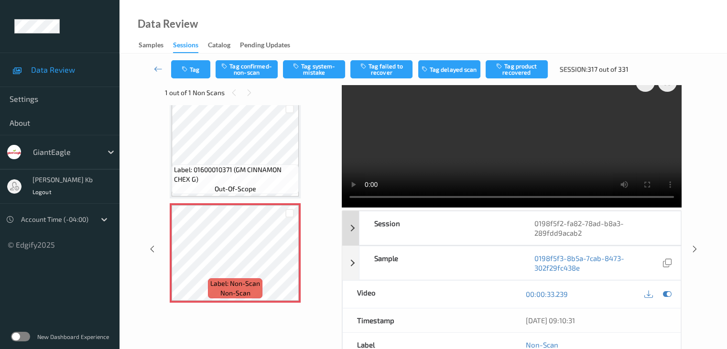
scroll to position [1, 0]
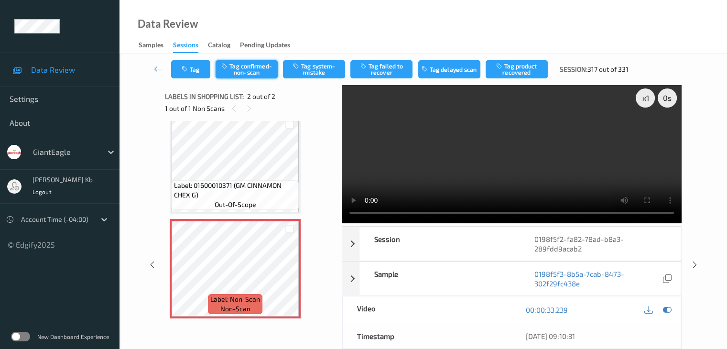
click at [252, 70] on button "Tag confirmed-non-scan" at bounding box center [247, 69] width 62 height 18
click at [159, 68] on icon at bounding box center [158, 69] width 9 height 10
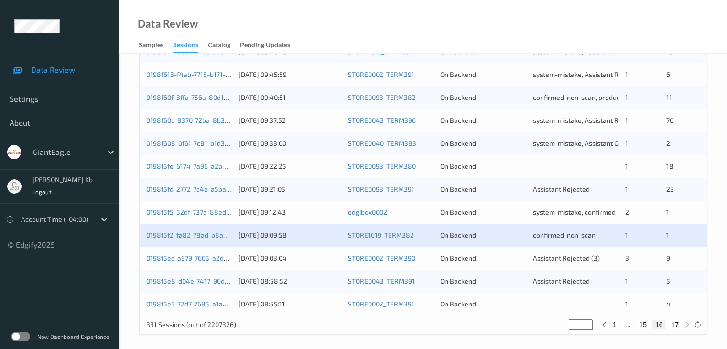
scroll to position [446, 0]
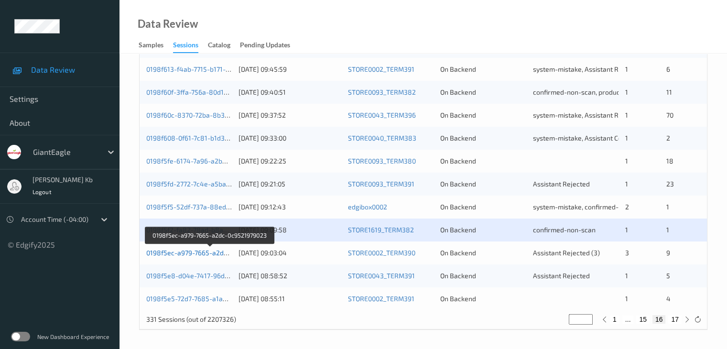
click at [189, 255] on link "0198f5ec-a979-7665-a2dc-0c9521979023" at bounding box center [210, 253] width 128 height 8
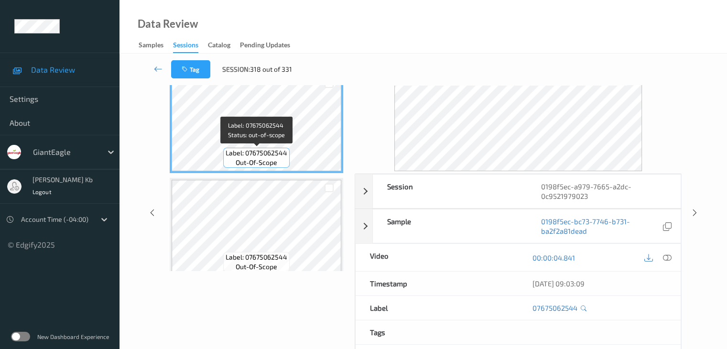
scroll to position [21, 0]
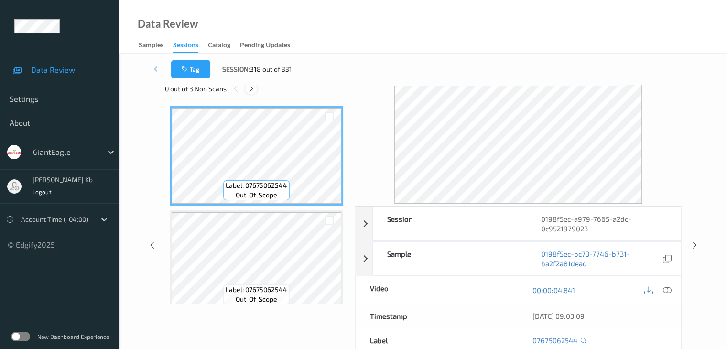
click at [253, 90] on icon at bounding box center [251, 89] width 8 height 9
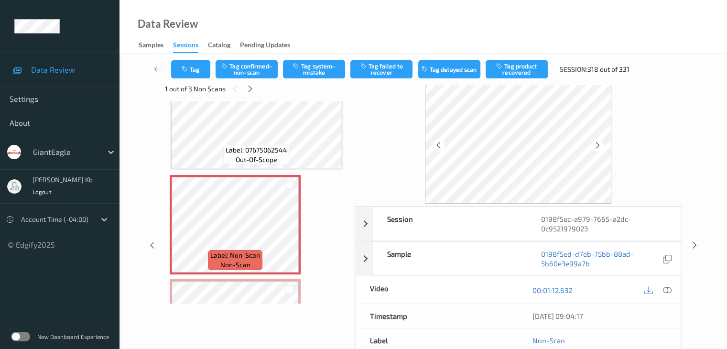
scroll to position [526, 0]
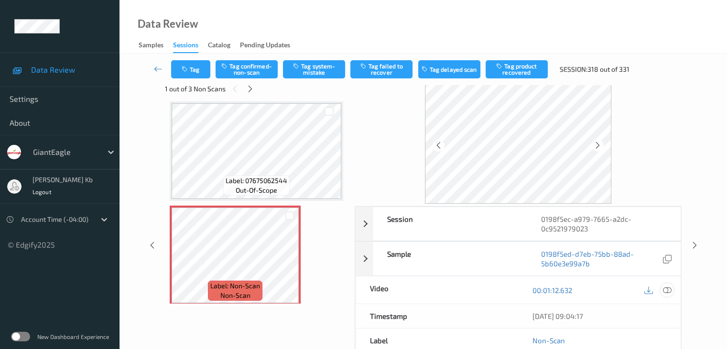
click at [668, 289] on icon at bounding box center [667, 290] width 9 height 9
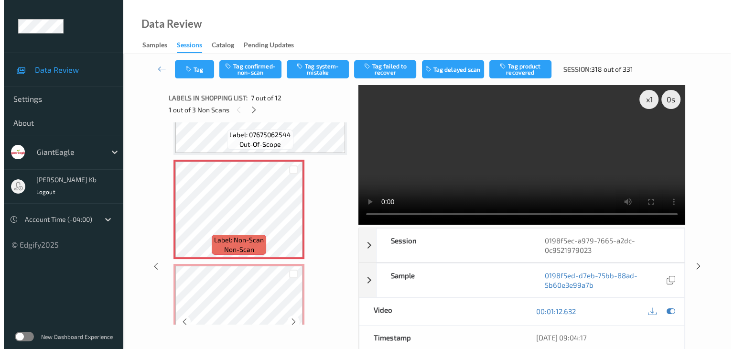
scroll to position [575, 0]
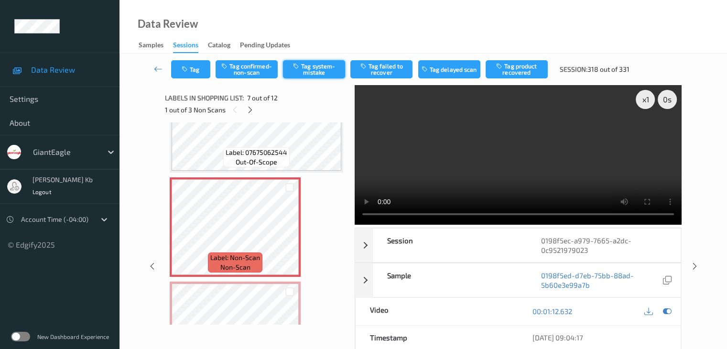
click at [323, 70] on button "Tag system-mistake" at bounding box center [314, 69] width 62 height 18
click at [205, 67] on button "Tag" at bounding box center [190, 69] width 39 height 18
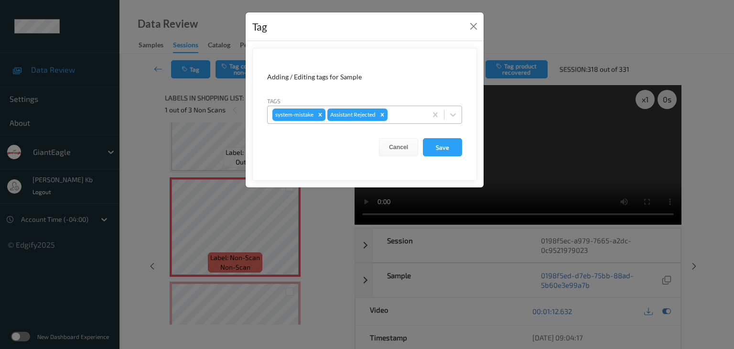
click at [407, 111] on div at bounding box center [406, 114] width 33 height 11
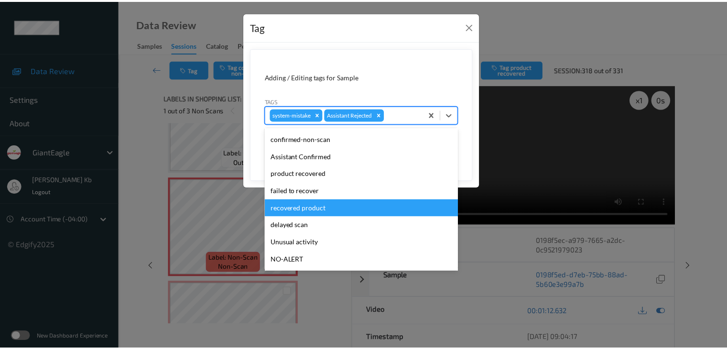
scroll to position [48, 0]
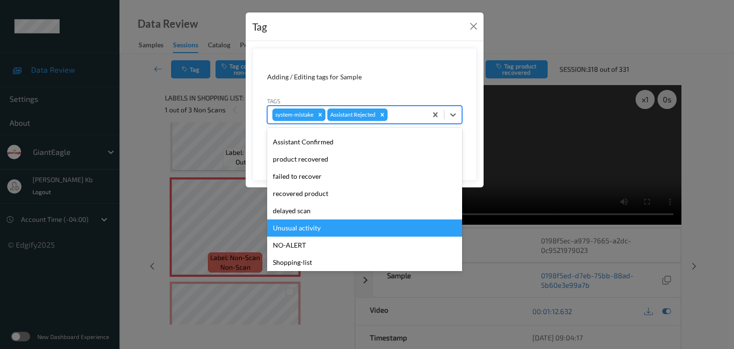
click at [315, 226] on div "Unusual activity" at bounding box center [364, 227] width 195 height 17
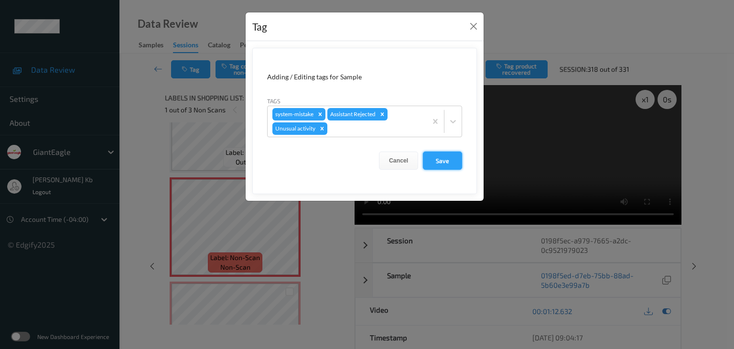
click at [444, 163] on button "Save" at bounding box center [442, 161] width 39 height 18
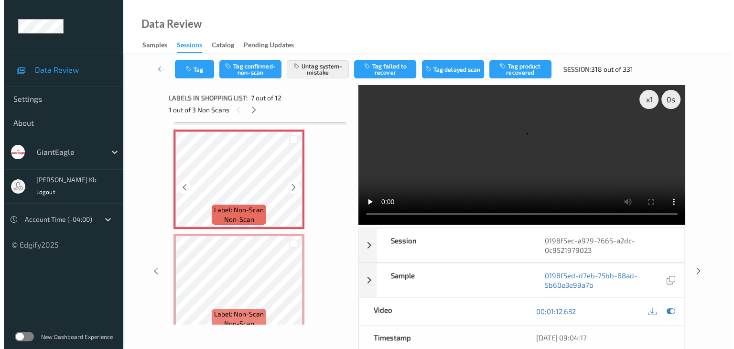
scroll to position [719, 0]
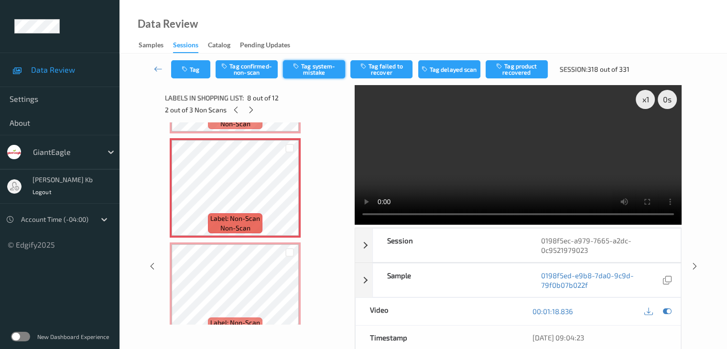
click at [326, 63] on button "Tag system-mistake" at bounding box center [314, 69] width 62 height 18
click at [206, 70] on button "Tag" at bounding box center [190, 69] width 39 height 18
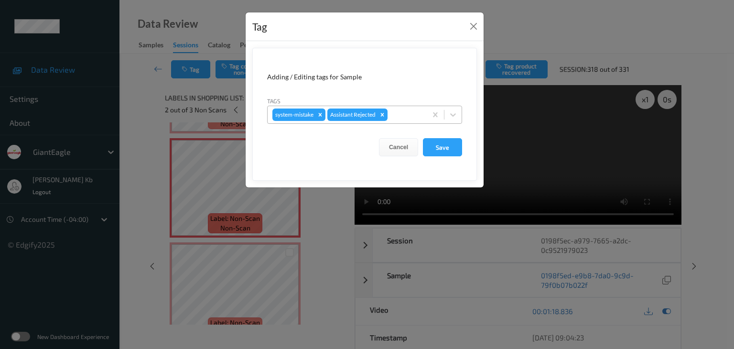
click at [402, 115] on div at bounding box center [406, 114] width 33 height 11
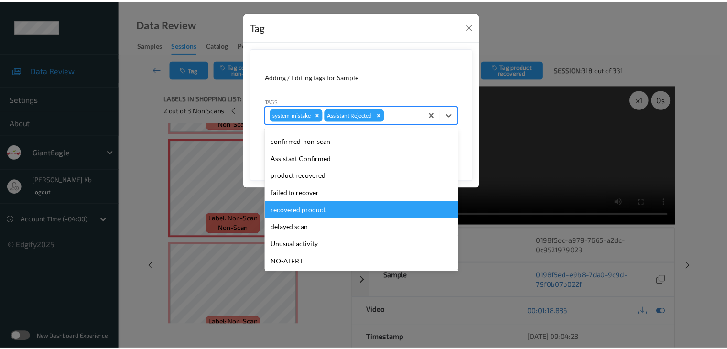
scroll to position [48, 0]
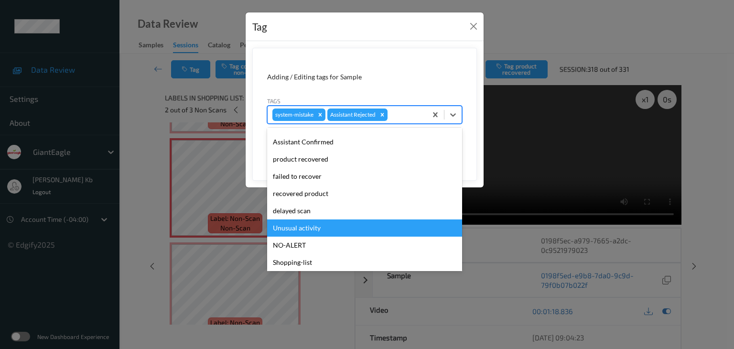
click at [312, 228] on div "Unusual activity" at bounding box center [364, 227] width 195 height 17
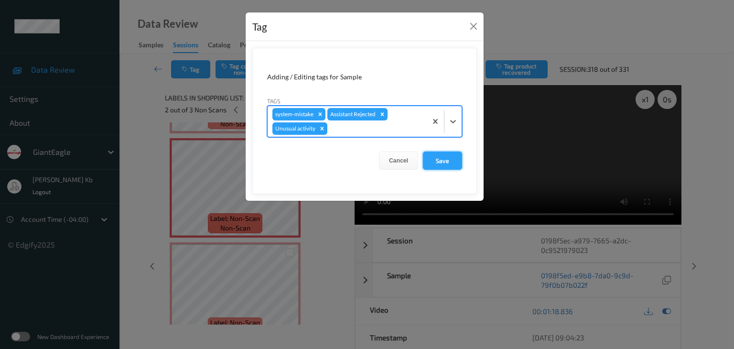
click at [449, 157] on button "Save" at bounding box center [442, 161] width 39 height 18
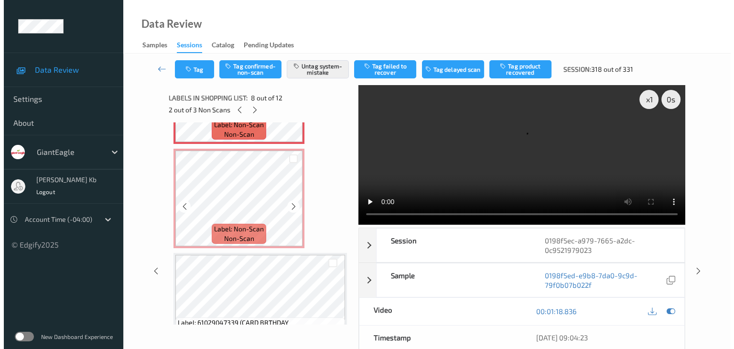
scroll to position [814, 0]
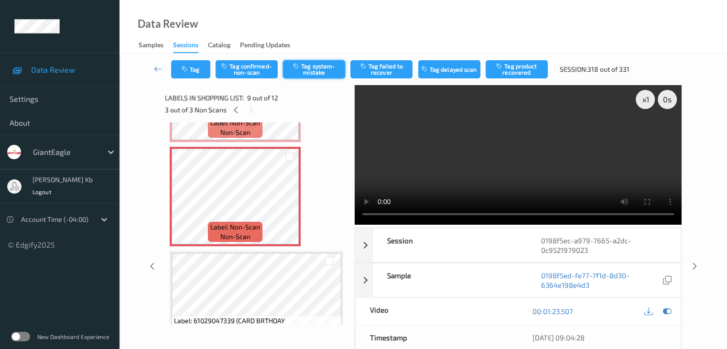
click at [321, 72] on button "Tag system-mistake" at bounding box center [314, 69] width 62 height 18
click at [203, 69] on button "Tag" at bounding box center [190, 69] width 39 height 18
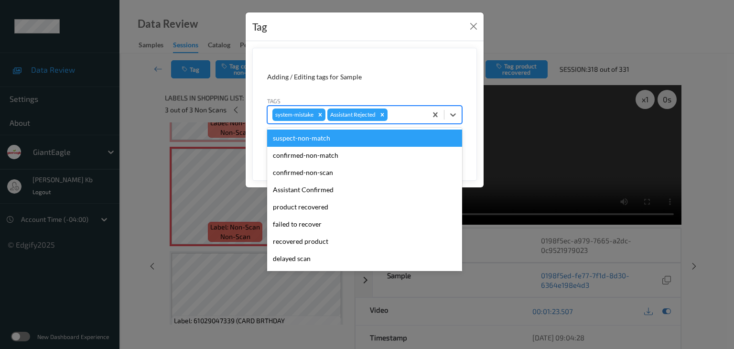
click at [402, 109] on div at bounding box center [406, 114] width 33 height 11
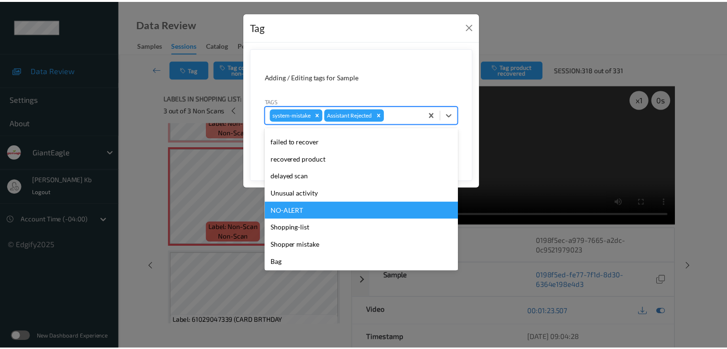
scroll to position [84, 0]
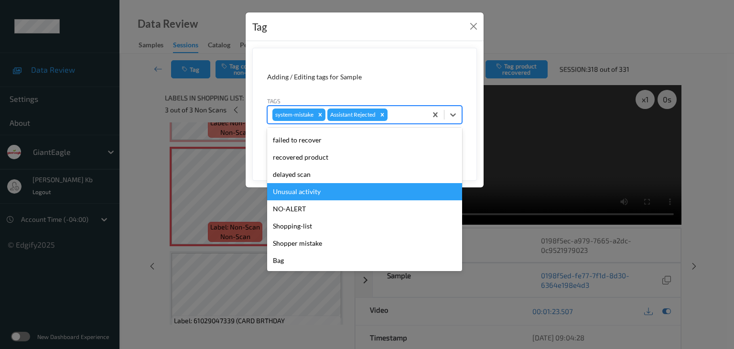
click at [314, 191] on div "Unusual activity" at bounding box center [364, 191] width 195 height 17
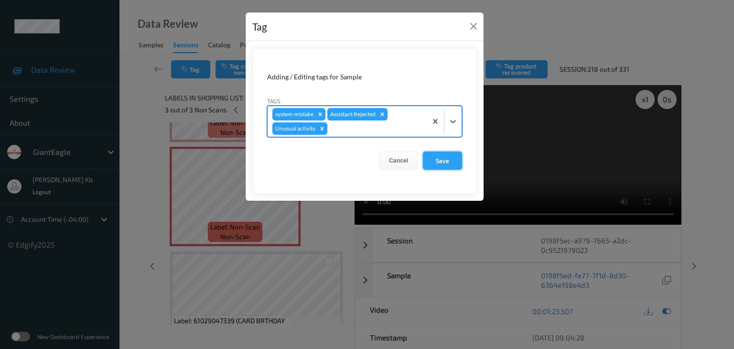
click at [449, 158] on button "Save" at bounding box center [442, 161] width 39 height 18
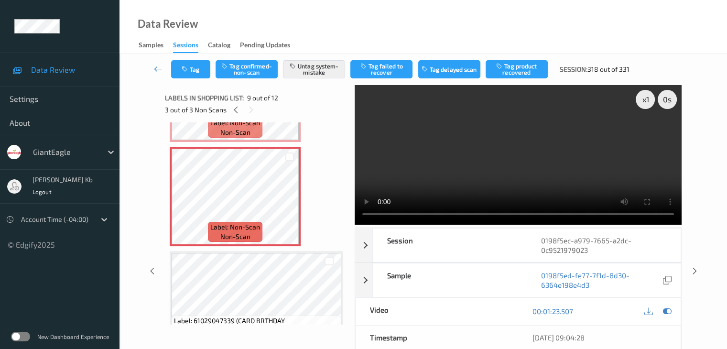
click at [161, 69] on icon at bounding box center [158, 69] width 9 height 10
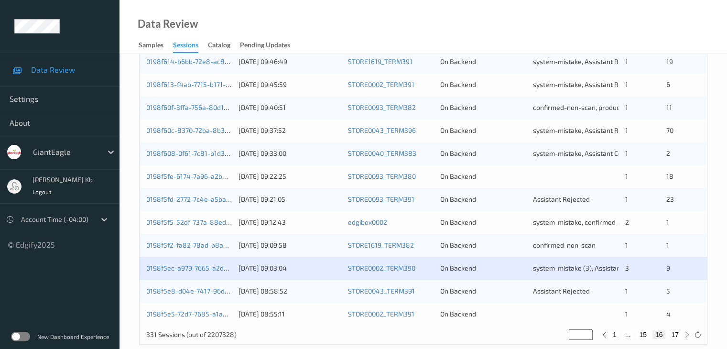
scroll to position [446, 0]
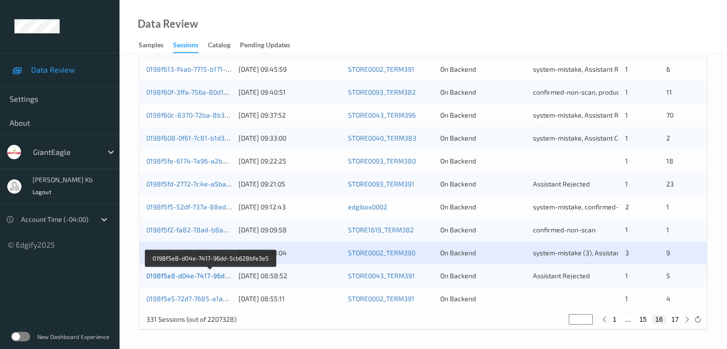
click at [190, 276] on link "0198f5e8-d04e-7417-96dd-5cb628bfe3e5" at bounding box center [211, 276] width 130 height 8
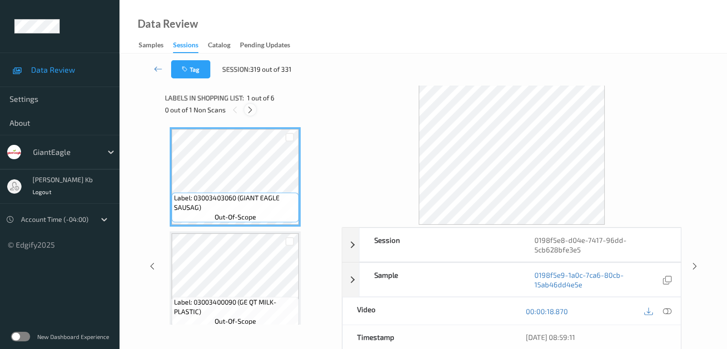
click at [251, 108] on icon at bounding box center [250, 110] width 8 height 9
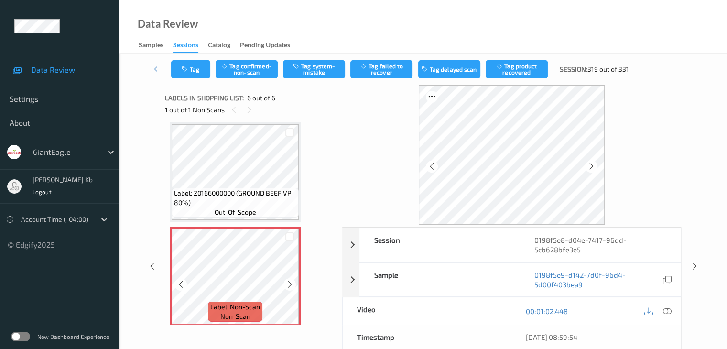
scroll to position [428, 0]
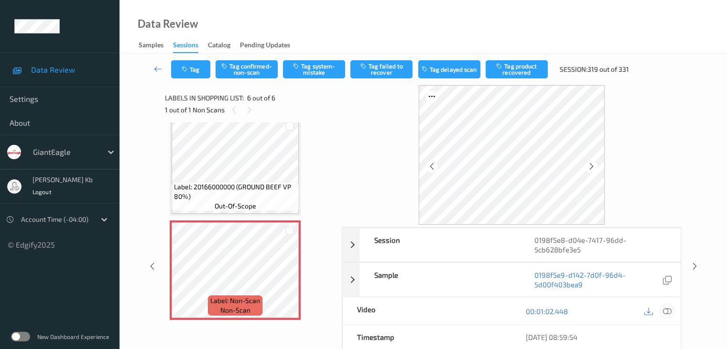
click at [667, 311] on icon at bounding box center [667, 311] width 9 height 9
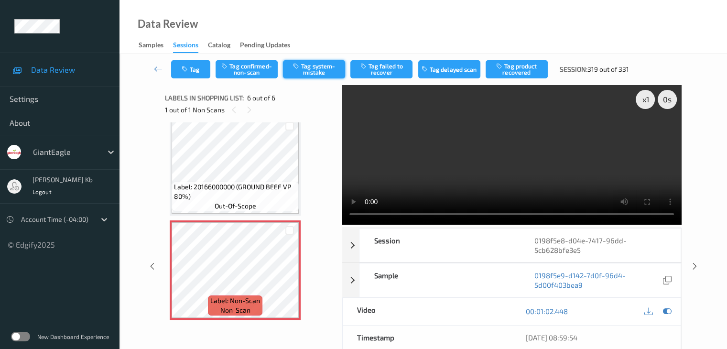
click at [320, 67] on button "Tag system-mistake" at bounding box center [314, 69] width 62 height 18
click at [161, 68] on icon at bounding box center [158, 69] width 9 height 10
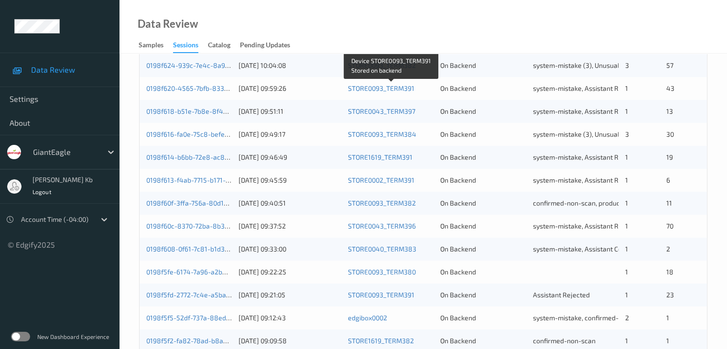
scroll to position [446, 0]
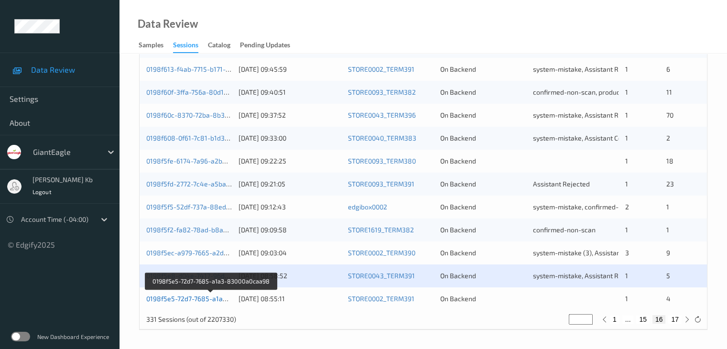
click at [196, 298] on link "0198f5e5-72d7-7685-a1a3-83000a0caa98" at bounding box center [211, 298] width 130 height 8
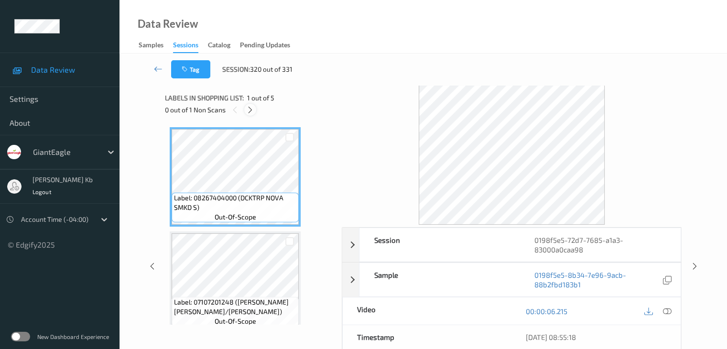
click at [251, 109] on icon at bounding box center [250, 110] width 8 height 9
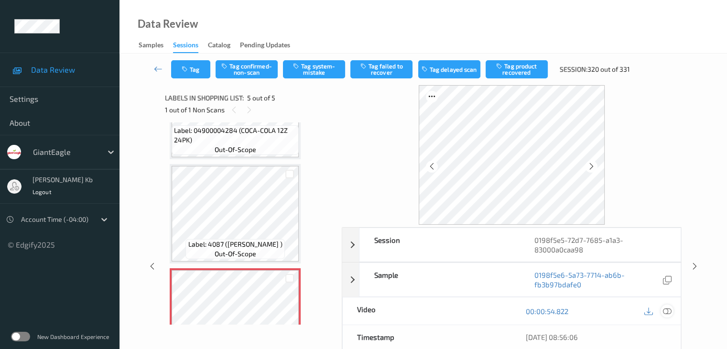
click at [666, 309] on icon at bounding box center [667, 311] width 9 height 9
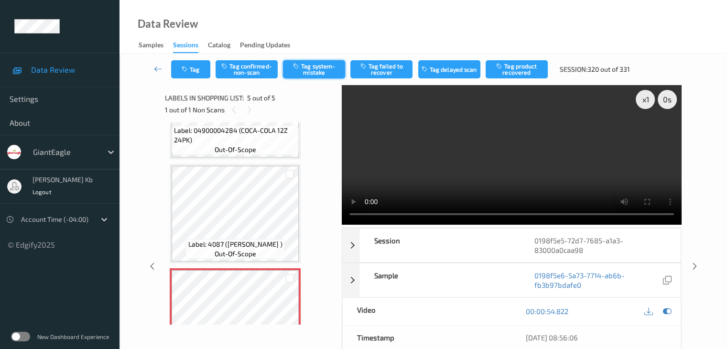
click at [335, 65] on button "Tag system-mistake" at bounding box center [314, 69] width 62 height 18
click at [200, 61] on button "Tag" at bounding box center [190, 69] width 39 height 18
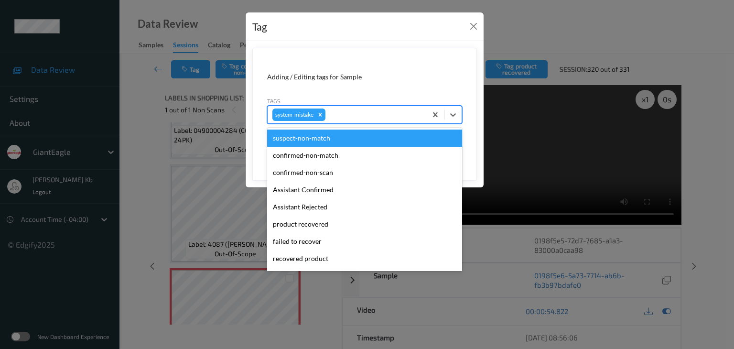
click at [355, 112] on div at bounding box center [374, 114] width 95 height 11
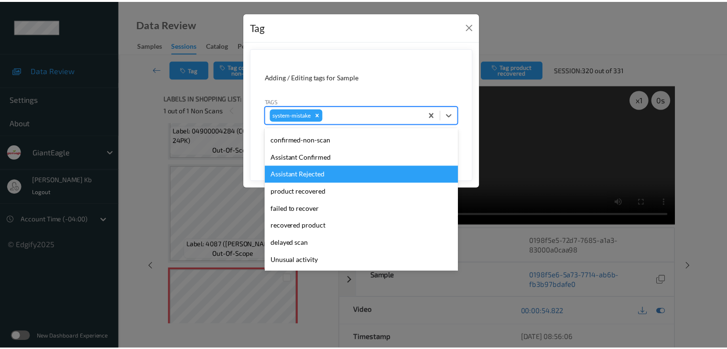
scroll to position [48, 0]
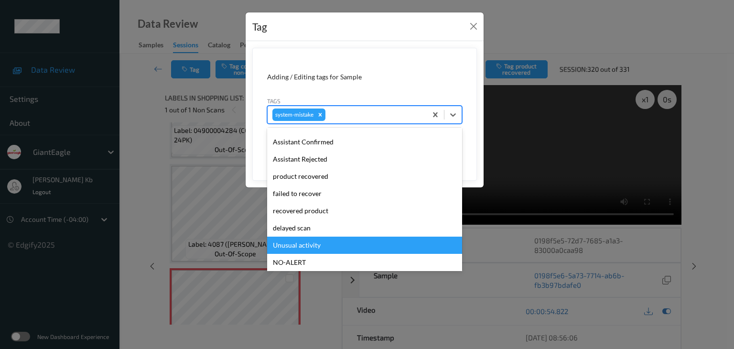
click at [318, 245] on div "Unusual activity" at bounding box center [364, 245] width 195 height 17
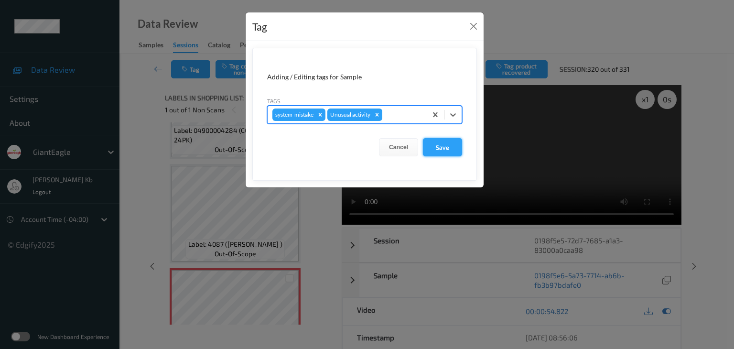
click at [445, 146] on button "Save" at bounding box center [442, 147] width 39 height 18
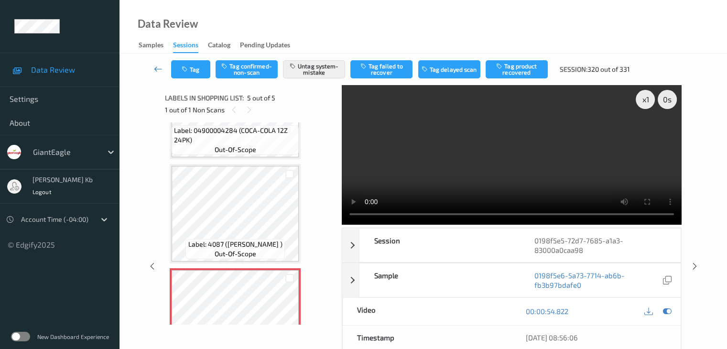
click at [157, 67] on icon at bounding box center [158, 69] width 9 height 10
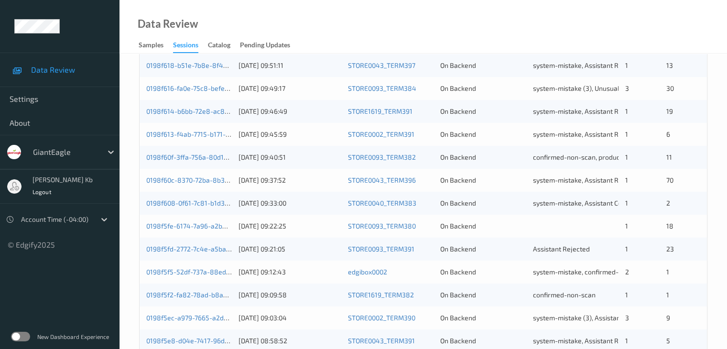
scroll to position [446, 0]
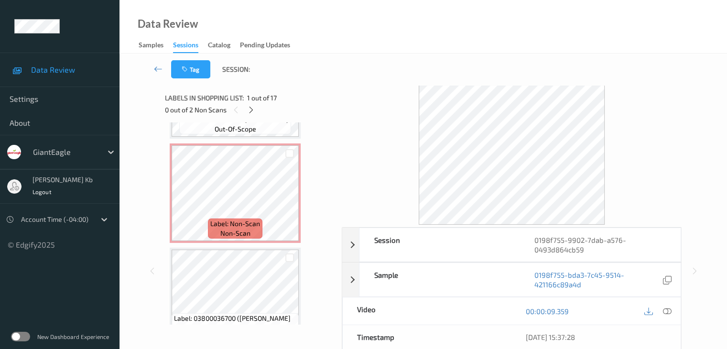
scroll to position [1291, 0]
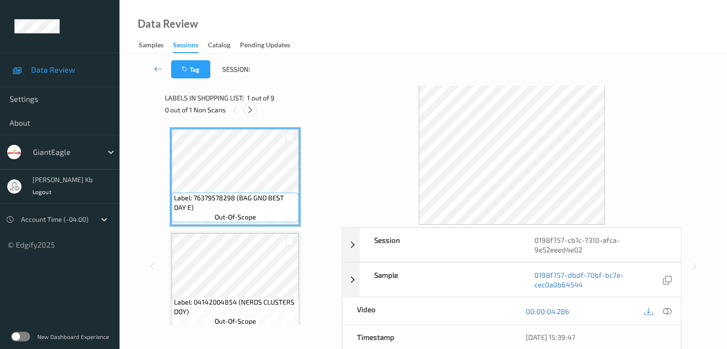
click at [251, 111] on icon at bounding box center [250, 110] width 8 height 9
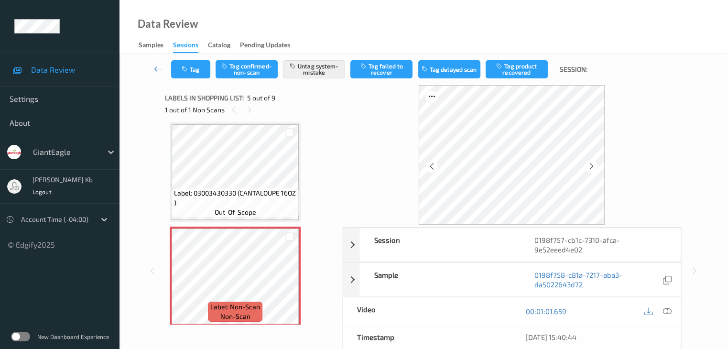
click at [158, 67] on icon at bounding box center [158, 69] width 9 height 10
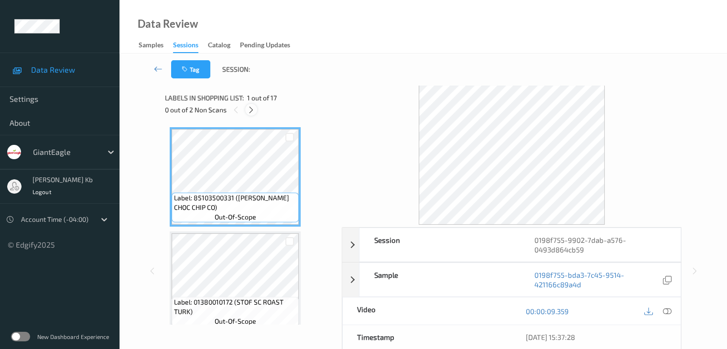
click at [254, 110] on icon at bounding box center [251, 110] width 8 height 9
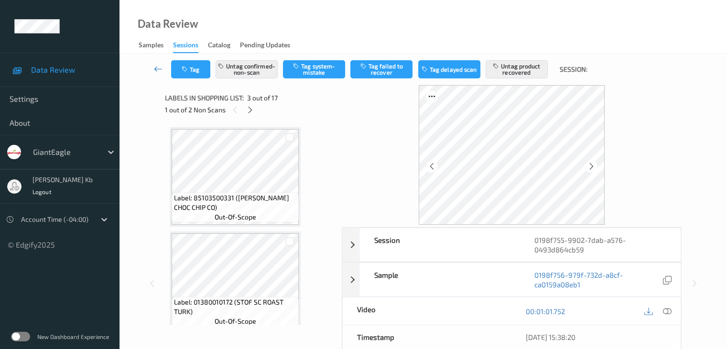
click at [159, 68] on icon at bounding box center [158, 69] width 9 height 10
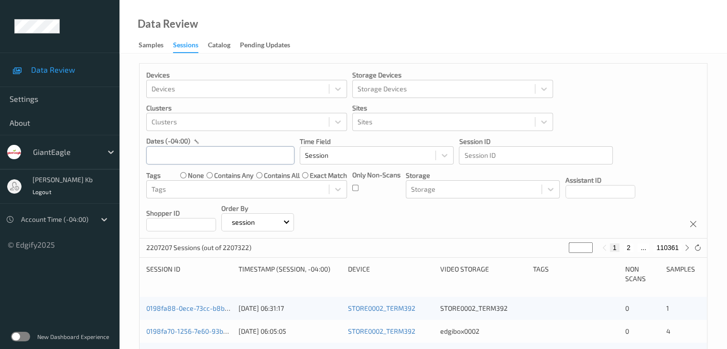
click at [250, 155] on input "text" at bounding box center [220, 155] width 148 height 18
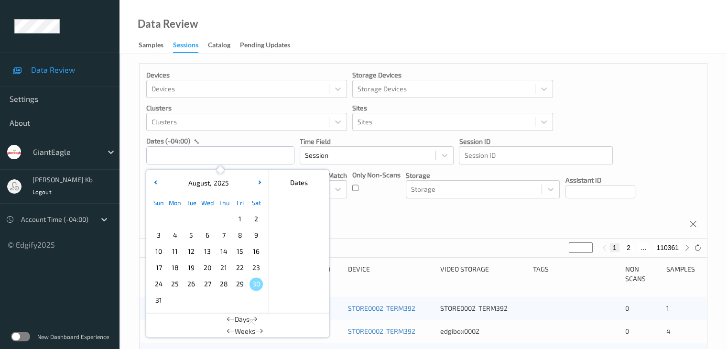
click at [237, 284] on span "29" at bounding box center [239, 283] width 13 height 13
click at [240, 283] on span "29" at bounding box center [239, 283] width 13 height 13
type input "[DATE] 00:00 -> [DATE] 23:59"
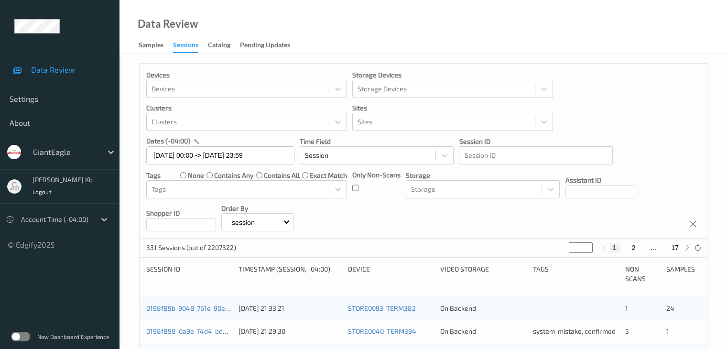
click at [675, 247] on button "17" at bounding box center [674, 247] width 13 height 9
type input "**"
click at [656, 246] on button "16" at bounding box center [653, 247] width 13 height 9
type input "**"
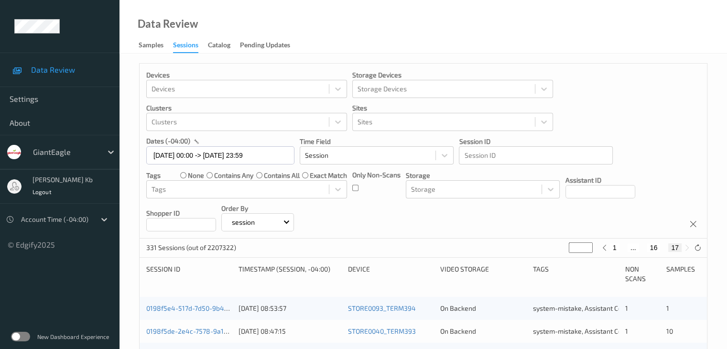
type input "**"
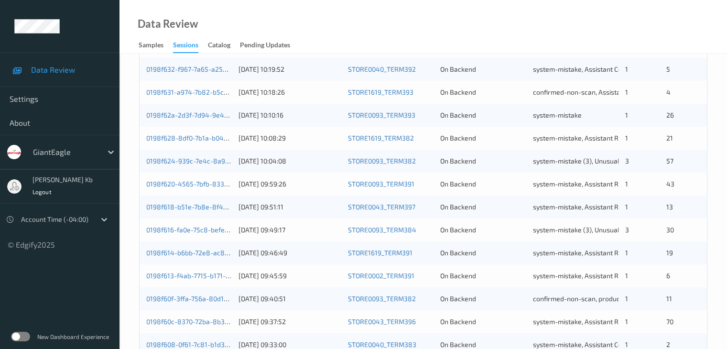
scroll to position [430, 0]
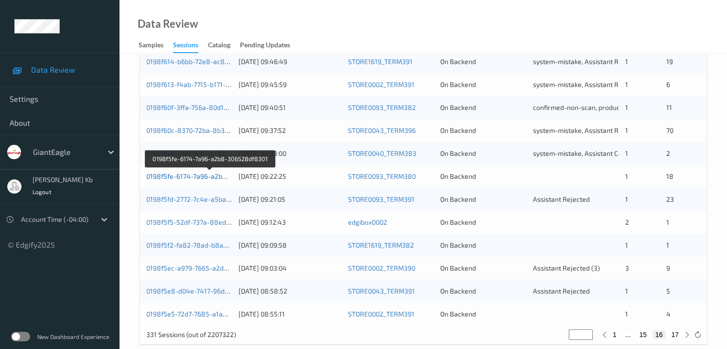
click at [205, 177] on link "0198f5fe-6174-7a96-a2b8-306528df8301" at bounding box center [210, 176] width 128 height 8
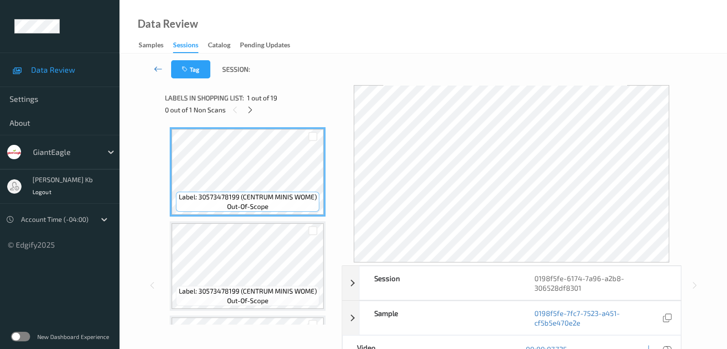
click at [157, 68] on icon at bounding box center [158, 69] width 9 height 10
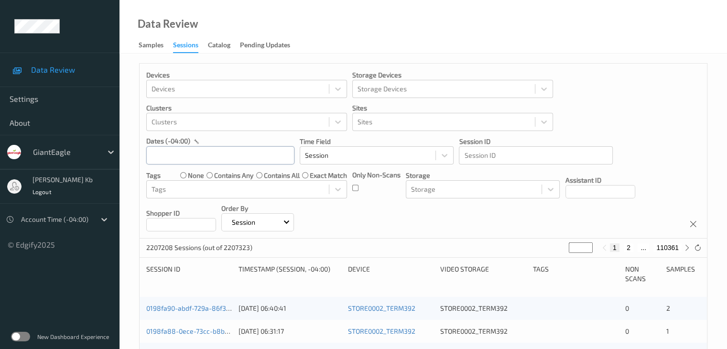
click at [192, 151] on input "text" at bounding box center [220, 155] width 148 height 18
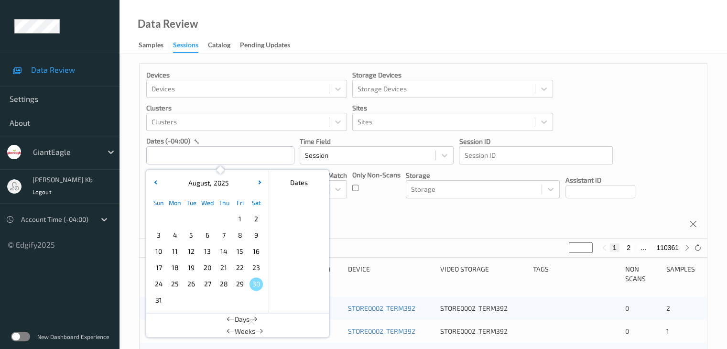
click at [241, 285] on span "29" at bounding box center [239, 283] width 13 height 13
click at [239, 283] on span "29" at bounding box center [239, 283] width 13 height 13
type input "[DATE] 00:00 -> [DATE] 23:59"
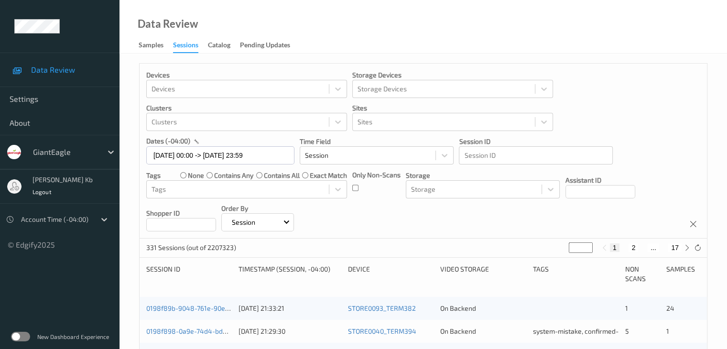
click at [676, 246] on button "17" at bounding box center [674, 247] width 13 height 9
type input "**"
click at [654, 248] on button "16" at bounding box center [653, 247] width 13 height 9
type input "**"
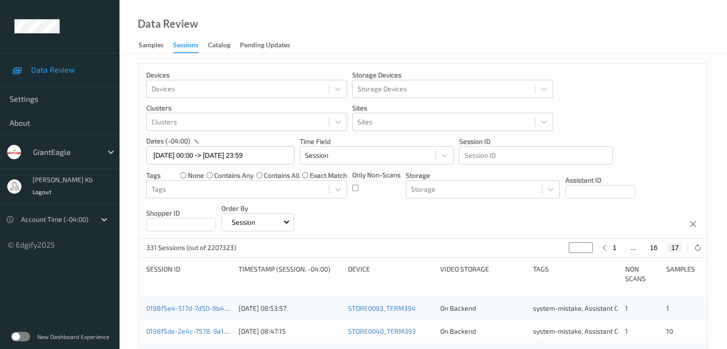
type input "**"
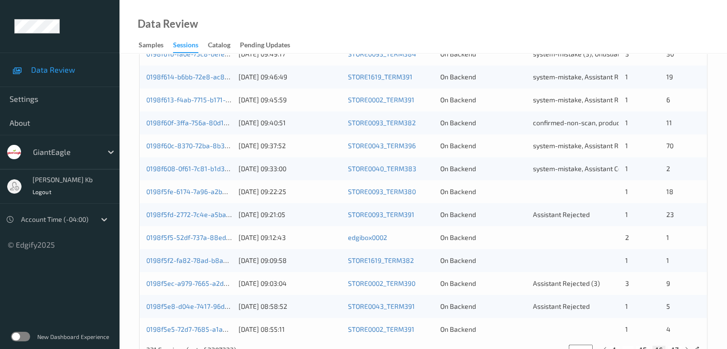
scroll to position [446, 0]
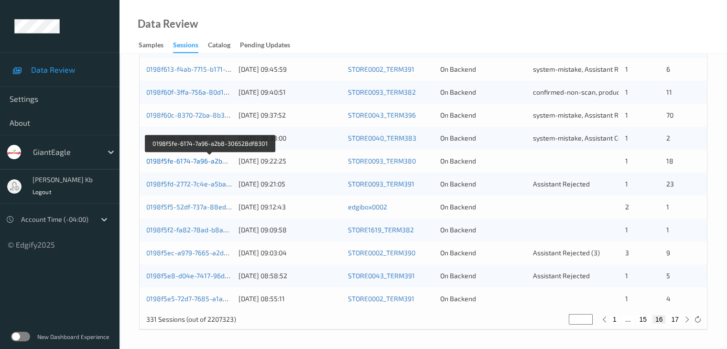
click at [186, 161] on link "0198f5fe-6174-7a96-a2b8-306528df8301" at bounding box center [210, 161] width 128 height 8
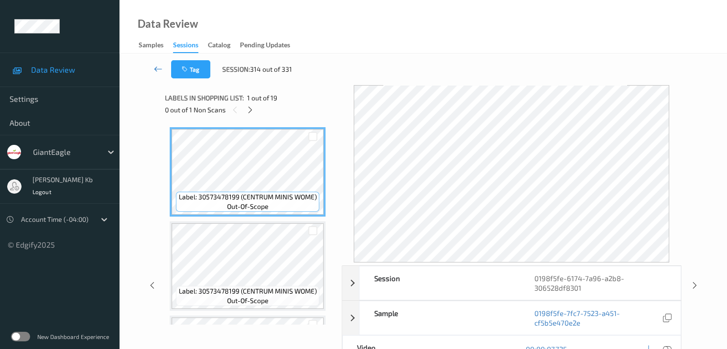
click at [161, 66] on icon at bounding box center [158, 69] width 9 height 10
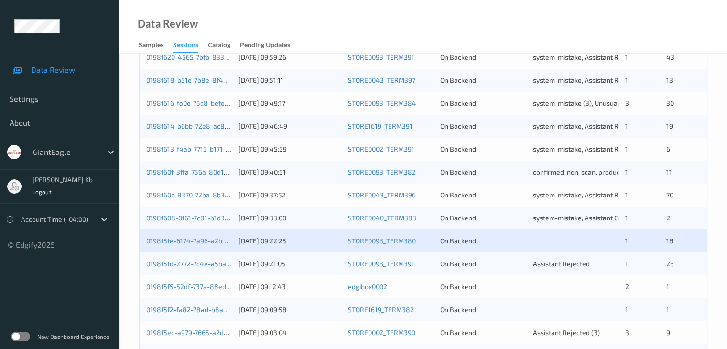
scroll to position [382, 0]
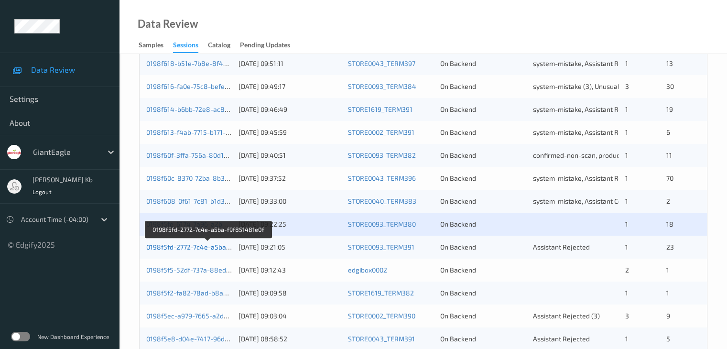
click at [208, 247] on link "0198f5fd-2772-7c4e-a5ba-f9f851481e0f" at bounding box center [208, 247] width 124 height 8
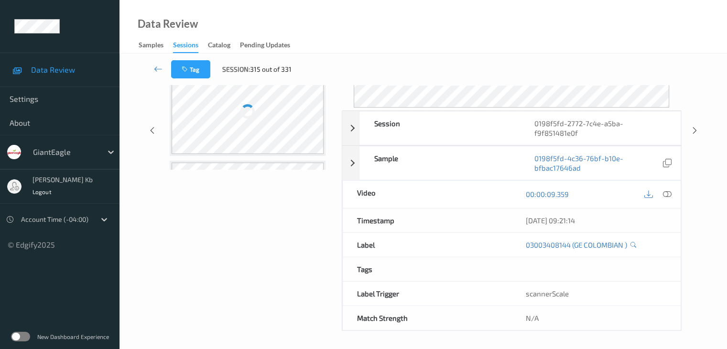
scroll to position [145, 0]
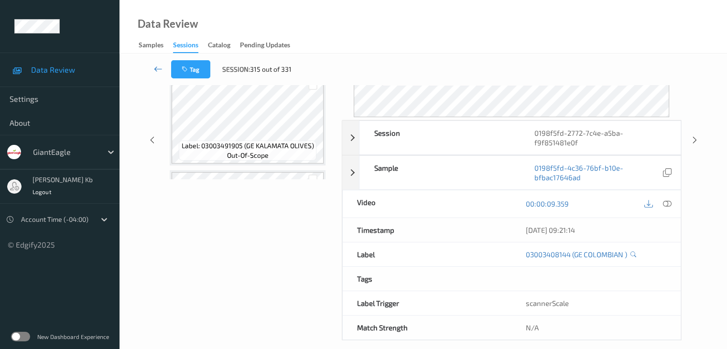
click at [155, 69] on icon at bounding box center [158, 69] width 9 height 10
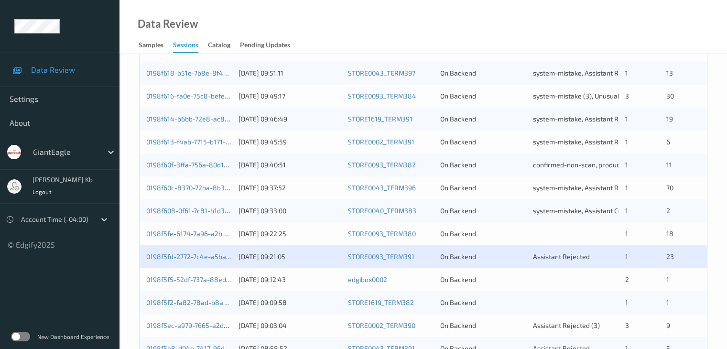
scroll to position [430, 0]
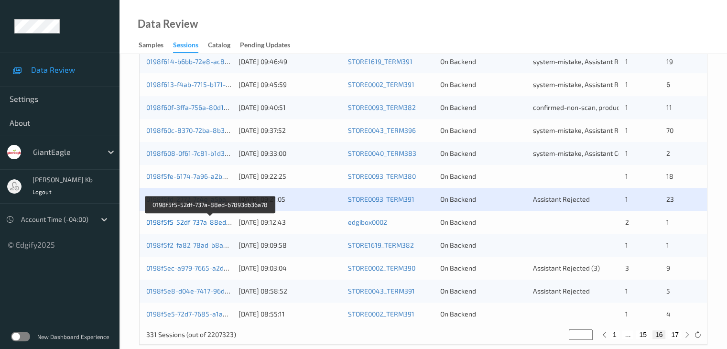
click at [183, 221] on link "0198f5f5-52df-737a-88ed-67893db36a78" at bounding box center [210, 222] width 129 height 8
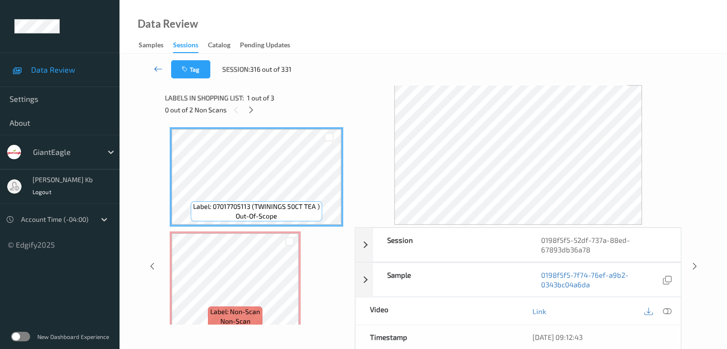
click at [156, 69] on icon at bounding box center [158, 69] width 9 height 10
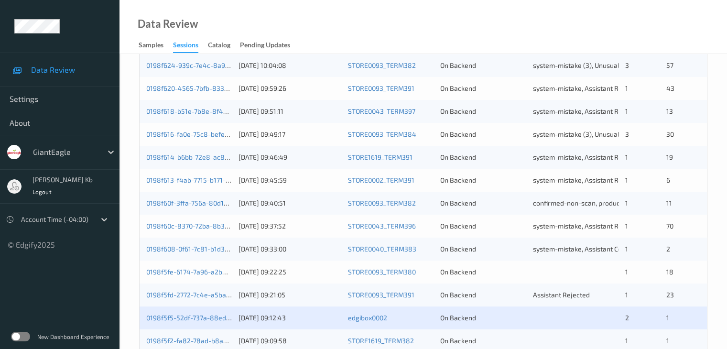
scroll to position [382, 0]
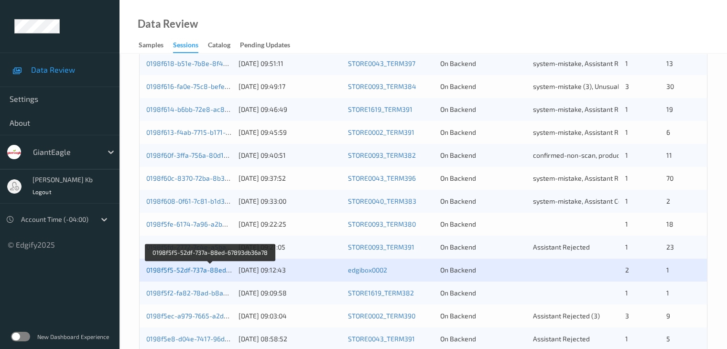
click at [208, 270] on link "0198f5f5-52df-737a-88ed-67893db36a78" at bounding box center [210, 270] width 129 height 8
